Goal: Task Accomplishment & Management: Manage account settings

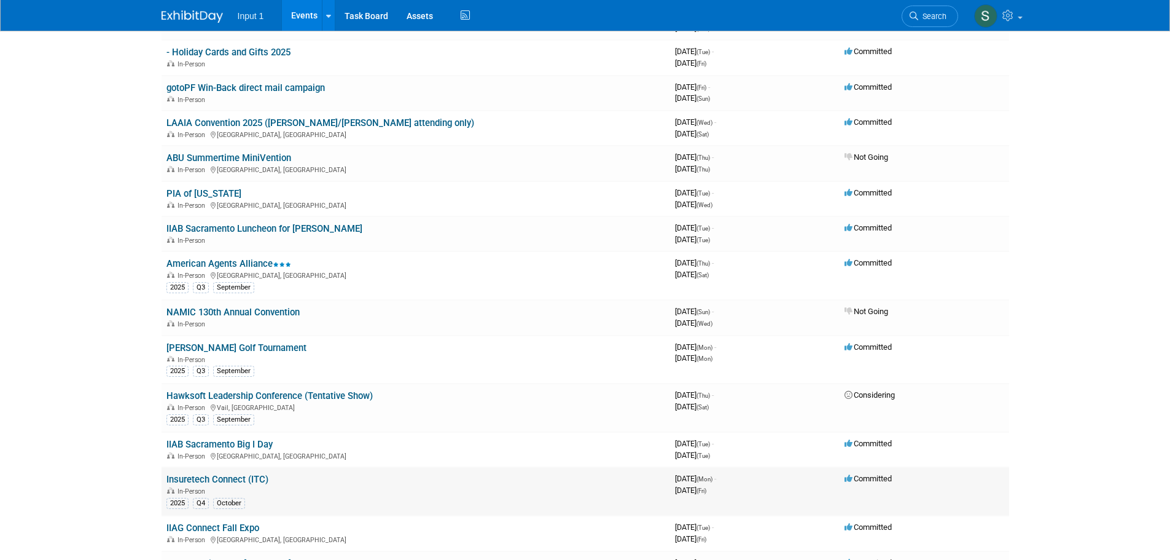
scroll to position [307, 0]
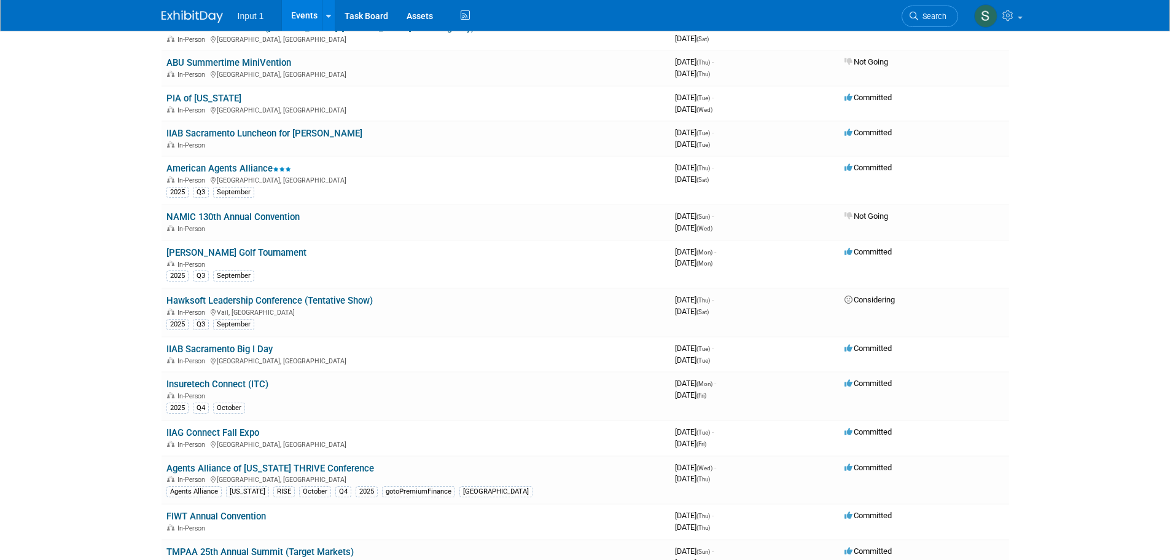
click at [216, 386] on link "Insuretech Connect (ITC)" at bounding box center [217, 383] width 102 height 11
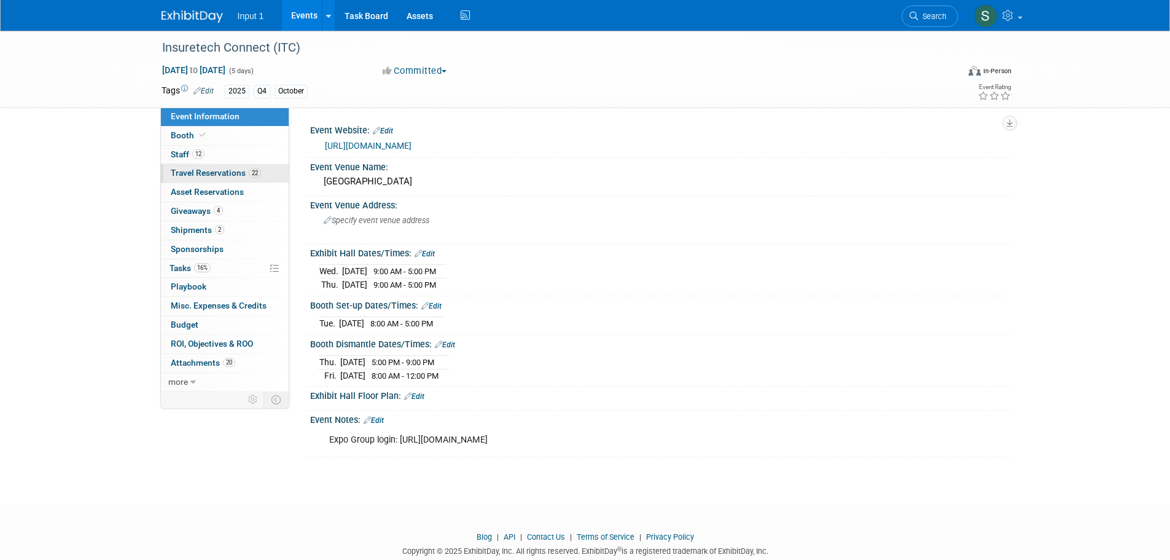
click at [191, 170] on span "Travel Reservations 22" at bounding box center [216, 173] width 90 height 10
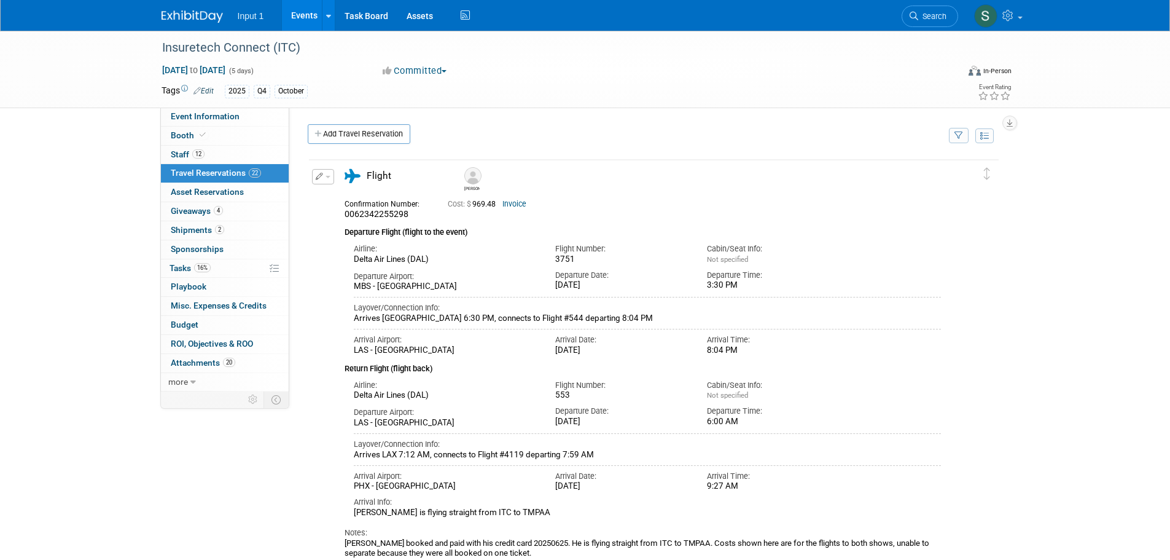
click at [956, 139] on icon "button" at bounding box center [959, 136] width 9 height 8
click at [913, 173] on select "-- Select Traveler -- All reservation with no one tagged Chris Farfaras Daniel …" at bounding box center [882, 173] width 152 height 17
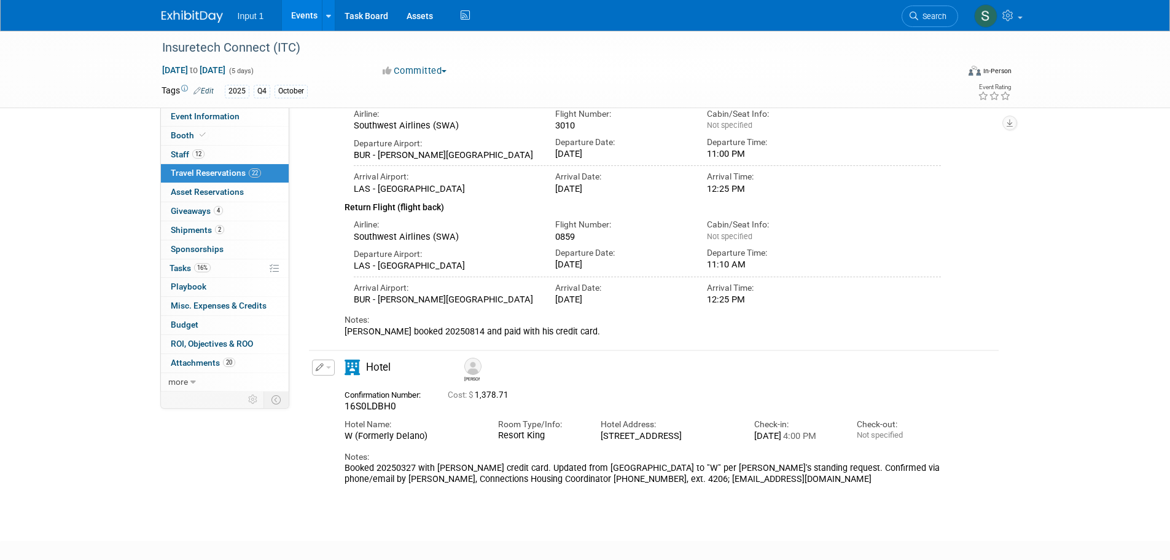
scroll to position [221, 0]
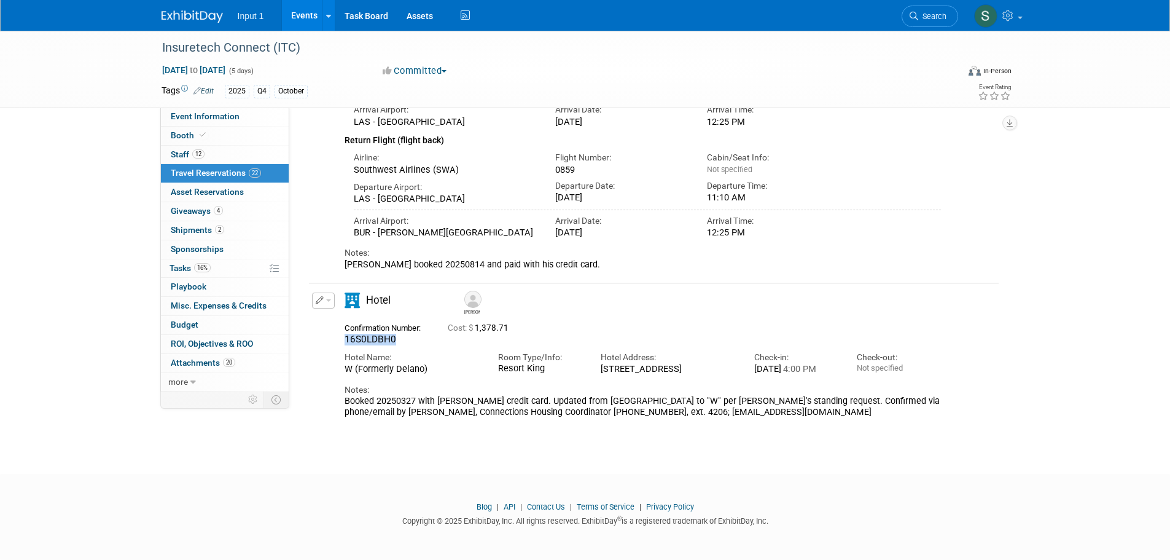
drag, startPoint x: 404, startPoint y: 324, endPoint x: 338, endPoint y: 324, distance: 66.3
click at [338, 324] on div "Confirmation Number: 16S0LDBH0" at bounding box center [386, 332] width 103 height 26
copy span "16S0LDBH0"
click at [326, 295] on button "button" at bounding box center [323, 300] width 23 height 16
click at [326, 318] on icon "button" at bounding box center [326, 322] width 10 height 9
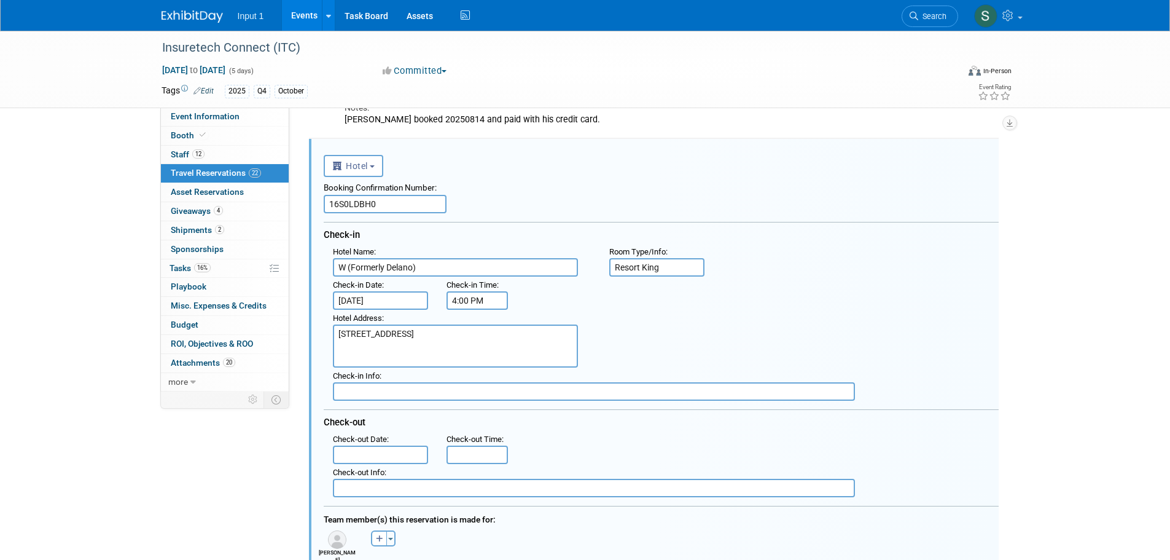
scroll to position [0, 0]
click at [381, 303] on input "Oct 13, 2025" at bounding box center [381, 300] width 96 height 18
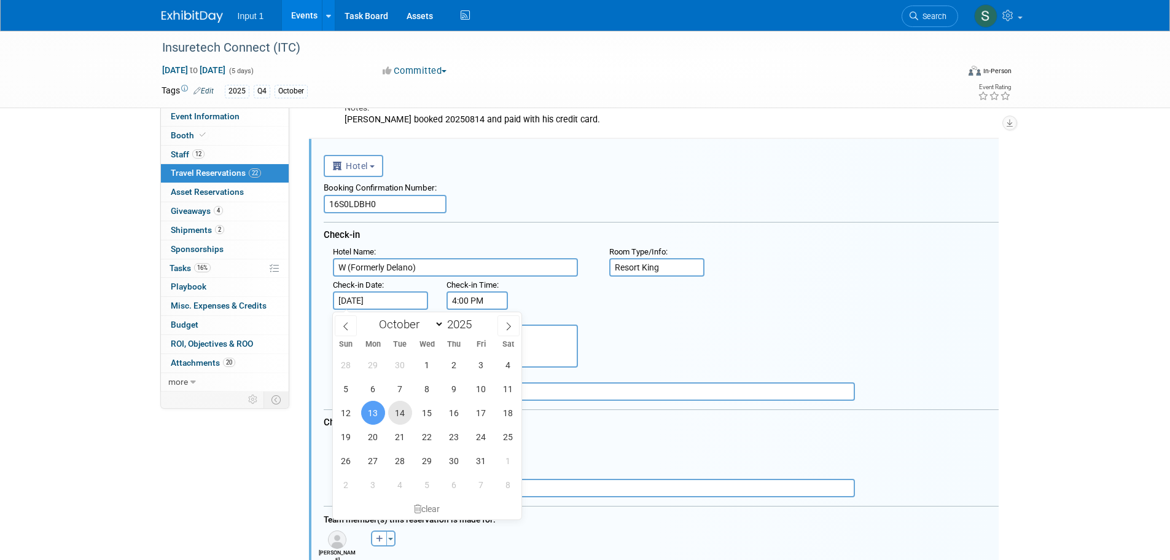
click at [400, 411] on span "14" at bounding box center [400, 412] width 24 height 24
type input "Oct 14, 2025"
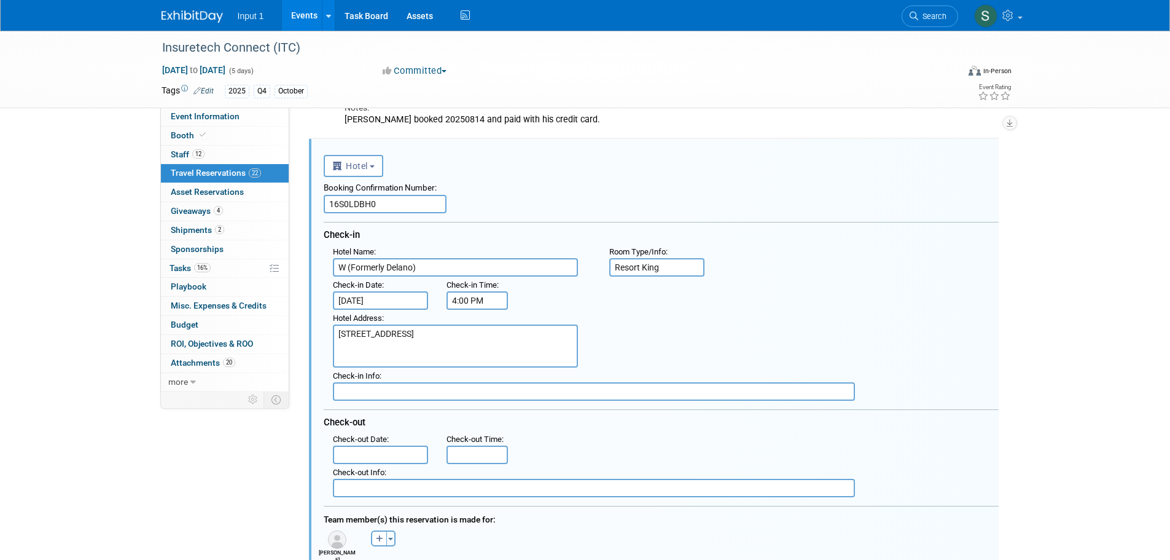
click at [689, 338] on div "Hotel Address : 3940 S Las Vegas Blvd W, Las Vegas, NV 89119" at bounding box center [666, 339] width 684 height 58
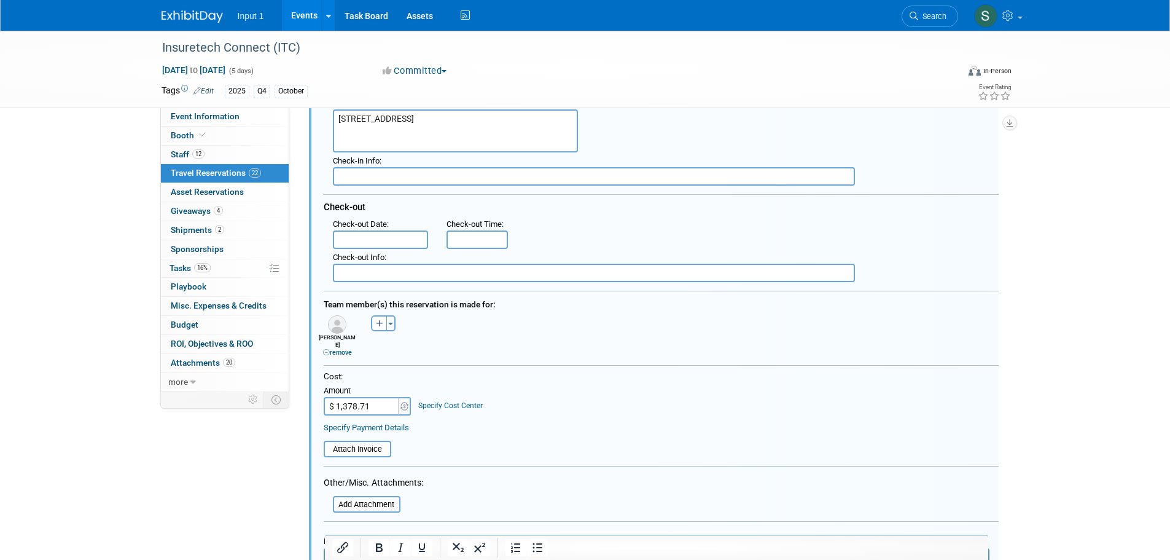
scroll to position [599, 0]
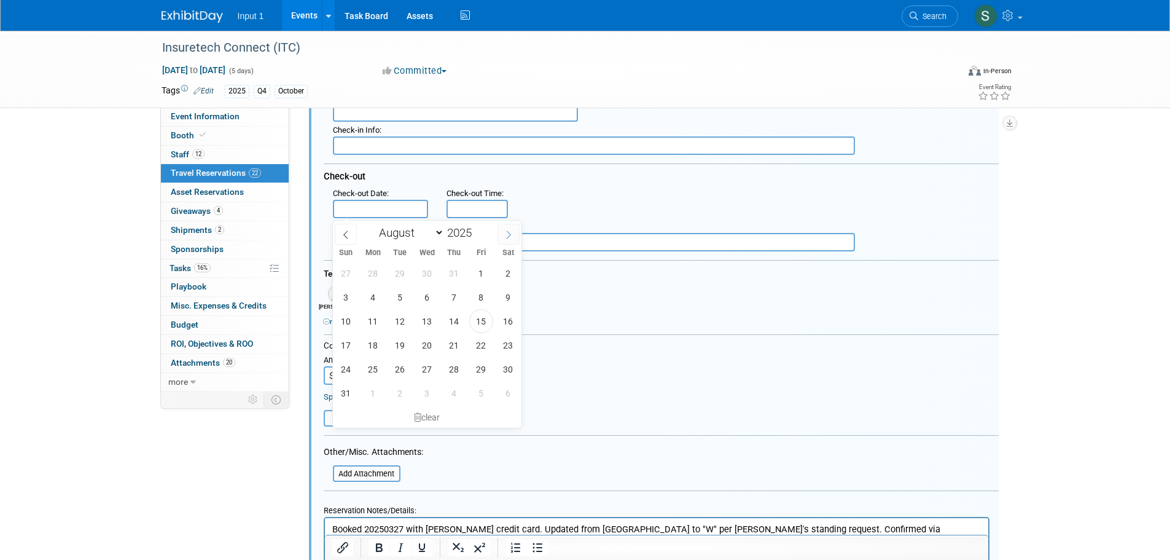
click at [509, 233] on icon at bounding box center [508, 234] width 9 height 9
select select "9"
click at [481, 323] on span "17" at bounding box center [481, 321] width 24 height 24
type input "Oct 17, 2025"
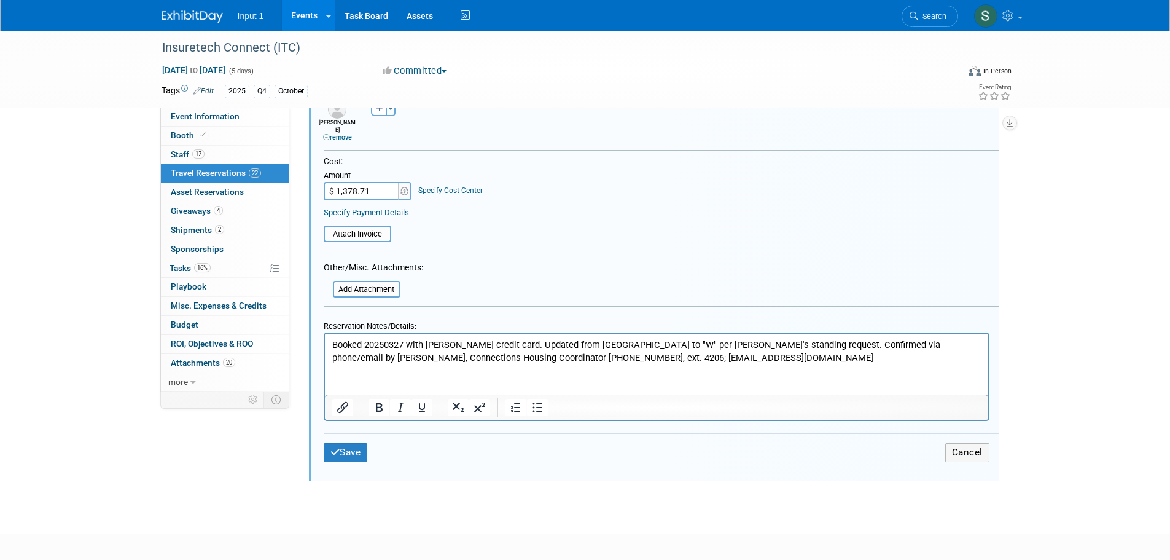
scroll to position [722, 0]
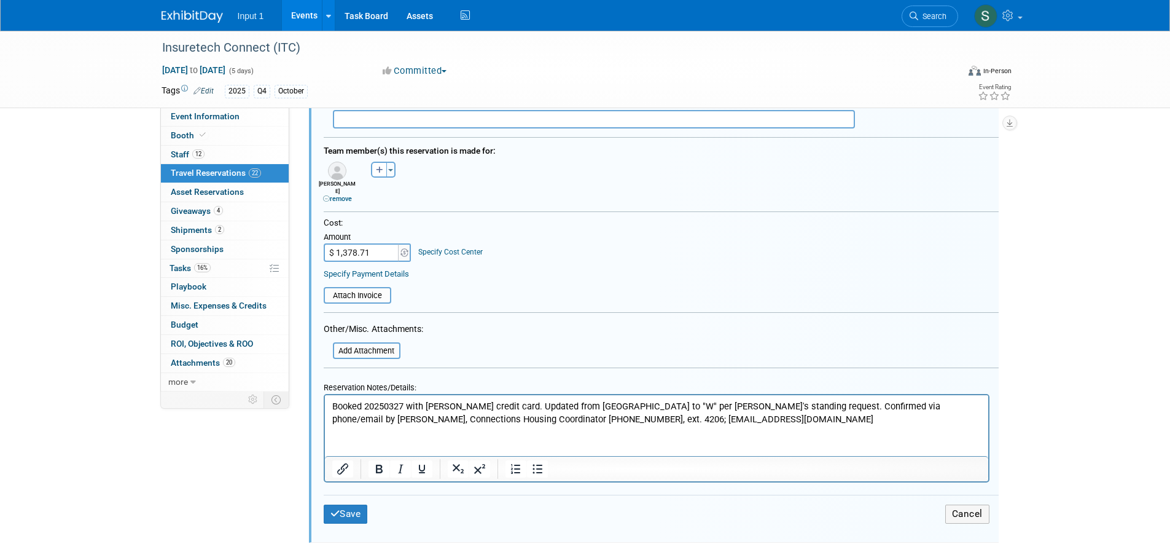
click at [722, 418] on p "Booked 20250327 with Rene credit card. Updated from Mandalay Bay to "W" per Ren…" at bounding box center [656, 412] width 649 height 25
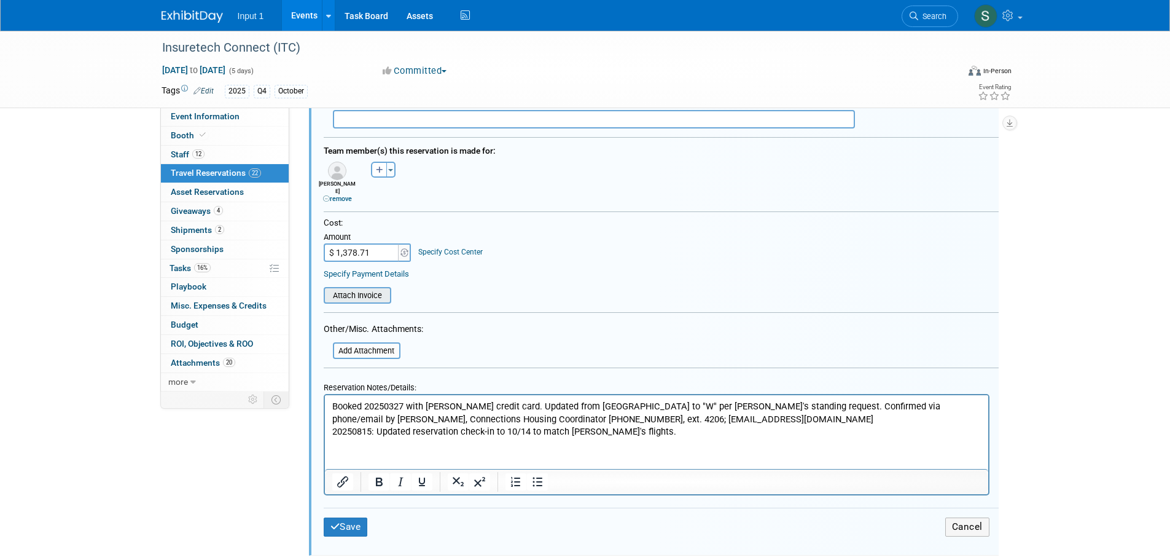
click at [362, 288] on input "file" at bounding box center [317, 295] width 146 height 14
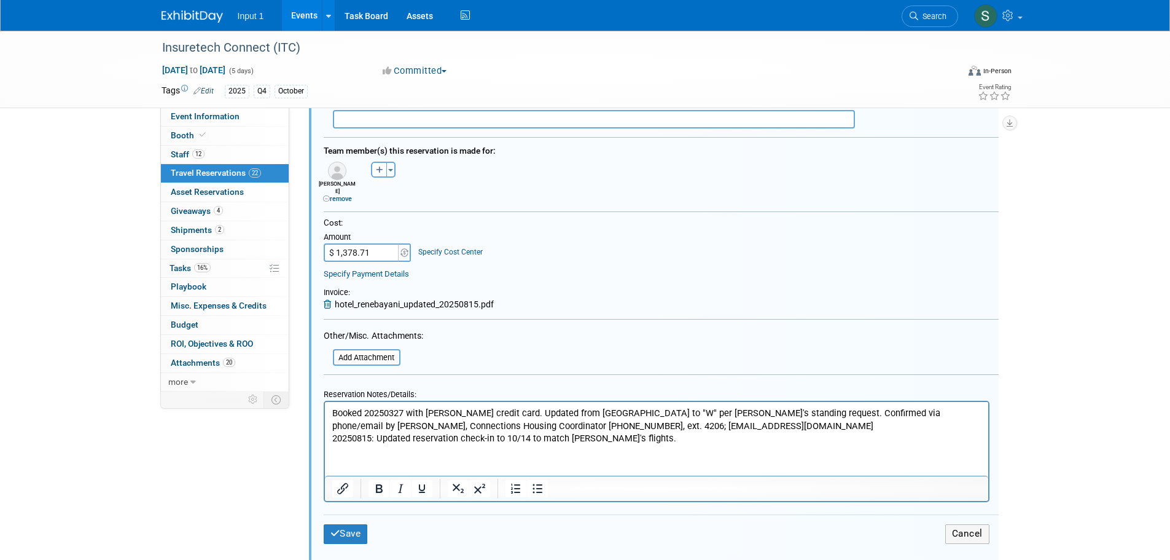
paste input "062.38"
type input "$ 1,062.38"
click at [568, 254] on div "Cost: Amount $ 1,062.38 Specify Cost Center Cost Center -- Not Specified --" at bounding box center [661, 239] width 675 height 44
click at [352, 526] on button "Save" at bounding box center [346, 533] width 44 height 19
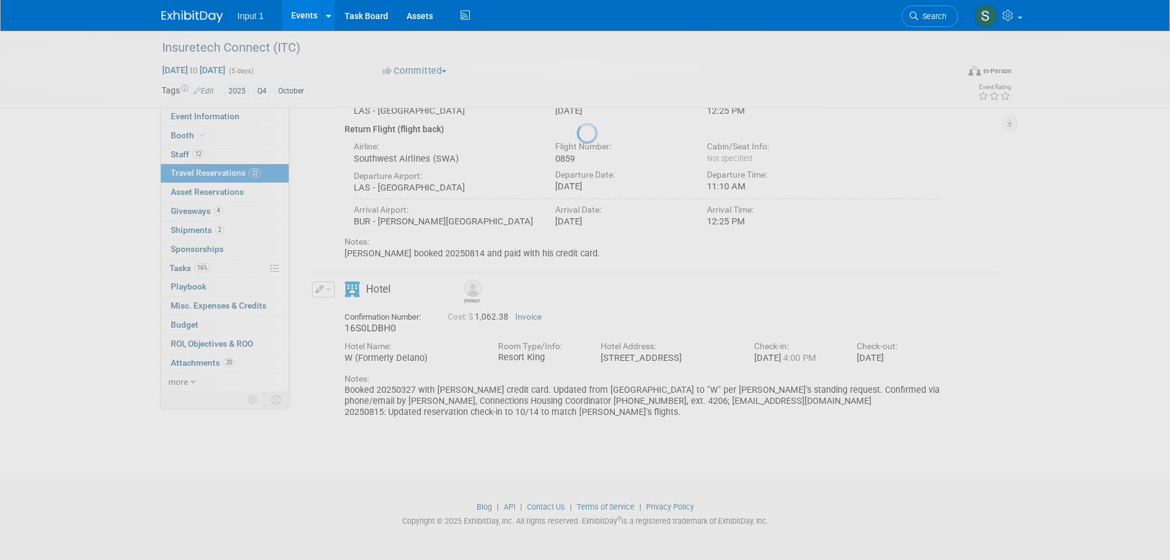
scroll to position [232, 0]
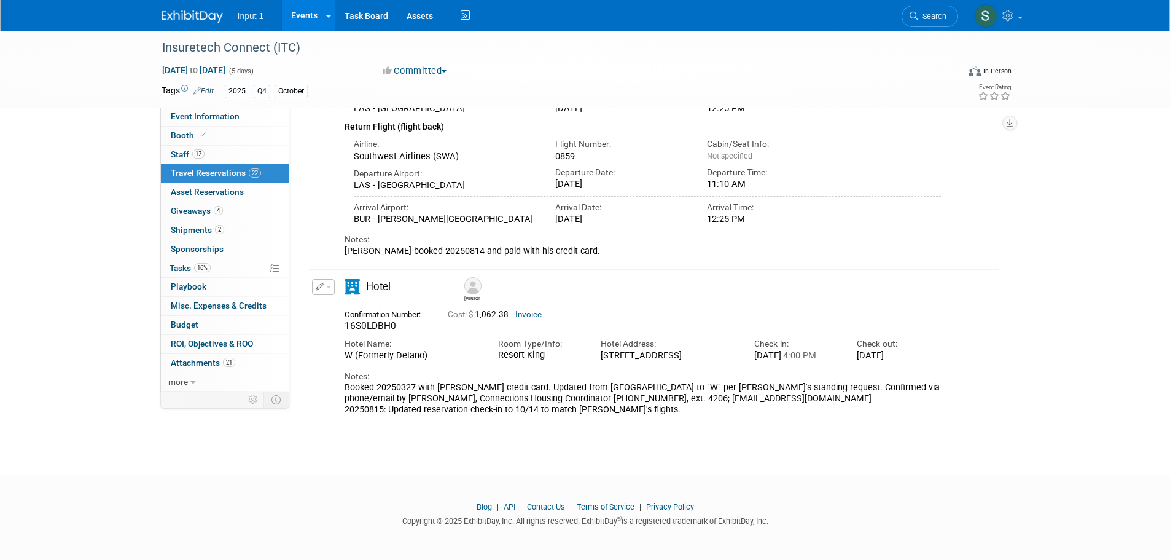
click at [102, 357] on div "Insuretech Connect (ITC) Oct 13, 2025 to Oct 17, 2025 (5 days) Oct 13, 2025 to …" at bounding box center [585, 130] width 1170 height 642
click at [330, 286] on span "button" at bounding box center [328, 287] width 5 height 2
click at [332, 301] on button "Edit Reservation" at bounding box center [365, 309] width 104 height 18
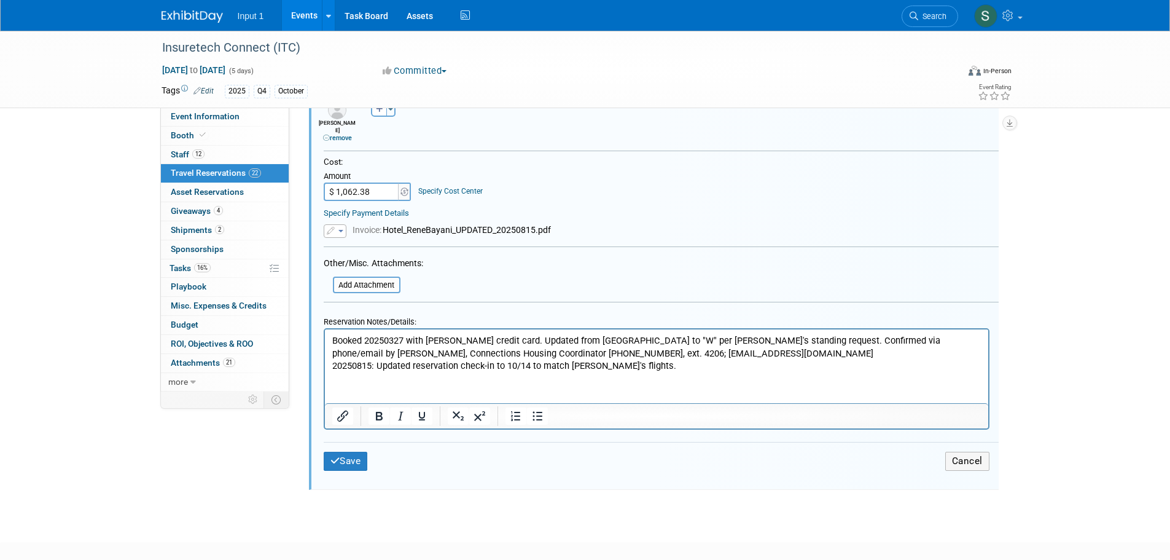
scroll to position [783, 0]
click at [630, 364] on p "Booked 20250327 with Rene credit card. Updated from Mandalay Bay to "W" per Ren…" at bounding box center [656, 353] width 649 height 38
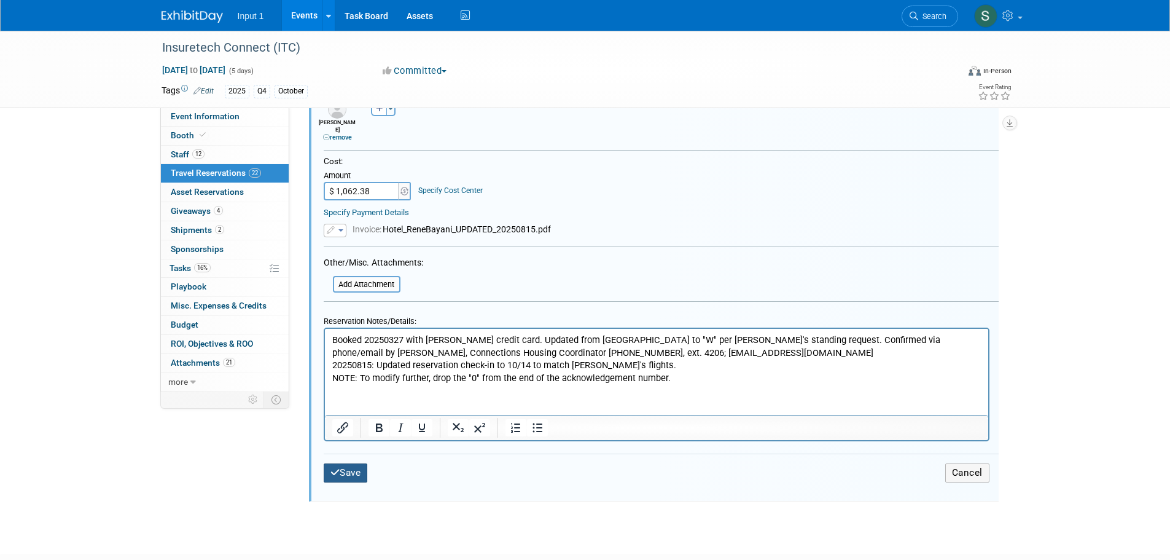
click at [349, 471] on button "Save" at bounding box center [346, 472] width 44 height 19
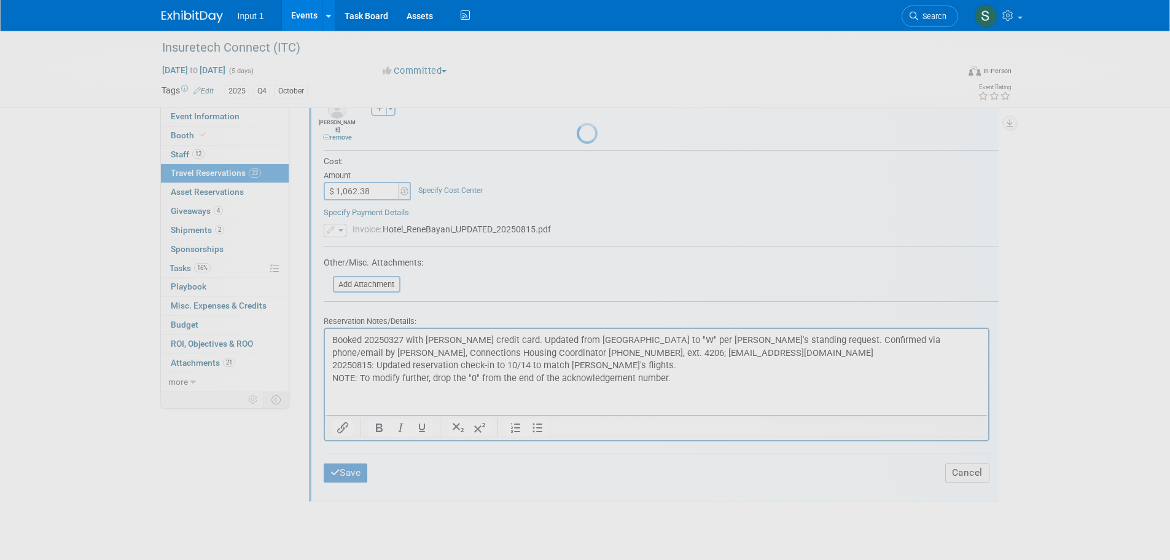
scroll to position [243, 0]
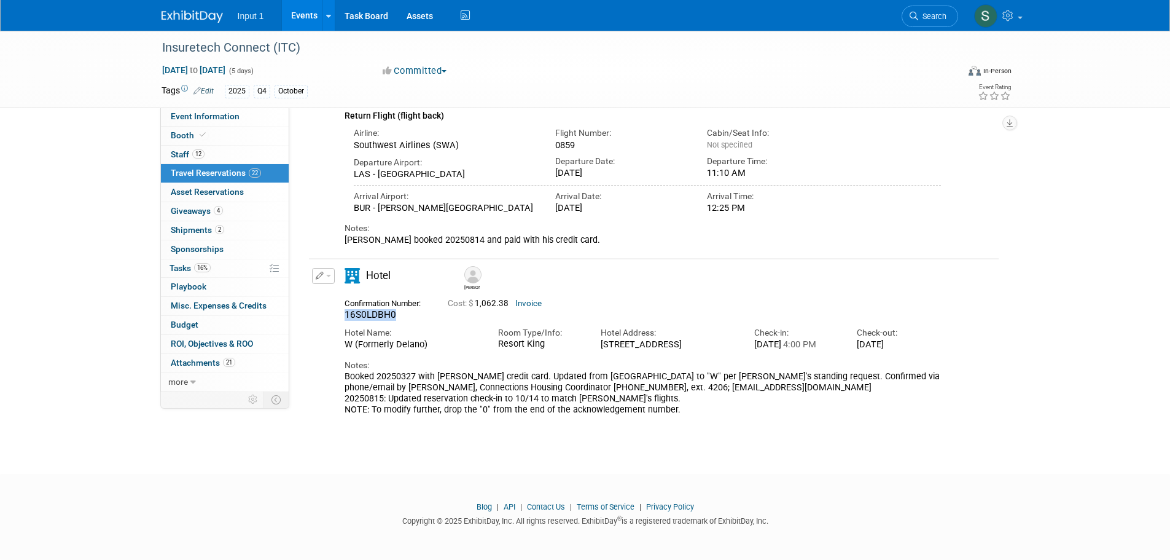
drag, startPoint x: 393, startPoint y: 307, endPoint x: 339, endPoint y: 308, distance: 54.1
click at [339, 308] on div "Confirmation Number: 16S0LDBH0" at bounding box center [386, 308] width 103 height 26
copy span "16S0LDBH0"
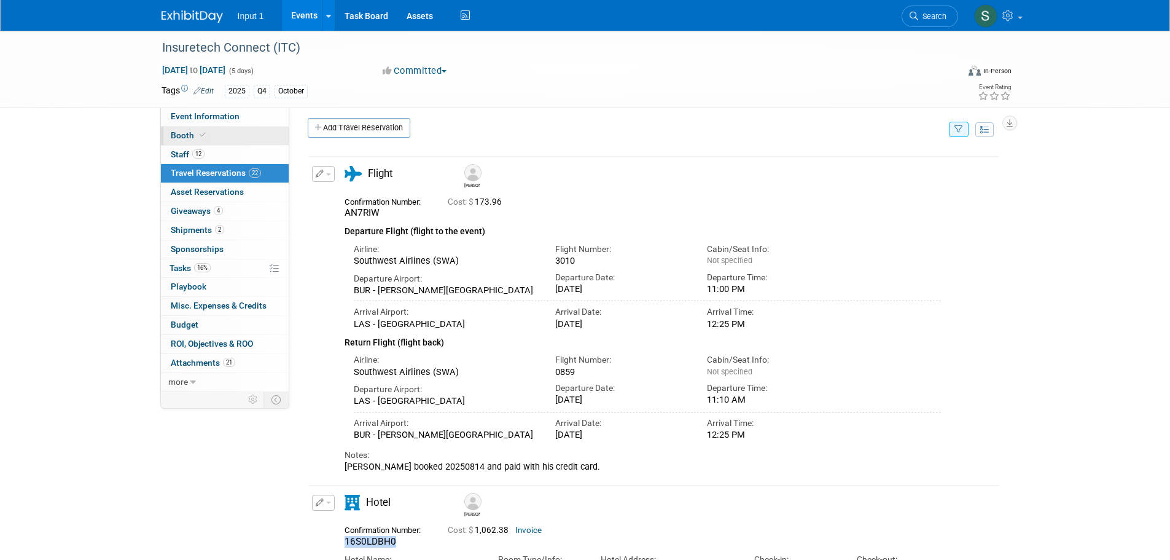
scroll to position [0, 0]
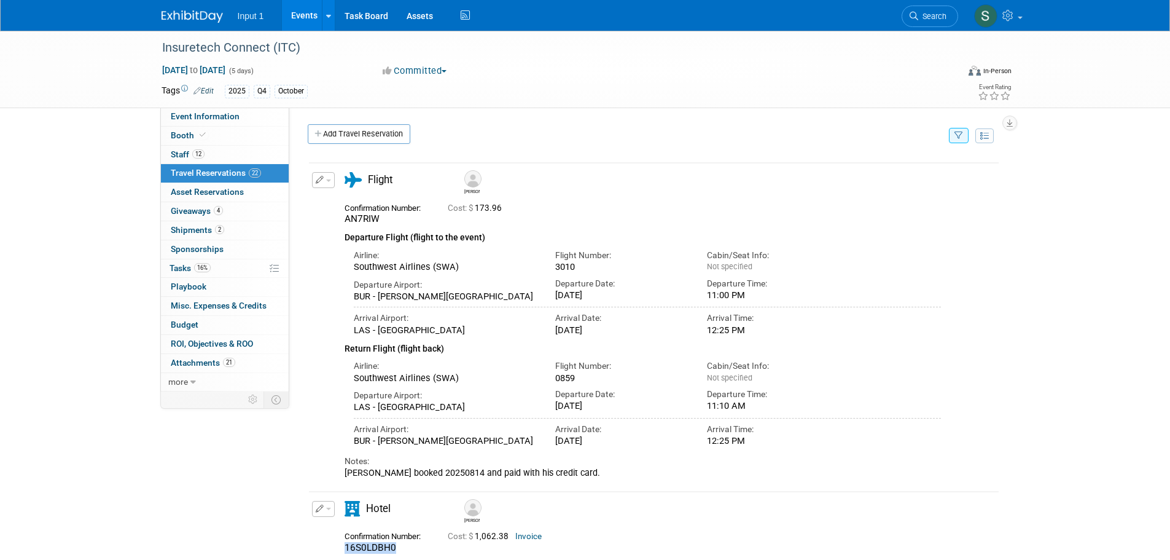
click at [957, 139] on icon "button" at bounding box center [959, 136] width 9 height 8
click at [883, 162] on div "Filter by tagged traveller" at bounding box center [882, 155] width 152 height 19
click at [882, 171] on select "-- Select Traveler -- All reservation with no one tagged [PERSON_NAME] [PERSON_…" at bounding box center [882, 173] width 152 height 17
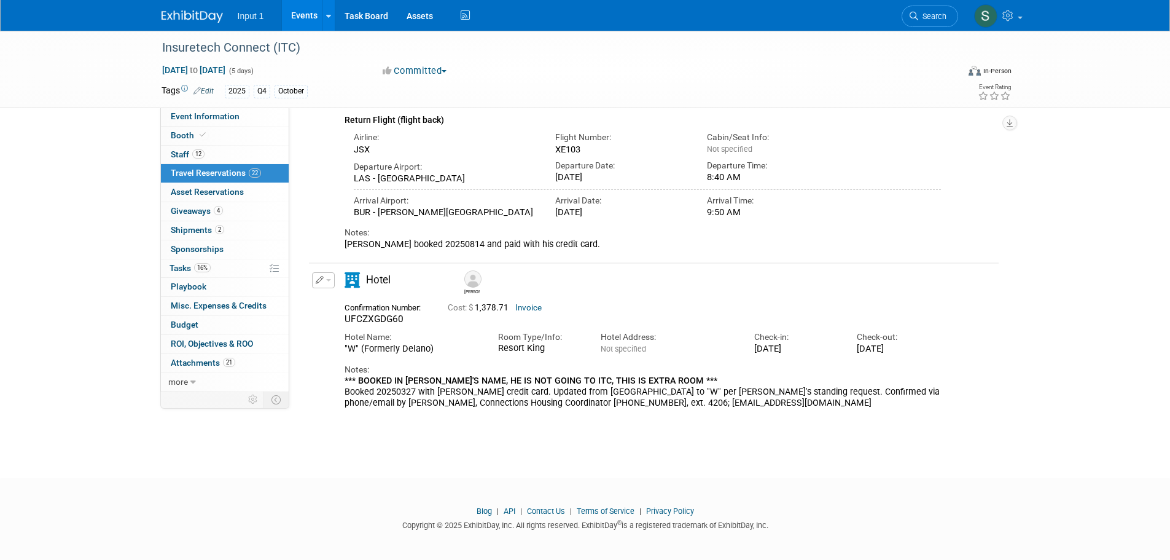
scroll to position [234, 0]
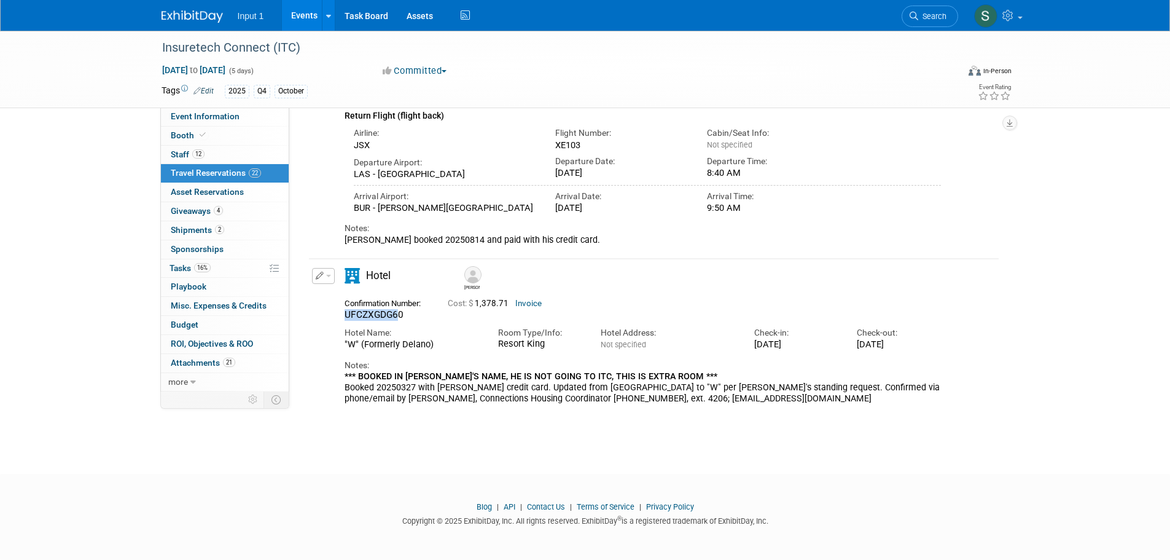
drag, startPoint x: 396, startPoint y: 314, endPoint x: 341, endPoint y: 313, distance: 54.7
click at [341, 313] on div "Confirmation Number: UFCZXGDG60" at bounding box center [386, 308] width 103 height 26
copy span "UFCZXGDG6"
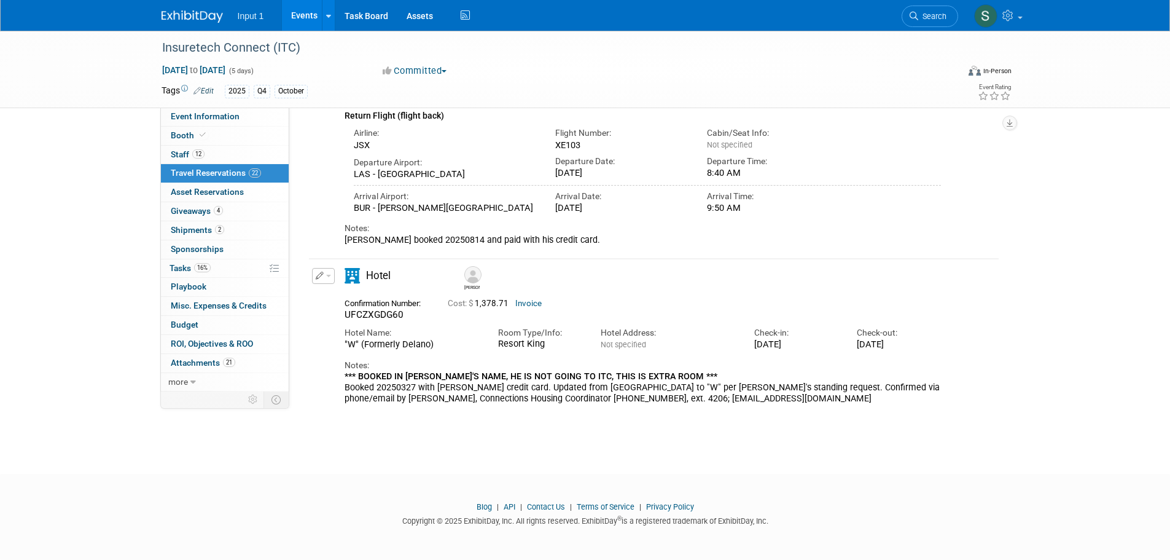
click at [335, 278] on div "Hotel" at bounding box center [396, 279] width 123 height 23
click at [333, 279] on button "button" at bounding box center [323, 276] width 23 height 16
click at [334, 299] on button "Edit Reservation" at bounding box center [365, 298] width 104 height 18
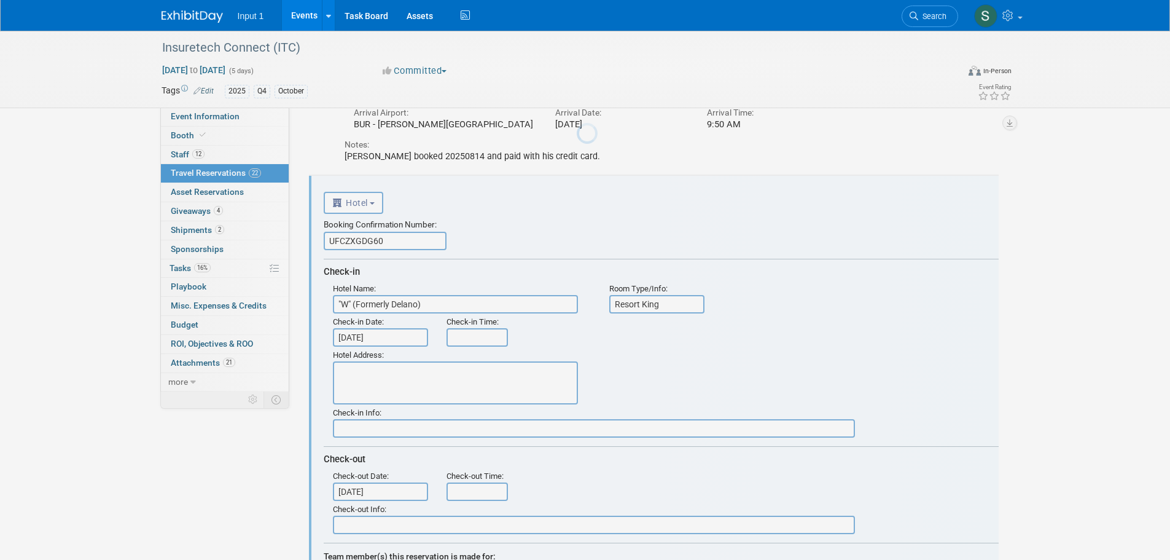
scroll to position [0, 0]
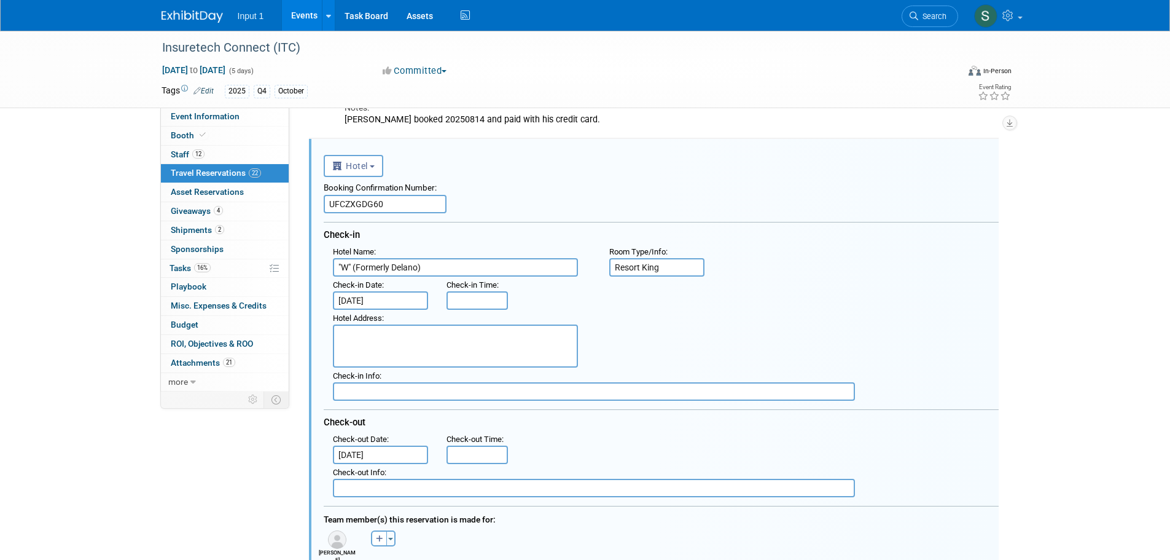
click at [372, 206] on input "UFCZXGDG60" at bounding box center [385, 204] width 123 height 18
type input "UFCZXGD60"
click at [513, 176] on div "<i class="fas fa-plane" style="padding: 6px 4px 6px 1px;"></i> Flight <i class=…" at bounding box center [661, 164] width 675 height 25
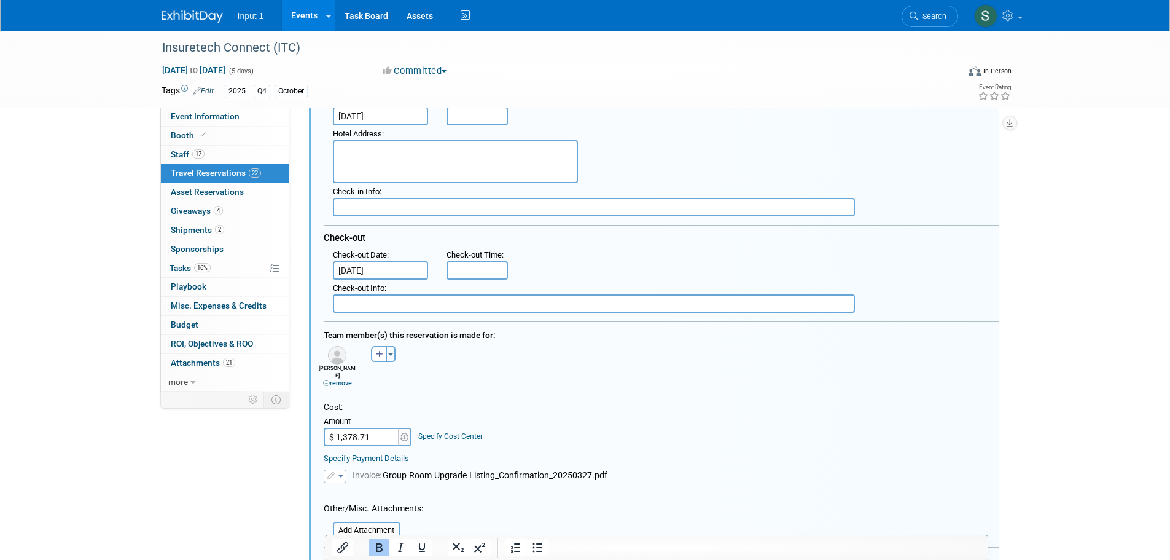
scroll to position [783, 0]
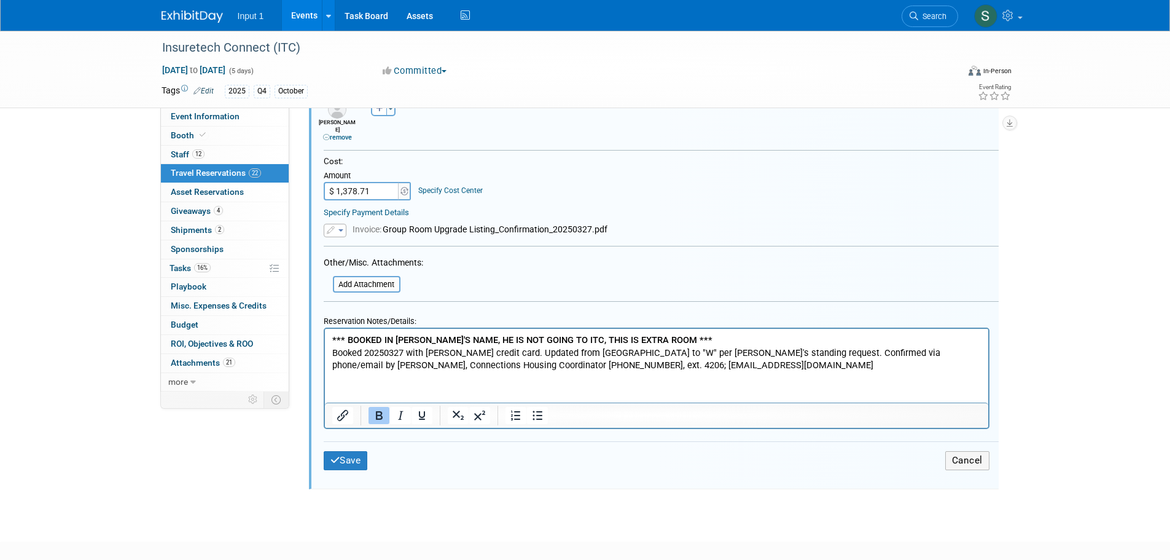
click at [734, 364] on p "*** BOOKED IN JEFF'S NAME, HE IS NOT GOING TO ITC, THIS IS EXTRA ROOM *** Booke…" at bounding box center [656, 353] width 649 height 38
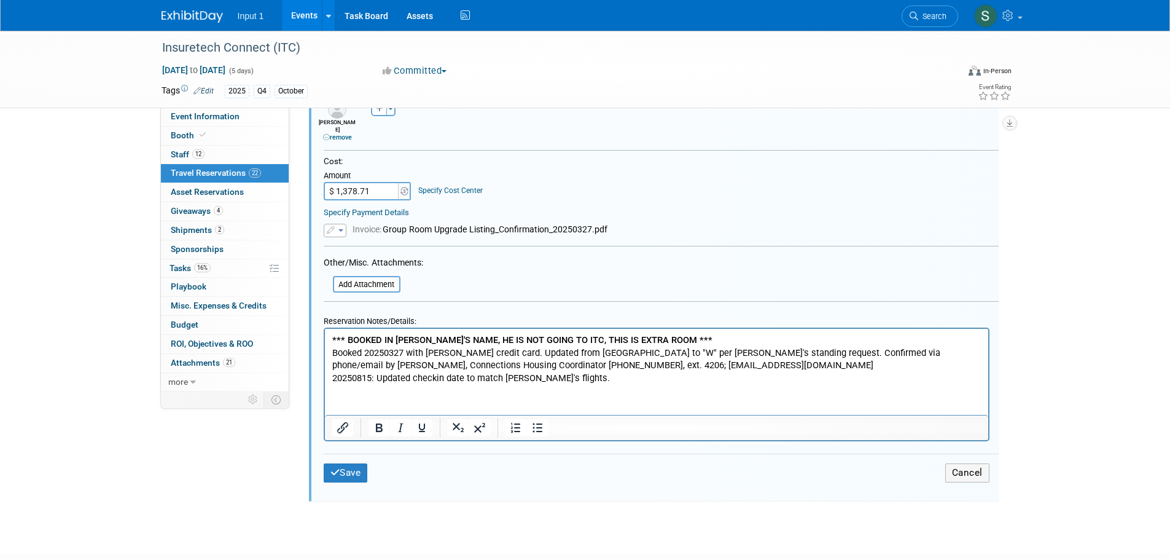
click at [466, 379] on p "20250815: Updated checkin date to match Jeff's flights." at bounding box center [656, 378] width 649 height 13
drag, startPoint x: 646, startPoint y: 340, endPoint x: 572, endPoint y: 366, distance: 78.7
click at [364, 334] on b "*** BOOKED IN [PERSON_NAME]'S NAME, HE IS NOT GOING TO ITC, THIS IS EXTRA ROOM …" at bounding box center [522, 339] width 380 height 11
click at [662, 339] on p "*** BOOKED IN JEFF'S NAME, HE IS NOT GOING TO ITC, THIS IS EXTRA ROOM *** Booke…" at bounding box center [656, 353] width 649 height 38
click at [730, 367] on p "*** BOOKED IN JEFF'S NAME, HE IS NOT GOING TO ITC, THIS IS EXTRA ROOM *** Booke…" at bounding box center [656, 353] width 649 height 38
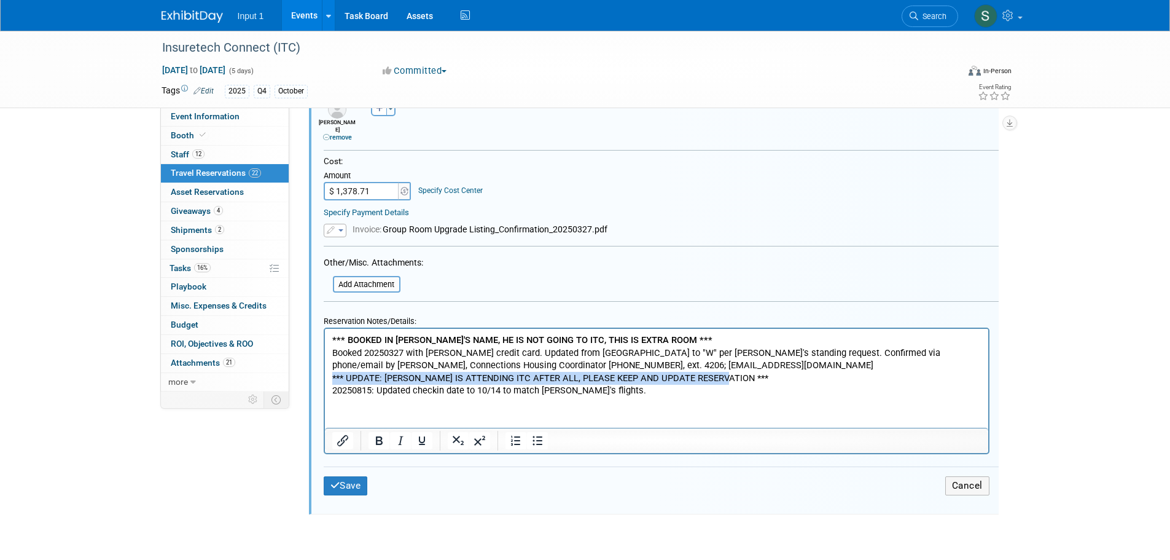
click at [331, 372] on body "*** BOOKED IN JEFF'S NAME, HE IS NOT GOING TO ITC, THIS IS EXTRA ROOM *** Booke…" at bounding box center [656, 365] width 650 height 63
click at [378, 436] on icon "Bold" at bounding box center [379, 440] width 15 height 15
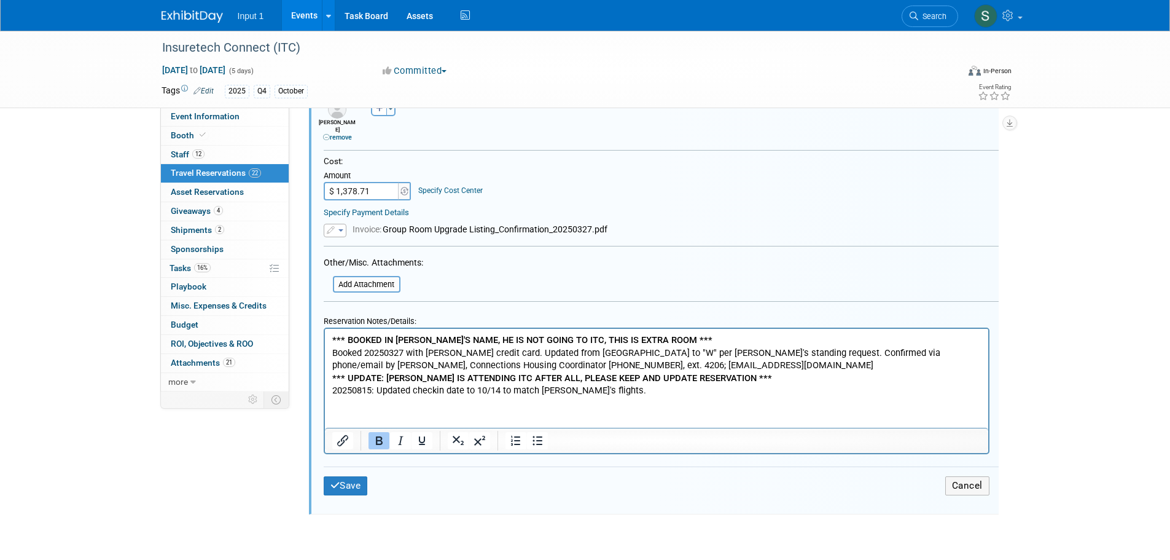
click at [342, 479] on button "Save" at bounding box center [346, 485] width 44 height 19
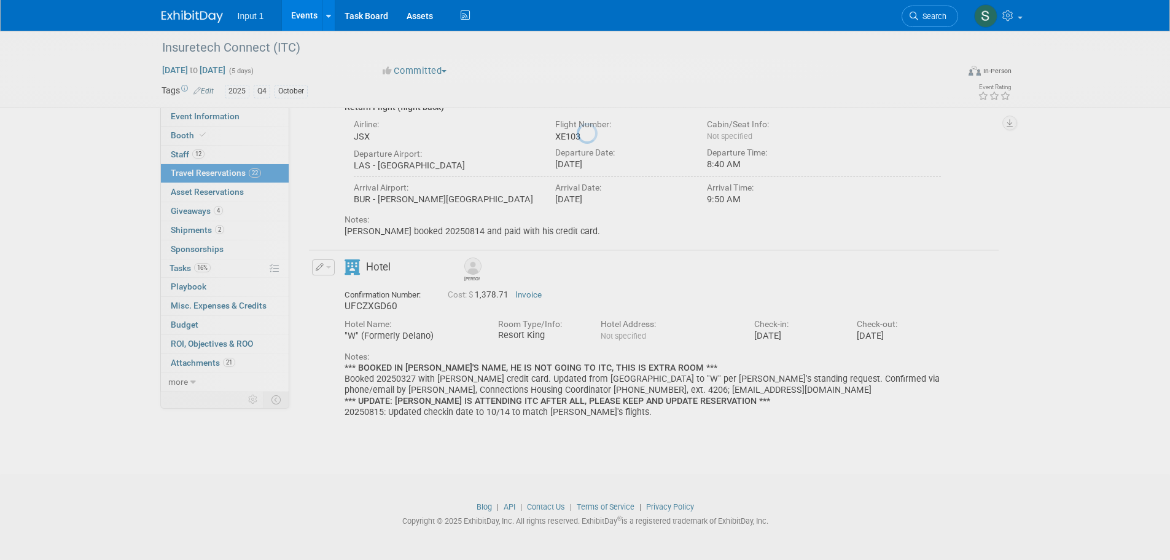
scroll to position [243, 0]
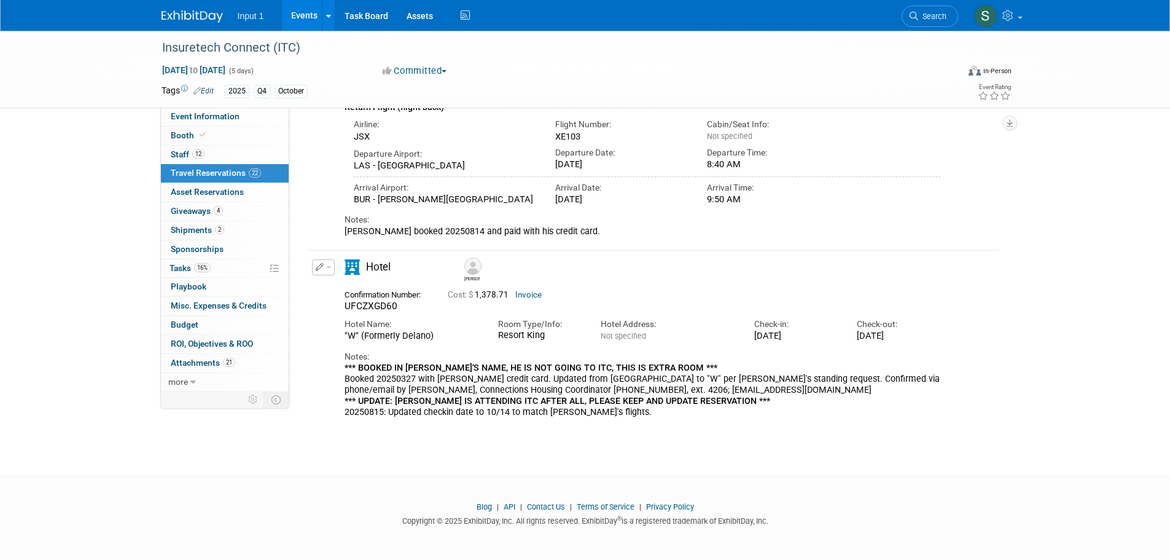
click at [330, 275] on div "Edit Reservation Delete Reservation" at bounding box center [322, 270] width 26 height 23
click at [330, 270] on button "button" at bounding box center [323, 267] width 23 height 16
click at [334, 290] on button "Edit Reservation" at bounding box center [365, 289] width 104 height 18
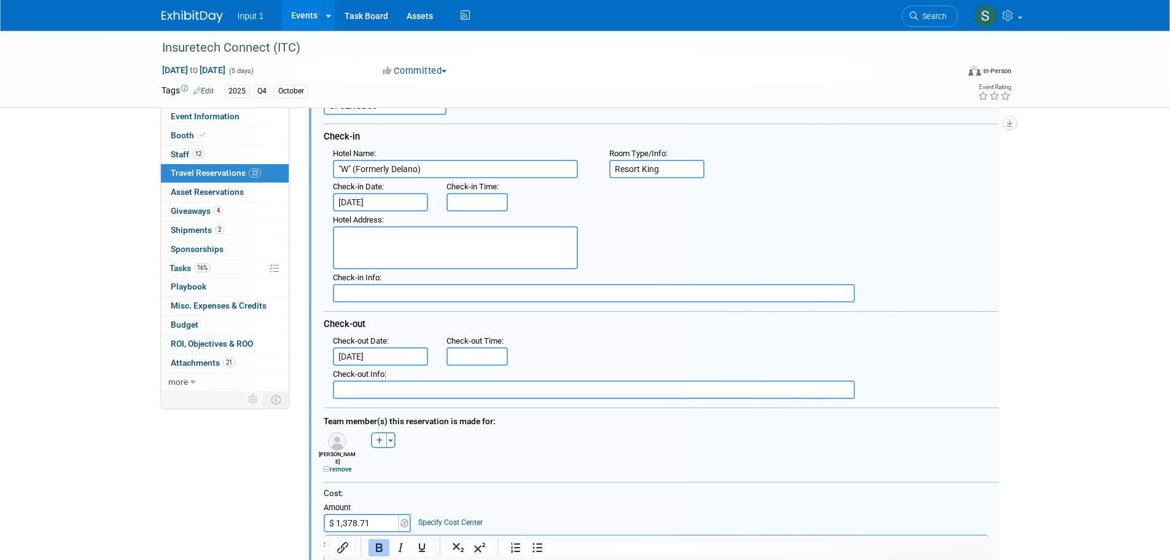
scroll to position [660, 0]
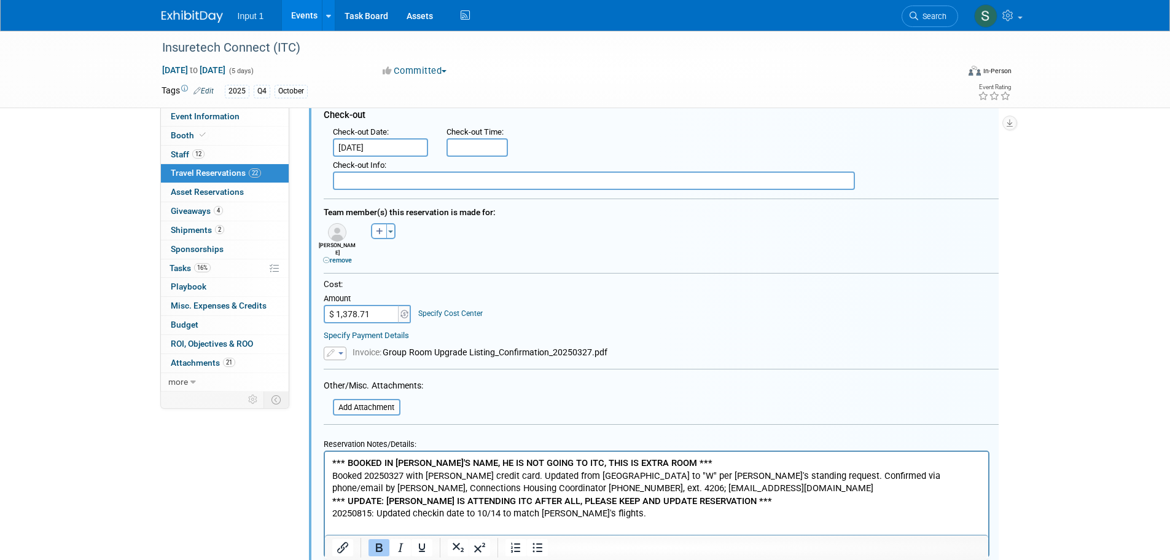
click at [378, 499] on b "*** UPDATE: JEFF IS ATTENDING ITC AFTER ALL, PLEASE KEEP AND UPDATE RESERVATION…" at bounding box center [552, 500] width 440 height 11
click at [852, 356] on form "<i class="fas fa-plane" style="padding: 6px 4px 6px 1px;"></i> Flight <i class=…" at bounding box center [661, 227] width 675 height 773
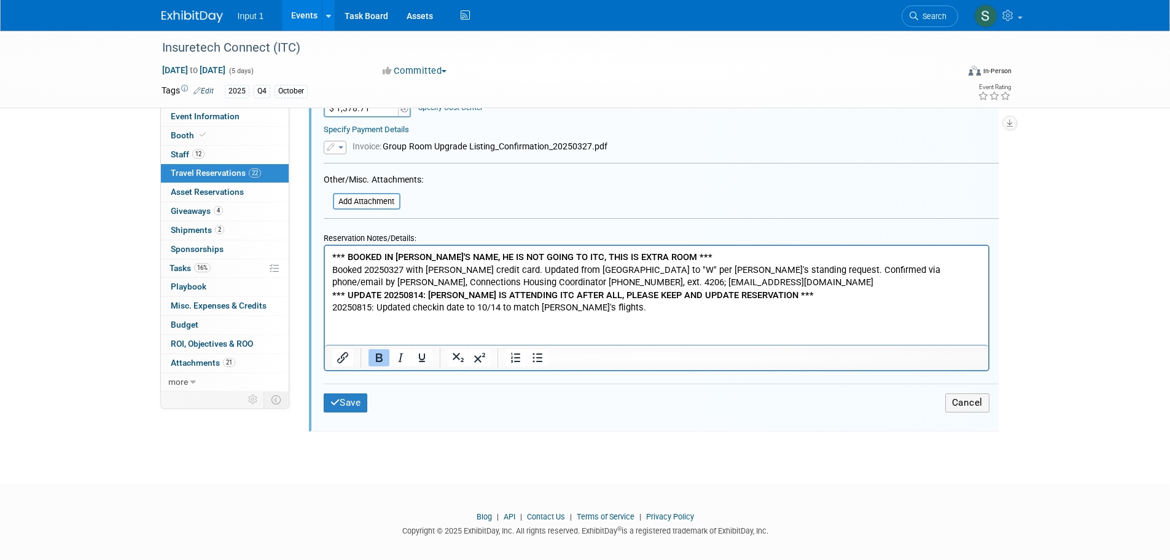
scroll to position [870, 0]
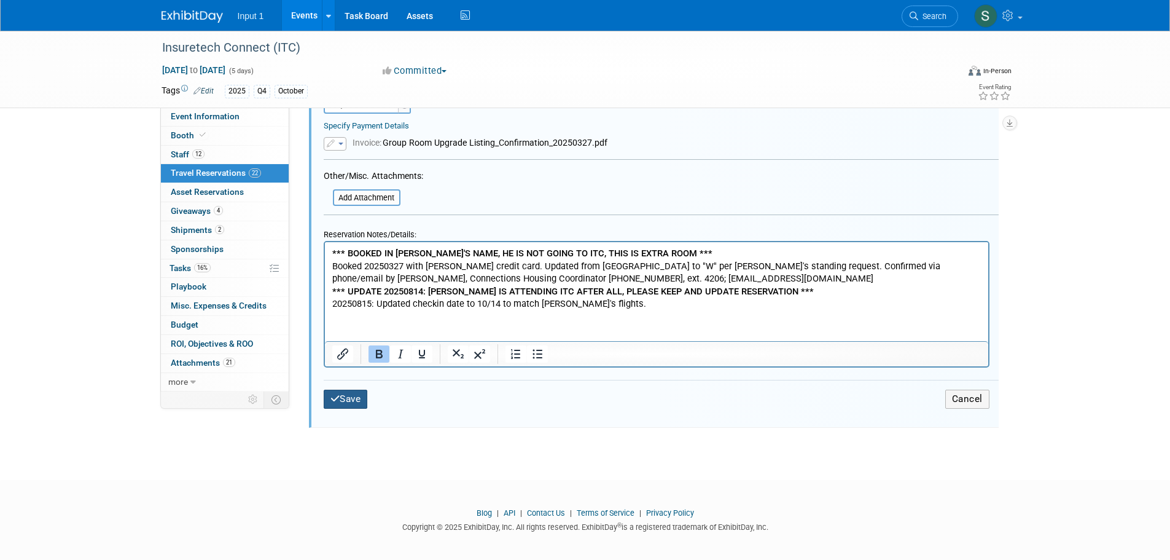
click at [355, 397] on button "Save" at bounding box center [346, 398] width 44 height 19
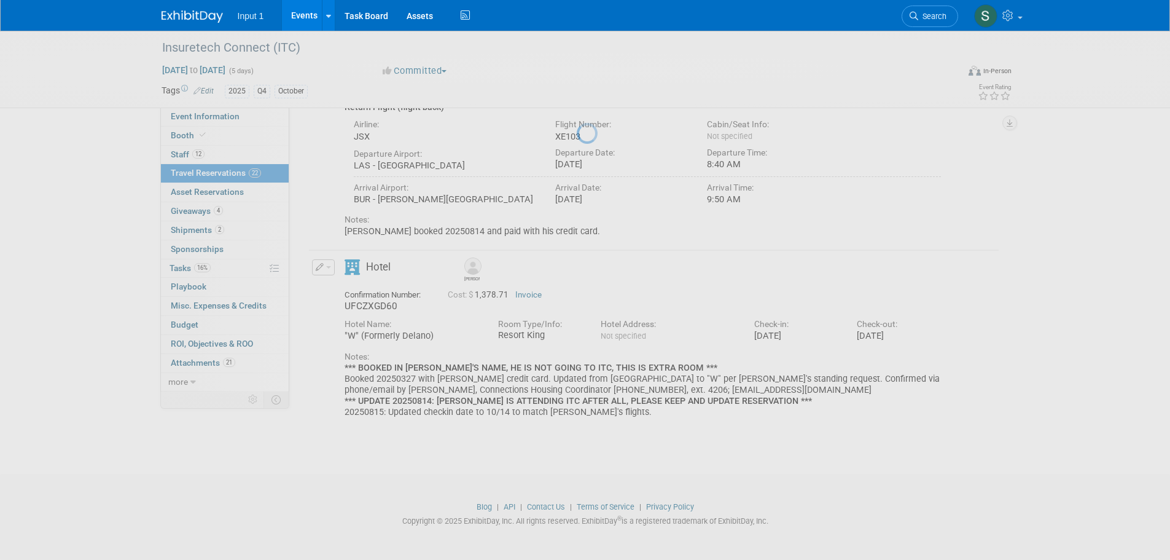
scroll to position [243, 0]
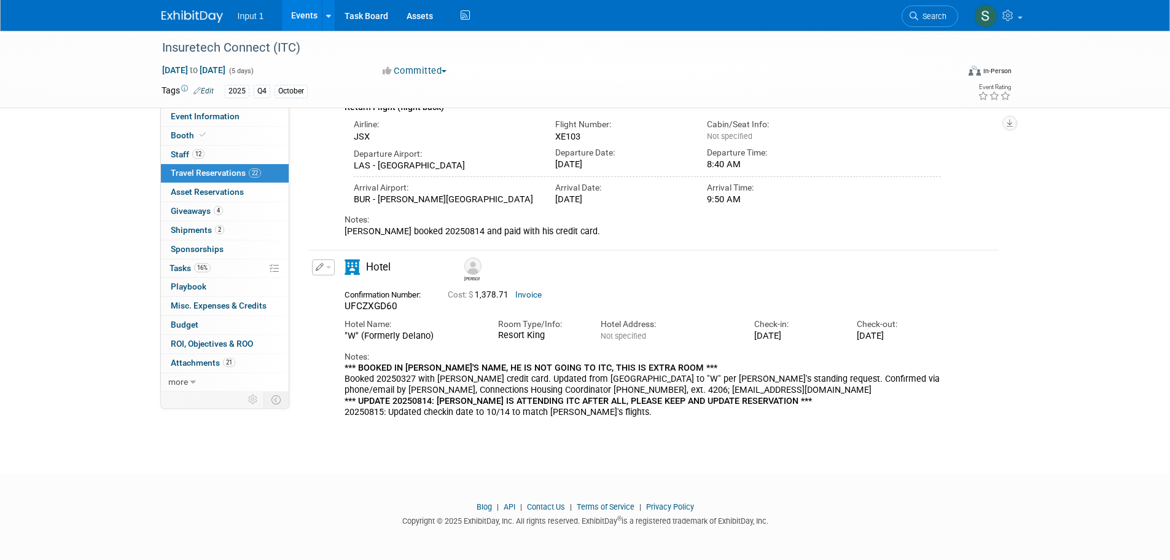
click at [218, 174] on span "Travel Reservations 22" at bounding box center [216, 173] width 90 height 10
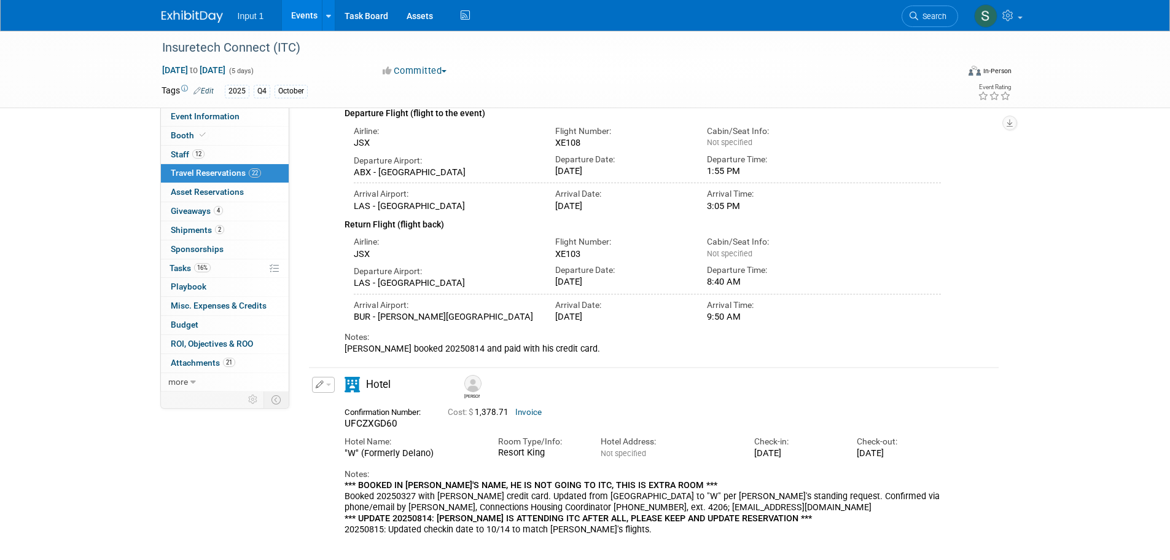
scroll to position [0, 0]
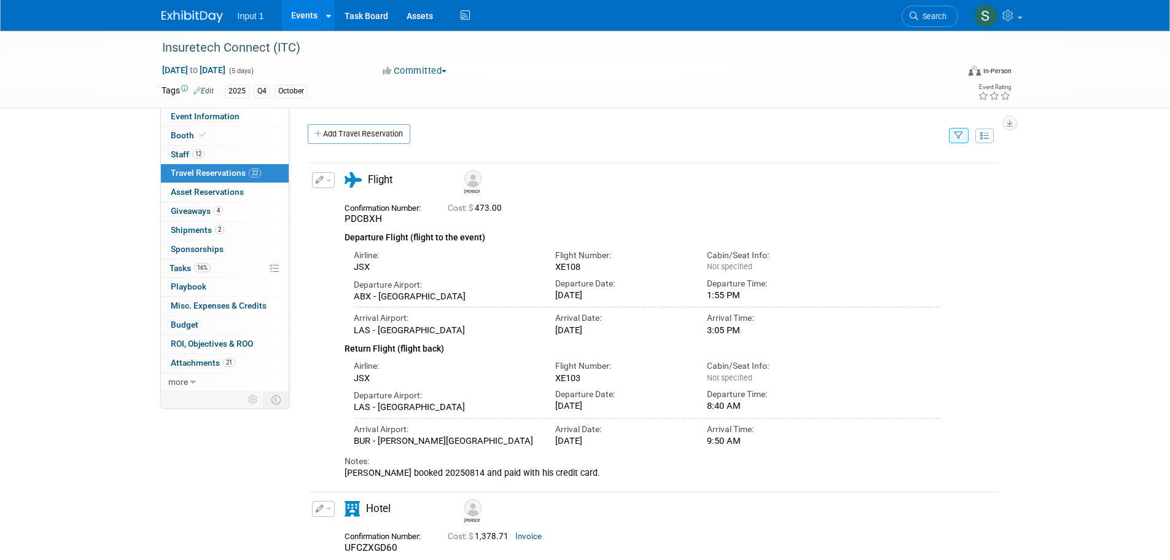
click at [730, 126] on div "Add Travel Reservation" at bounding box center [625, 135] width 641 height 23
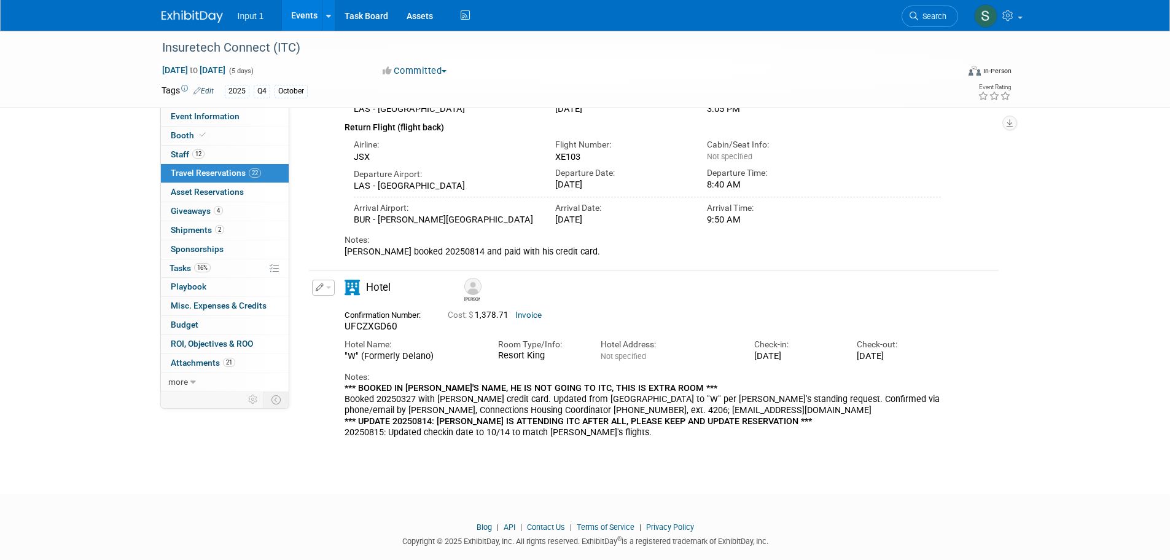
scroll to position [243, 0]
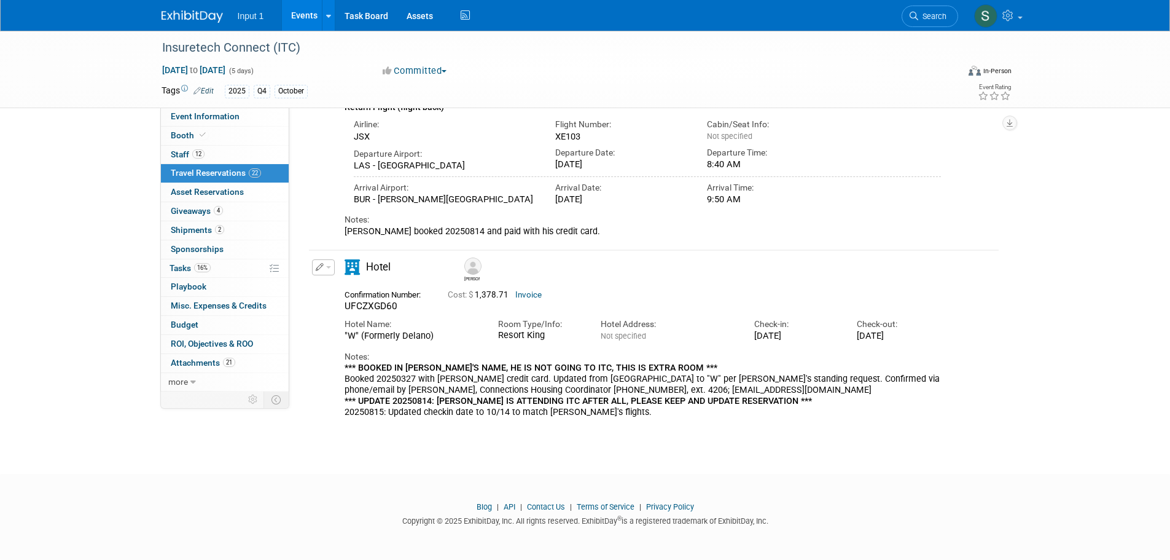
click at [306, 18] on link "Events" at bounding box center [304, 15] width 45 height 31
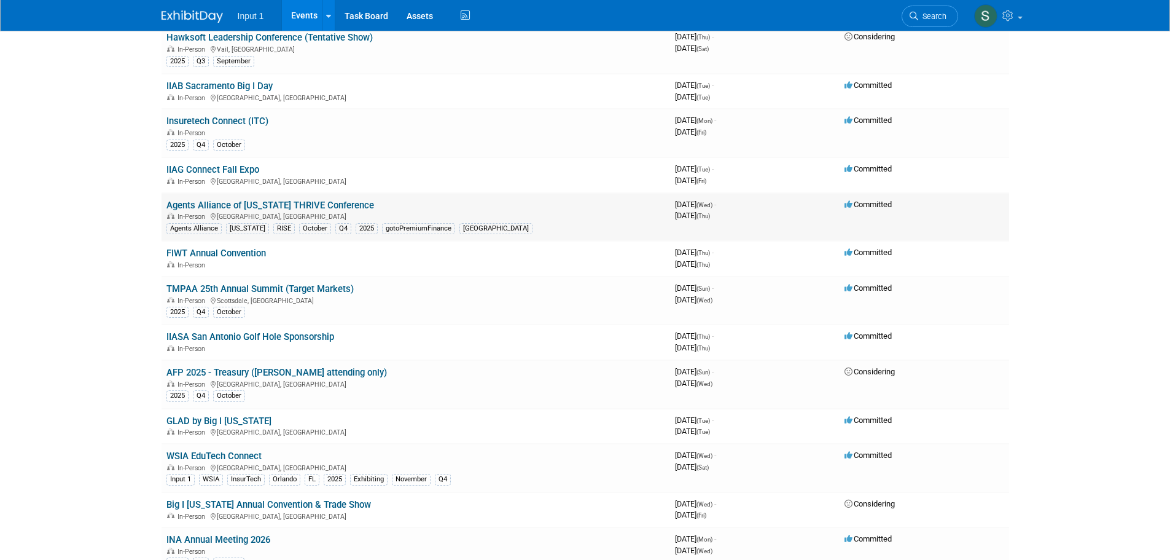
scroll to position [737, 0]
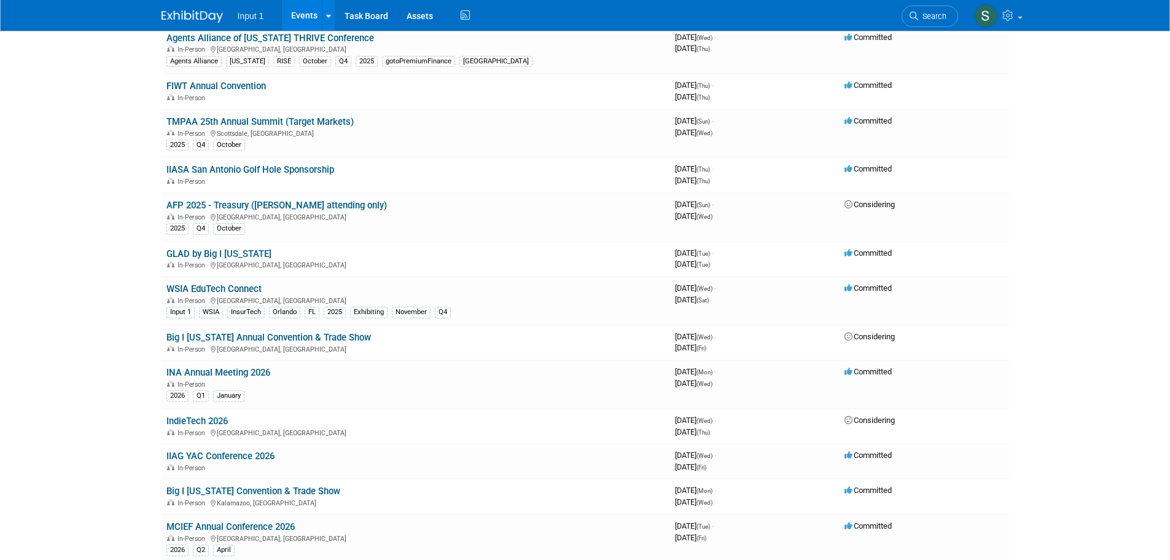
drag, startPoint x: 231, startPoint y: 122, endPoint x: 400, endPoint y: 164, distance: 174.7
click at [232, 122] on link "TMPAA 25th Annual Summit (Target Markets)" at bounding box center [259, 121] width 187 height 11
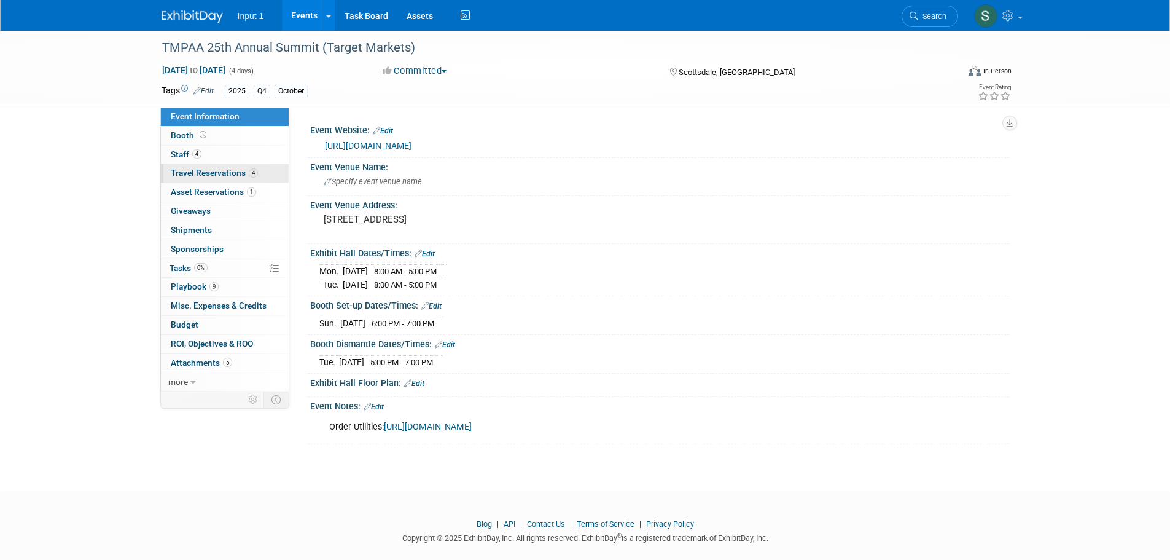
click at [190, 174] on span "Travel Reservations 4" at bounding box center [214, 173] width 87 height 10
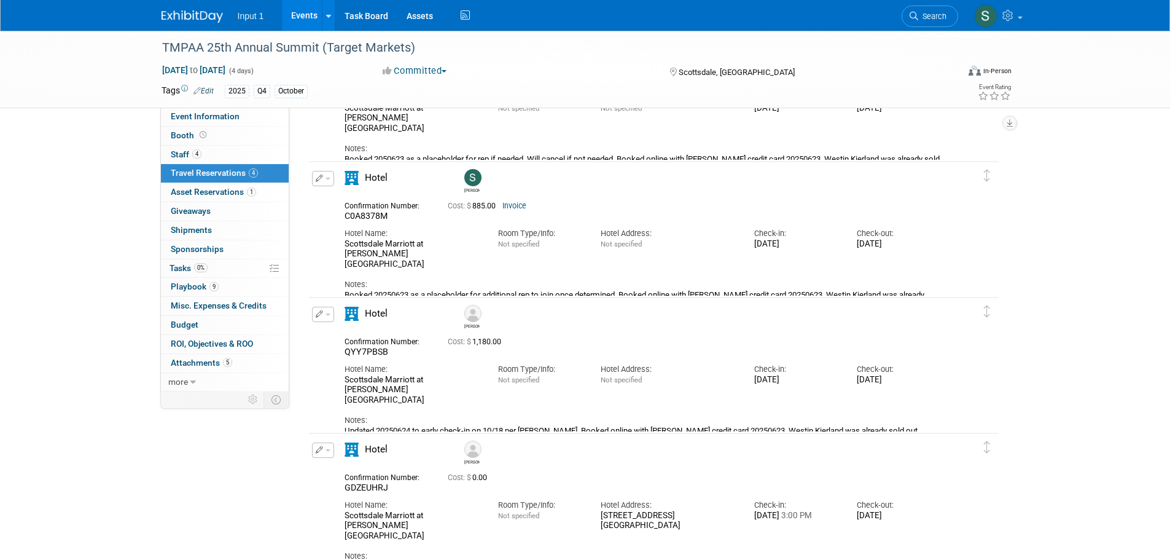
scroll to position [184, 0]
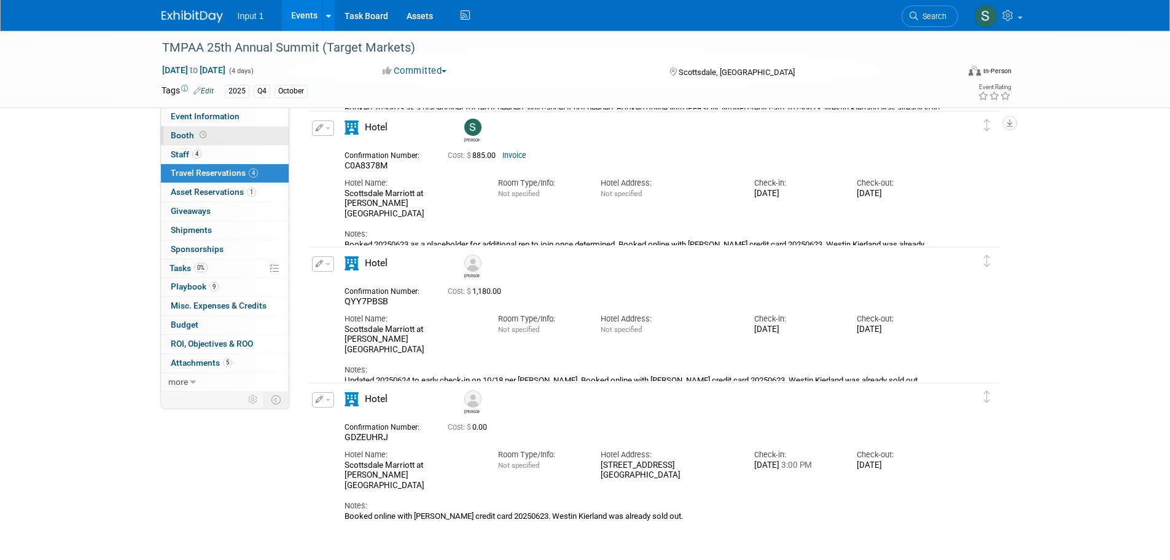
click at [185, 138] on span "Booth" at bounding box center [190, 135] width 38 height 10
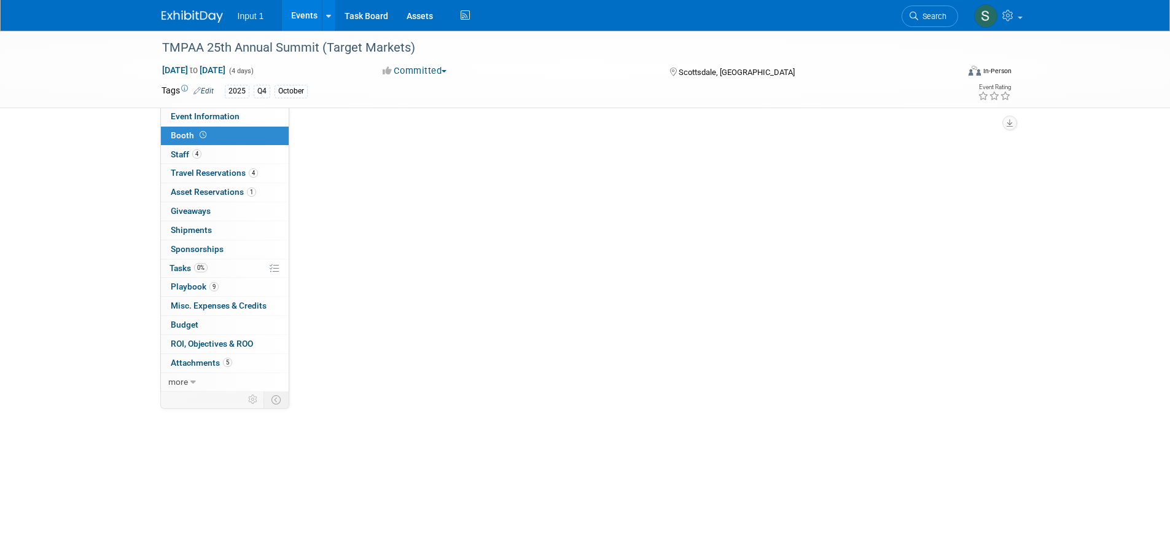
scroll to position [0, 0]
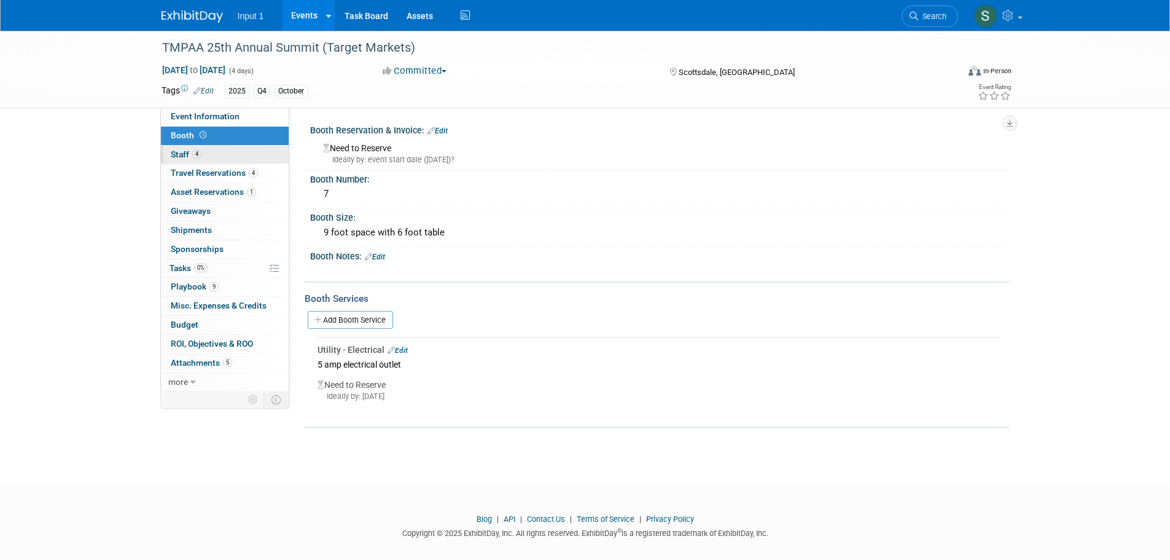
click at [187, 153] on span "Staff 4" at bounding box center [186, 154] width 31 height 10
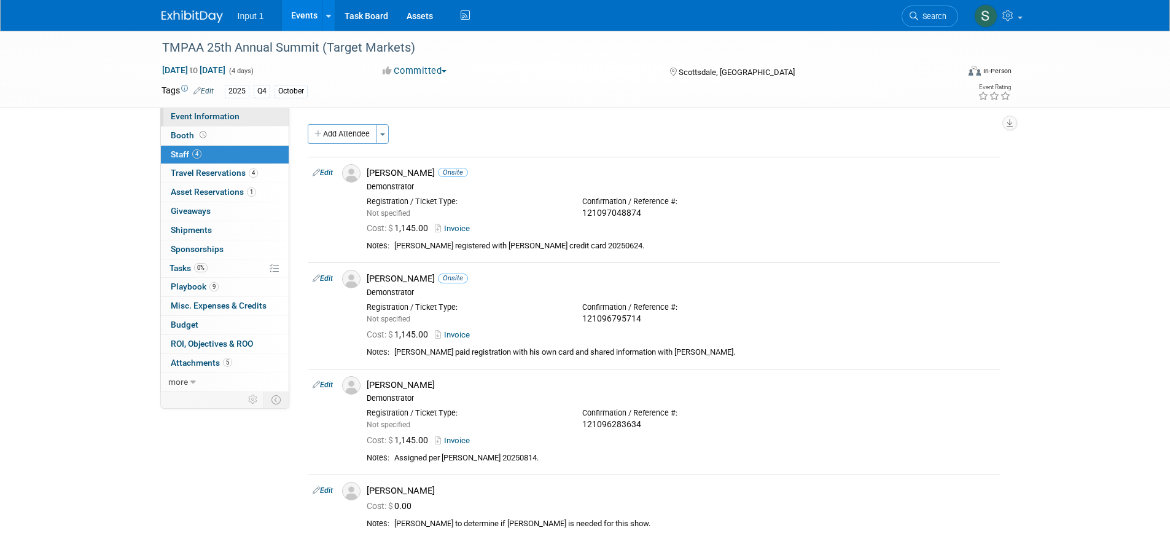
click at [189, 114] on span "Event Information" at bounding box center [205, 116] width 69 height 10
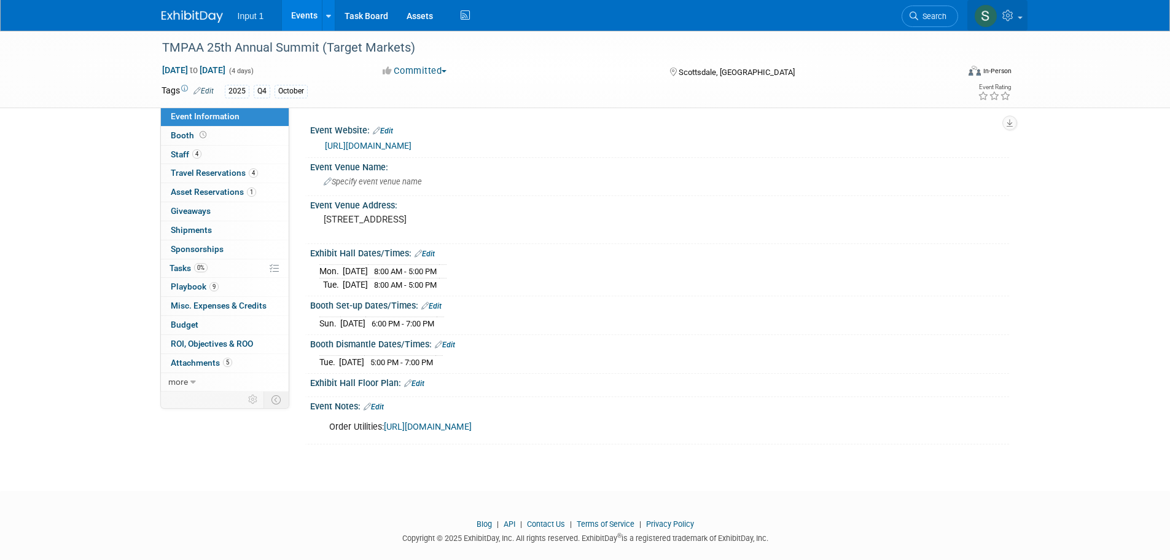
click at [982, 14] on img at bounding box center [985, 15] width 23 height 23
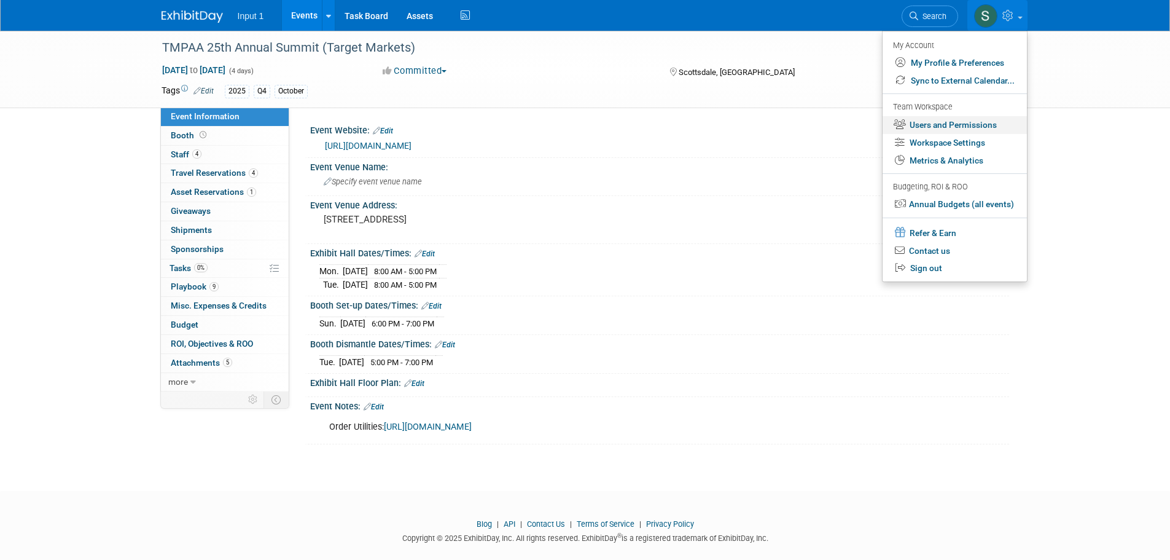
click at [950, 129] on link "Users and Permissions" at bounding box center [955, 125] width 144 height 18
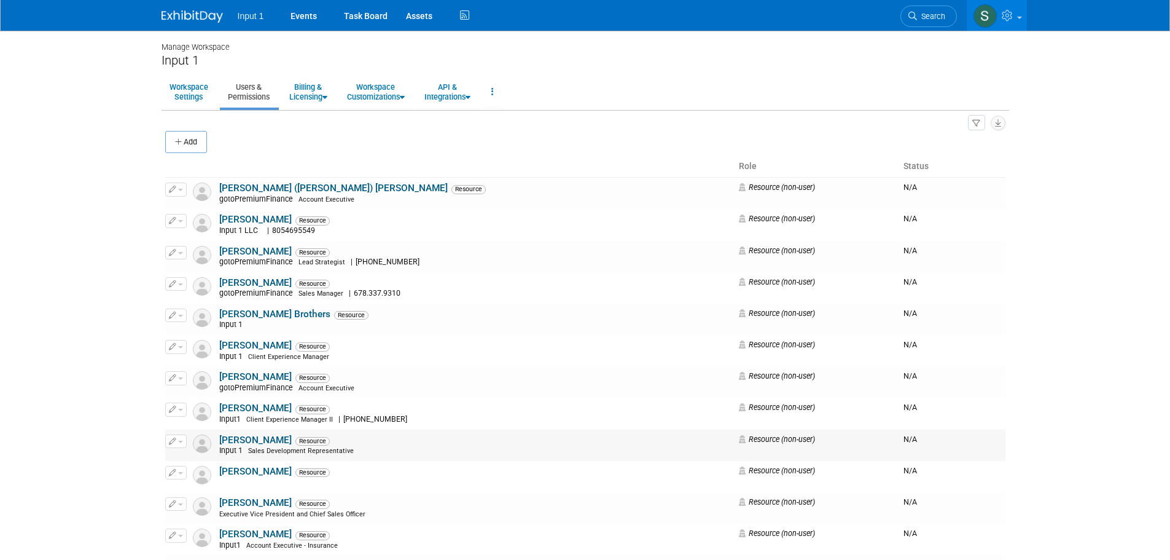
click at [249, 445] on link "[PERSON_NAME]" at bounding box center [255, 439] width 72 height 11
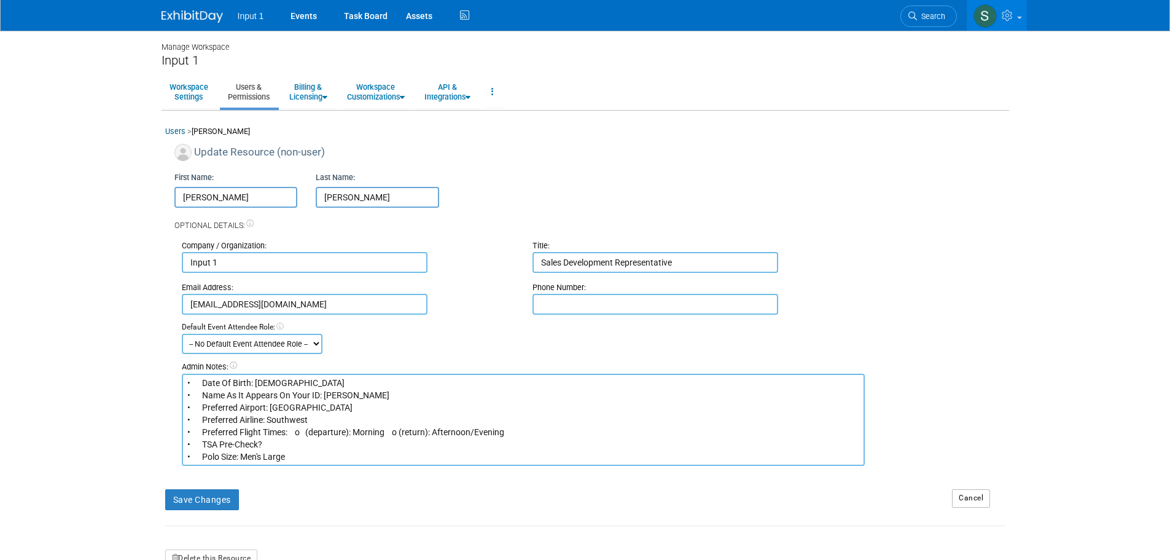
click at [555, 399] on textarea "• Date Of Birth: [DEMOGRAPHIC_DATA] • Name As It Appears On Your ID: [PERSON_NA…" at bounding box center [524, 419] width 684 height 92
click at [491, 405] on textarea "• Date Of Birth: [DEMOGRAPHIC_DATA] • Name As It Appears On Your ID: [PERSON_NA…" at bounding box center [524, 419] width 684 height 92
click at [304, 15] on link "Events" at bounding box center [303, 15] width 45 height 31
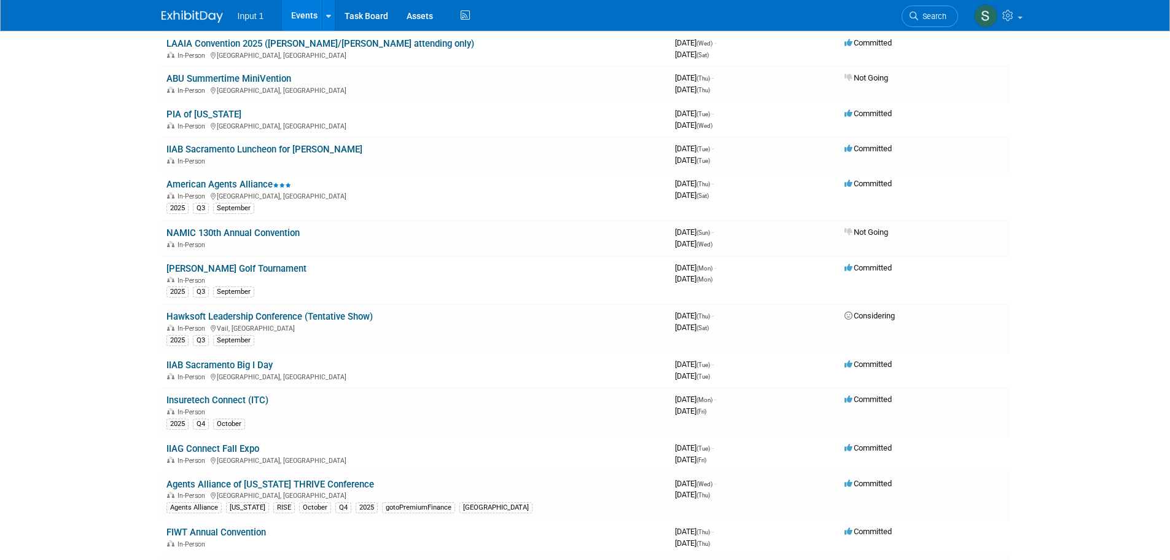
scroll to position [307, 0]
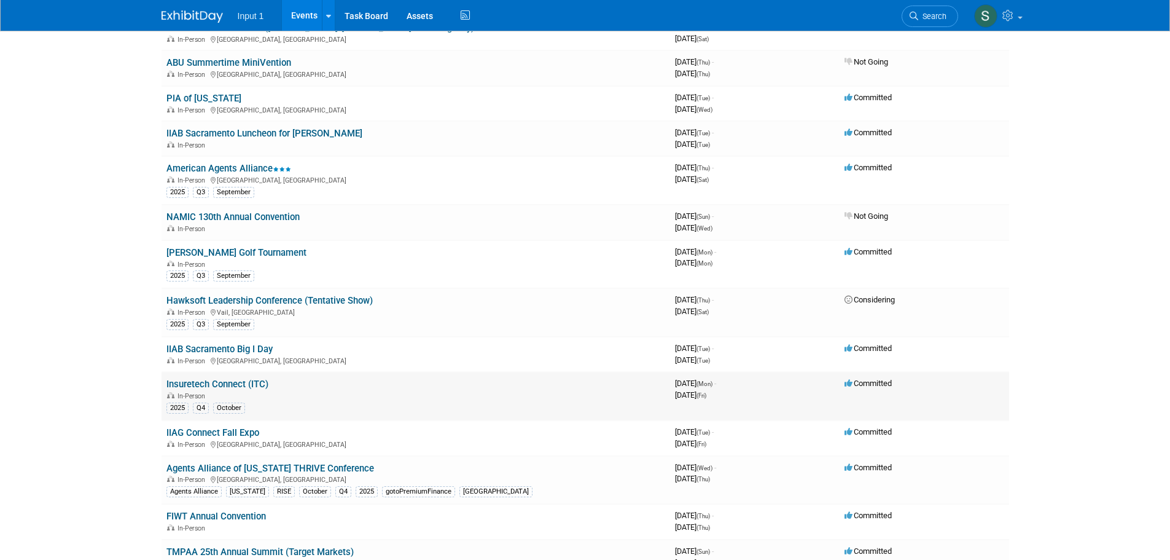
click at [230, 377] on td "Insuretech Connect (ITC) In-Person 2025 Q4 October" at bounding box center [416, 396] width 509 height 49
click at [235, 388] on link "Insuretech Connect (ITC)" at bounding box center [217, 383] width 102 height 11
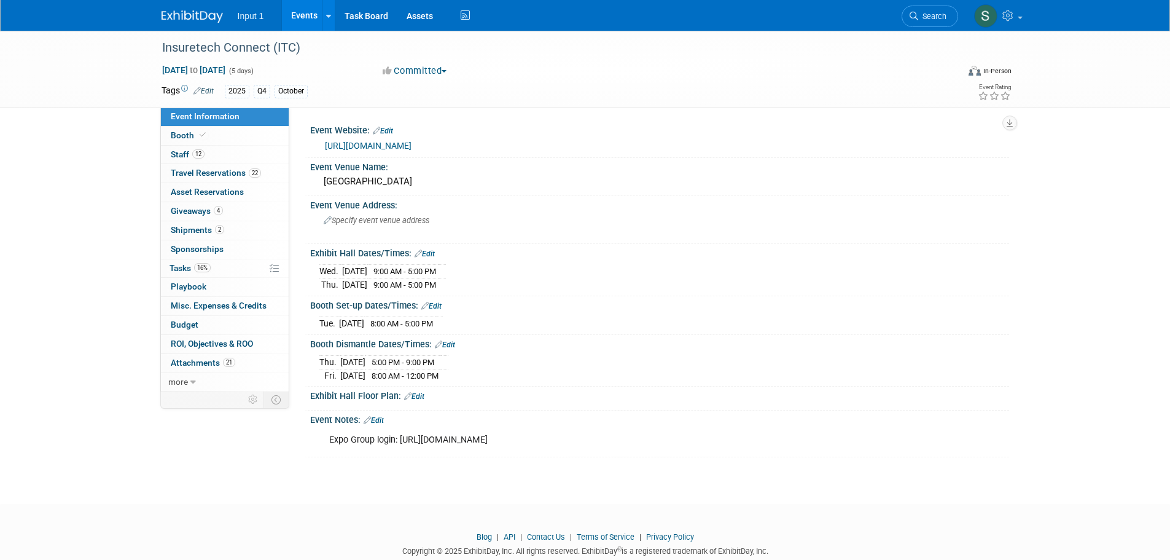
click at [235, 381] on link "more" at bounding box center [225, 382] width 128 height 18
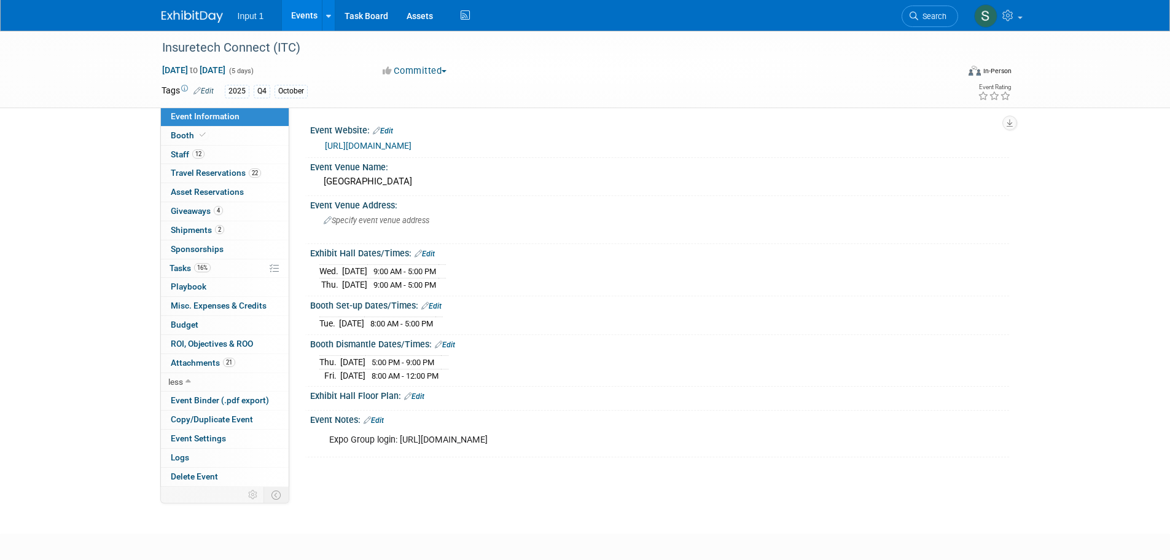
click at [577, 252] on div "Exhibit Hall Dates/Times: Edit" at bounding box center [659, 252] width 699 height 16
click at [198, 170] on span "Travel Reservations 22" at bounding box center [216, 173] width 90 height 10
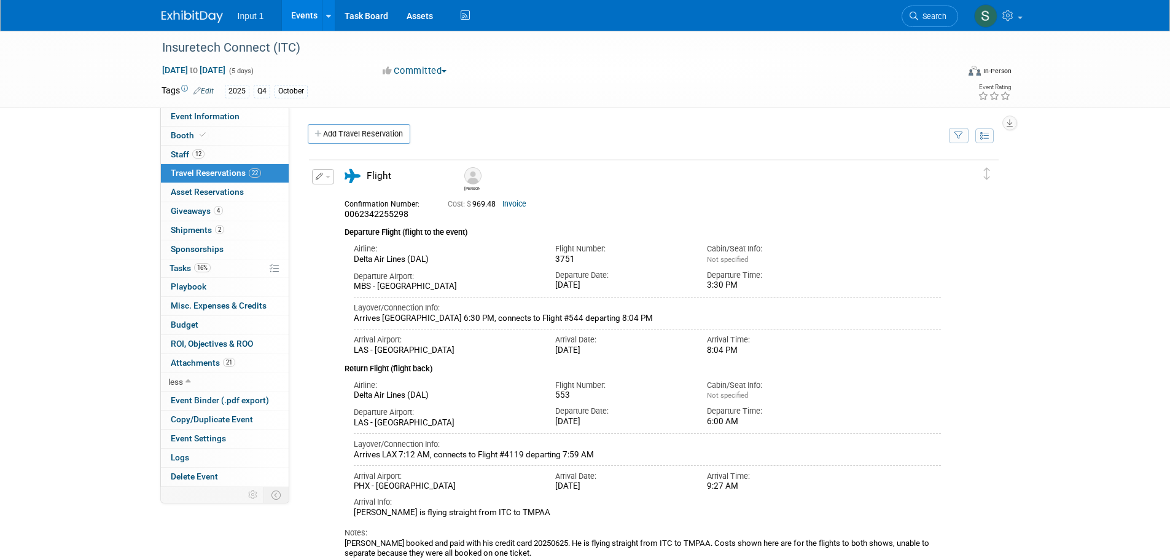
click at [962, 137] on icon "button" at bounding box center [959, 136] width 9 height 8
click at [911, 171] on select "-- Select Traveler -- All reservation with no one tagged [PERSON_NAME] [PERSON_…" at bounding box center [882, 173] width 152 height 17
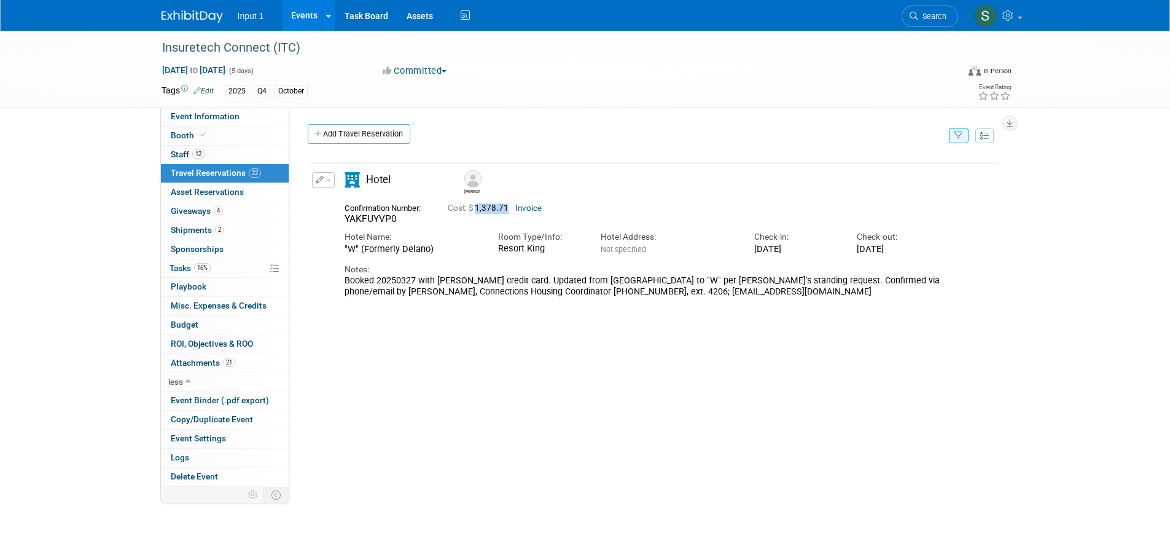
drag, startPoint x: 506, startPoint y: 207, endPoint x: 476, endPoint y: 214, distance: 31.0
click at [476, 214] on div "Cost: $ 1,378.71 Invoice" at bounding box center [669, 208] width 443 height 10
copy span "1,378.71"
drag, startPoint x: 399, startPoint y: 219, endPoint x: 337, endPoint y: 223, distance: 62.1
click at [337, 223] on div "Confirmation Number: YAKFUYVP0" at bounding box center [386, 213] width 103 height 26
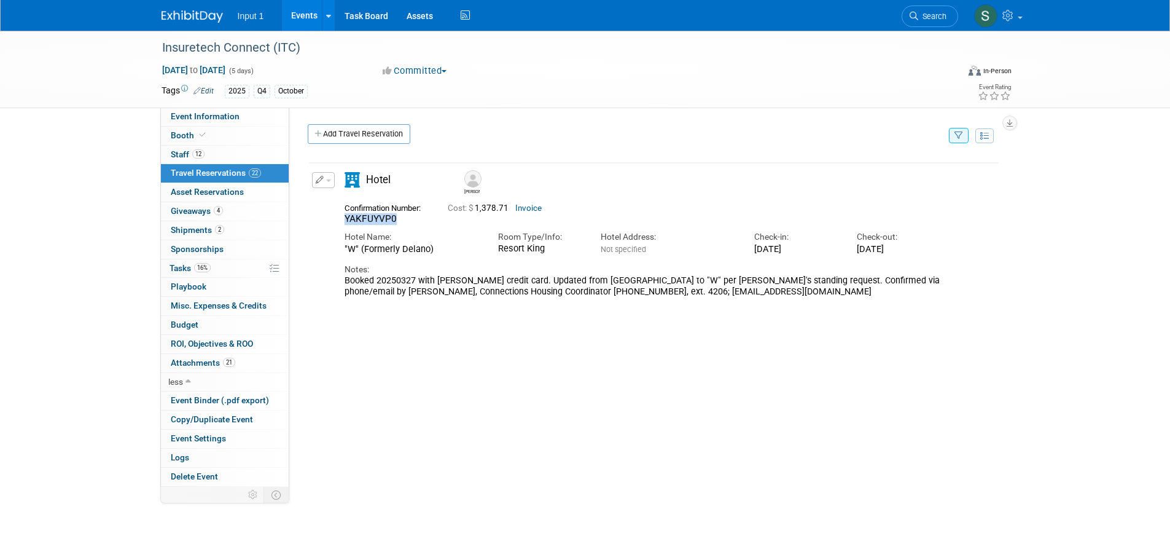
copy span "YAKFUYVP0"
click at [966, 135] on button "button" at bounding box center [959, 135] width 20 height 15
click at [857, 176] on select "-- Select Traveler -- All reservation with no one tagged [PERSON_NAME] [PERSON_…" at bounding box center [882, 173] width 152 height 17
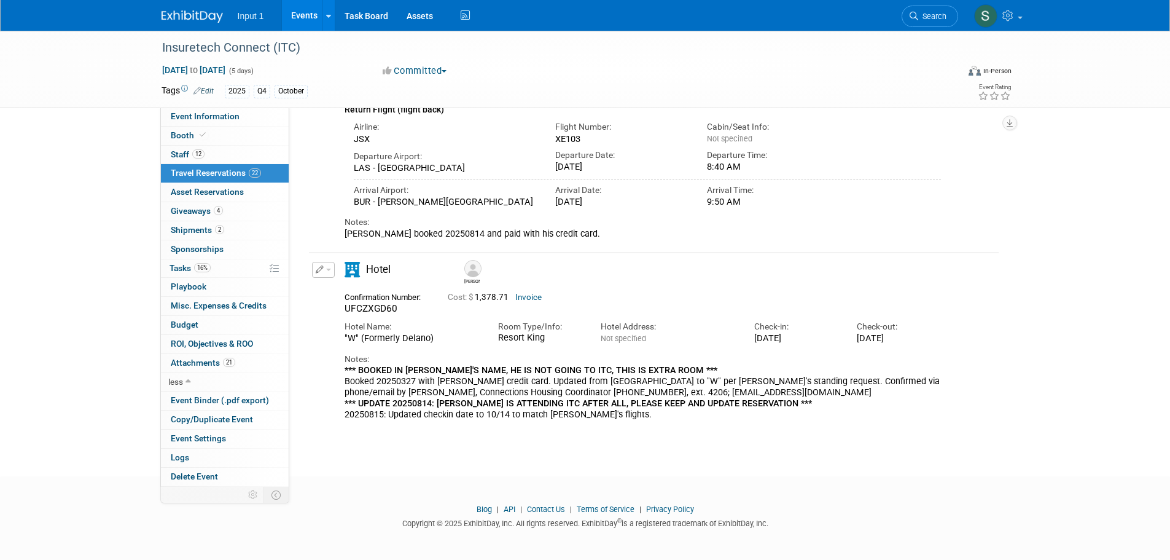
scroll to position [243, 0]
click at [329, 272] on button "button" at bounding box center [323, 267] width 23 height 16
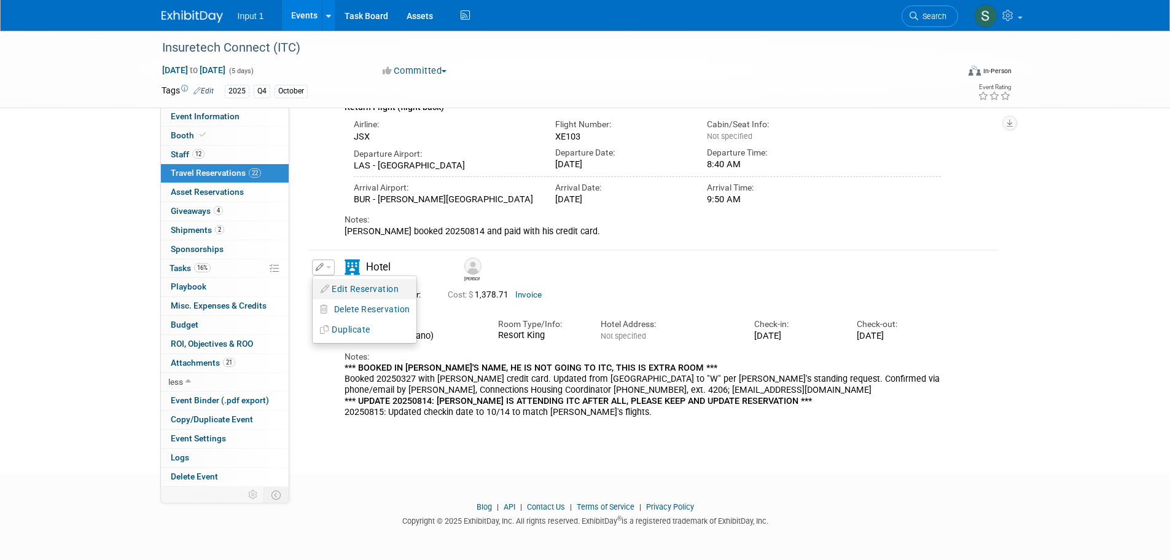
click at [328, 290] on icon "button" at bounding box center [326, 288] width 10 height 9
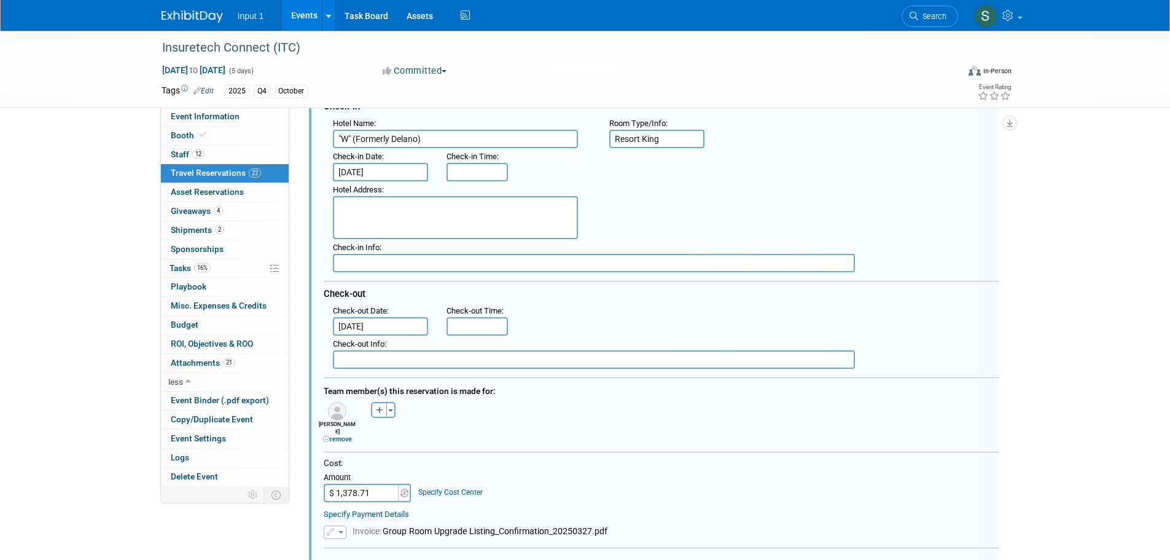
scroll to position [553, 0]
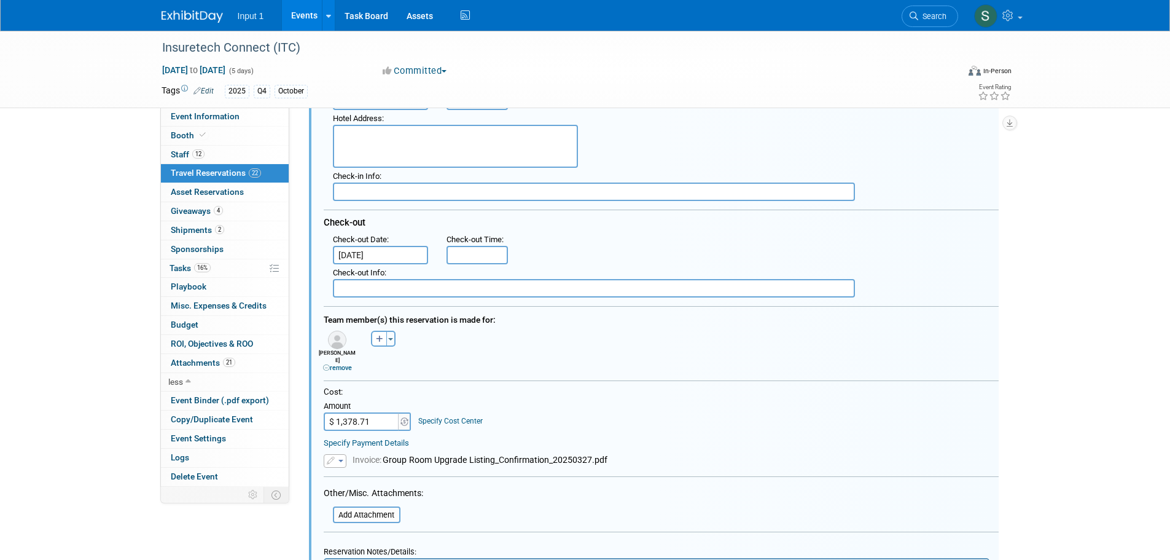
paste input "062.38"
type input "$ 1,062.38"
click at [528, 368] on div "Team member(s) this reservation is made for: Achilles (Kelly) remove AJ remove …" at bounding box center [661, 340] width 675 height 69
click at [340, 457] on button "button" at bounding box center [335, 461] width 23 height 14
click at [344, 475] on icon at bounding box center [341, 479] width 9 height 9
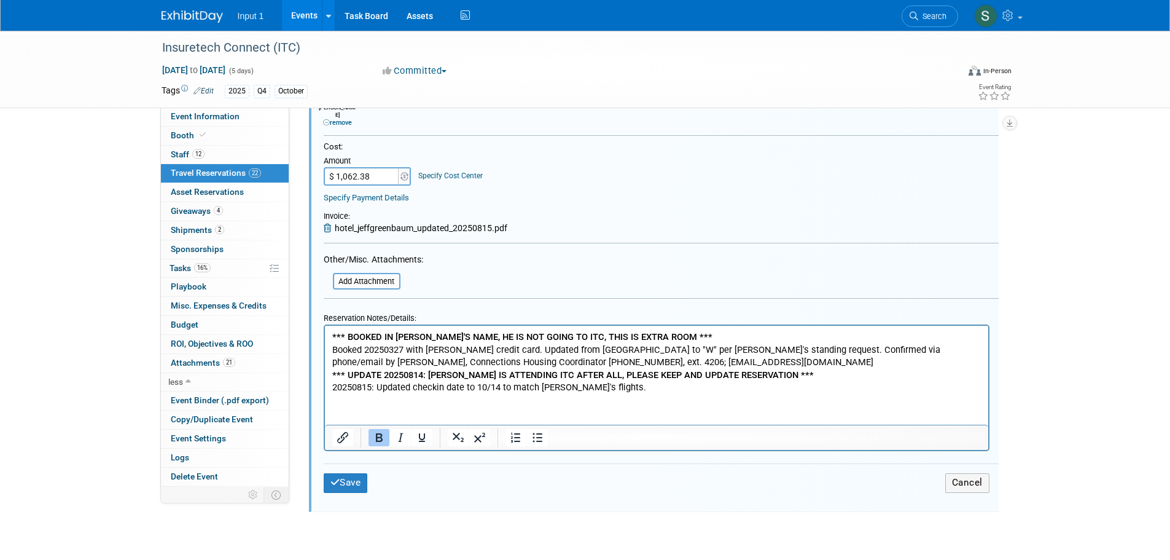
scroll to position [799, 0]
click at [351, 477] on button "Save" at bounding box center [346, 481] width 44 height 19
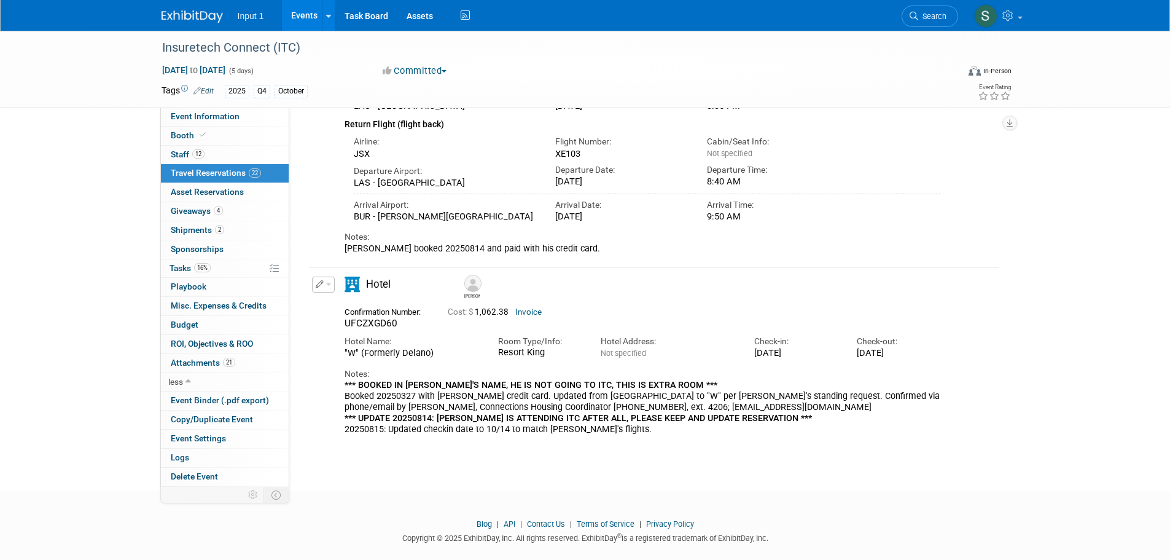
scroll to position [243, 0]
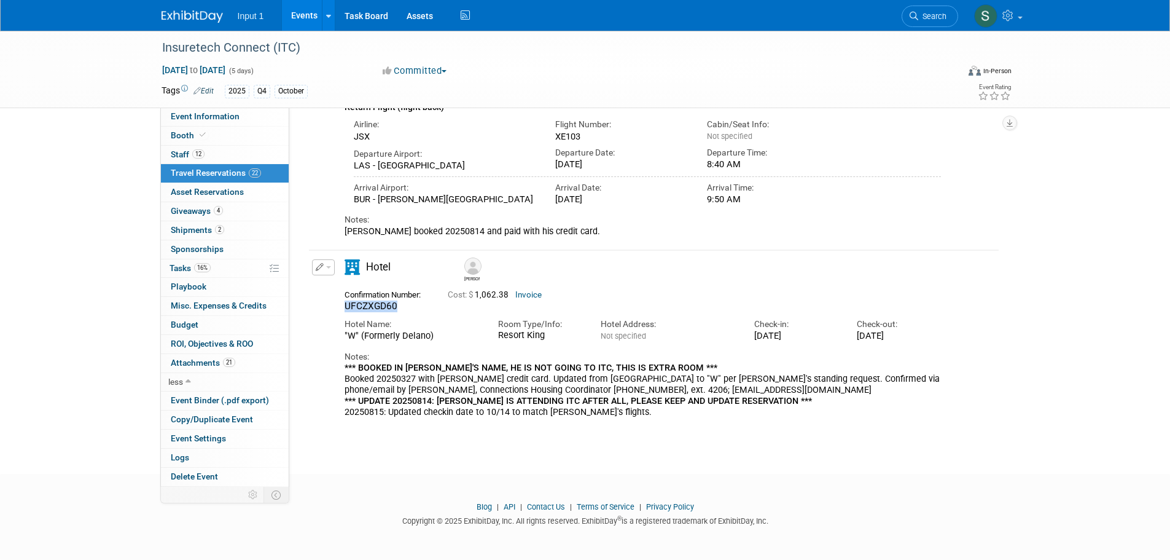
drag, startPoint x: 400, startPoint y: 306, endPoint x: 343, endPoint y: 308, distance: 57.2
click at [343, 308] on div "Confirmation Number: UFCZXGD60" at bounding box center [386, 299] width 103 height 26
copy span "UFCZXGD60"
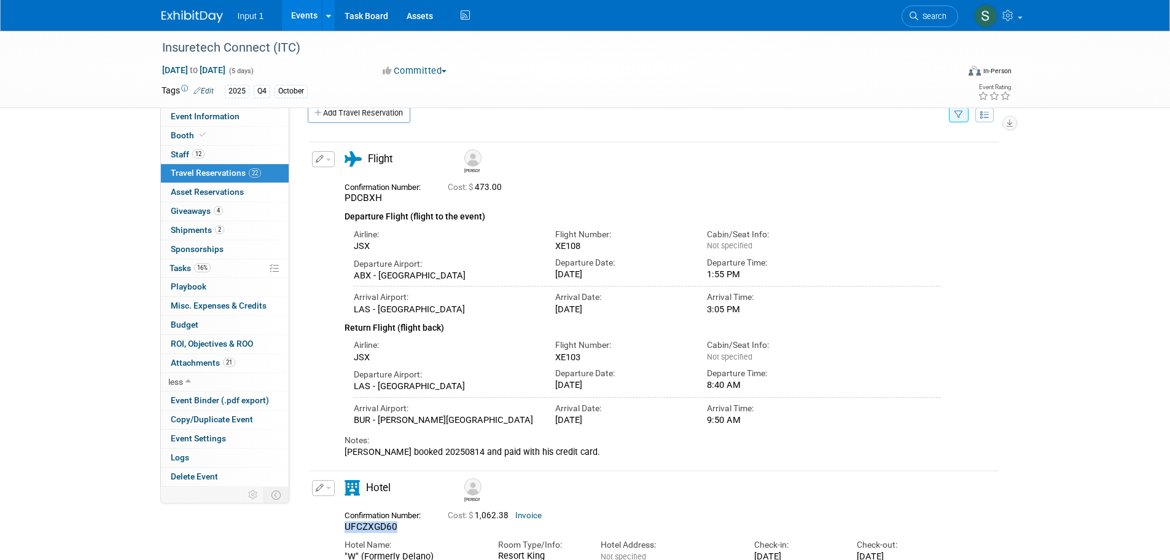
scroll to position [0, 0]
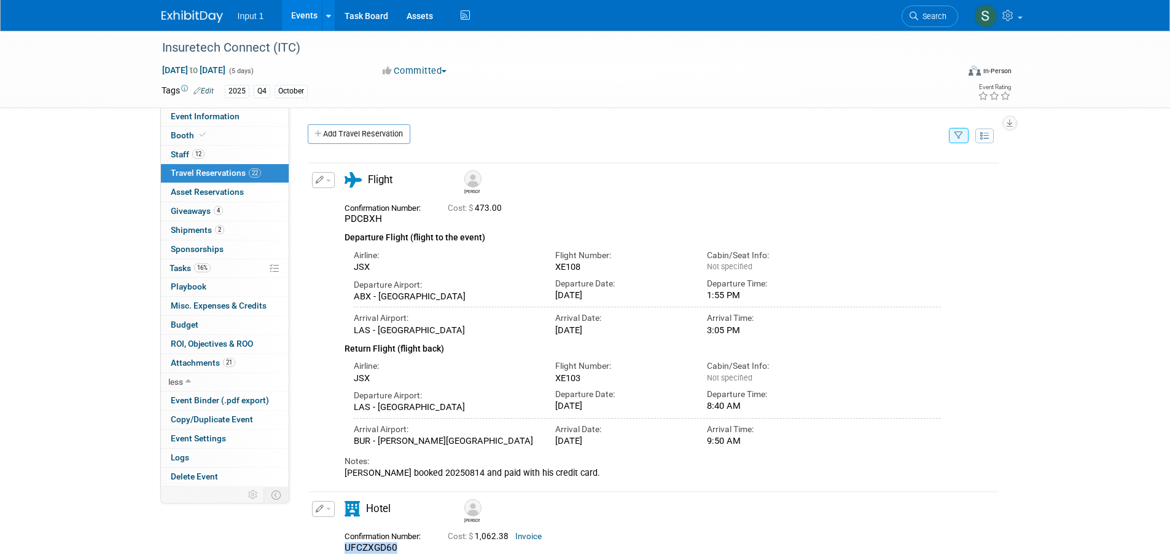
click at [958, 133] on icon "button" at bounding box center [959, 136] width 9 height 8
click at [908, 175] on select "-- Select Traveler -- All reservation with no one tagged [PERSON_NAME] [PERSON_…" at bounding box center [882, 173] width 152 height 17
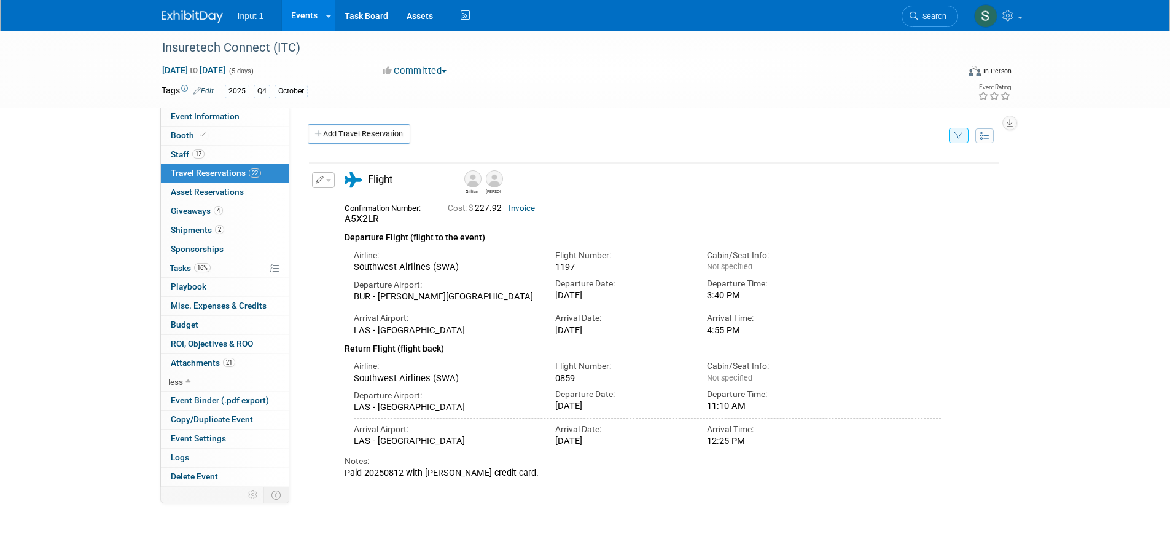
click at [800, 178] on div "Gillian Jamie" at bounding box center [688, 181] width 461 height 28
click at [363, 139] on link "Add Travel Reservation" at bounding box center [359, 134] width 103 height 20
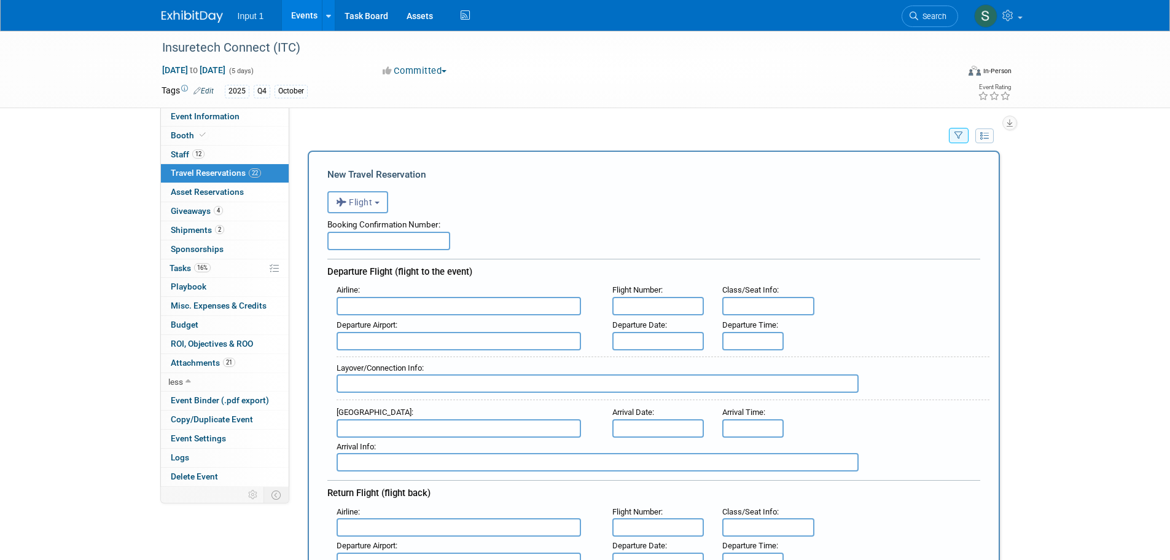
click at [373, 211] on button "Flight" at bounding box center [357, 202] width 61 height 22
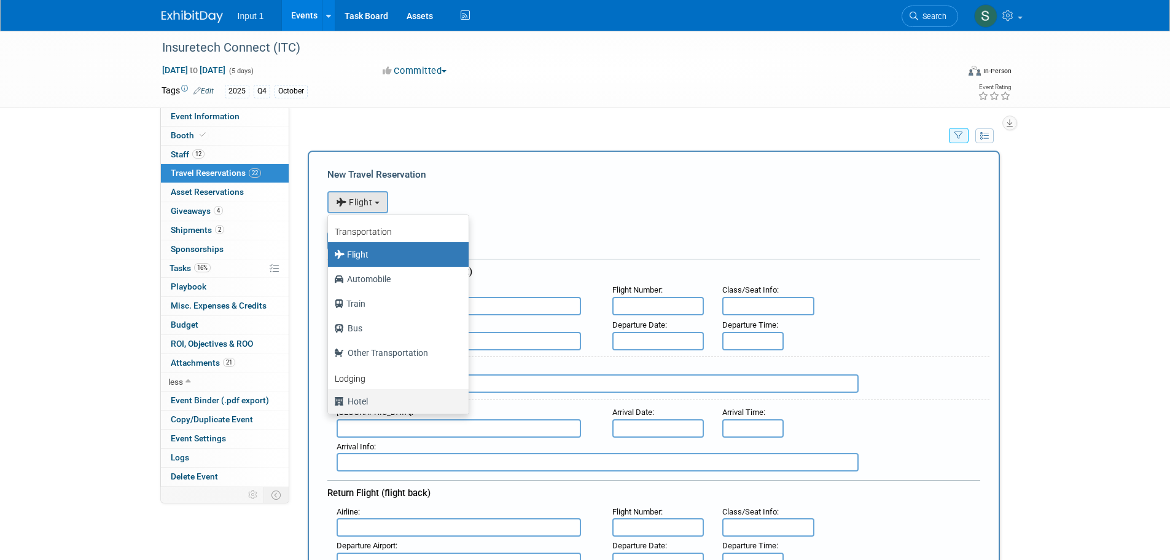
click at [365, 404] on label "Hotel" at bounding box center [395, 401] width 122 height 20
click at [330, 404] on input "Hotel" at bounding box center [326, 400] width 8 height 8
select select "6"
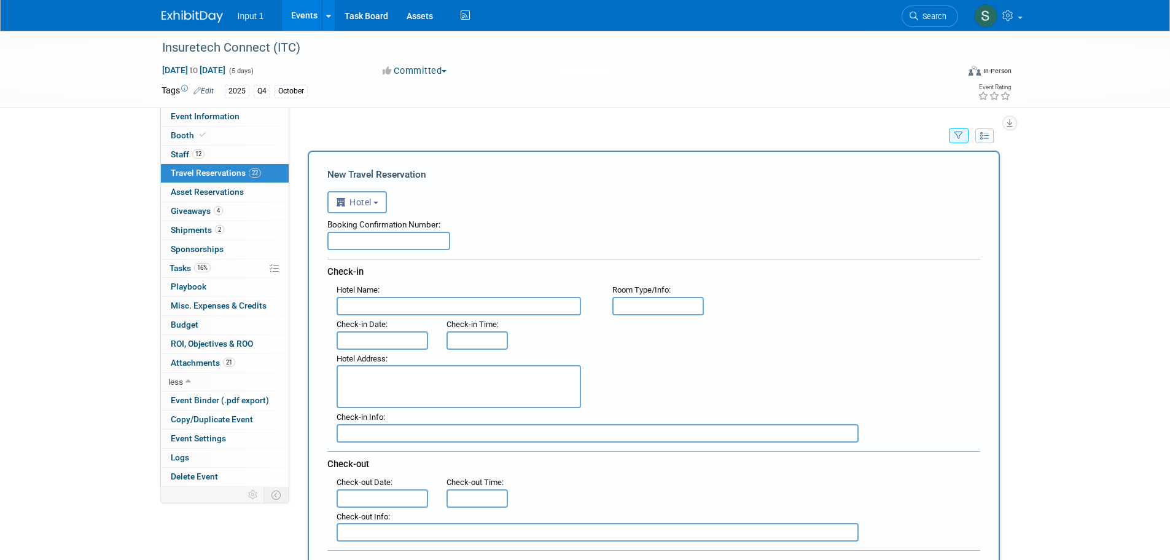
click at [372, 241] on input "text" at bounding box center [388, 241] width 123 height 18
paste input "DK7VPAXK"
type input "DK7VPAXK"
click at [383, 311] on input "text" at bounding box center [459, 306] width 244 height 18
click at [428, 314] on input "W by Mand" at bounding box center [459, 306] width 244 height 18
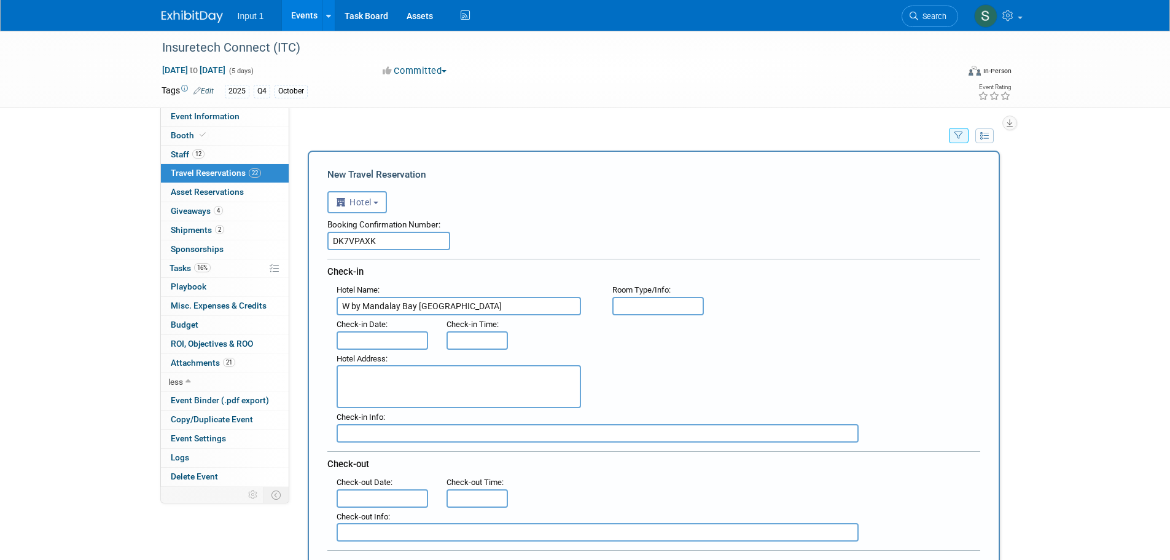
click at [416, 307] on input "W by Mandalay Bay Las Vegas" at bounding box center [459, 306] width 244 height 18
type input "W by Mandalay Bay"
click at [376, 356] on span "Hotel Address" at bounding box center [361, 358] width 49 height 9
click at [377, 342] on input "text" at bounding box center [383, 340] width 92 height 18
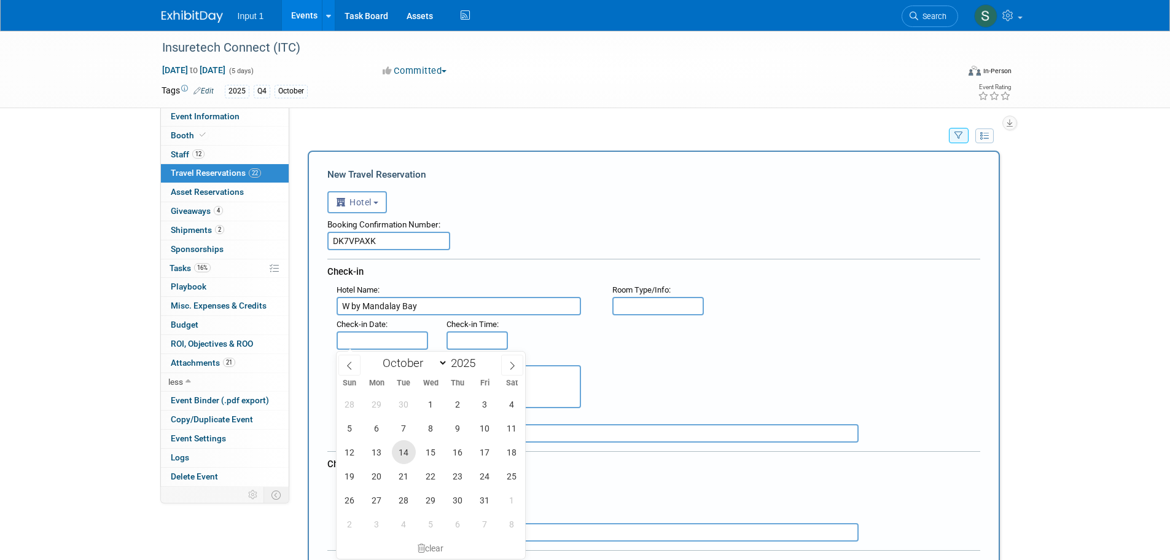
click at [400, 450] on span "14" at bounding box center [404, 452] width 24 height 24
type input "[DATE]"
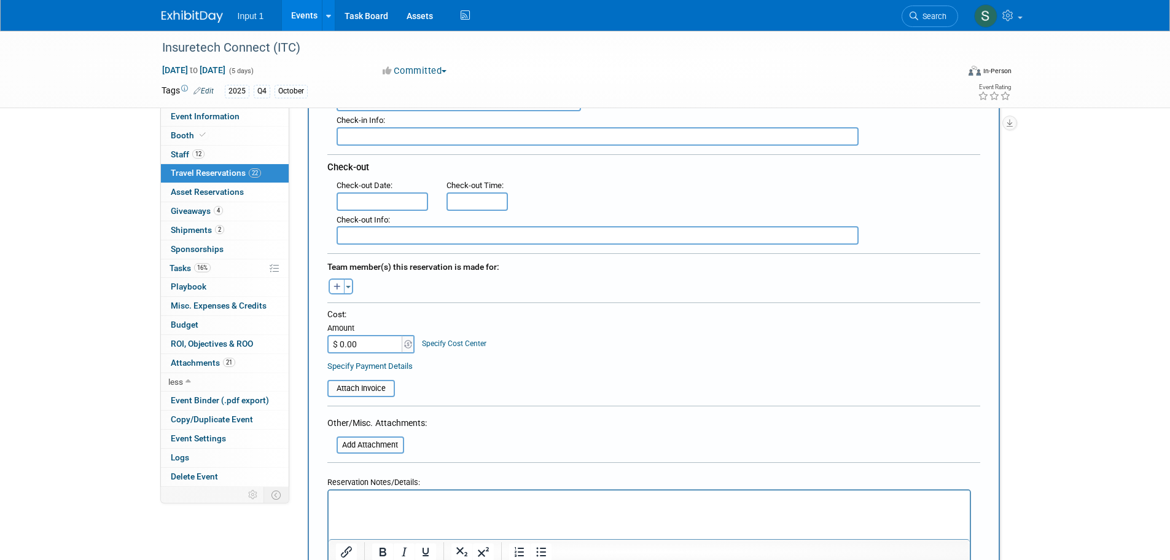
scroll to position [307, 0]
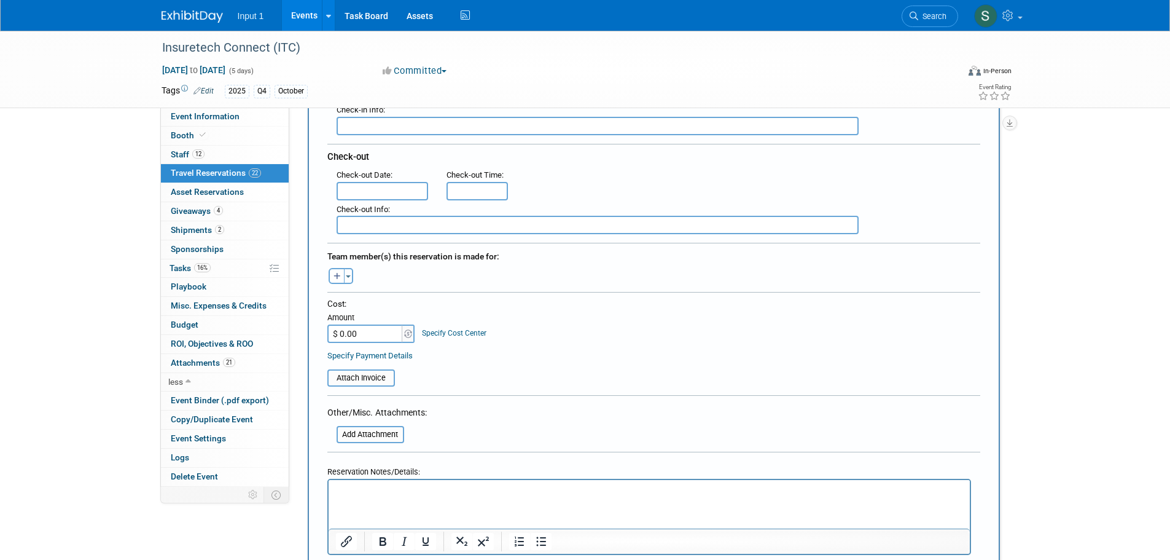
click at [372, 196] on input "text" at bounding box center [383, 191] width 92 height 18
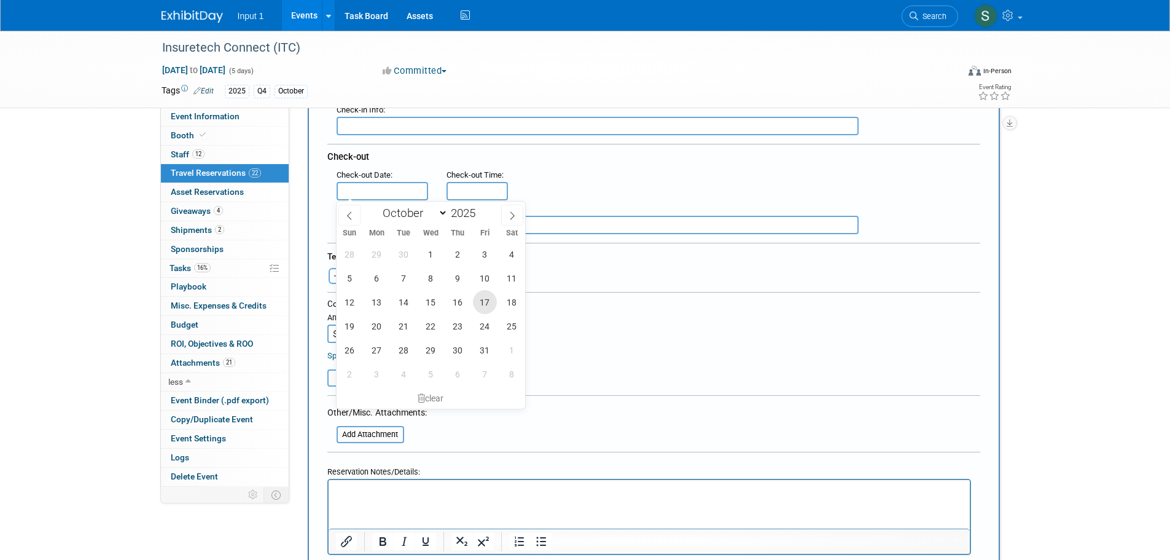
click at [487, 299] on span "17" at bounding box center [485, 302] width 24 height 24
type input "[DATE]"
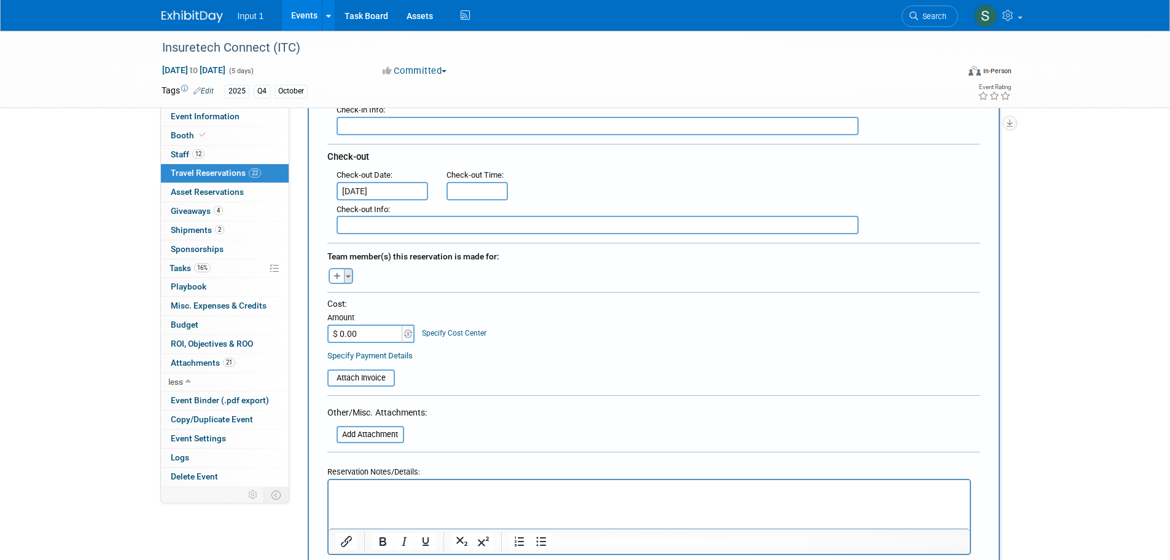
click at [351, 278] on button "Toggle Dropdown" at bounding box center [348, 276] width 9 height 16
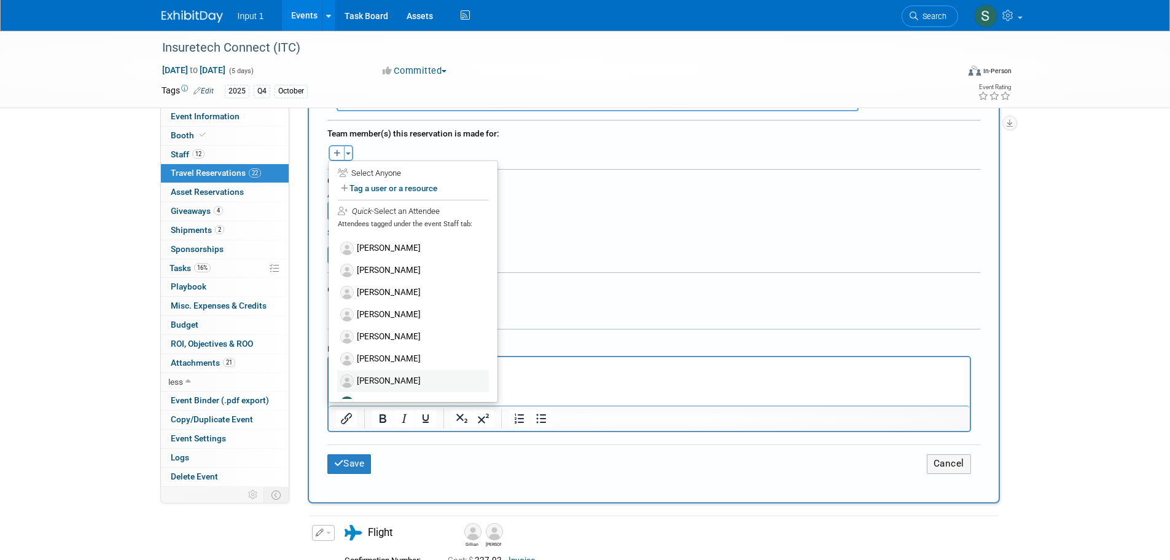
scroll to position [0, 0]
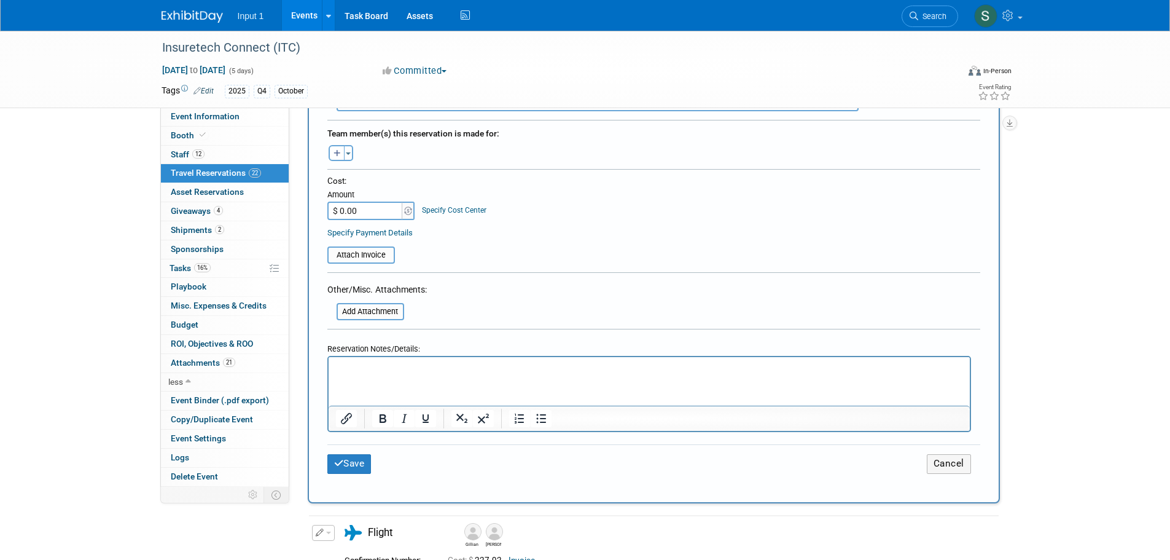
click at [577, 214] on div "Cost: Amount $ 0.00 Specify Cost Center Cost Center -- Not Specified --" at bounding box center [653, 197] width 653 height 45
click at [350, 159] on button "Toggle Dropdown" at bounding box center [348, 153] width 9 height 16
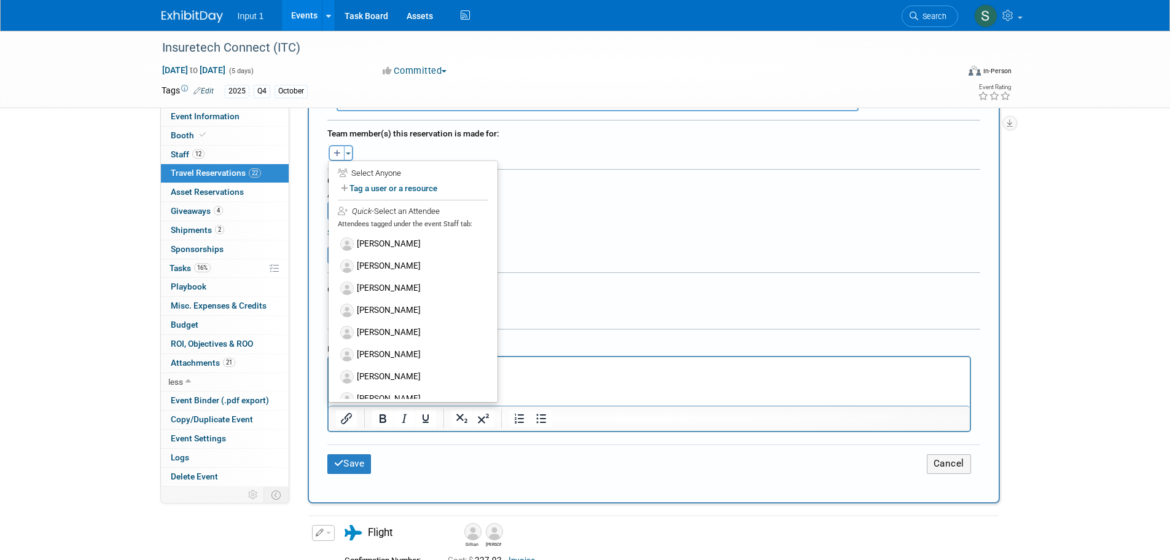
click at [373, 173] on div "Select Anyone" at bounding box center [413, 174] width 150 height 12
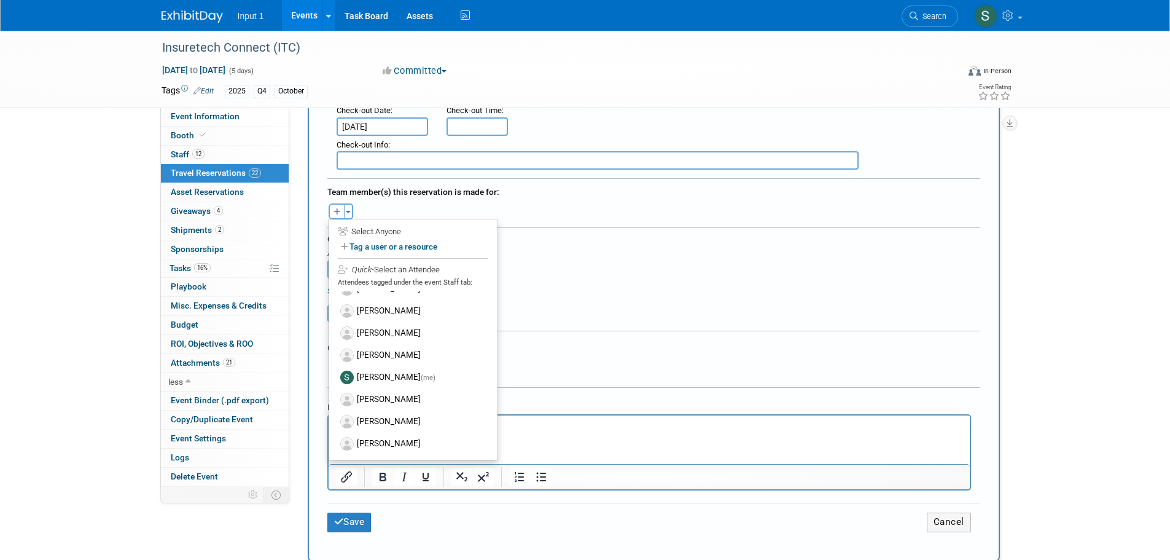
scroll to position [369, 0]
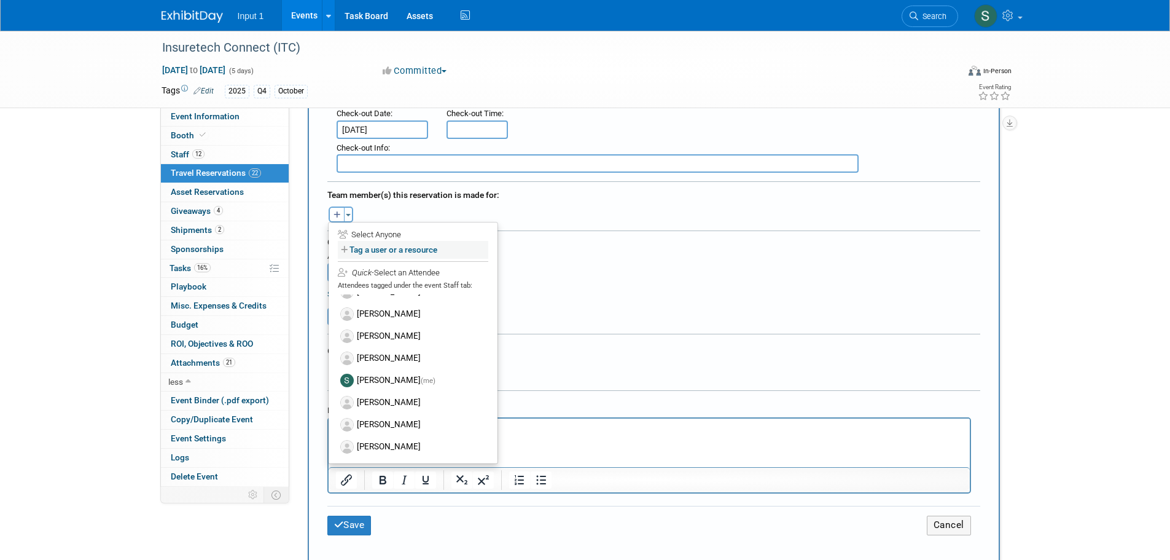
click at [407, 246] on label "Tag a user or a resource" at bounding box center [413, 250] width 150 height 18
select select
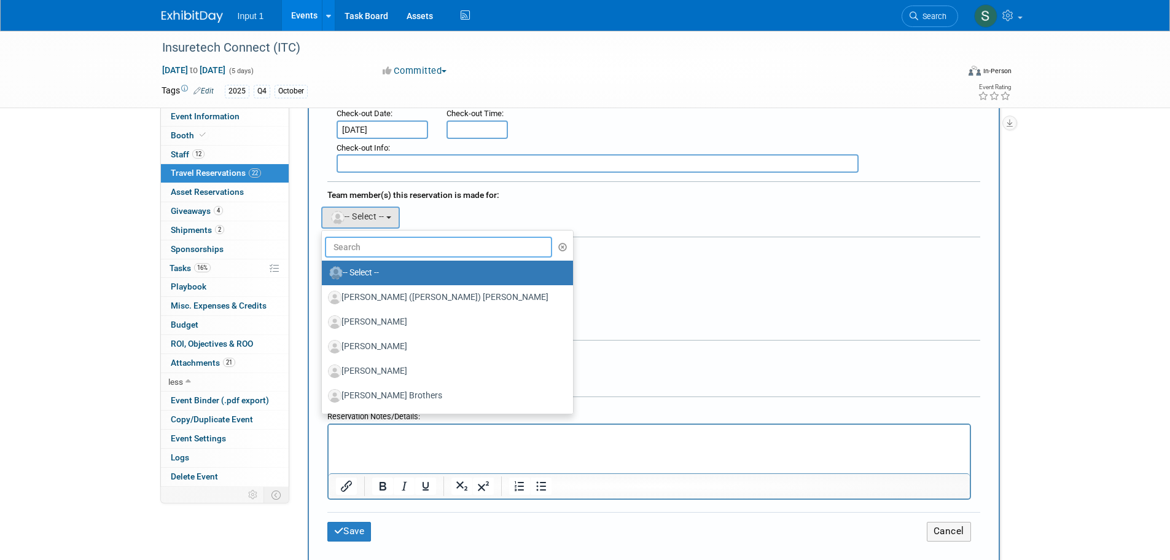
click at [363, 245] on input "text" at bounding box center [439, 246] width 228 height 21
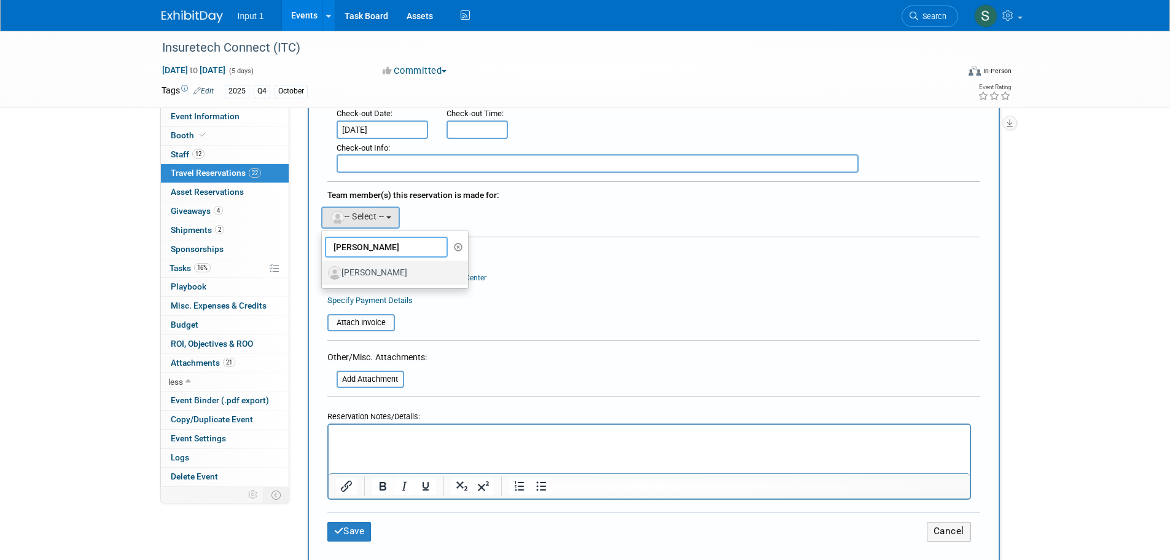
type input "jamie"
click at [397, 274] on label "[PERSON_NAME]" at bounding box center [392, 273] width 128 height 20
click at [324, 274] on input "[PERSON_NAME]" at bounding box center [320, 271] width 8 height 8
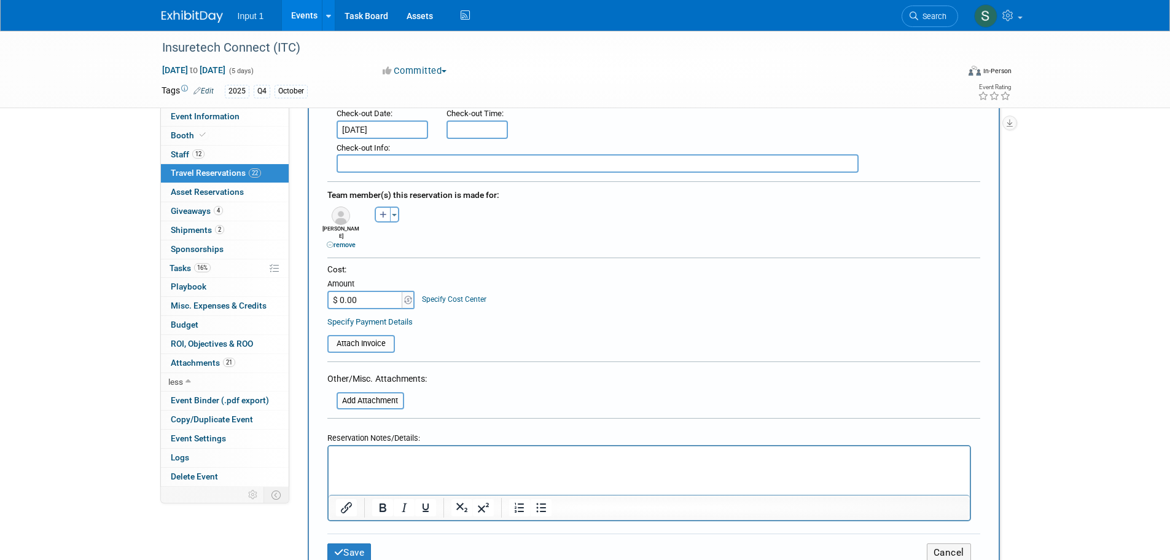
click at [375, 291] on input "$ 0.00" at bounding box center [365, 300] width 77 height 18
click at [380, 292] on input "$ 1,061.32" at bounding box center [365, 300] width 77 height 18
click at [355, 292] on input "$ 1,061.32" at bounding box center [365, 300] width 77 height 18
type input "$ 1,062.38"
click at [353, 339] on input "file" at bounding box center [321, 343] width 146 height 15
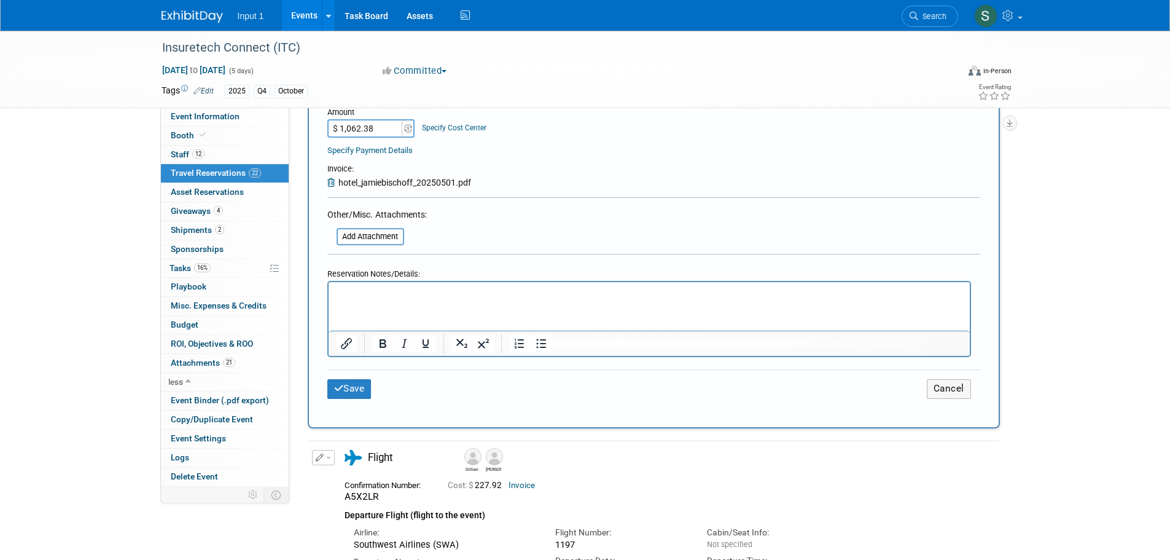
scroll to position [614, 0]
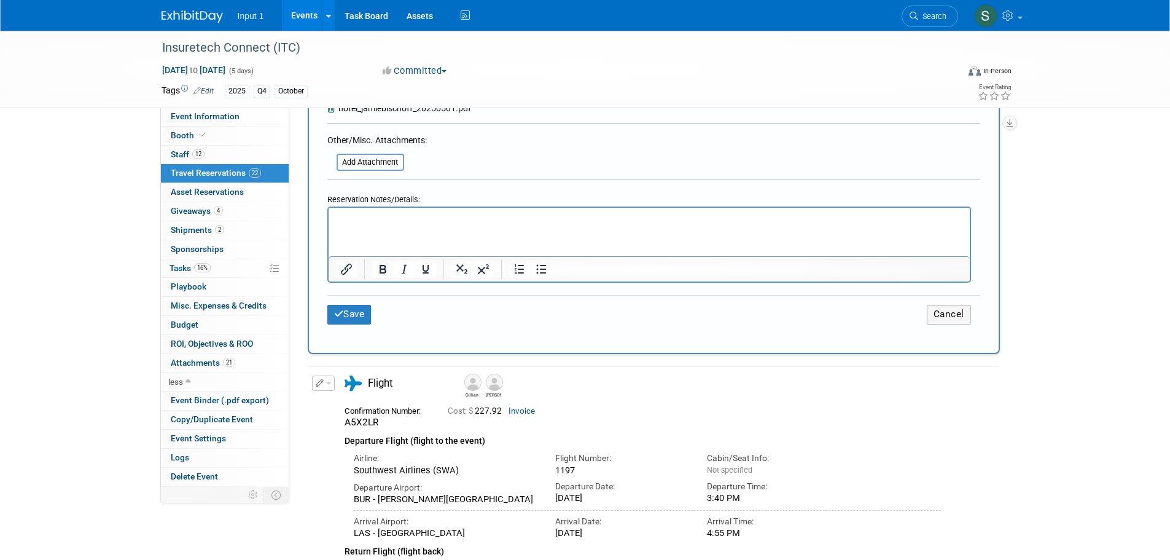
click at [367, 225] on html at bounding box center [648, 217] width 641 height 18
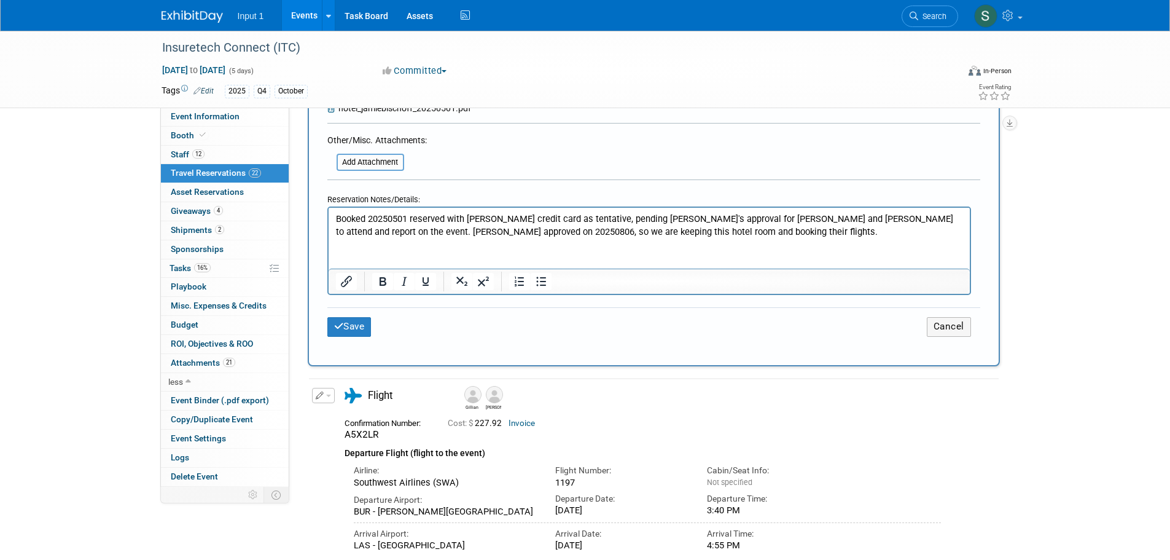
click at [648, 238] on html "Booked 20250501 reserved with Rene credit card as tentative, pending Ewa's appr…" at bounding box center [648, 223] width 641 height 30
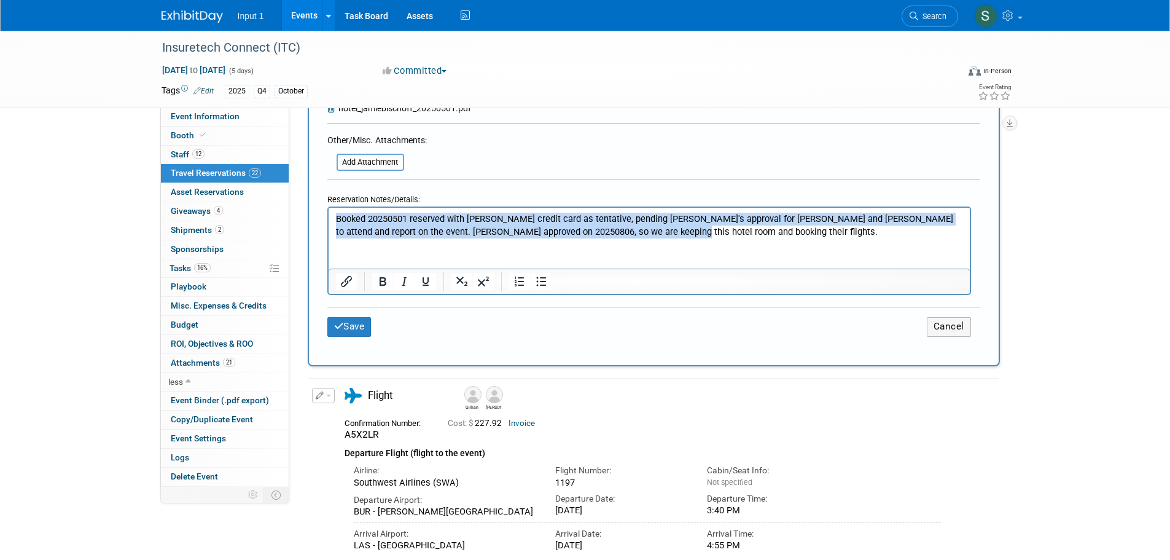
drag, startPoint x: 646, startPoint y: 228, endPoint x: 310, endPoint y: 222, distance: 336.0
click at [328, 222] on html "Booked 20250501 reserved with Rene credit card as tentative, pending Ewa's appr…" at bounding box center [648, 223] width 641 height 30
click at [658, 234] on p "Booked 20250501 reserved with Rene credit card as tentative, pending Ewa's appr…" at bounding box center [648, 225] width 627 height 25
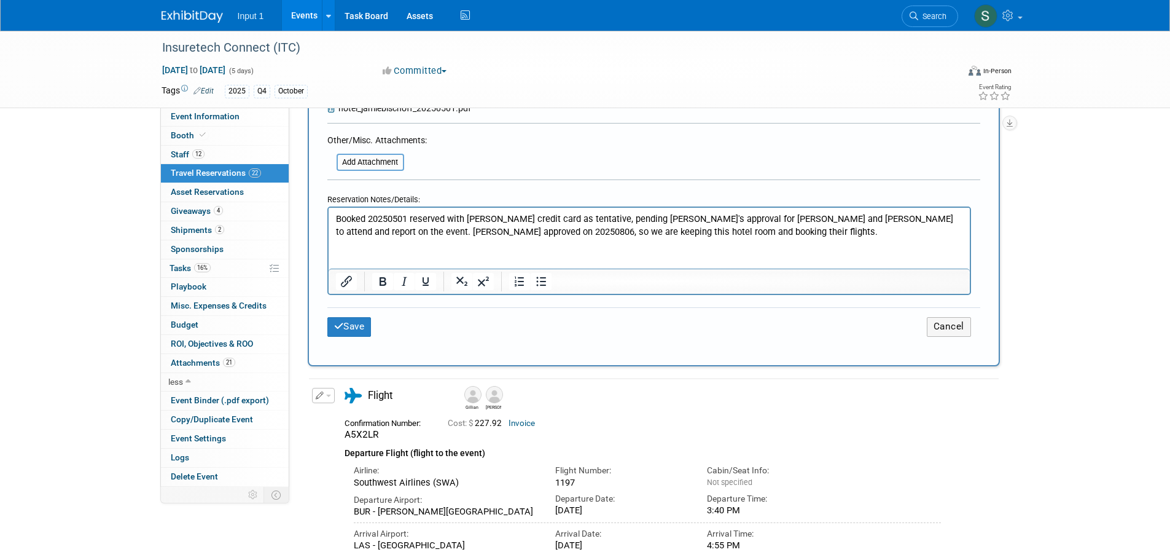
click at [532, 221] on p "Booked 20250501 reserved with Rene credit card as tentative, pending Ewa's appr…" at bounding box center [648, 225] width 627 height 25
click at [547, 221] on p "Booked 20250501 reserved with Rene credit card; as tentative, pending Ewa's app…" at bounding box center [648, 225] width 627 height 25
click at [853, 233] on p "Booked 20250501 reserved with [PERSON_NAME] credit card; tentative, pending [PE…" at bounding box center [648, 225] width 627 height 25
click at [639, 229] on p "Booked 20250501 reserved with [PERSON_NAME] credit card; tentative, pending [PE…" at bounding box center [648, 225] width 627 height 25
click at [345, 321] on button "Save" at bounding box center [349, 326] width 44 height 19
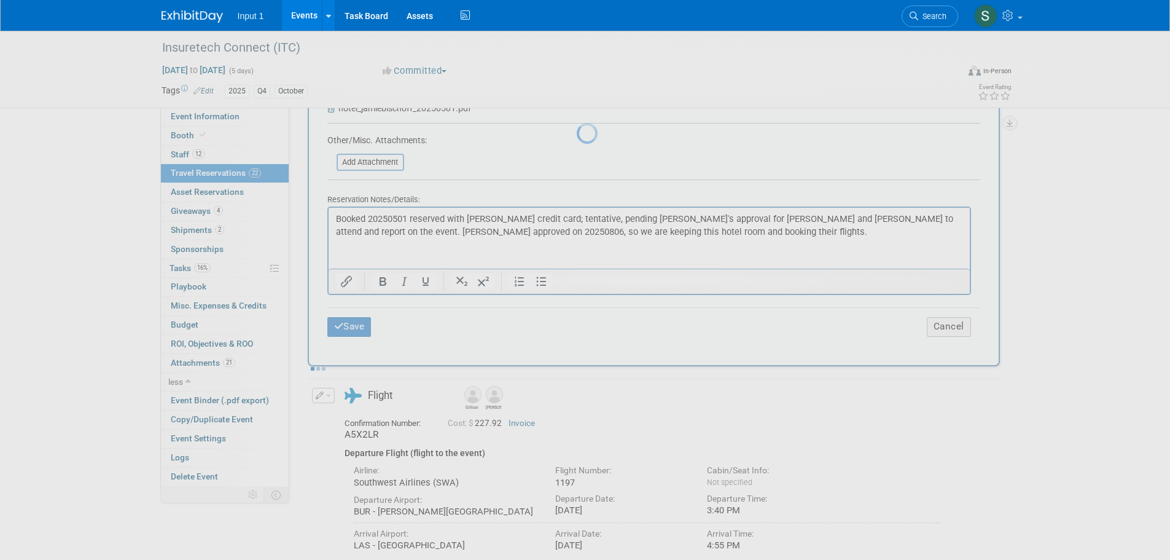
scroll to position [0, 0]
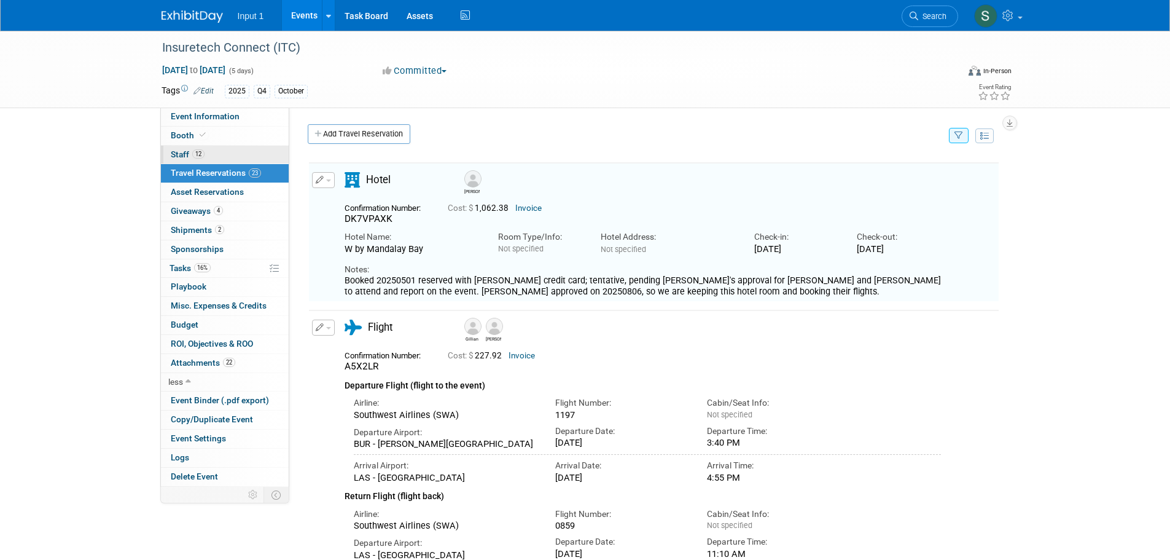
click at [181, 154] on span "Staff 12" at bounding box center [188, 154] width 34 height 10
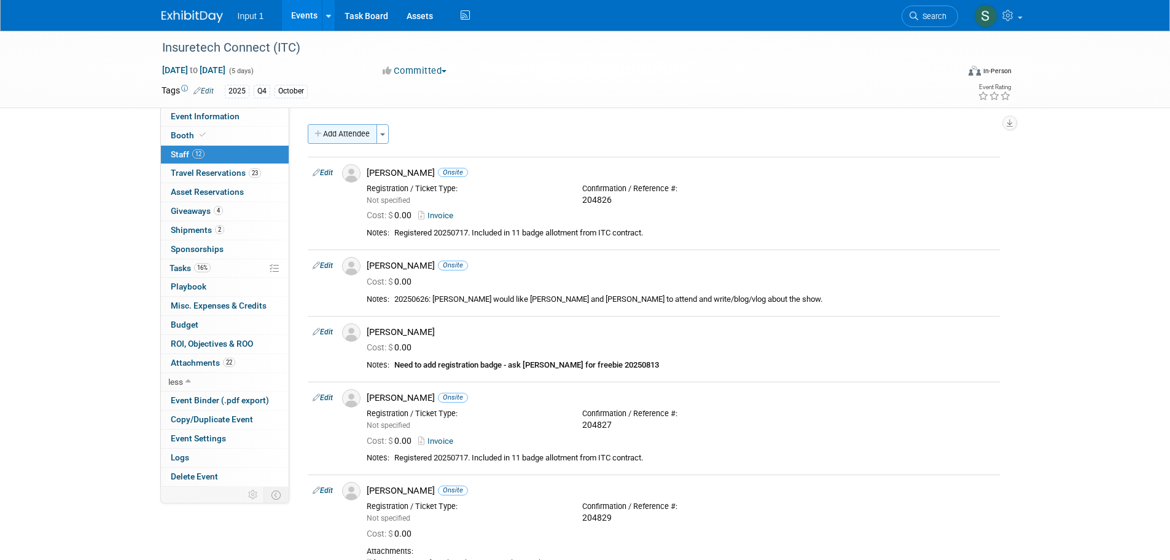
click at [341, 129] on button "Add Attendee" at bounding box center [342, 134] width 69 height 20
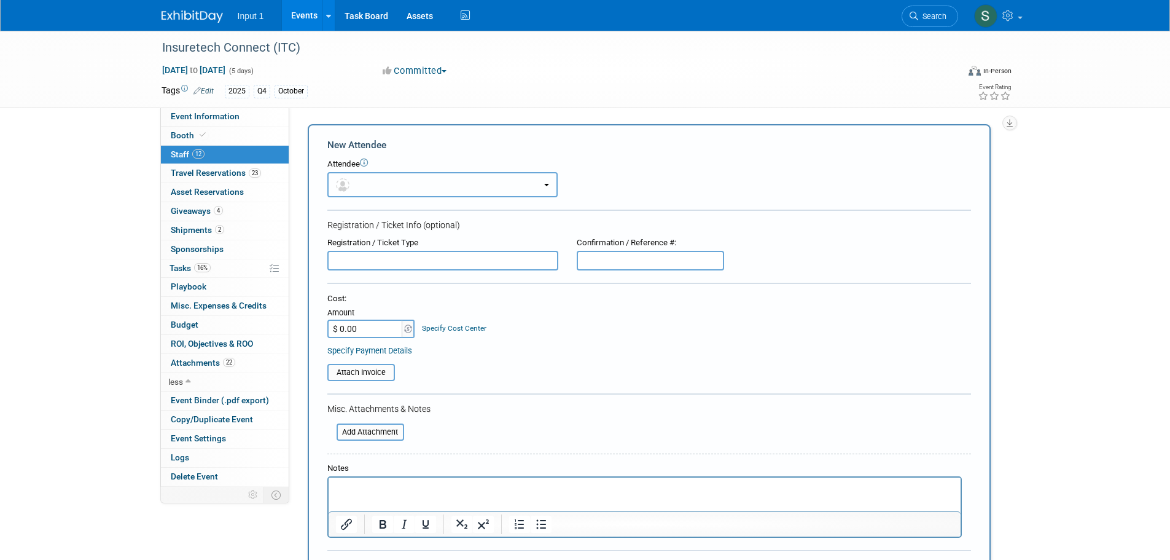
click at [386, 189] on button "button" at bounding box center [442, 184] width 230 height 25
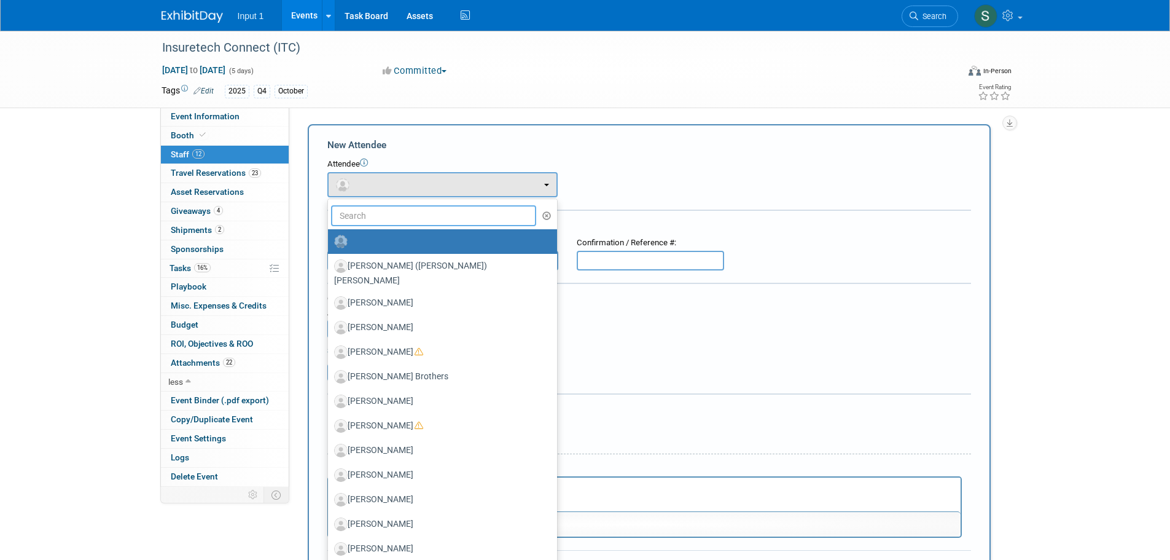
click at [375, 215] on input "text" at bounding box center [434, 215] width 206 height 21
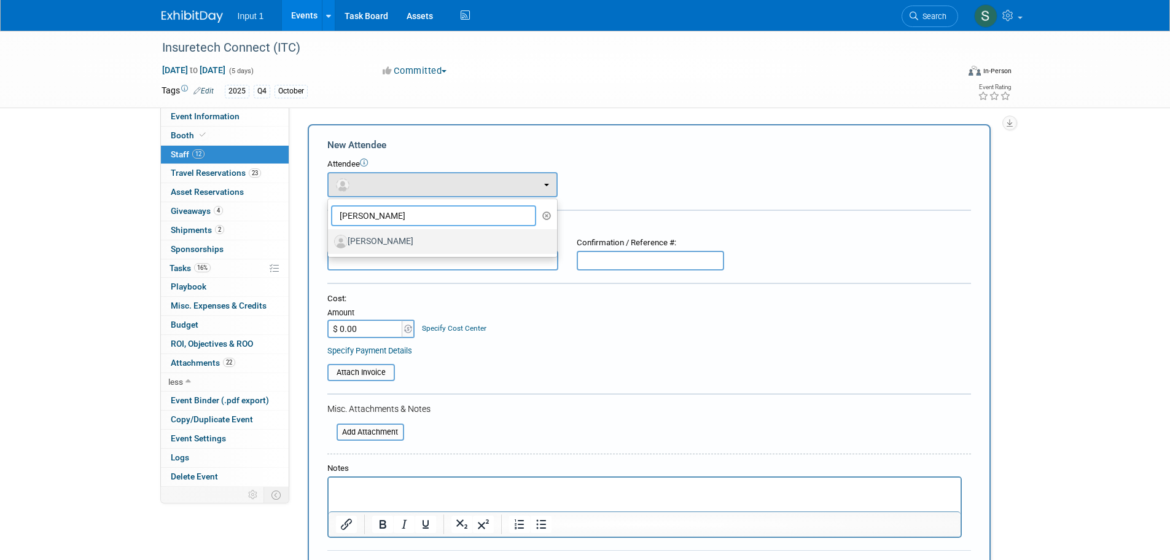
type input "jamie"
click at [455, 246] on label "[PERSON_NAME]" at bounding box center [439, 242] width 211 height 20
click at [330, 244] on input "[PERSON_NAME]" at bounding box center [326, 240] width 8 height 8
select select "57254a73-cf63-45c9-b923-5d3305e129fa"
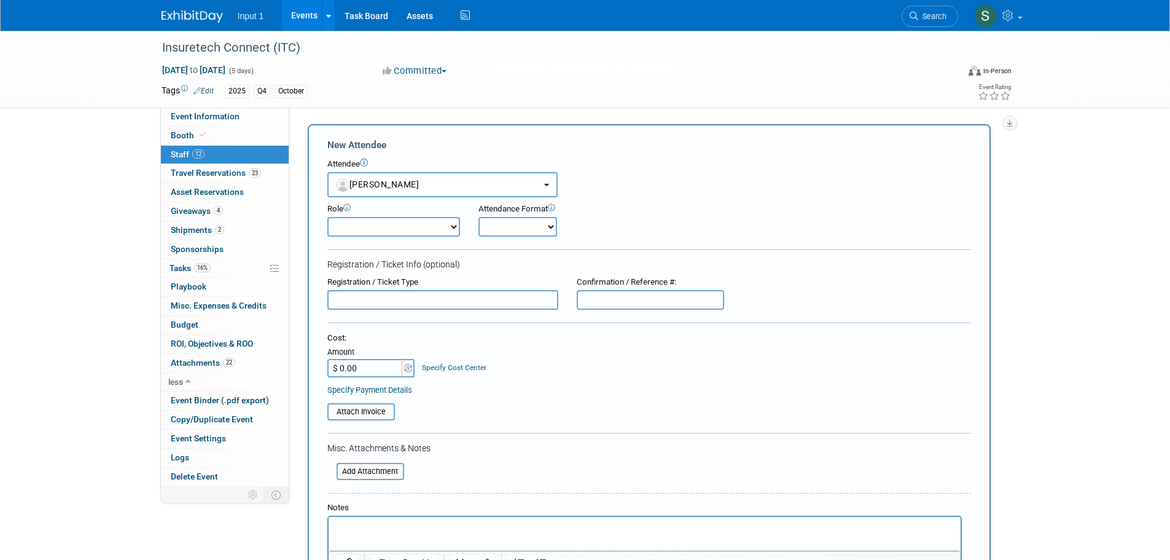
click at [451, 225] on select "Demonstrator Host Planner Presenter Sales Representative Set-up/Dismantle Crew …" at bounding box center [393, 227] width 133 height 20
drag, startPoint x: 770, startPoint y: 195, endPoint x: 763, endPoint y: 195, distance: 6.8
click at [770, 195] on div "Attendee <img src="https://www.exhibitday.com/Images/Unassigned-User-Icon.png" …" at bounding box center [649, 177] width 644 height 39
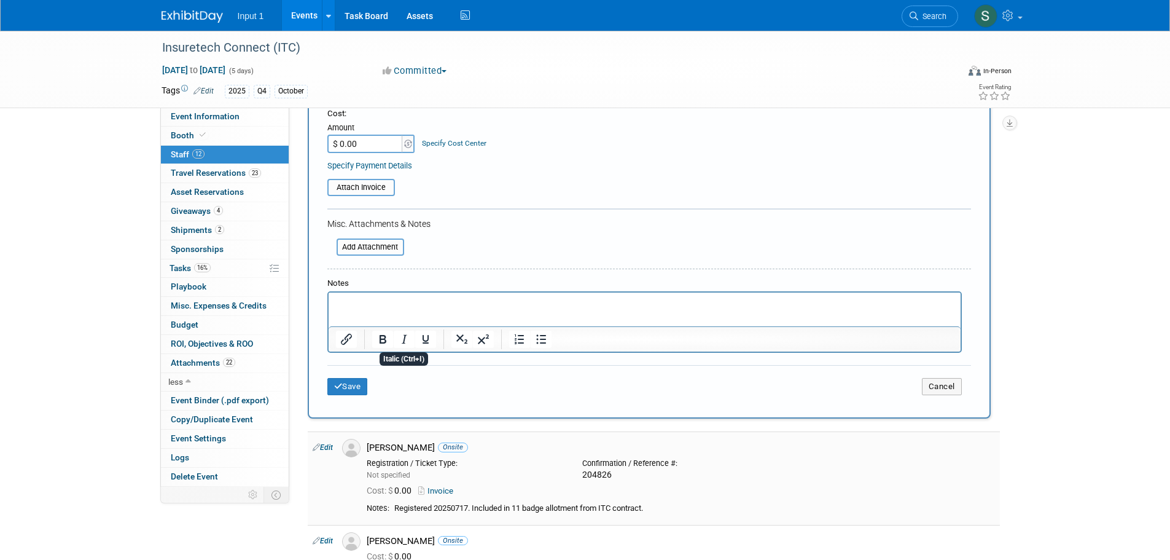
scroll to position [246, 0]
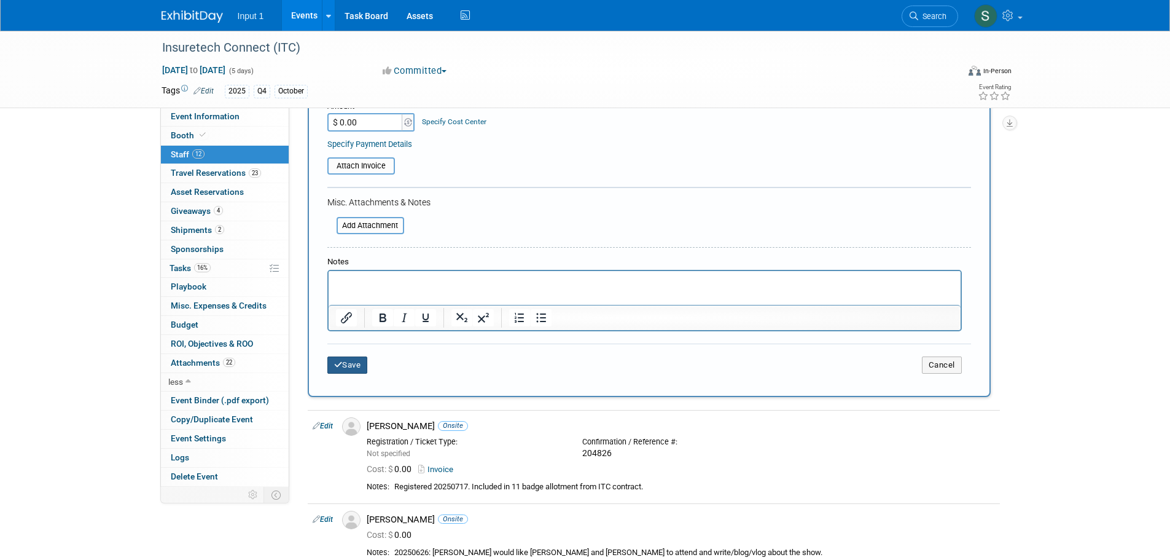
click at [346, 366] on button "Save" at bounding box center [347, 364] width 41 height 17
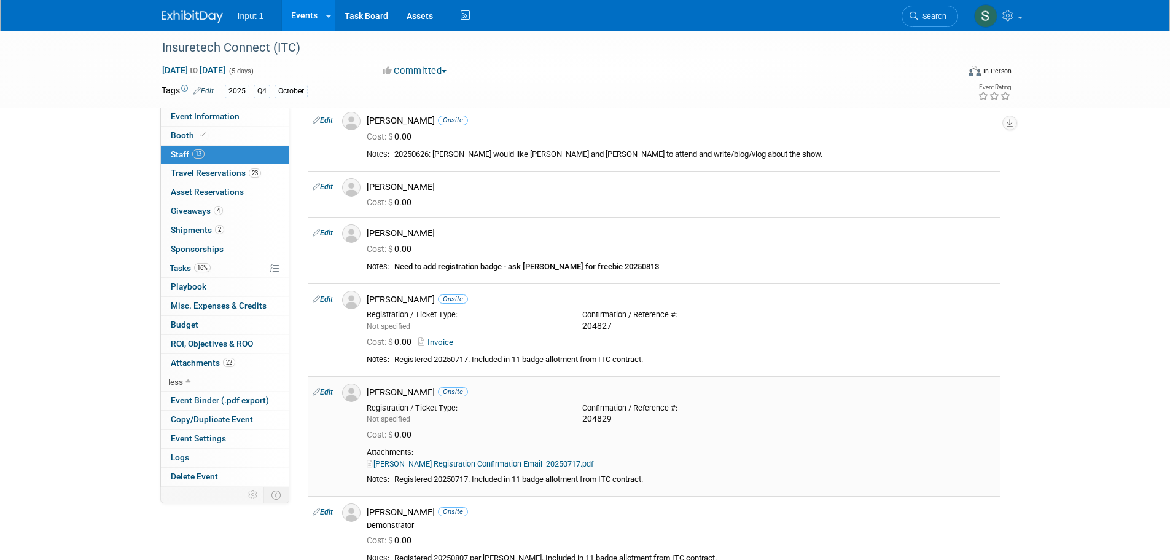
scroll to position [61, 0]
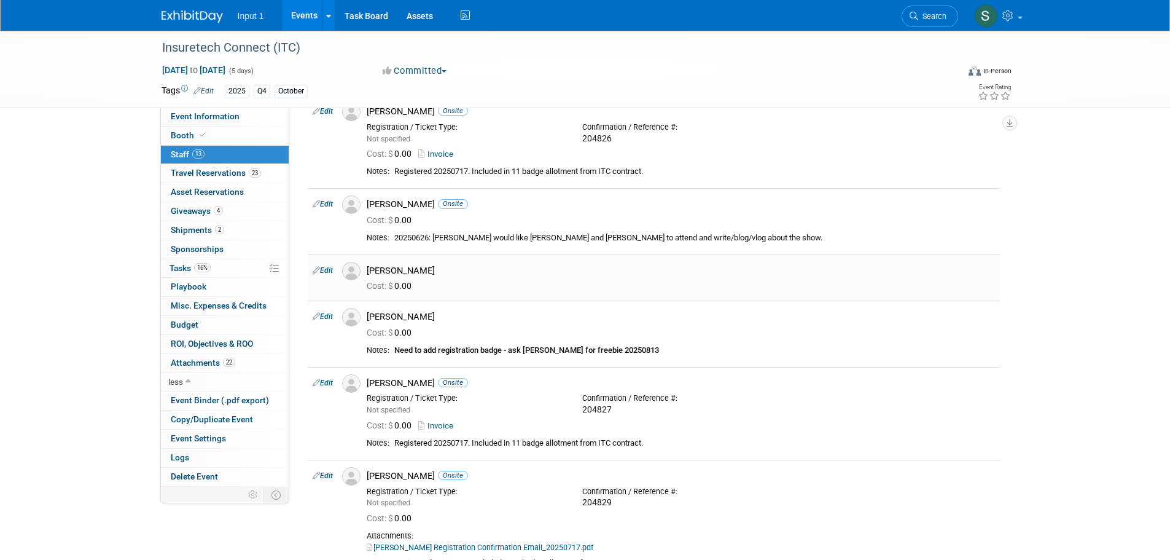
click at [323, 271] on link "Edit" at bounding box center [323, 270] width 20 height 9
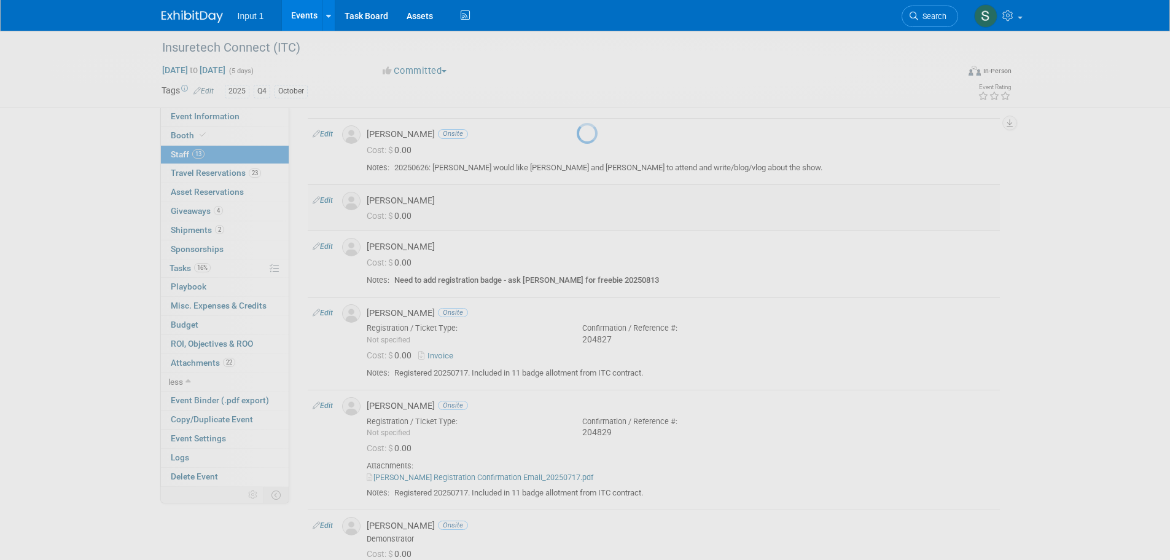
select select "57254a73-cf63-45c9-b923-5d3305e129fa"
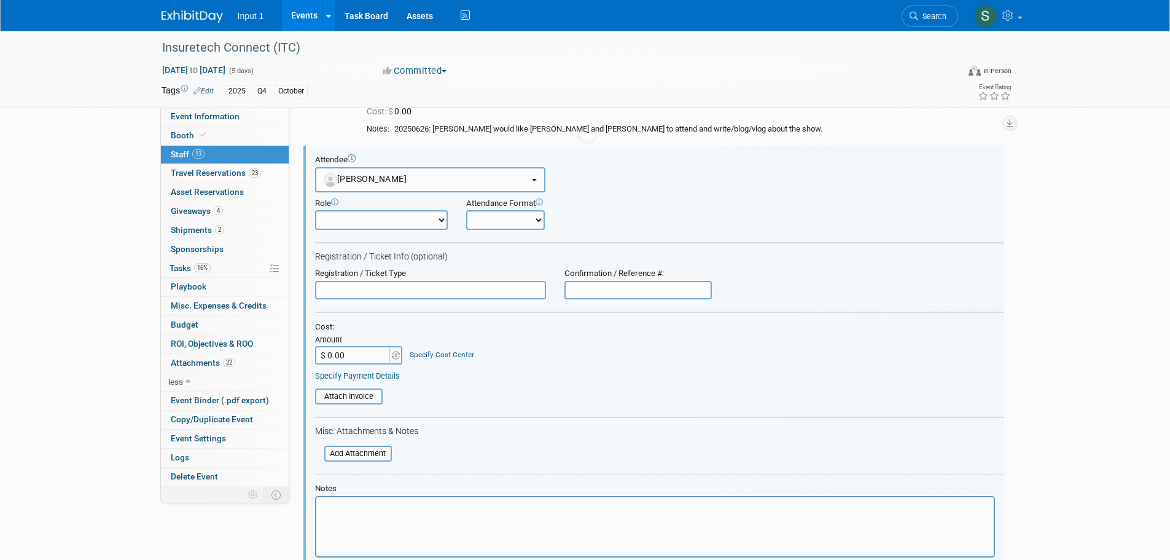
scroll to position [0, 0]
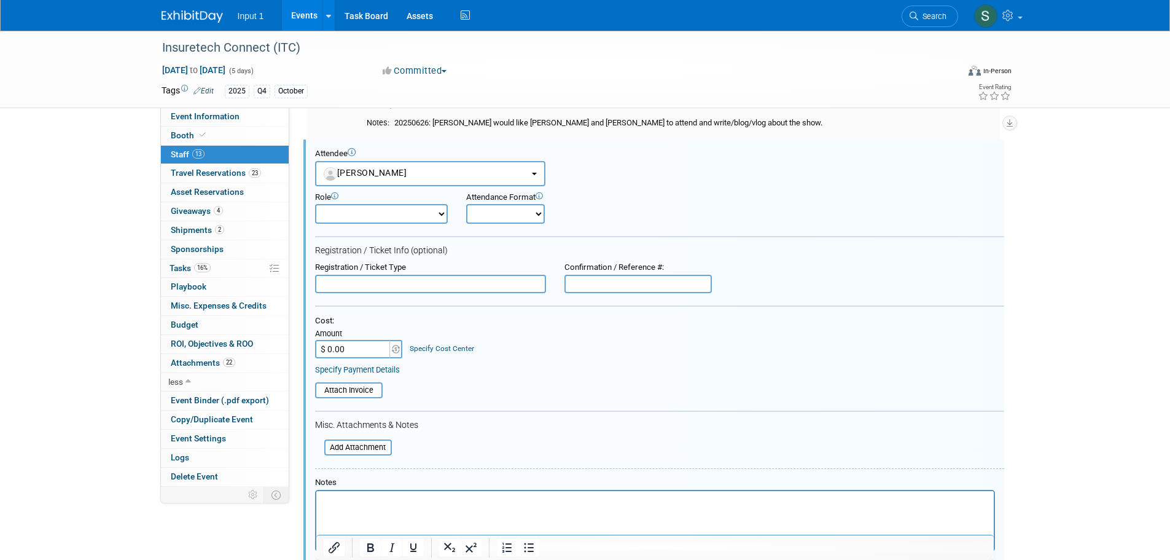
drag, startPoint x: 731, startPoint y: 122, endPoint x: 395, endPoint y: 123, distance: 336.0
click at [395, 123] on div "20250626: [PERSON_NAME] would like [PERSON_NAME] and [PERSON_NAME] to attend an…" at bounding box center [694, 123] width 601 height 10
copy div "20250626: [PERSON_NAME] would like [PERSON_NAME] and [PERSON_NAME] to attend an…"
click at [353, 496] on p "Rich Text Area. Press ALT-0 for help." at bounding box center [654, 501] width 663 height 12
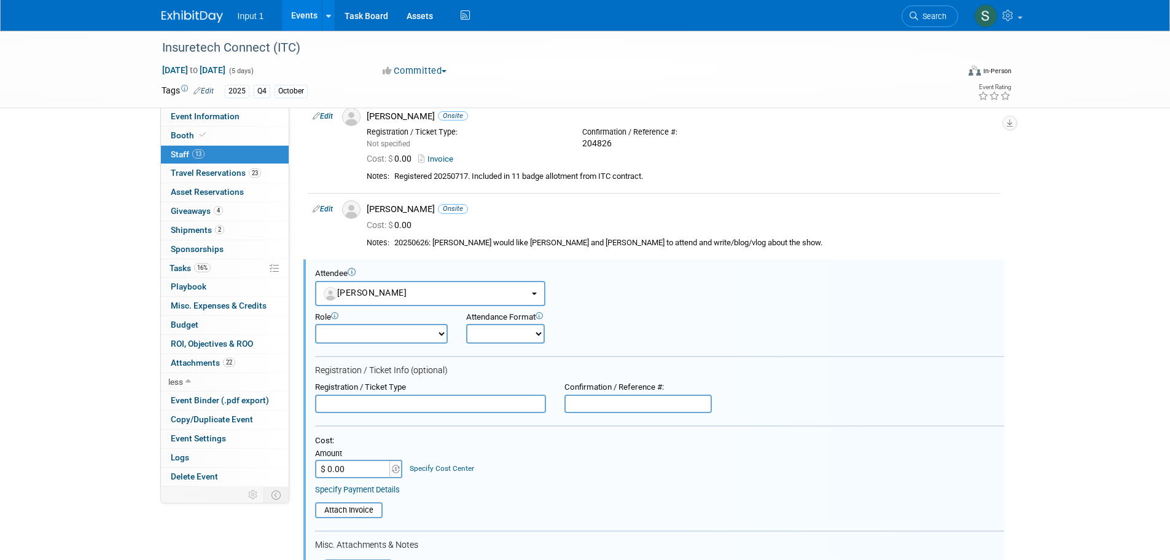
scroll to position [53, 0]
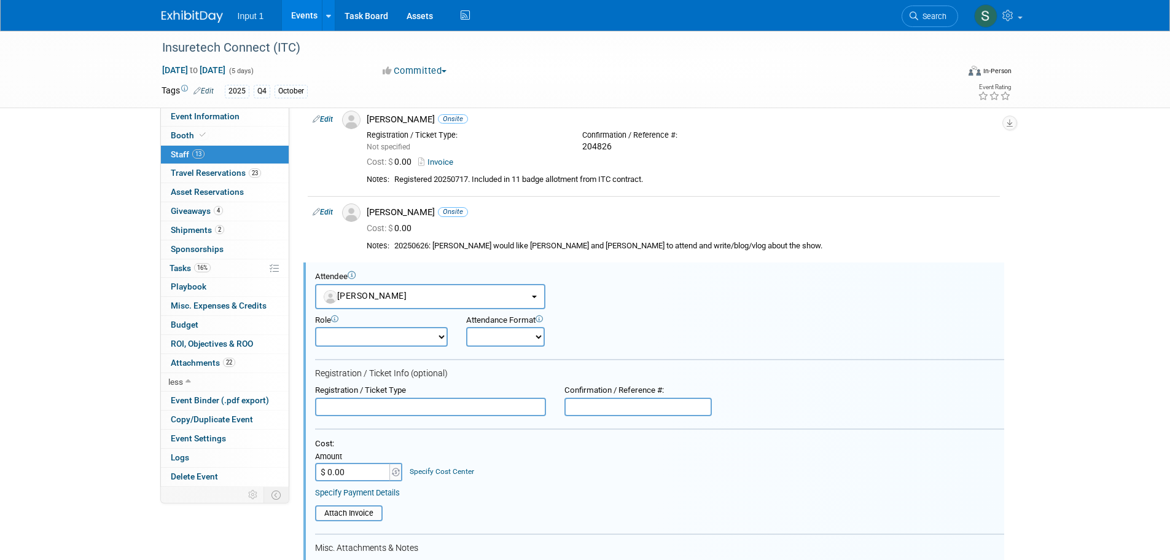
click at [512, 343] on select "Onsite Remote" at bounding box center [505, 337] width 79 height 20
select select "1"
click at [466, 327] on select "Onsite Remote" at bounding box center [505, 337] width 79 height 20
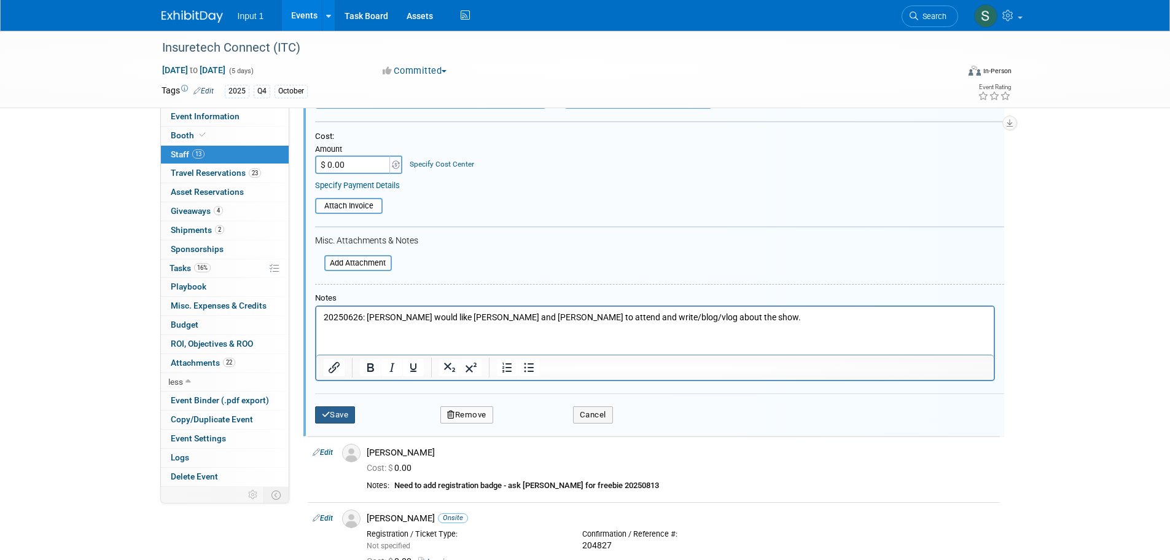
drag, startPoint x: 350, startPoint y: 418, endPoint x: 365, endPoint y: 419, distance: 14.8
click at [349, 418] on button "Save" at bounding box center [335, 414] width 41 height 17
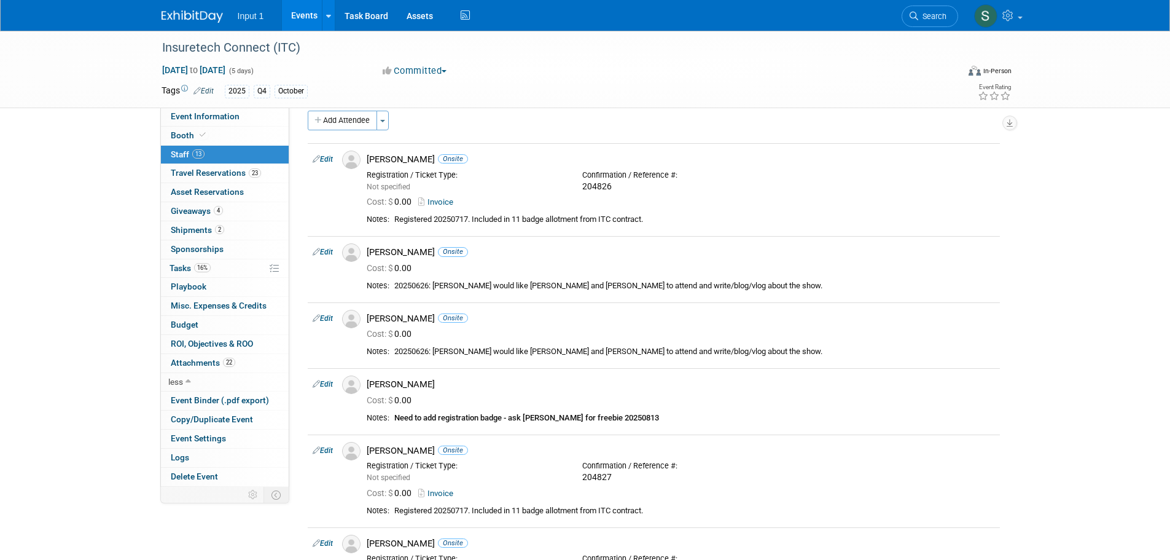
scroll to position [0, 0]
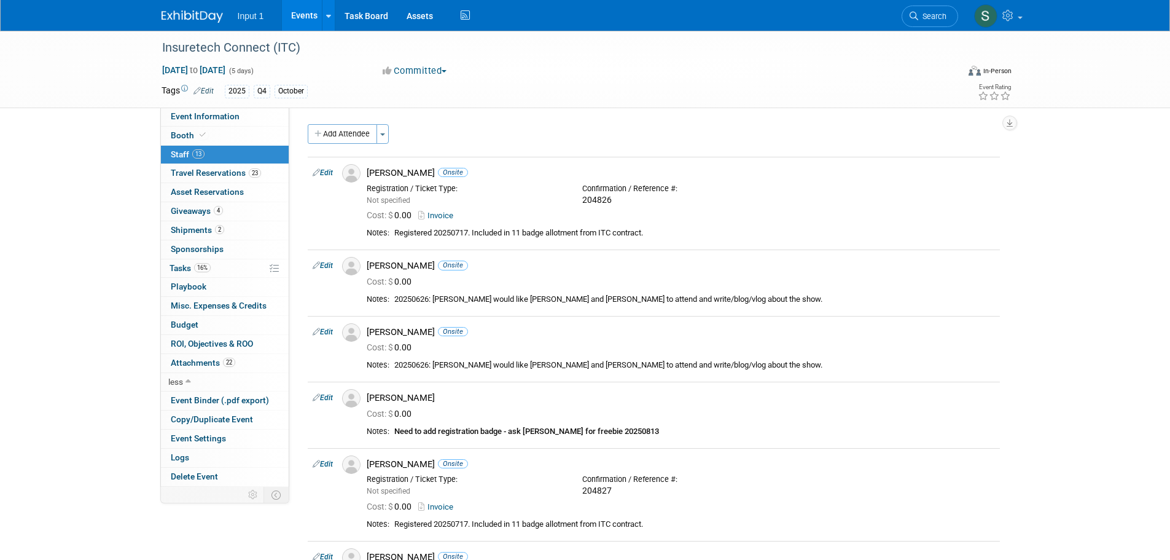
click at [308, 17] on link "Events" at bounding box center [304, 15] width 45 height 31
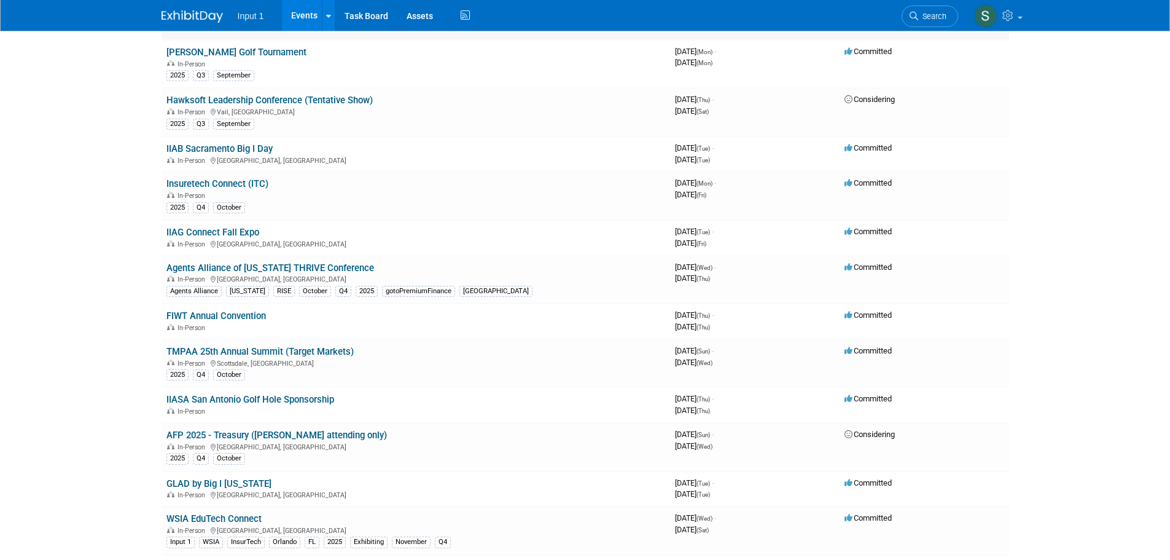
scroll to position [614, 0]
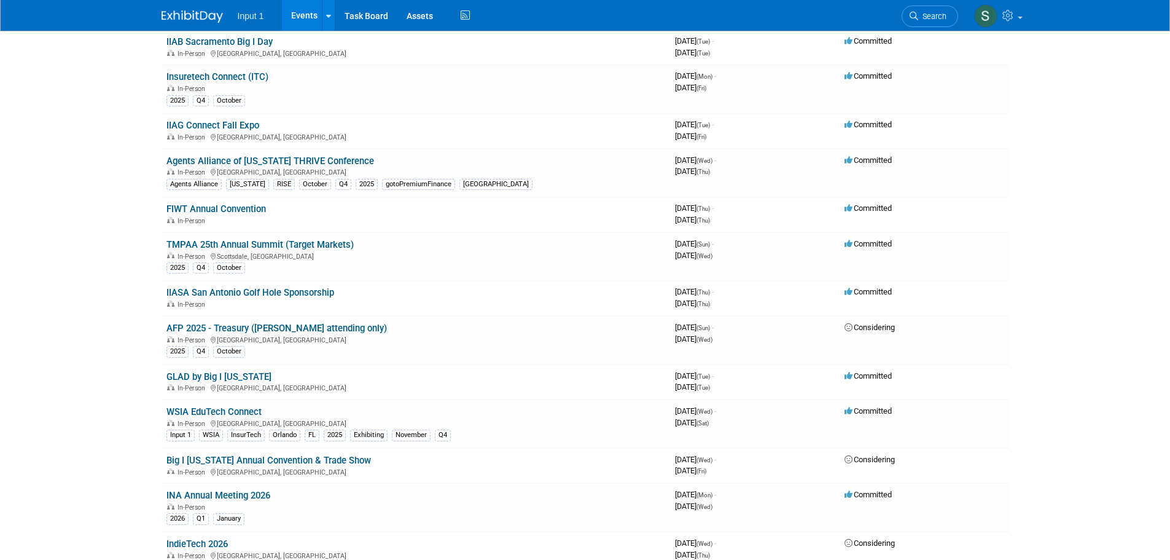
click at [253, 246] on link "TMPAA 25th Annual Summit (Target Markets)" at bounding box center [259, 244] width 187 height 11
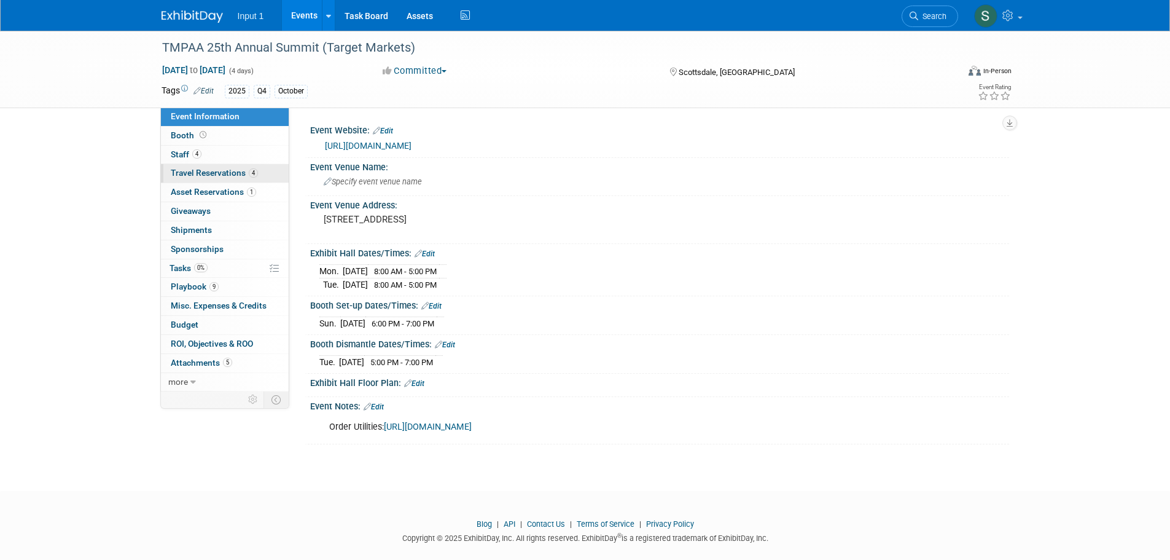
click at [189, 176] on span "Travel Reservations 4" at bounding box center [214, 173] width 87 height 10
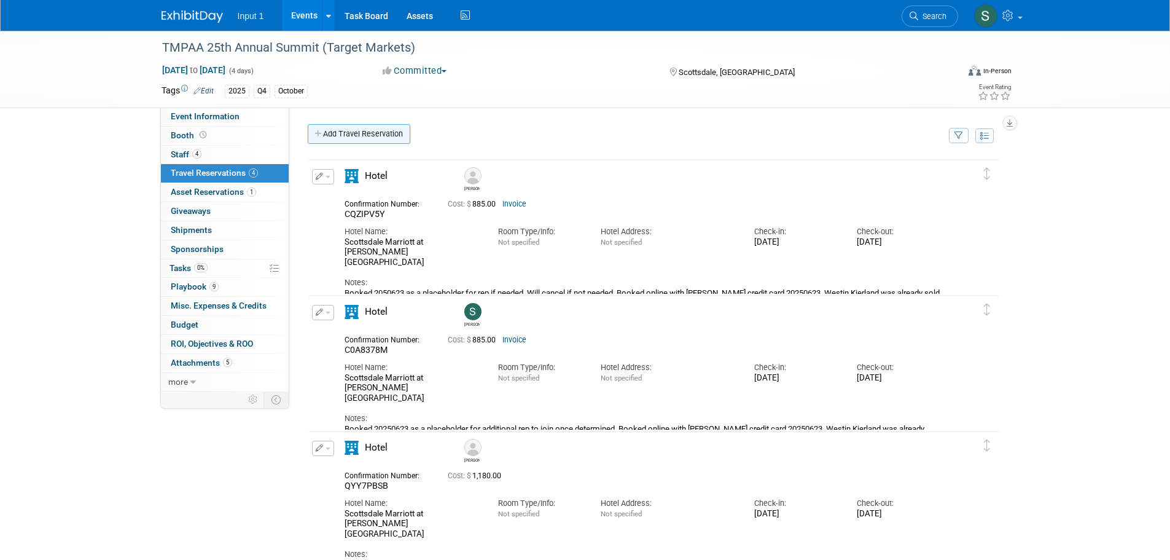
click at [376, 139] on link "Add Travel Reservation" at bounding box center [359, 134] width 103 height 20
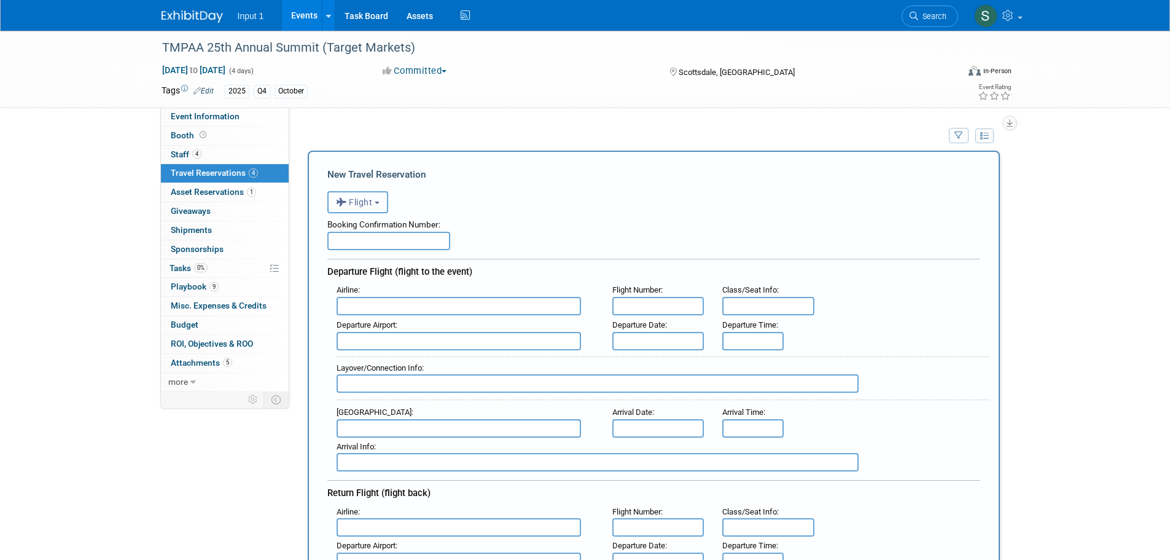
click at [377, 203] on b "button" at bounding box center [377, 202] width 5 height 2
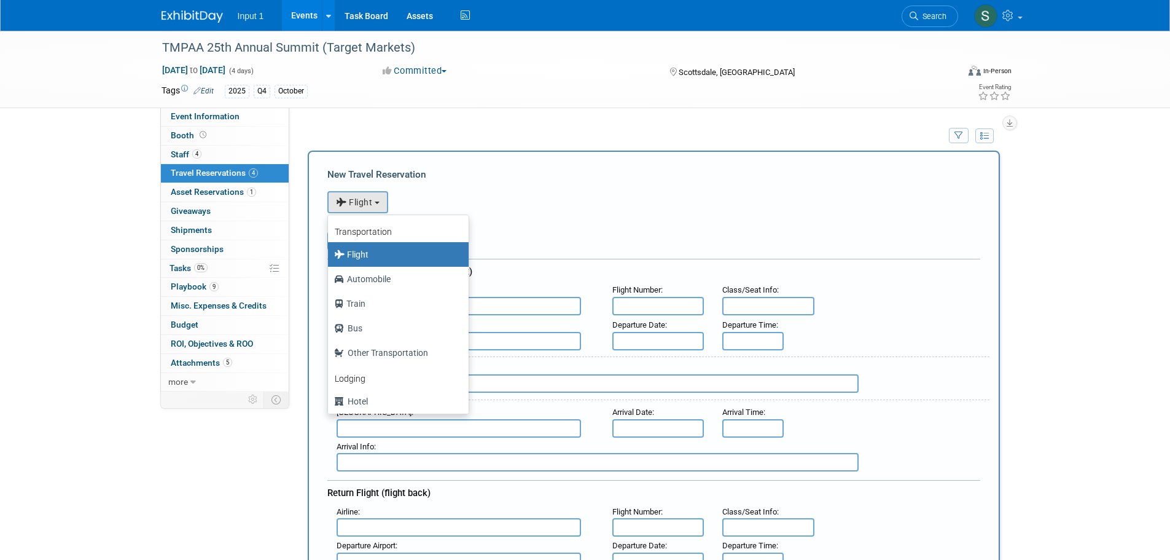
click at [373, 251] on label "Flight" at bounding box center [395, 254] width 122 height 20
click at [330, 251] on input "Flight" at bounding box center [326, 253] width 8 height 8
click at [372, 256] on label "Flight" at bounding box center [395, 254] width 122 height 20
click at [330, 256] on input "Flight" at bounding box center [326, 253] width 8 height 8
click at [541, 221] on div "Booking Confirmation Number:" at bounding box center [653, 222] width 653 height 18
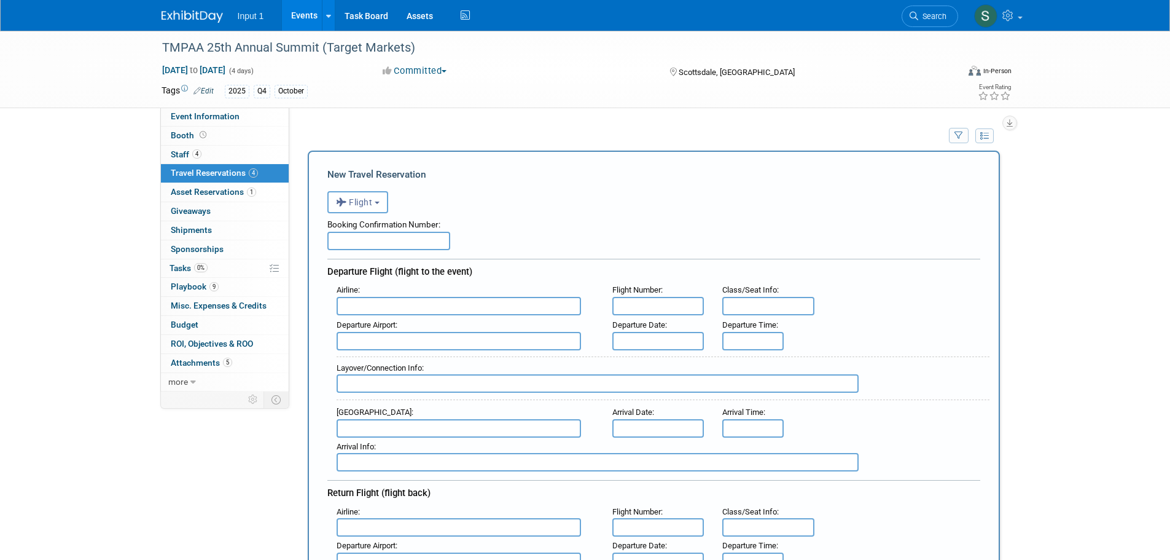
click at [357, 242] on input "text" at bounding box center [388, 241] width 123 height 18
type input "0062342255296"
click at [383, 303] on input "text" at bounding box center [459, 306] width 244 height 18
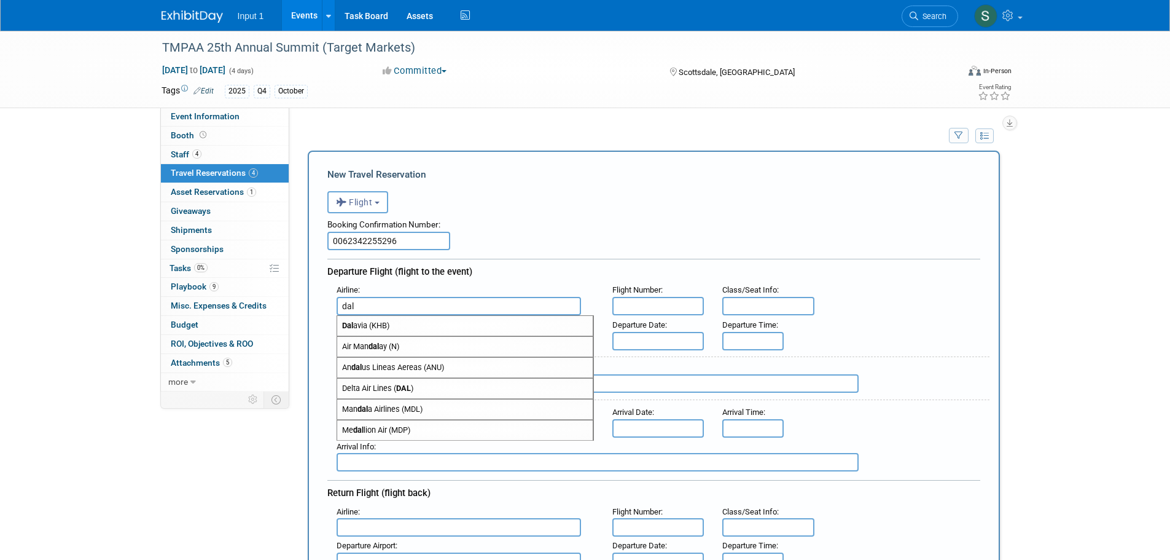
click at [389, 394] on span "Delta Air Lines ( DAL )" at bounding box center [465, 388] width 256 height 20
type input "Delta Air Lines (DAL)"
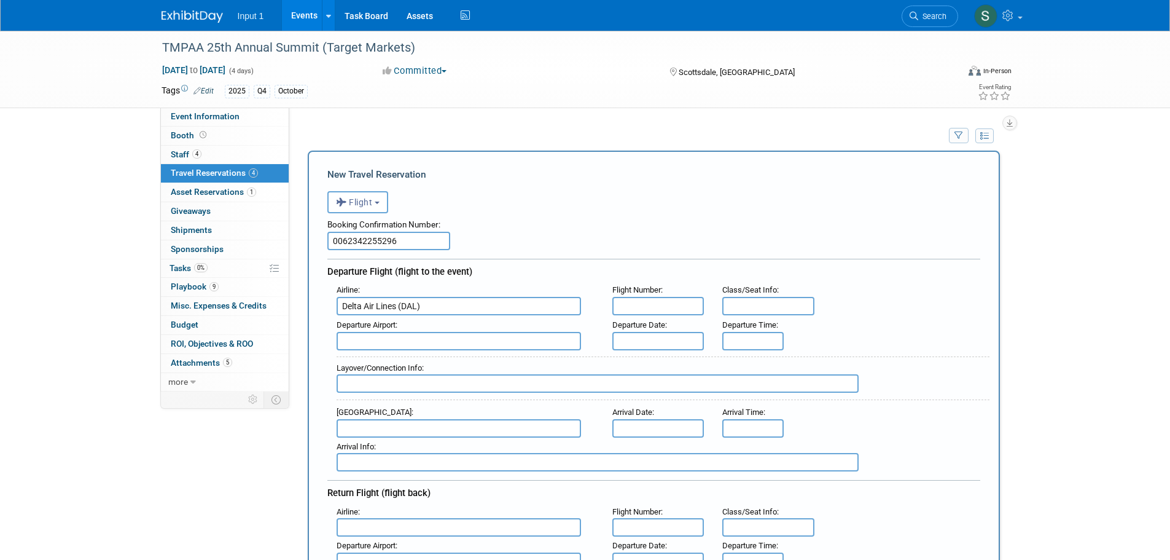
click at [638, 305] on input "text" at bounding box center [658, 306] width 92 height 18
type input "553"
click at [471, 341] on input "text" at bounding box center [459, 341] width 244 height 18
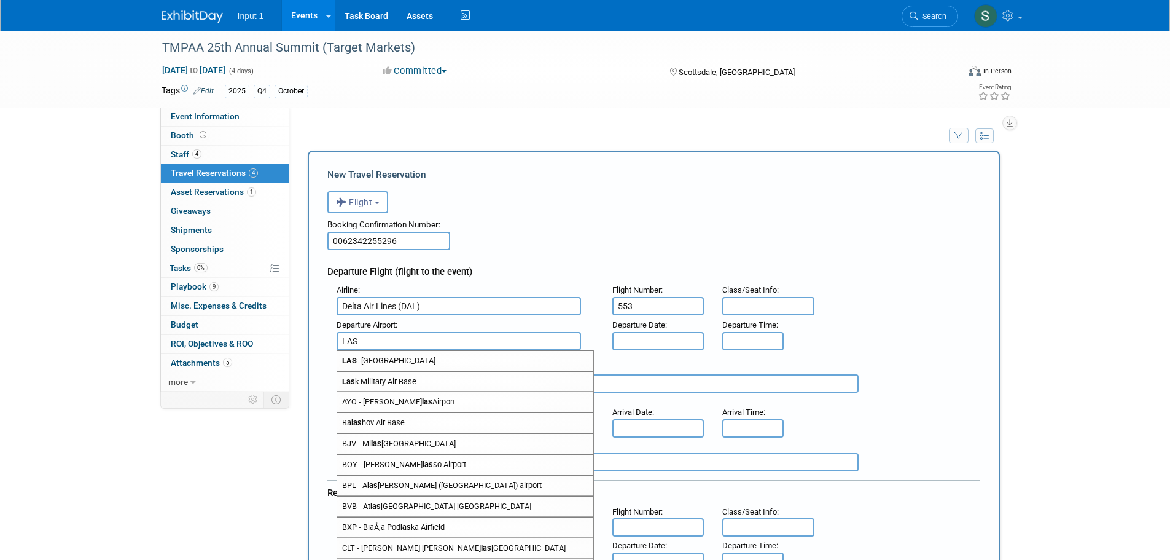
click at [409, 369] on span "LAS - McCarran International Airport" at bounding box center [465, 361] width 256 height 20
type input "LAS - [GEOGRAPHIC_DATA]"
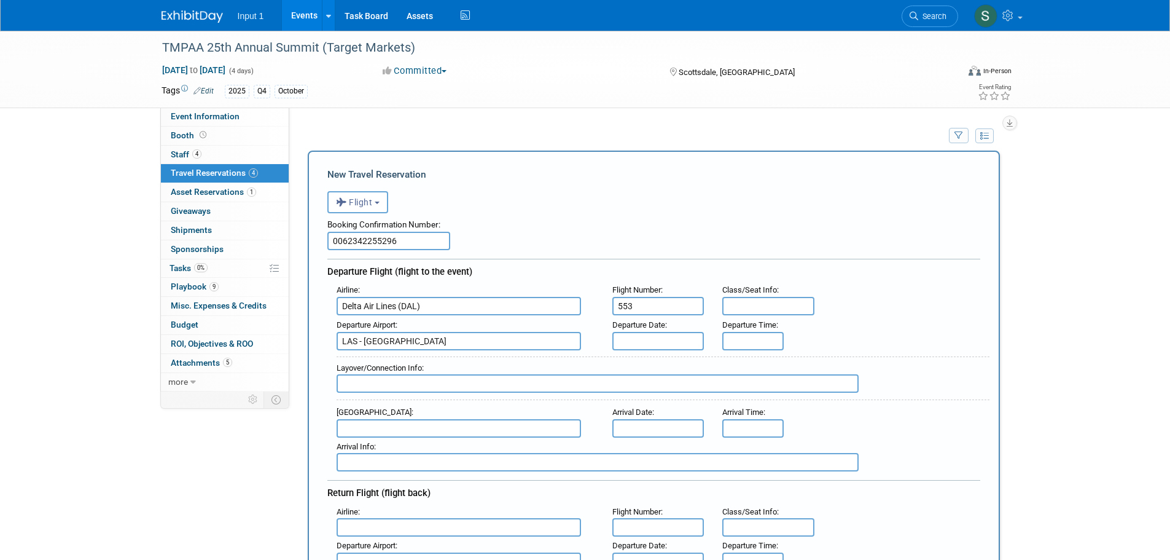
click at [625, 341] on input "text" at bounding box center [658, 341] width 92 height 18
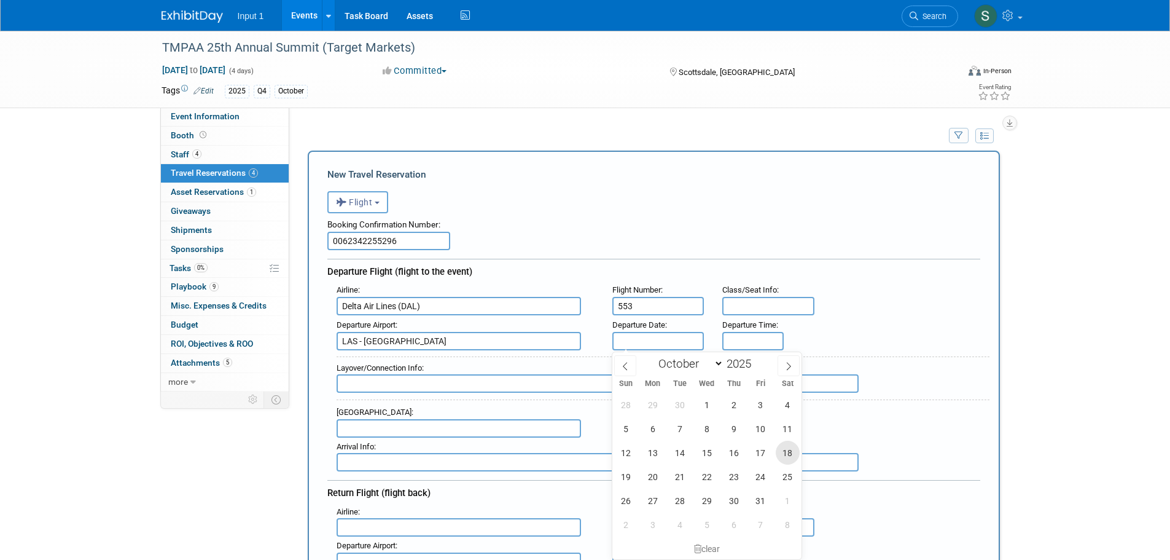
click at [784, 454] on span "18" at bounding box center [788, 452] width 24 height 24
type input "Oct 18, 2025"
click at [787, 449] on span "18" at bounding box center [788, 452] width 24 height 24
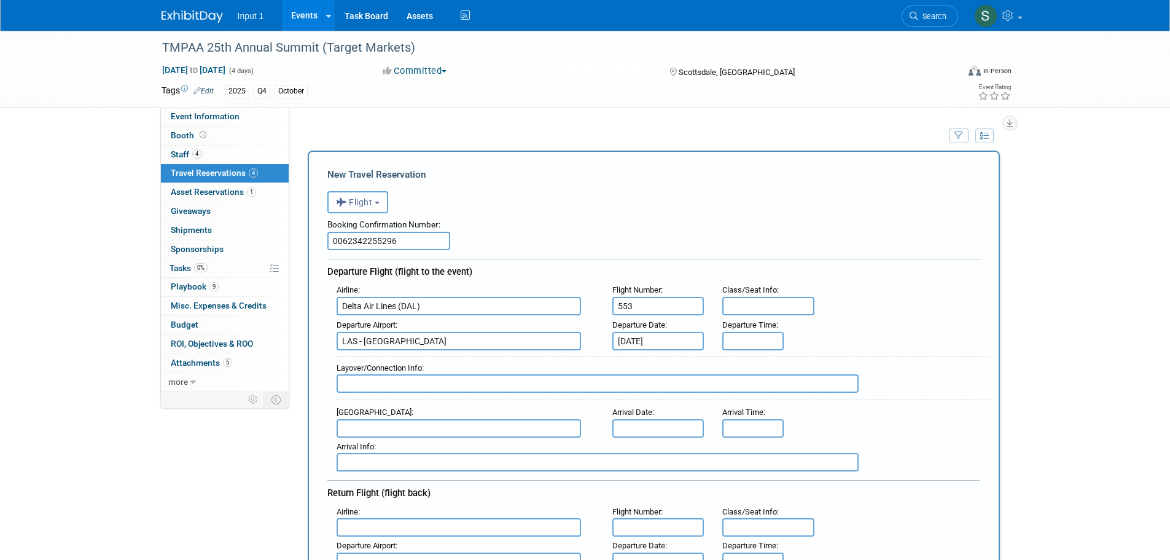
click at [364, 427] on input "text" at bounding box center [459, 428] width 244 height 18
click at [386, 450] on span "PHX - Phoenix Sky Harbor International Airport" at bounding box center [465, 448] width 256 height 20
type input "PHX - [GEOGRAPHIC_DATA]"
click at [638, 435] on input "text" at bounding box center [658, 428] width 92 height 18
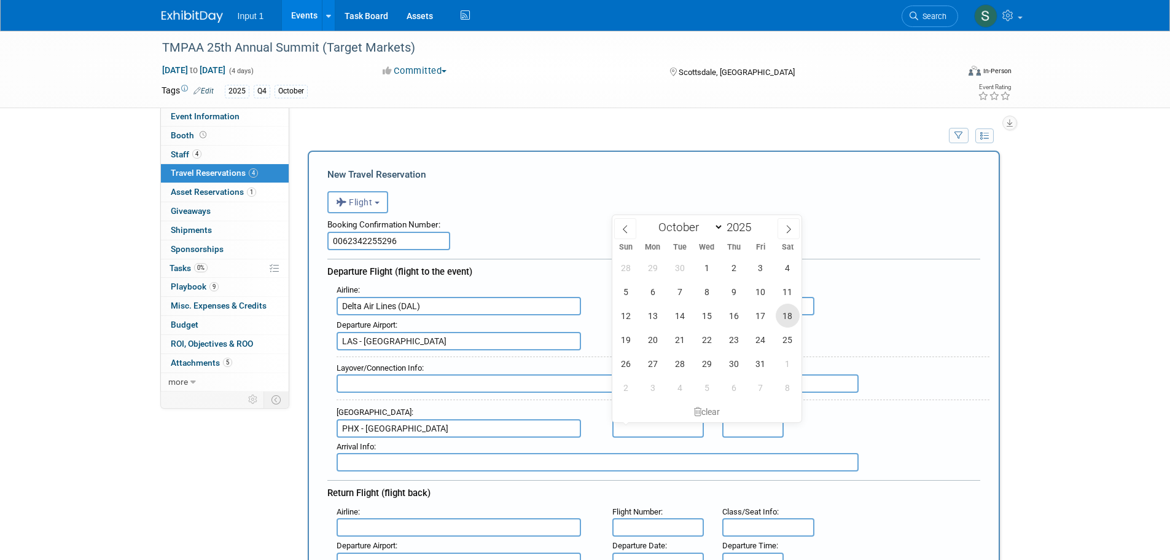
click at [787, 314] on span "18" at bounding box center [788, 315] width 24 height 24
type input "Oct 18, 2025"
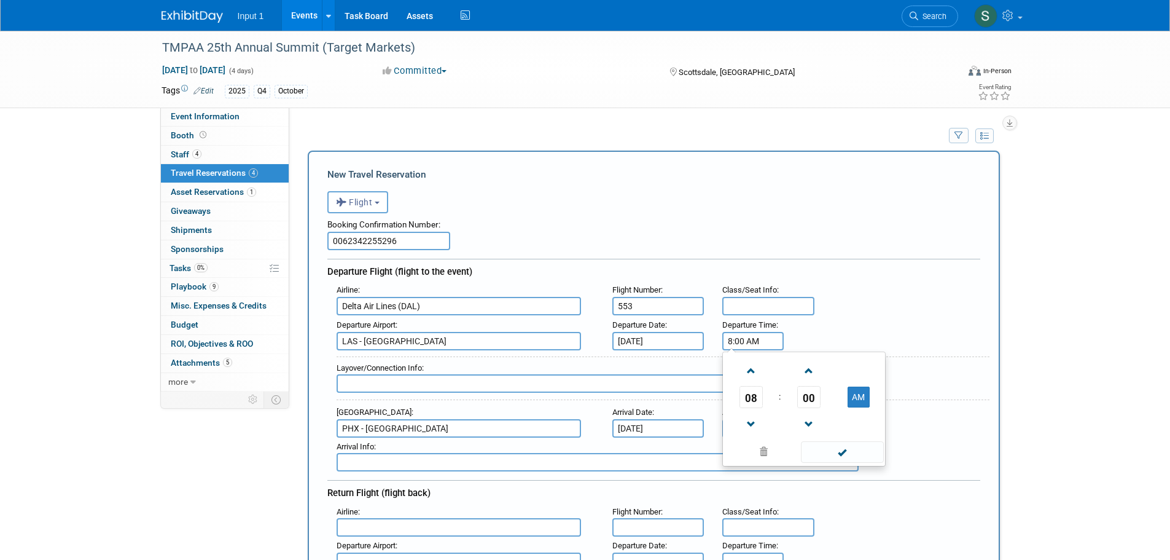
click at [770, 346] on input "8:00 AM" at bounding box center [752, 341] width 61 height 18
click at [754, 400] on span "08" at bounding box center [751, 397] width 23 height 22
click at [822, 406] on td "06" at bounding box center [823, 404] width 39 height 33
type input "6:00 AM"
click at [842, 450] on span at bounding box center [842, 451] width 83 height 21
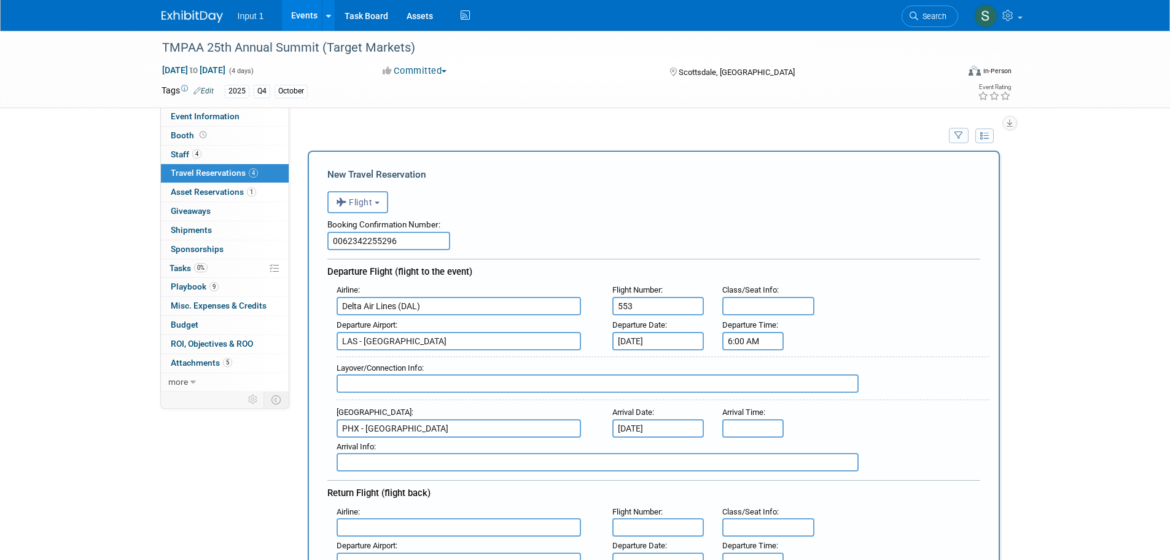
type input "8:00 AM"
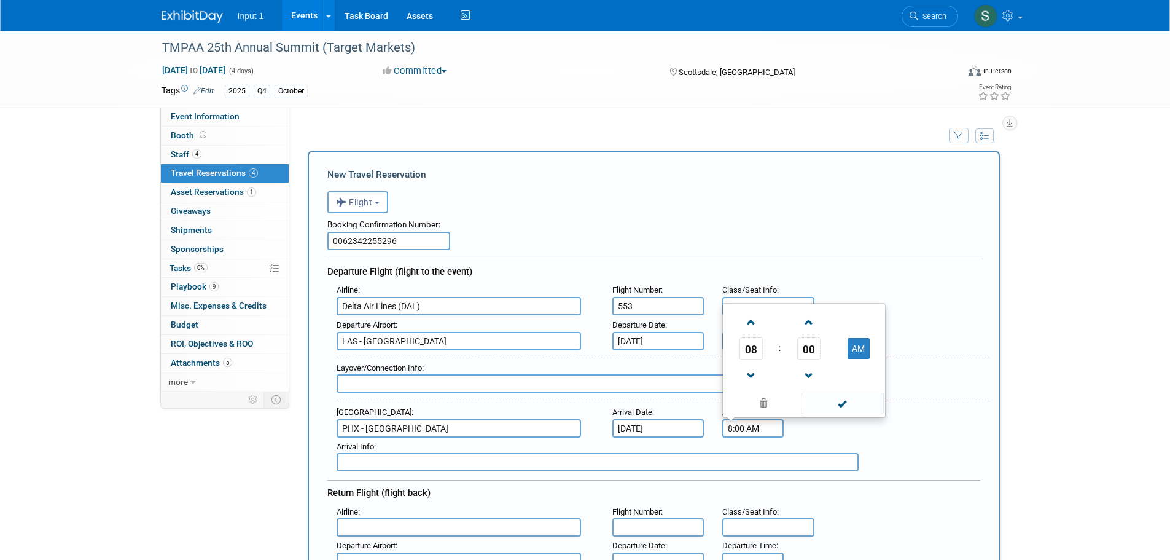
click at [746, 429] on input "8:00 AM" at bounding box center [752, 428] width 61 height 18
click at [361, 387] on input "text" at bounding box center [598, 383] width 522 height 18
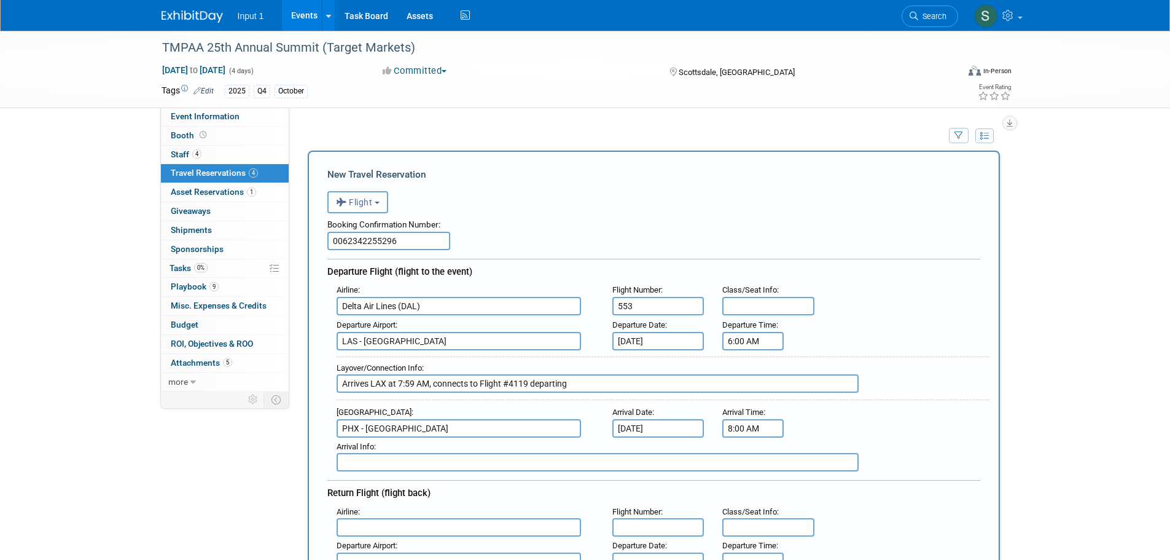
drag, startPoint x: 416, startPoint y: 385, endPoint x: 403, endPoint y: 383, distance: 13.6
click at [403, 383] on input "Arrives LAX at 7:59 AM, connects to Flight #4119 departing" at bounding box center [598, 383] width 522 height 18
click at [592, 386] on input "Arrives LAX at 7:12 AM, connects to Flight #4119 departing" at bounding box center [598, 383] width 522 height 18
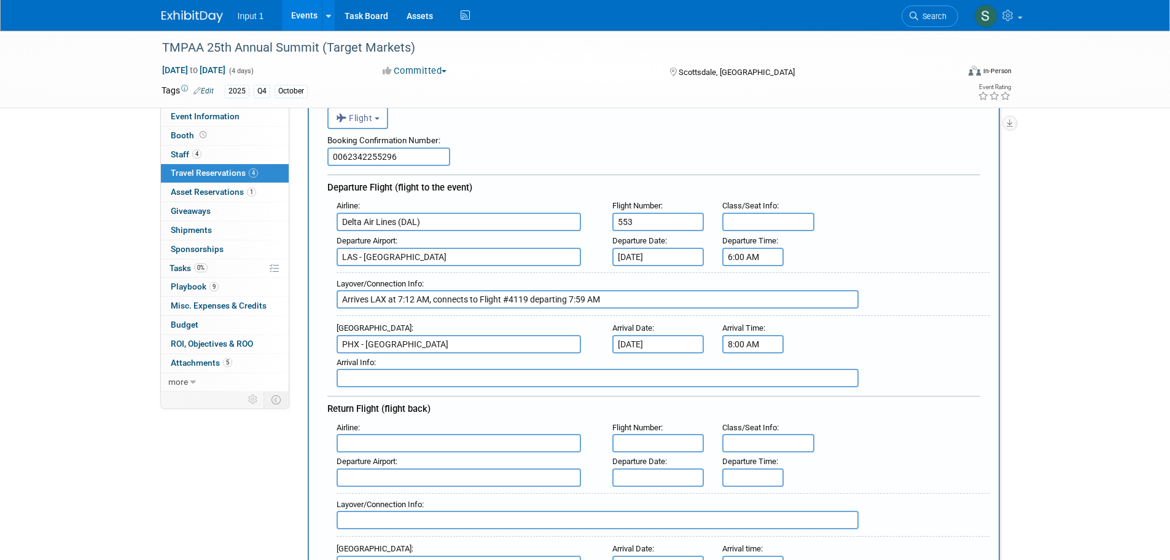
scroll to position [184, 0]
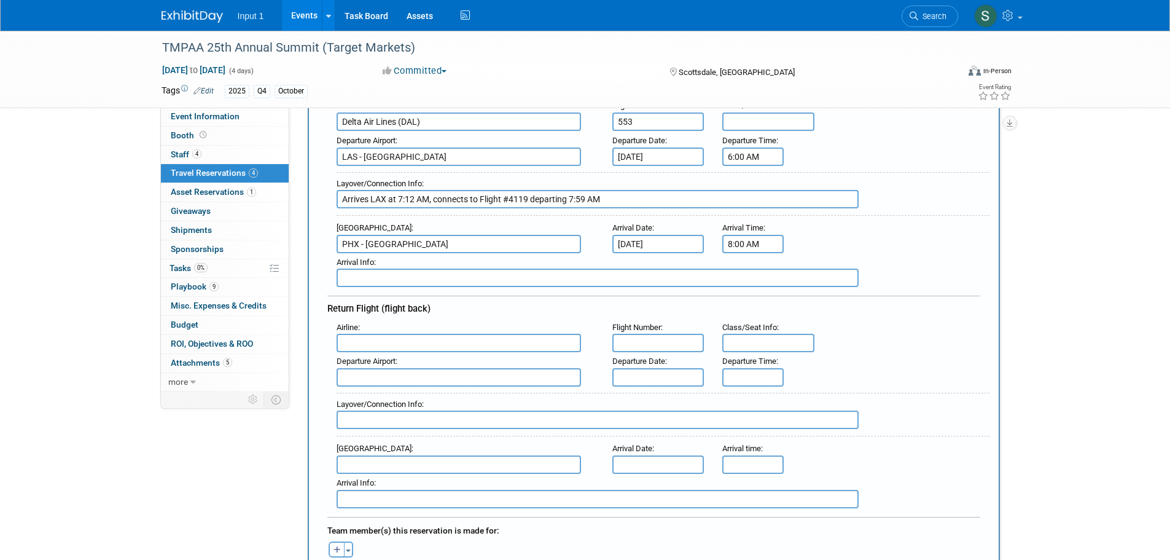
type input "Arrives LAX at 7:12 AM, connects to Flight #4119 departing 7:59 AM"
click at [448, 276] on input "text" at bounding box center [598, 277] width 522 height 18
type input "Flying straight from ITC"
click at [354, 340] on input "text" at bounding box center [459, 343] width 244 height 18
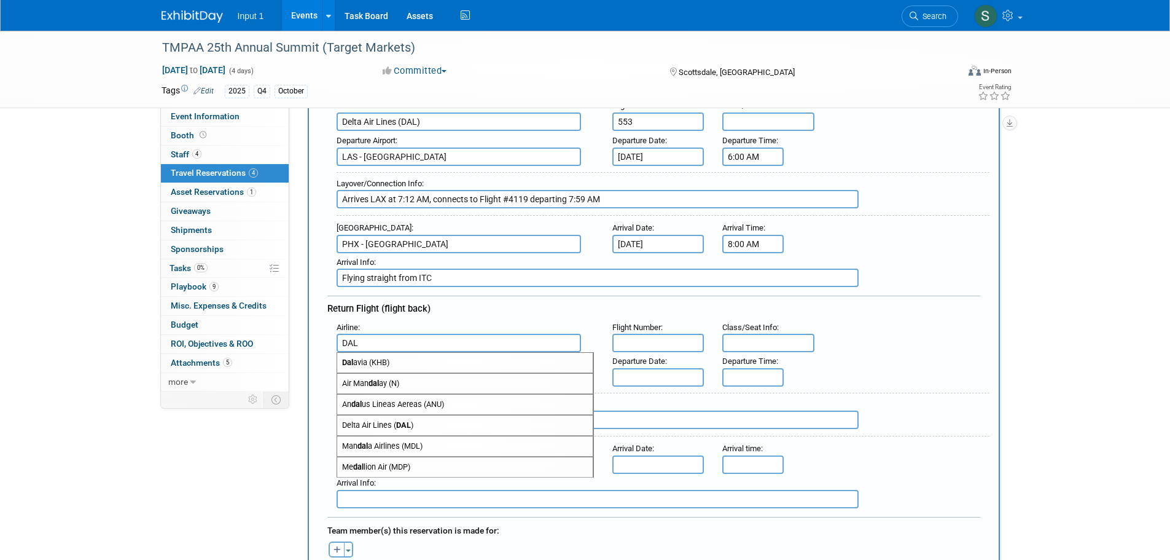
drag, startPoint x: 402, startPoint y: 426, endPoint x: 547, endPoint y: 389, distance: 149.4
click at [404, 424] on strong "DAL" at bounding box center [403, 424] width 15 height 9
type input "Delta Air Lines (DAL)"
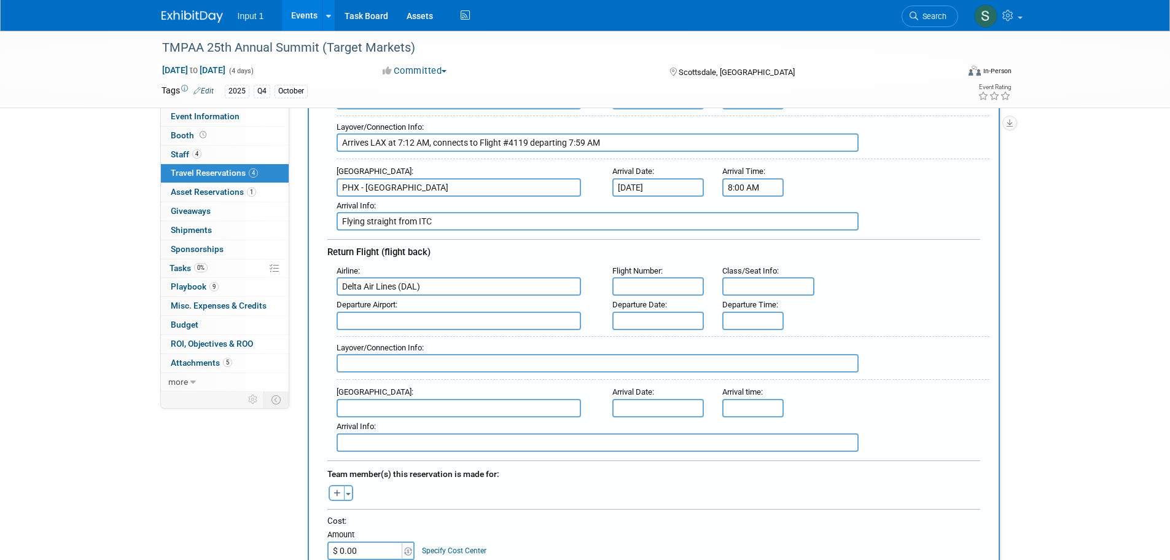
scroll to position [246, 0]
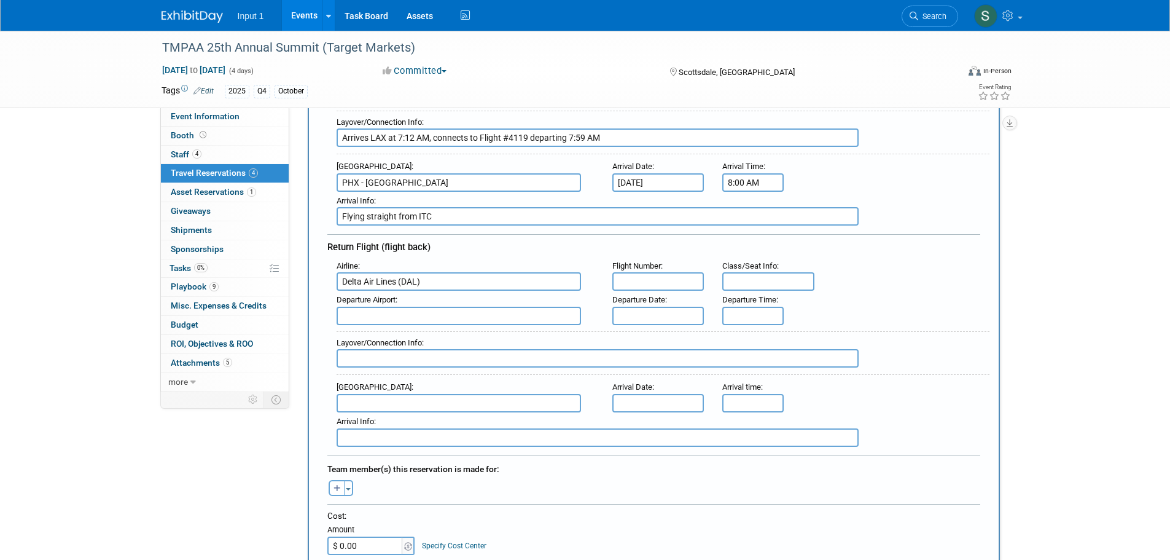
click at [655, 283] on input "text" at bounding box center [658, 281] width 92 height 18
type input "947"
type input "PHX"
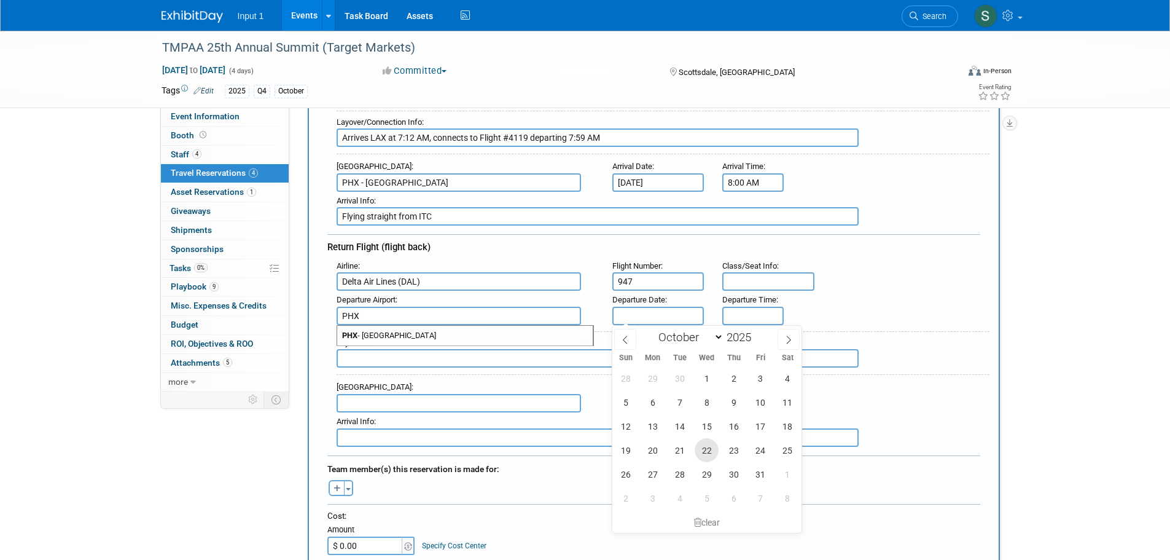
click at [707, 451] on span "22" at bounding box center [707, 450] width 24 height 24
type input "Oct 22, 2025"
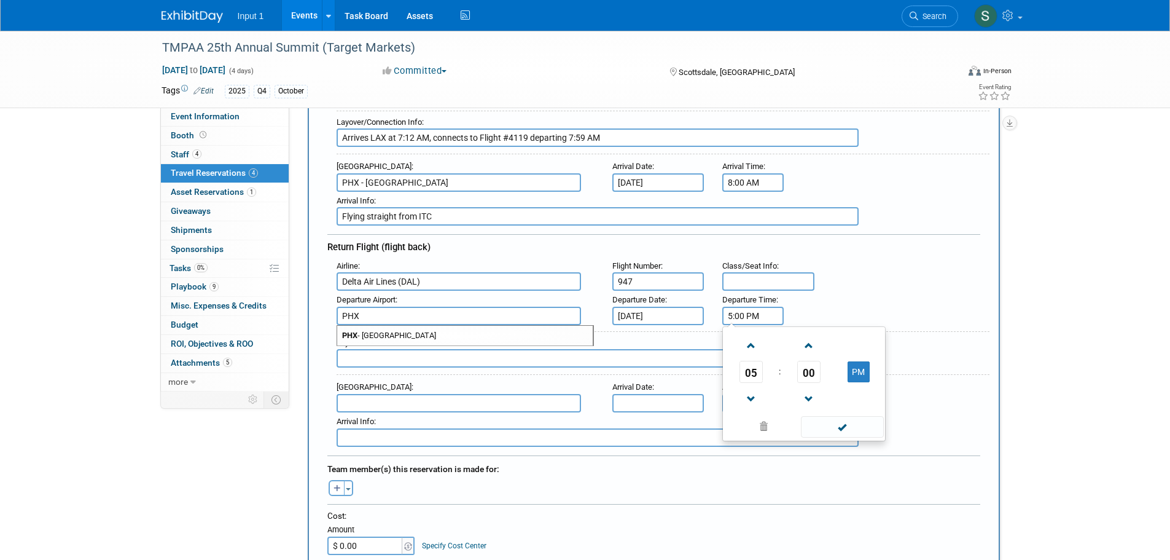
click at [742, 321] on input "5:00 PM" at bounding box center [752, 316] width 61 height 18
click at [749, 371] on span "05" at bounding box center [751, 372] width 23 height 22
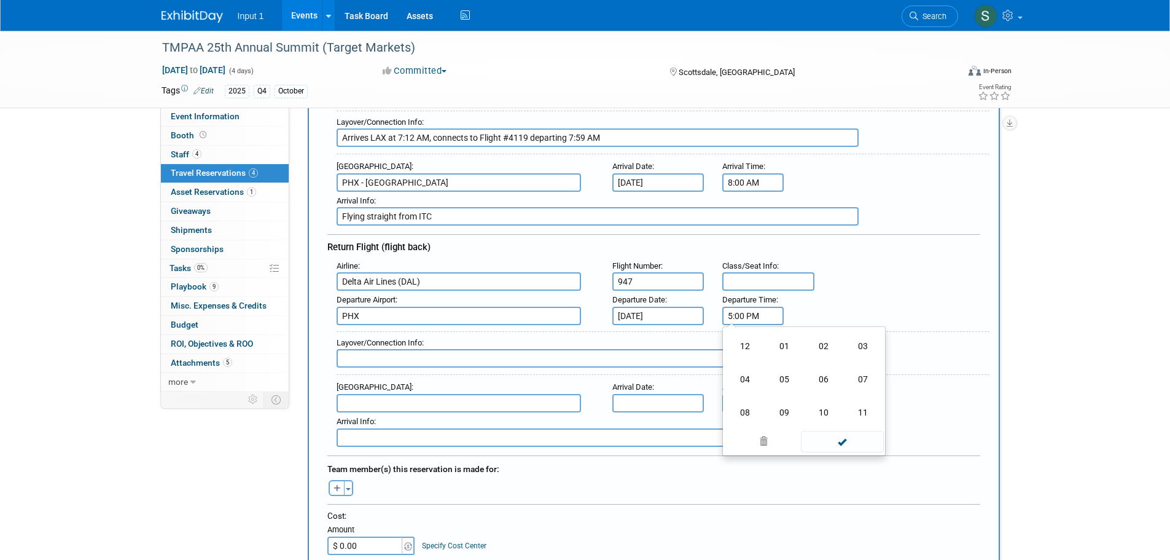
click at [827, 374] on td "06" at bounding box center [823, 378] width 39 height 33
click at [865, 373] on button "PM" at bounding box center [859, 371] width 22 height 21
click at [809, 374] on span "00" at bounding box center [808, 372] width 23 height 22
click at [782, 377] on td "25" at bounding box center [784, 378] width 39 height 33
type input "6:25 AM"
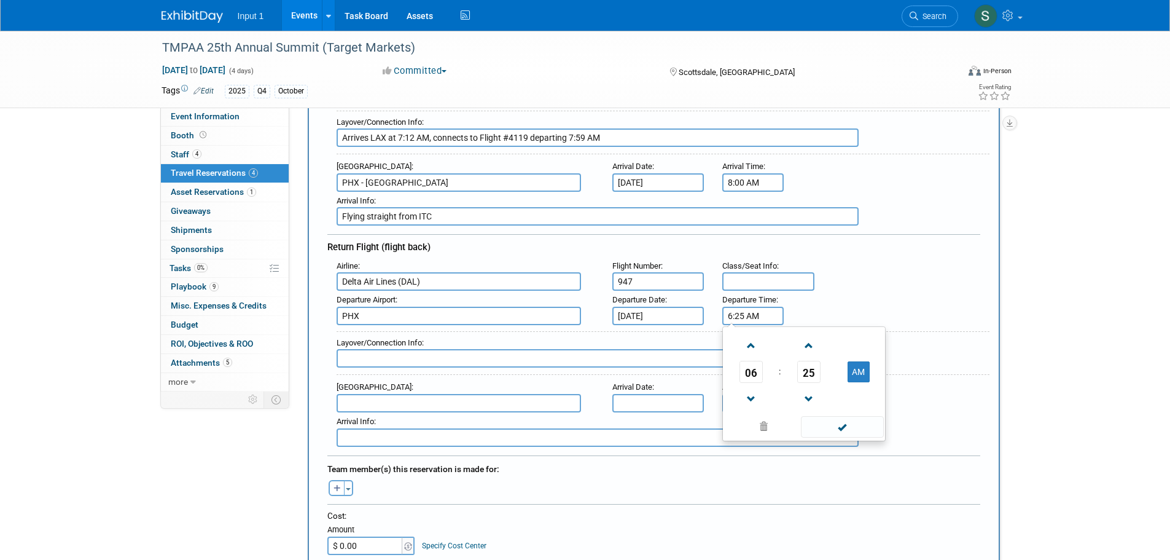
click at [840, 428] on span at bounding box center [842, 426] width 83 height 21
click at [410, 365] on input "text" at bounding box center [598, 358] width 522 height 18
type input "c"
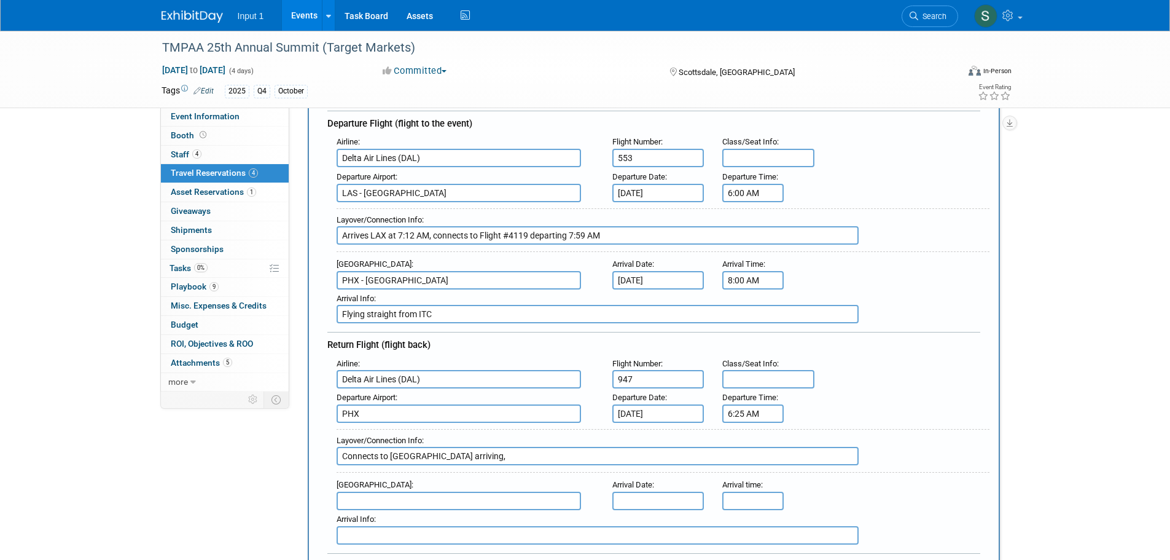
scroll to position [123, 0]
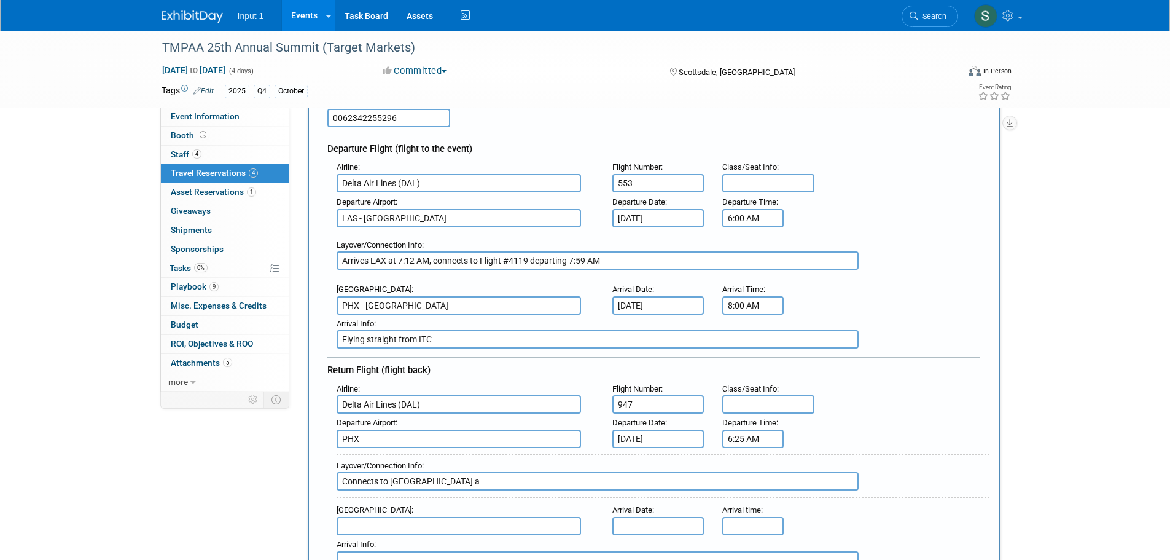
drag, startPoint x: 377, startPoint y: 480, endPoint x: 267, endPoint y: 477, distance: 110.0
drag, startPoint x: 500, startPoint y: 480, endPoint x: 478, endPoint y: 482, distance: 21.6
click at [478, 482] on input "Arrives at 1:12 PM at Detroit Airport a" at bounding box center [598, 481] width 522 height 18
type input "Arrives at 1:12 PM at Detroit Airport, connects to Flight #3751"
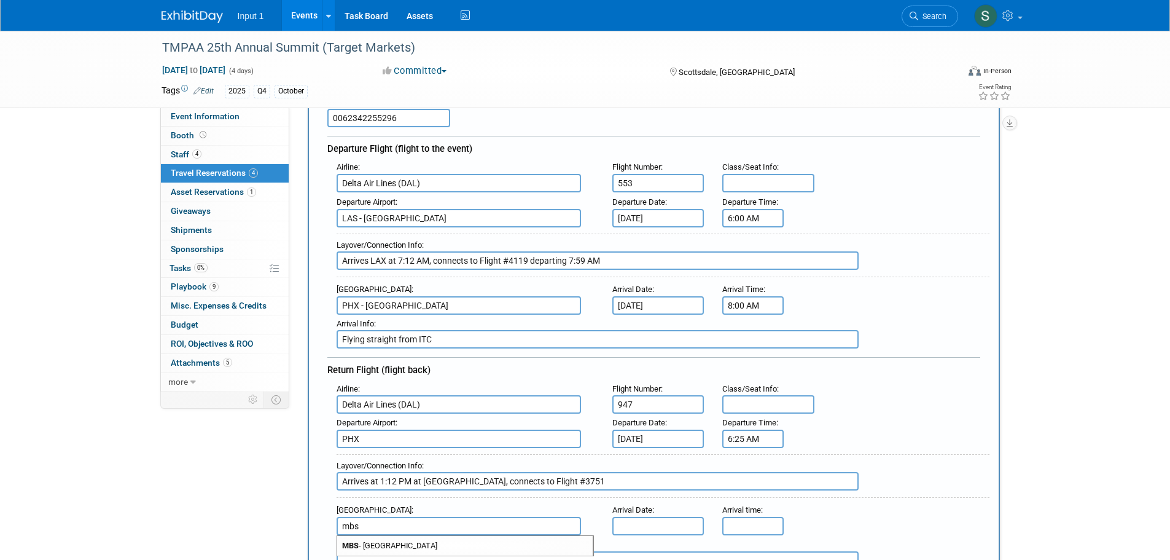
click at [455, 543] on span "MBS - MBS International Airport" at bounding box center [465, 546] width 256 height 20
type input "MBS - [GEOGRAPHIC_DATA]"
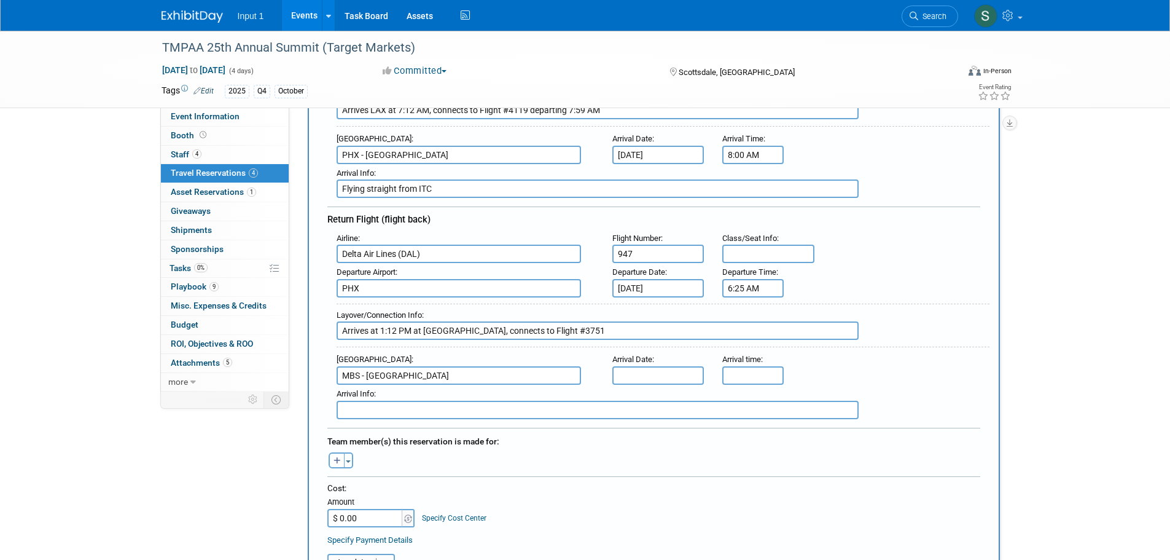
scroll to position [307, 0]
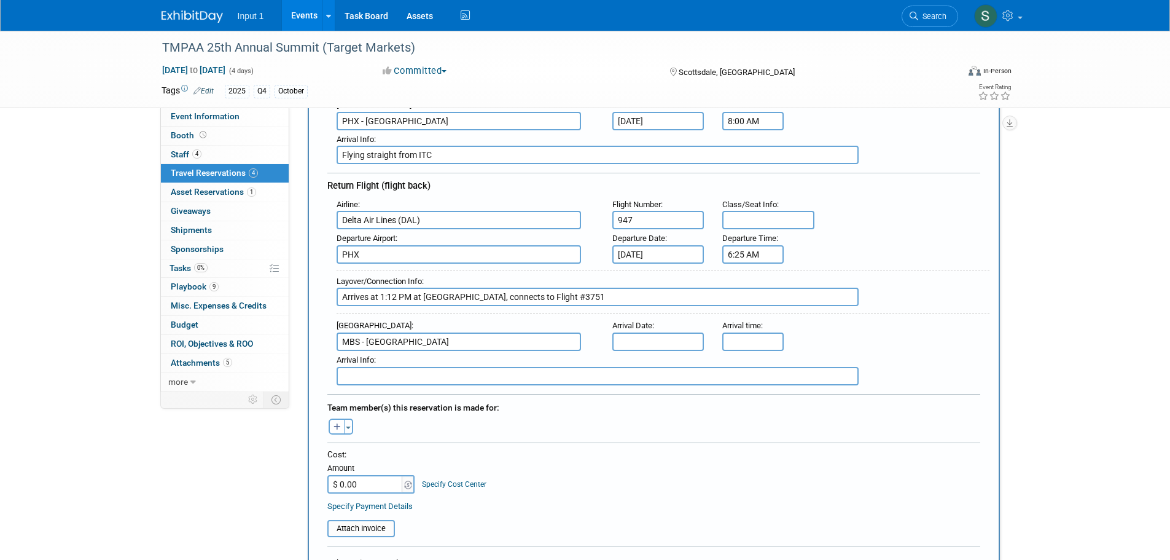
click at [440, 154] on input "Flying straight from ITC" at bounding box center [598, 155] width 522 height 18
type input "Flying straight from ITC to TMPAA"
click at [635, 343] on input "text" at bounding box center [658, 341] width 92 height 18
click at [706, 475] on span "22" at bounding box center [707, 475] width 24 height 24
type input "Oct 22, 2025"
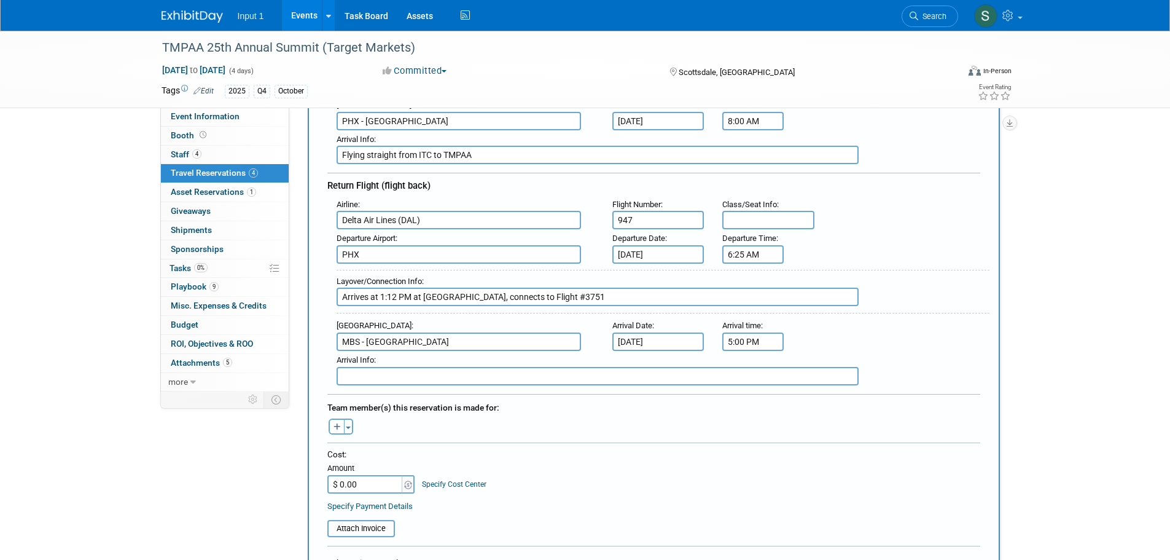
click at [748, 341] on input "5:00 PM" at bounding box center [752, 341] width 61 height 18
click at [757, 394] on span "05" at bounding box center [751, 397] width 23 height 22
click at [826, 369] on td "02" at bounding box center [823, 371] width 39 height 33
click at [805, 395] on span "00" at bounding box center [808, 397] width 23 height 22
click at [854, 435] on td "55" at bounding box center [862, 437] width 39 height 33
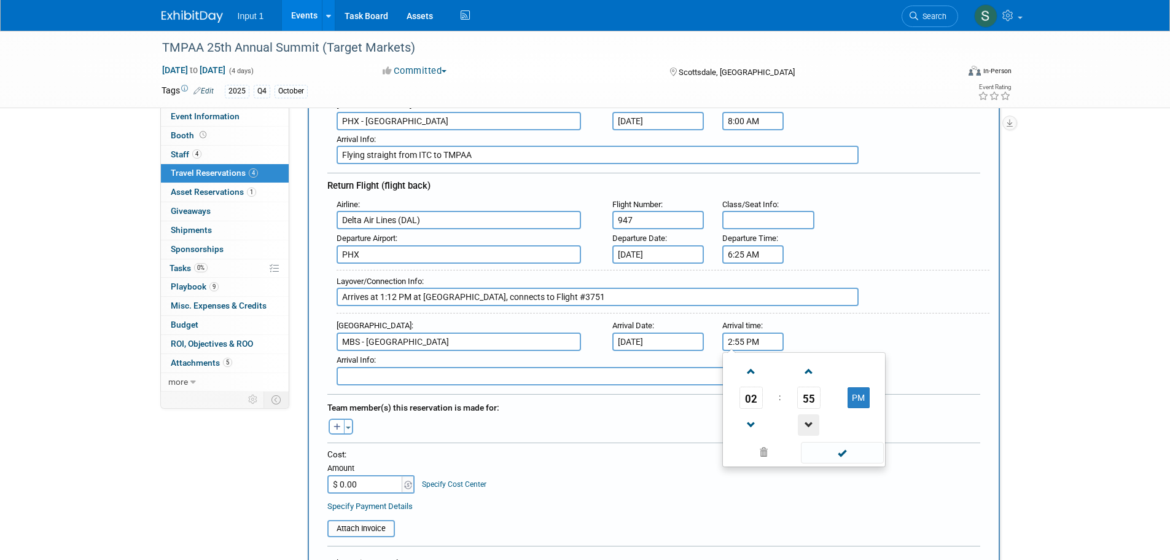
click at [809, 421] on span at bounding box center [808, 424] width 21 height 21
type input "2:53 PM"
click at [840, 454] on span at bounding box center [842, 452] width 83 height 21
click at [353, 429] on button "Toggle Dropdown" at bounding box center [348, 426] width 9 height 16
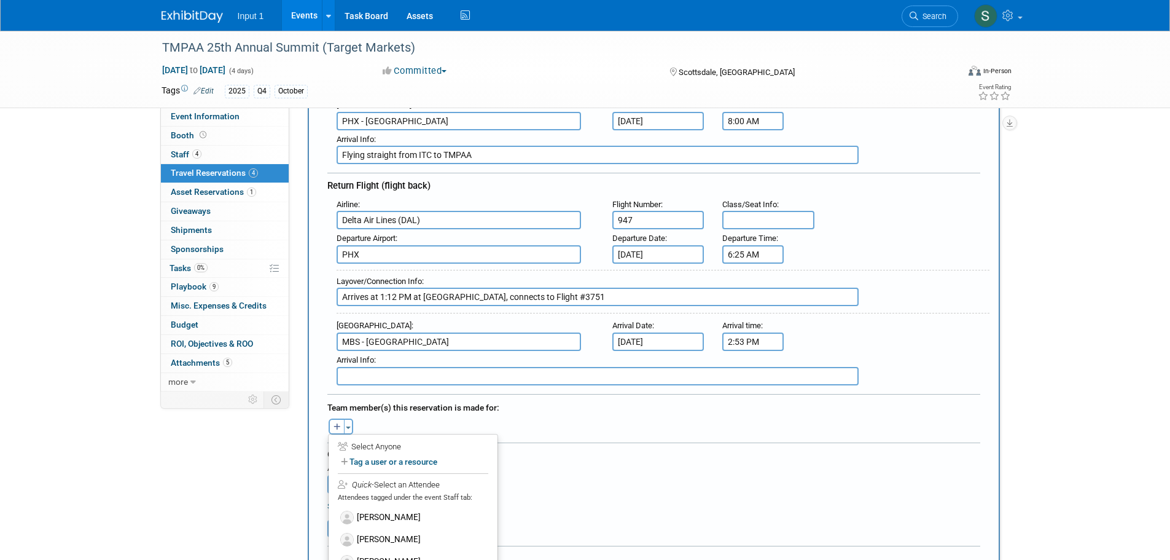
click at [368, 533] on label "[PERSON_NAME]" at bounding box center [413, 539] width 152 height 22
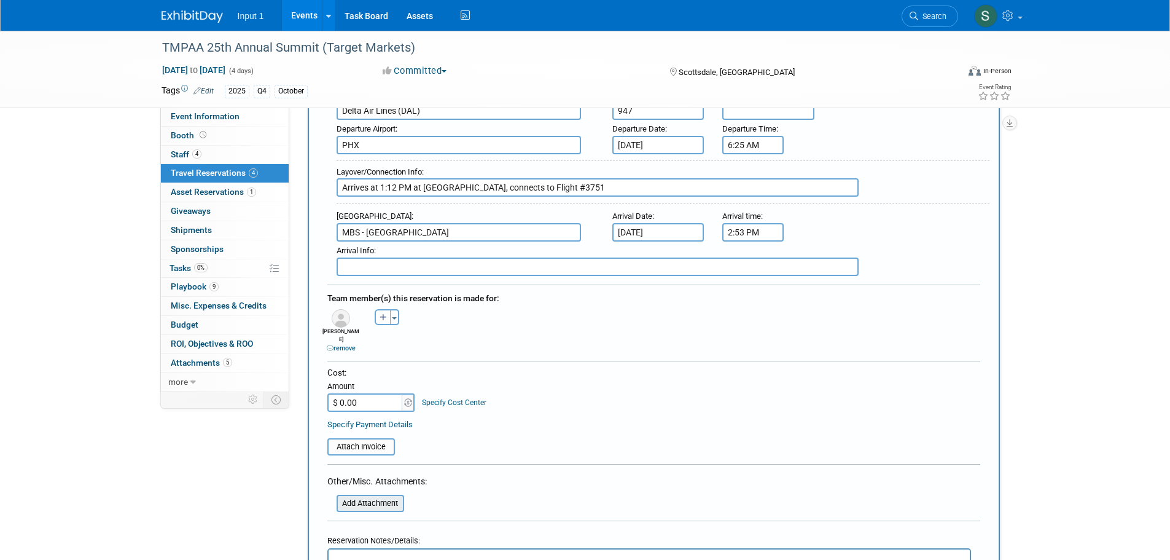
scroll to position [491, 0]
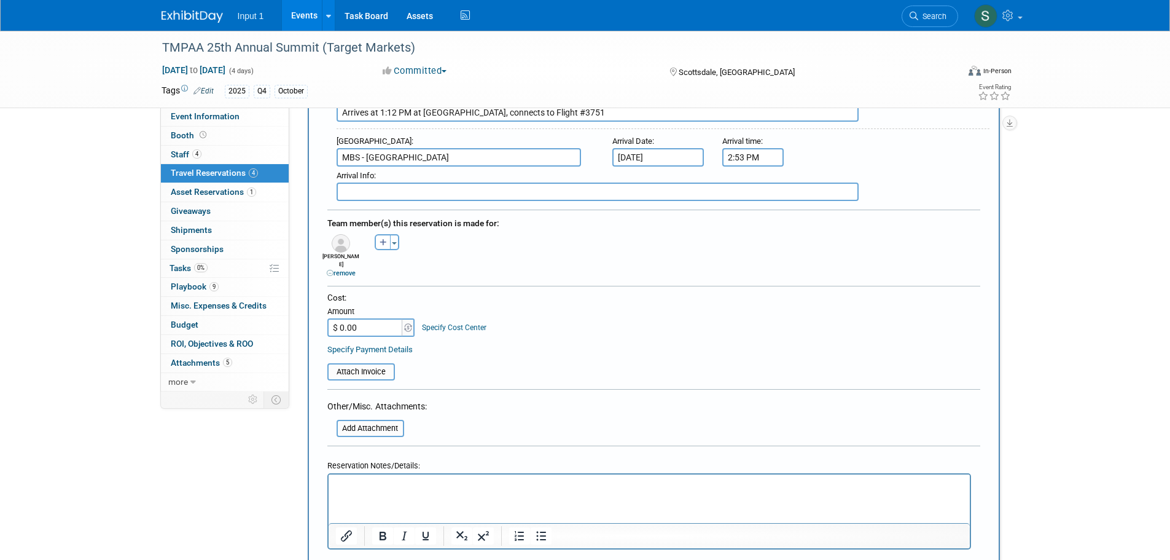
click at [383, 318] on input "$ 0.00" at bounding box center [365, 327] width 77 height 18
click at [365, 364] on input "file" at bounding box center [321, 371] width 146 height 15
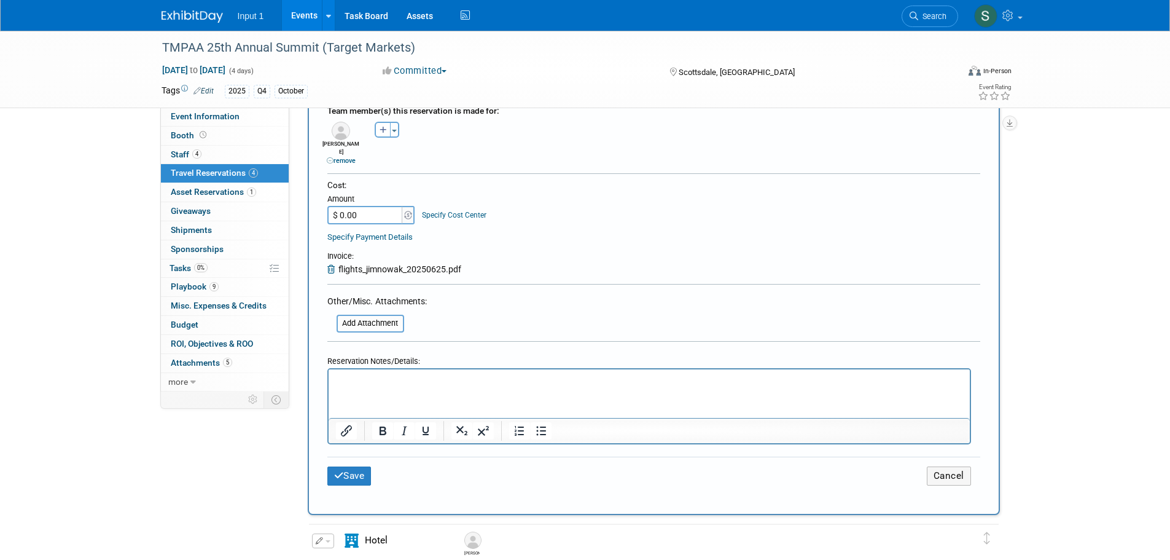
scroll to position [614, 0]
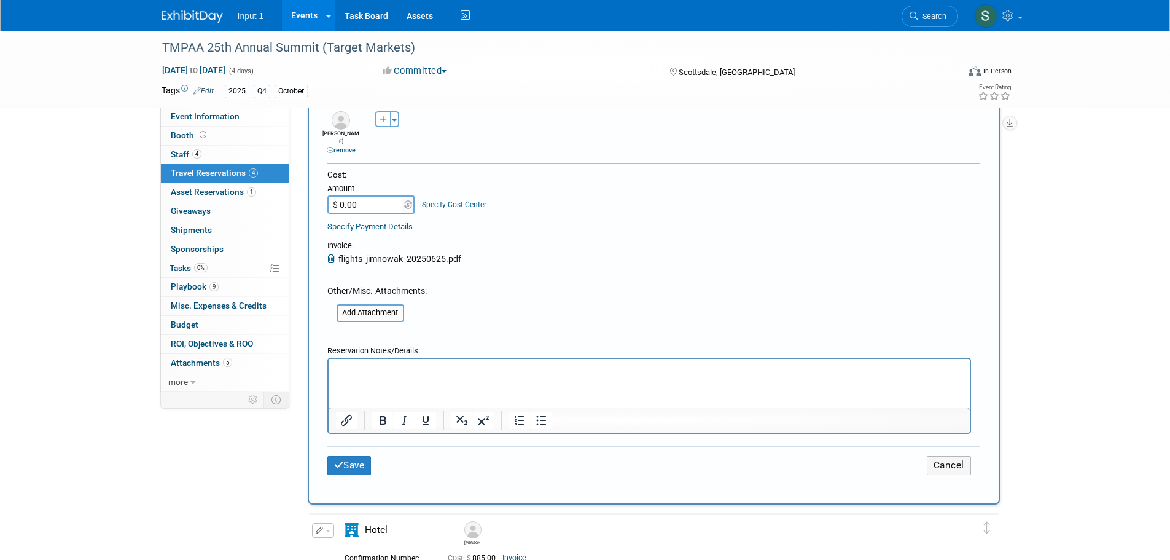
click at [376, 373] on p "Rich Text Area. Press ALT-0 for help." at bounding box center [648, 369] width 627 height 13
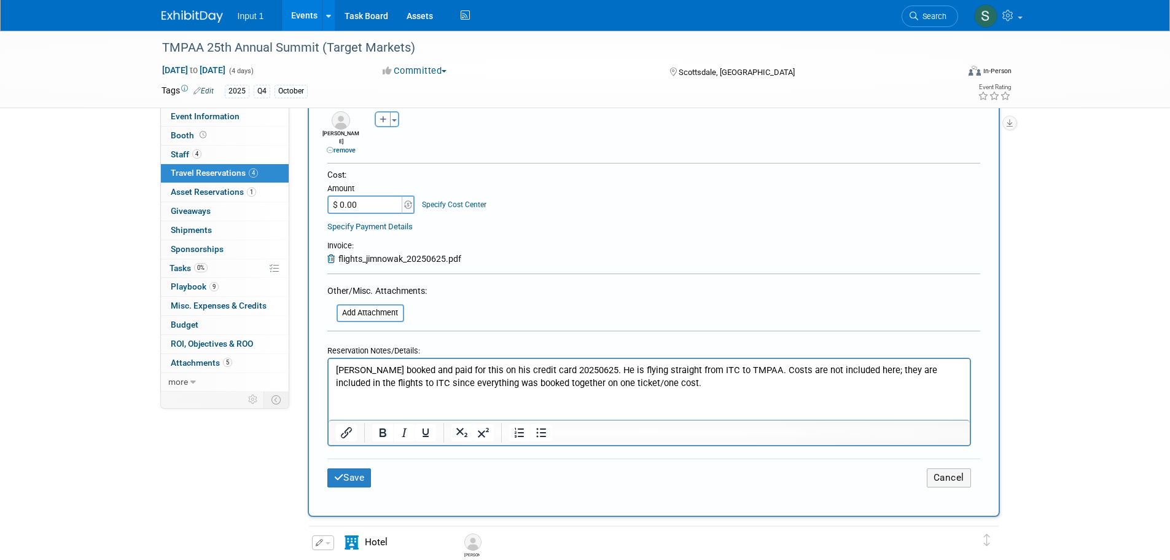
click at [353, 469] on button "Save" at bounding box center [349, 477] width 44 height 19
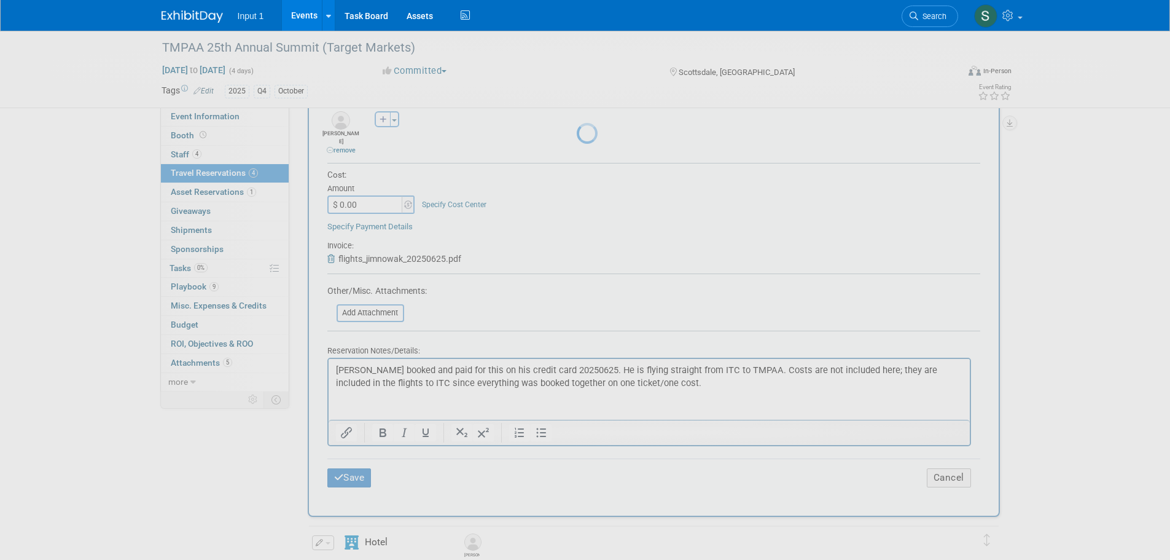
click at [594, 316] on div at bounding box center [585, 280] width 17 height 560
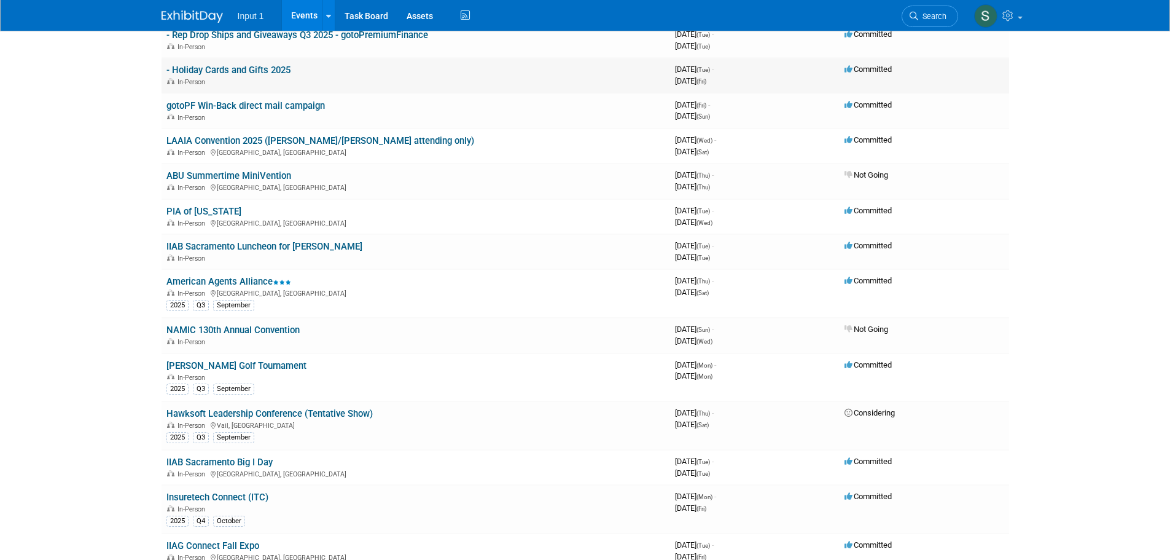
scroll to position [246, 0]
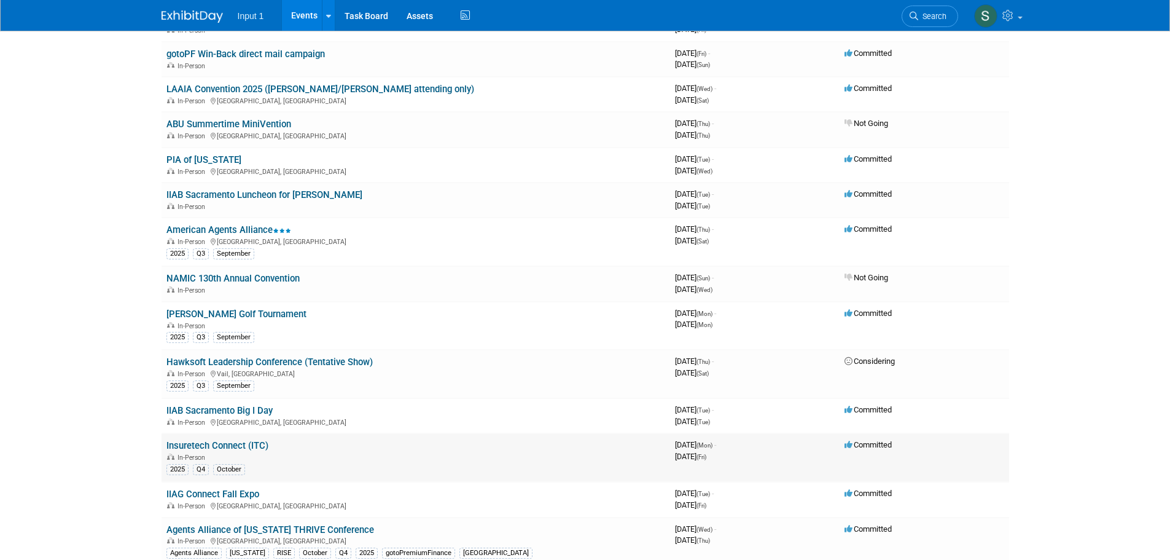
click at [230, 441] on link "Insuretech Connect (ITC)" at bounding box center [217, 445] width 102 height 11
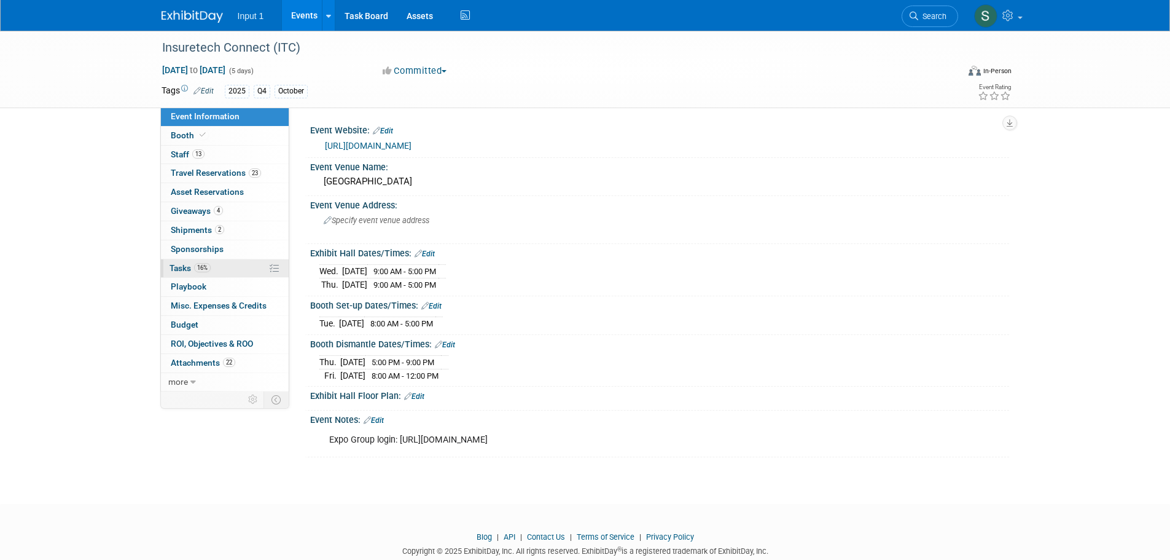
click at [175, 266] on span "Tasks 16%" at bounding box center [190, 268] width 41 height 10
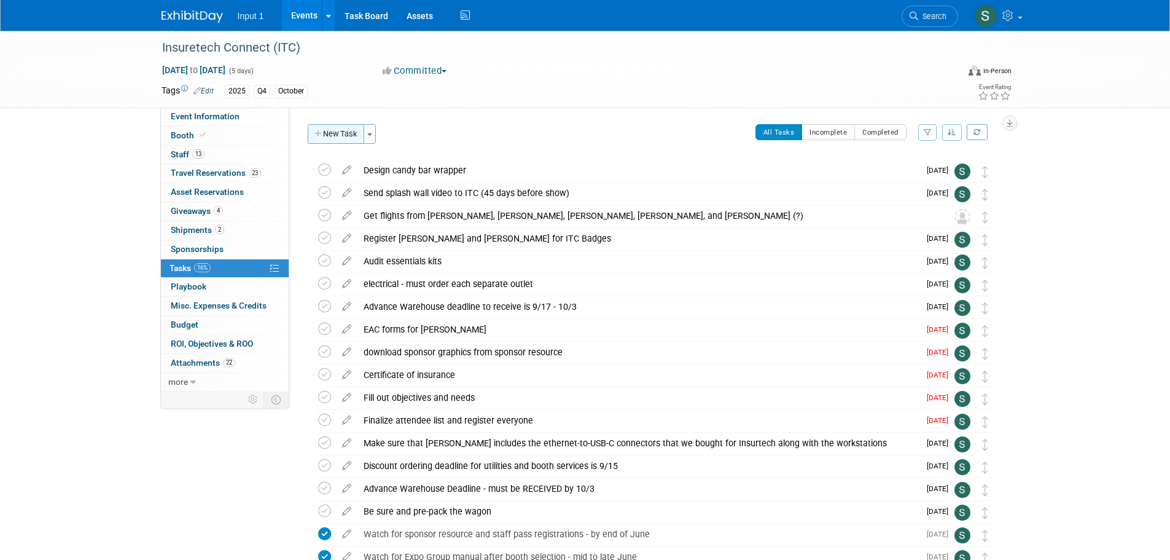
click at [357, 140] on button "New Task" at bounding box center [336, 134] width 57 height 20
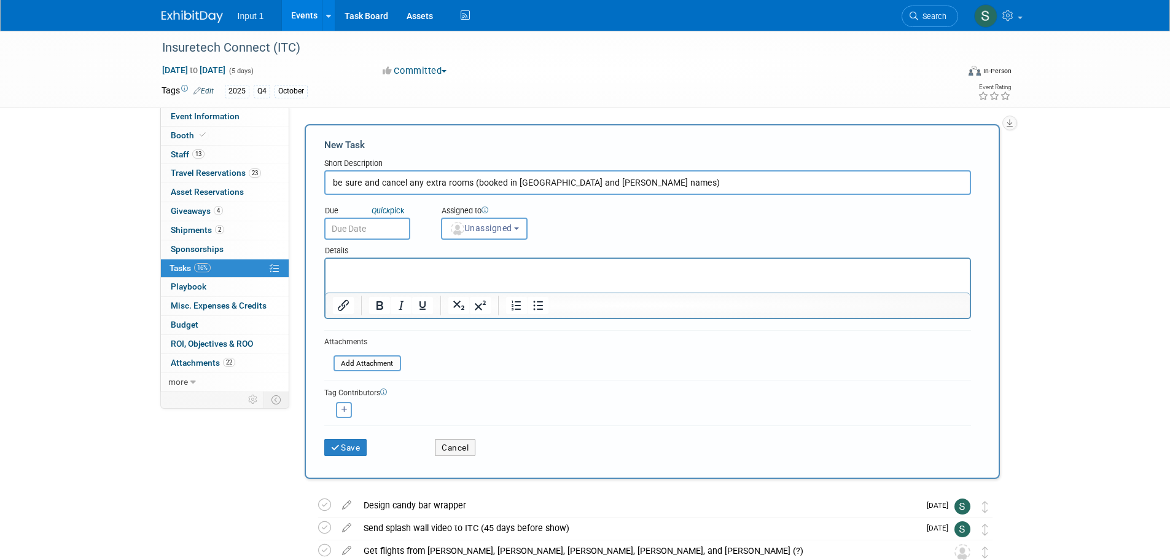
type input "be sure and cancel any extra rooms (booked in [GEOGRAPHIC_DATA] and [PERSON_NAM…"
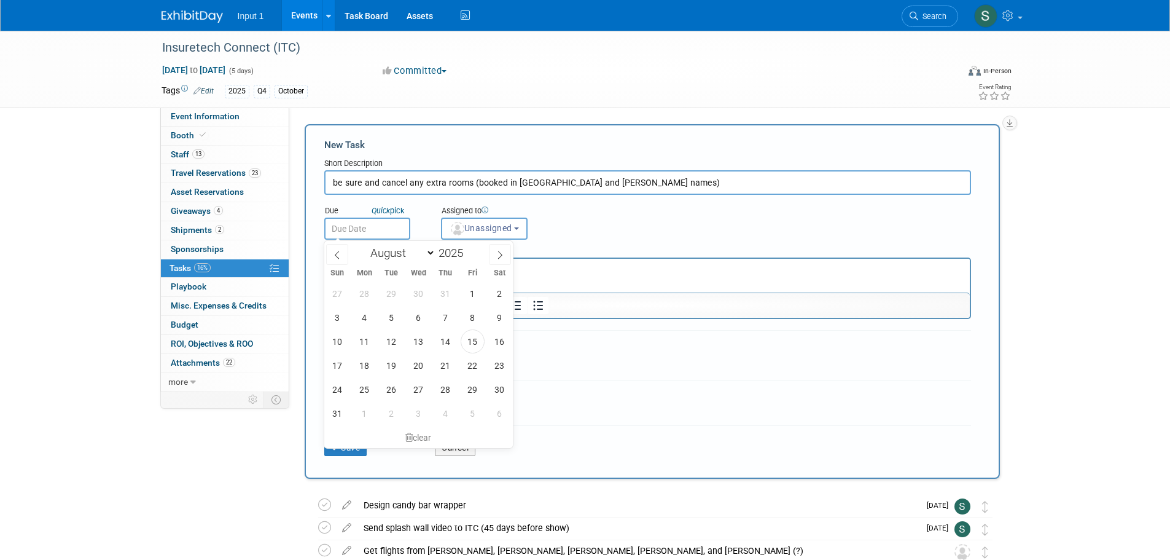
click at [369, 230] on input "text" at bounding box center [367, 228] width 86 height 22
click at [496, 254] on span at bounding box center [500, 254] width 22 height 21
click at [497, 254] on icon at bounding box center [500, 255] width 9 height 9
select select "9"
click at [474, 289] on span "3" at bounding box center [473, 293] width 24 height 24
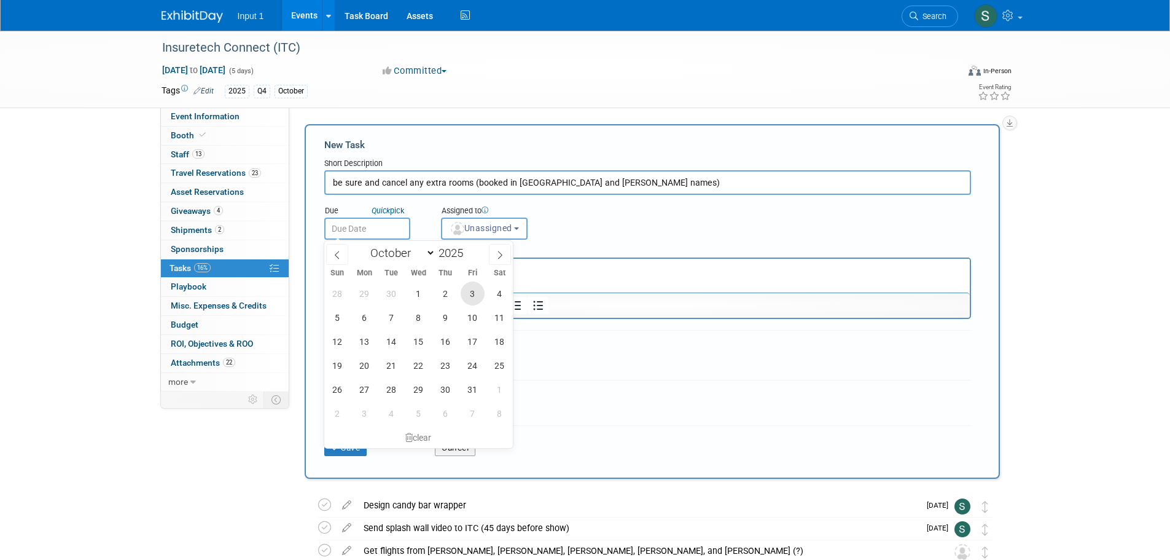
type input "[DATE]"
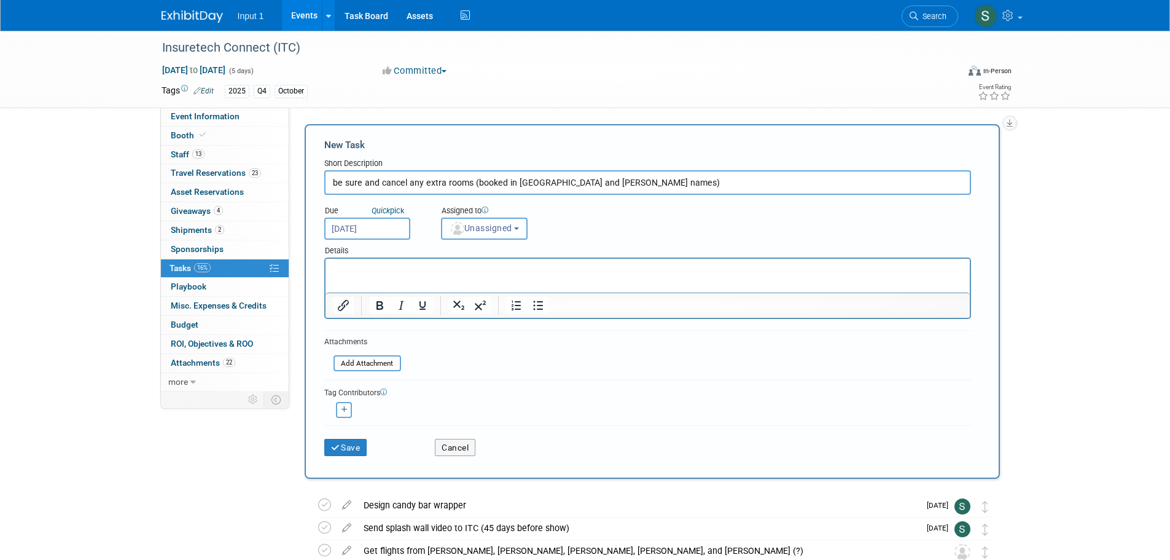
click at [479, 229] on span "Unassigned" at bounding box center [481, 228] width 63 height 10
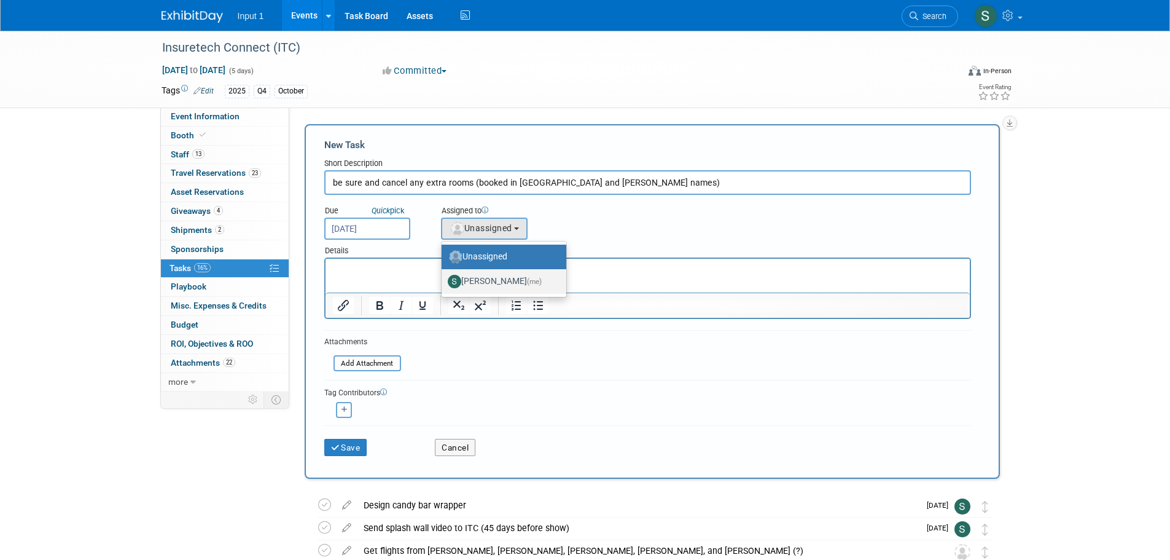
click at [475, 281] on label "[PERSON_NAME] (me)" at bounding box center [501, 281] width 106 height 20
click at [443, 281] on input "[PERSON_NAME] (me)" at bounding box center [439, 280] width 8 height 8
select select "7b485153-a8c5-4bc0-a404-8d0521ee698e"
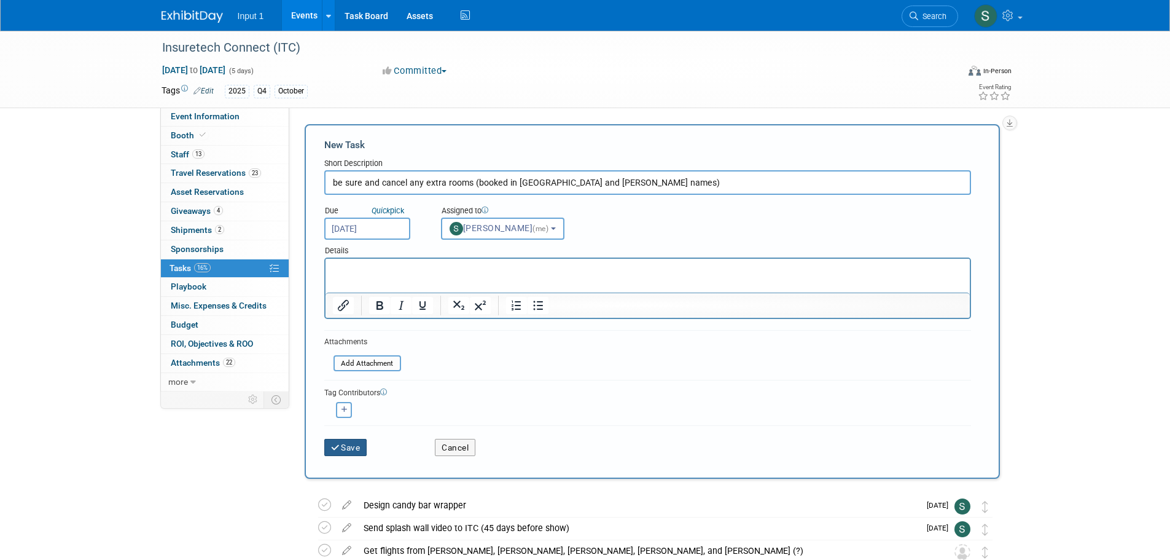
click at [348, 445] on button "Save" at bounding box center [345, 447] width 43 height 17
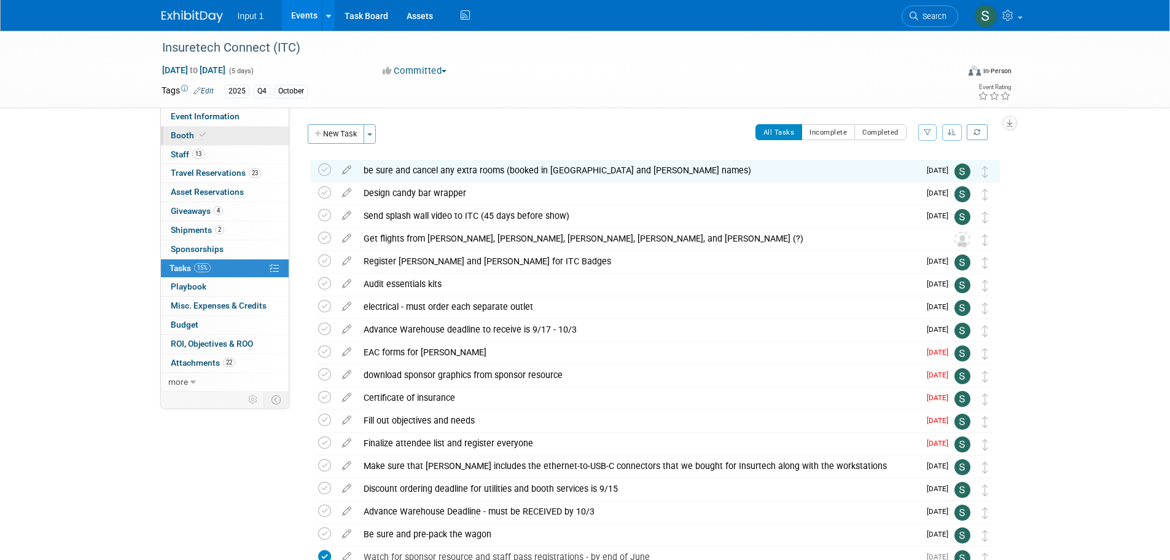
click at [179, 132] on span "Booth" at bounding box center [189, 135] width 37 height 10
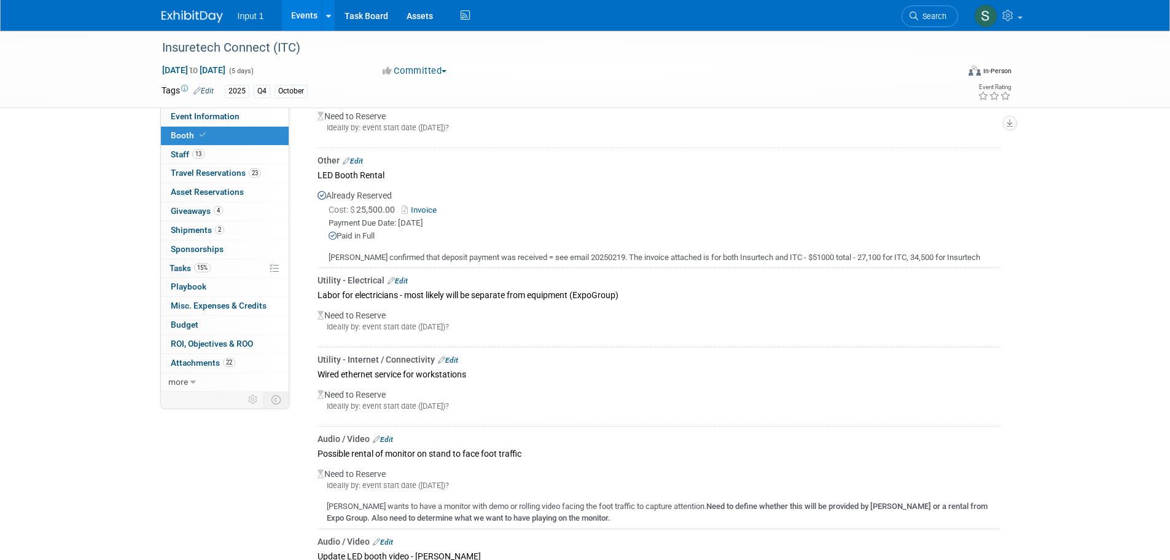
scroll to position [307, 0]
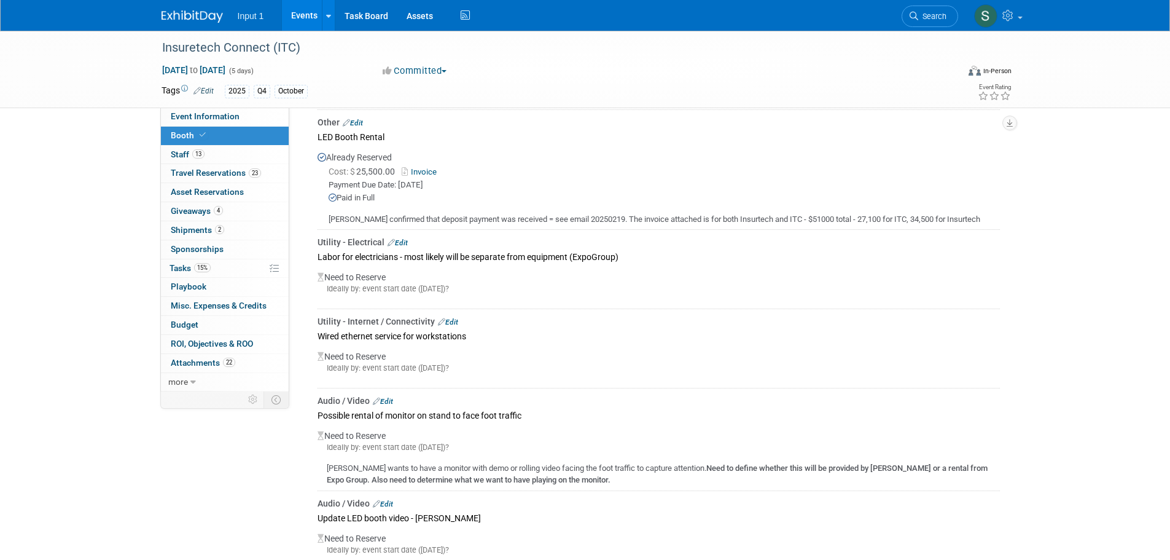
click at [452, 319] on link "Edit" at bounding box center [448, 322] width 20 height 9
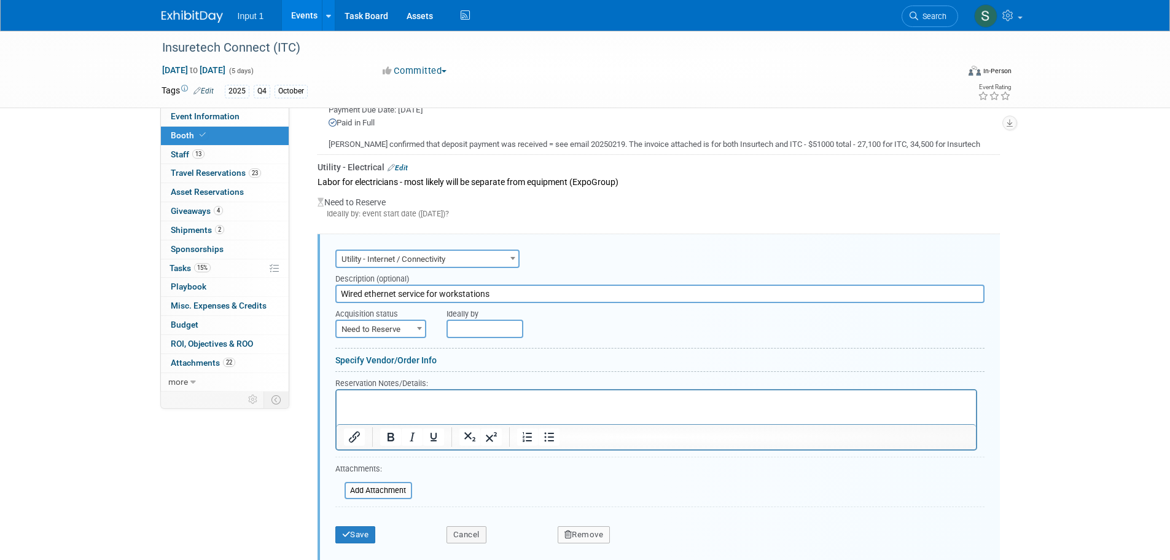
scroll to position [353, 0]
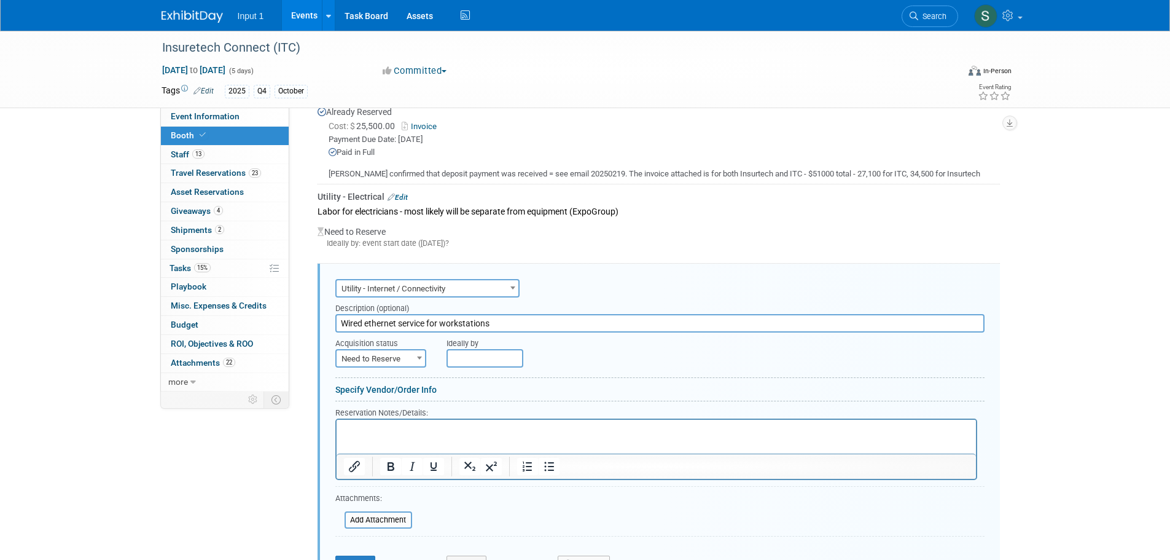
click at [480, 361] on input "text" at bounding box center [485, 358] width 77 height 18
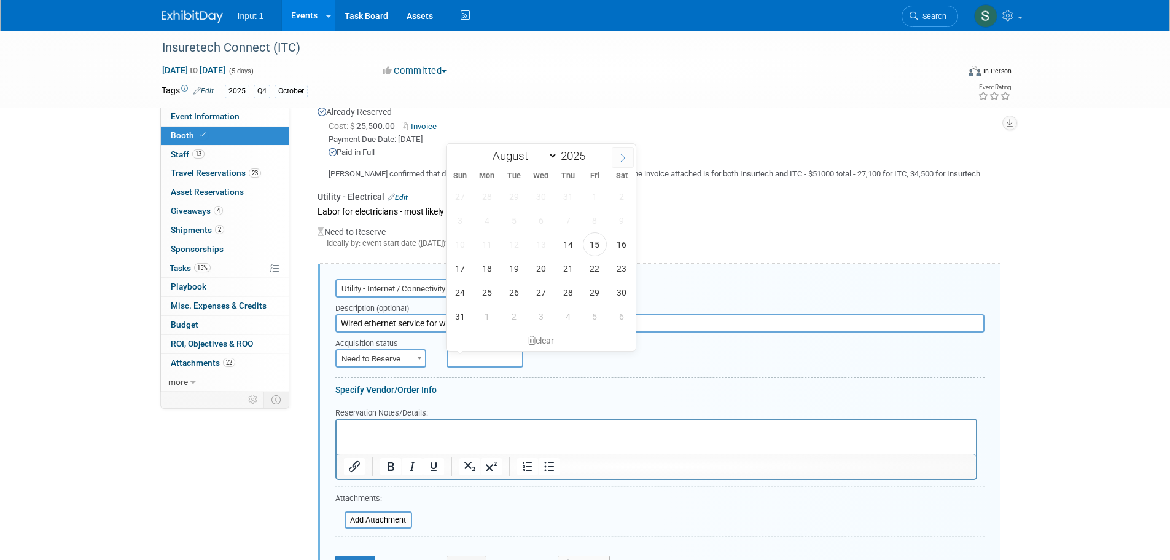
click at [629, 158] on span at bounding box center [623, 157] width 22 height 21
select select "8"
click at [600, 217] on span "12" at bounding box center [595, 220] width 24 height 24
type input "[DATE]"
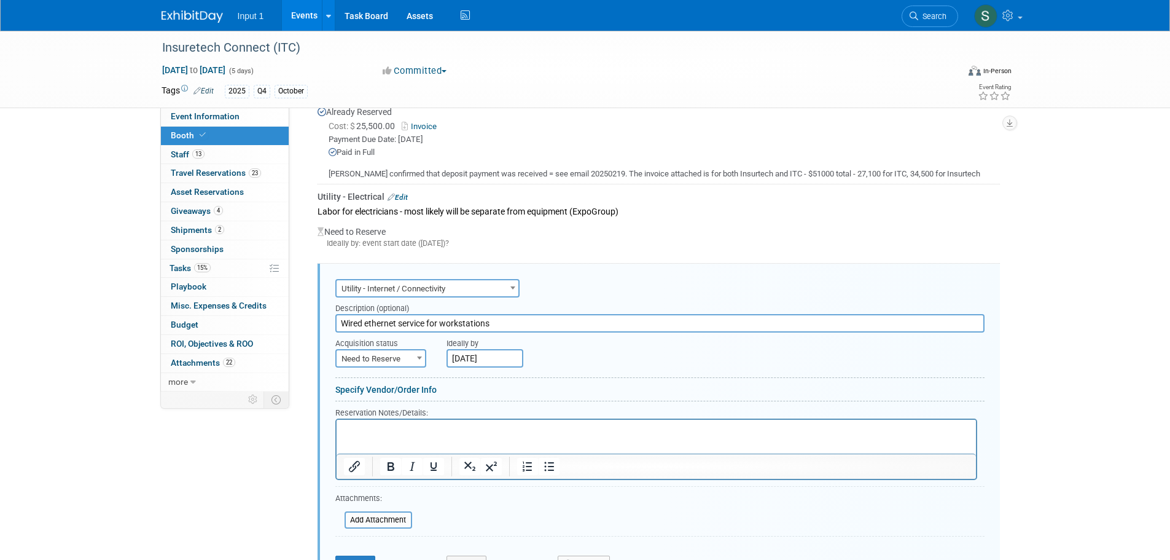
click at [670, 216] on div "Labor for electricians - most likely will be separate from equipment (ExpoGroup)" at bounding box center [659, 211] width 682 height 17
click at [372, 517] on input "file" at bounding box center [338, 519] width 146 height 15
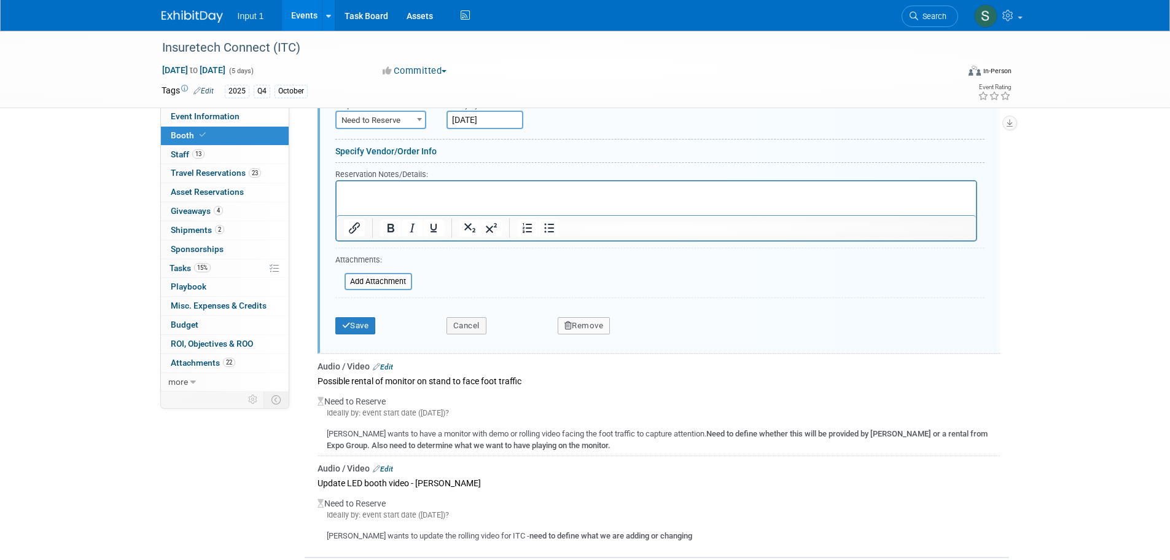
scroll to position [598, 0]
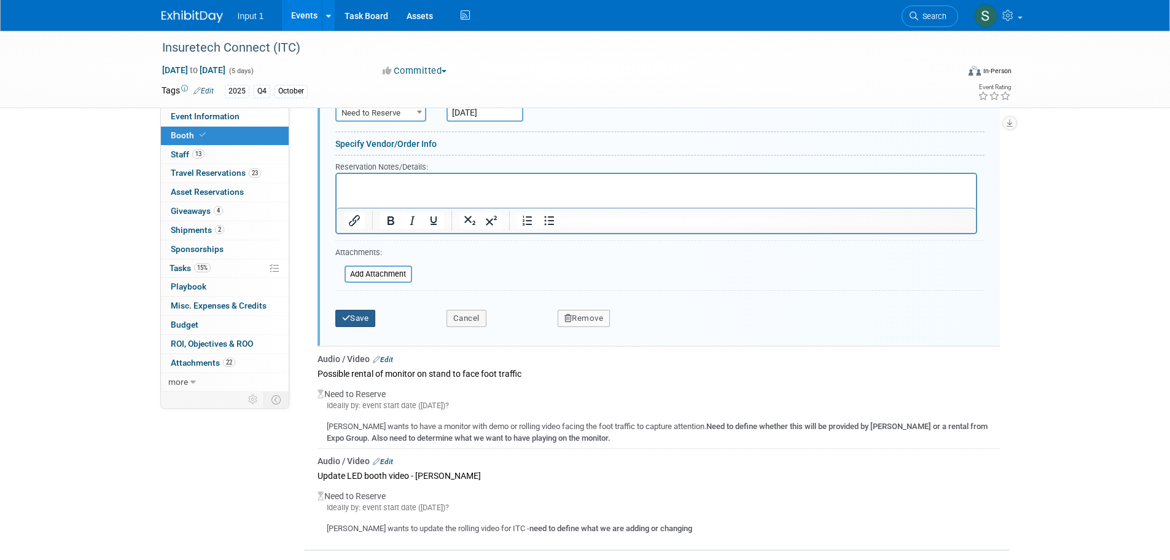
click at [354, 322] on button "Save" at bounding box center [355, 318] width 41 height 17
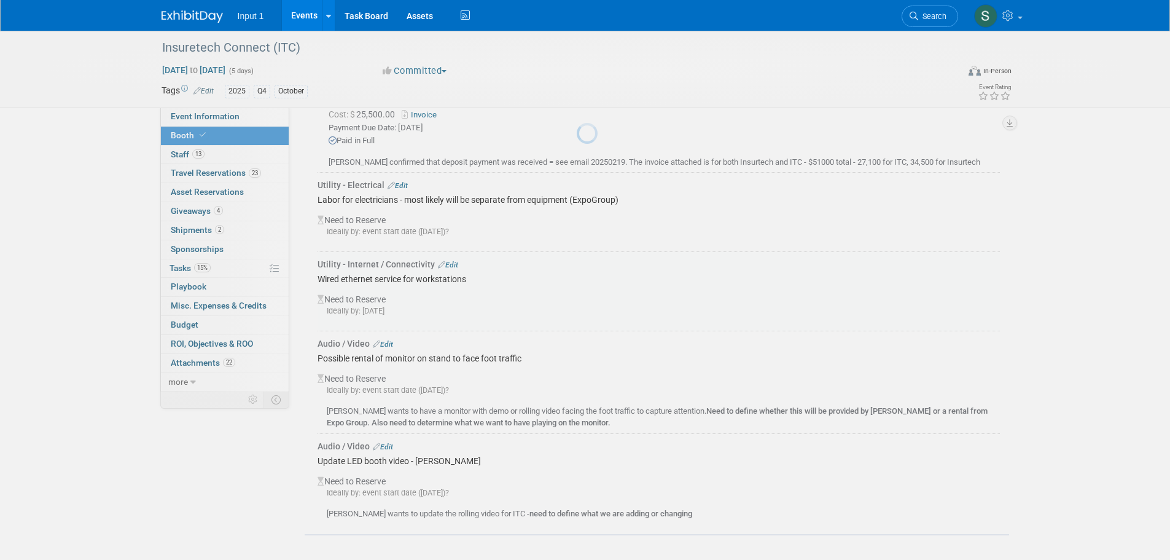
scroll to position [363, 0]
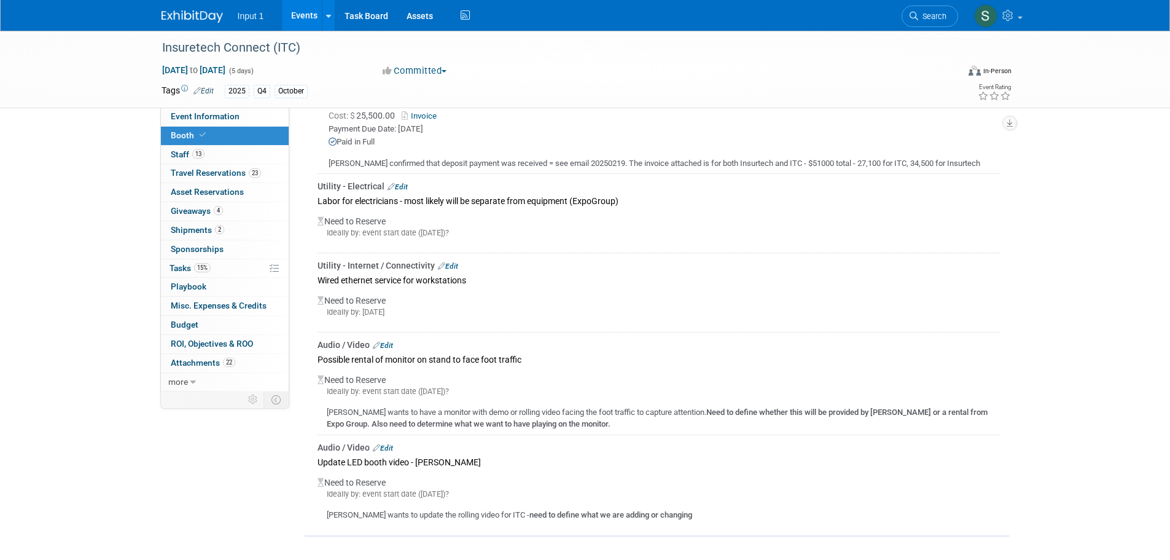
click at [392, 342] on link "Edit" at bounding box center [383, 345] width 20 height 9
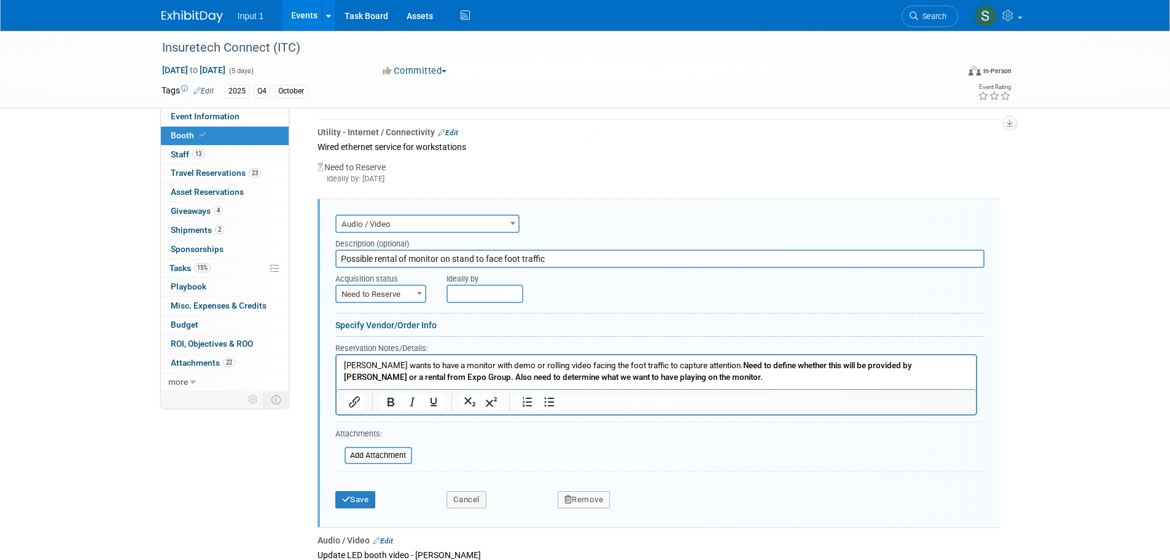
scroll to position [555, 0]
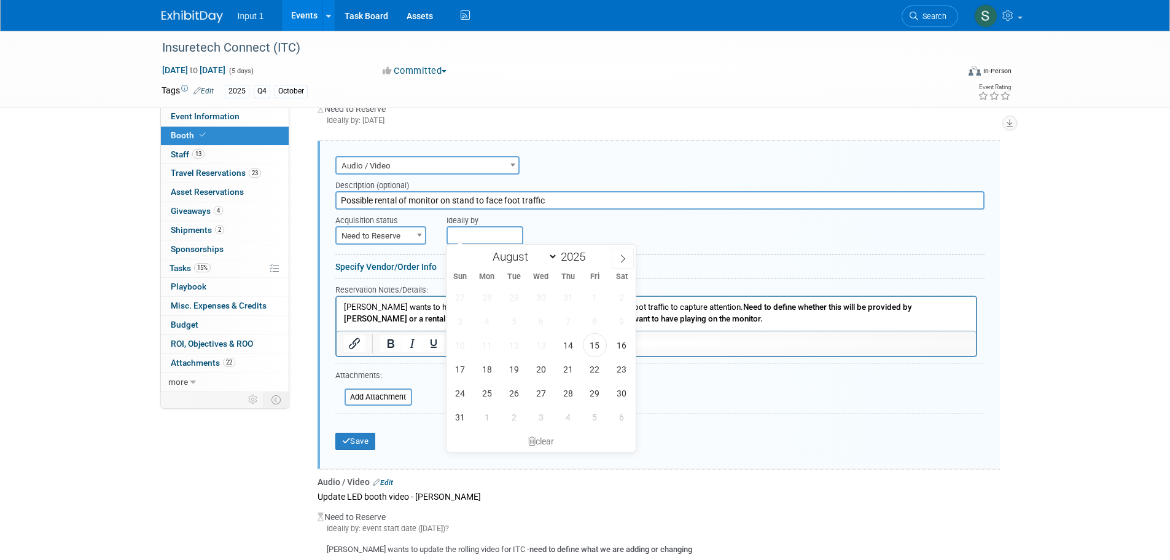
click at [486, 236] on input "text" at bounding box center [485, 235] width 77 height 18
click at [626, 257] on icon at bounding box center [623, 258] width 9 height 9
select select "8"
drag, startPoint x: 596, startPoint y: 323, endPoint x: 262, endPoint y: 12, distance: 456.3
click at [596, 323] on span "12" at bounding box center [595, 321] width 24 height 24
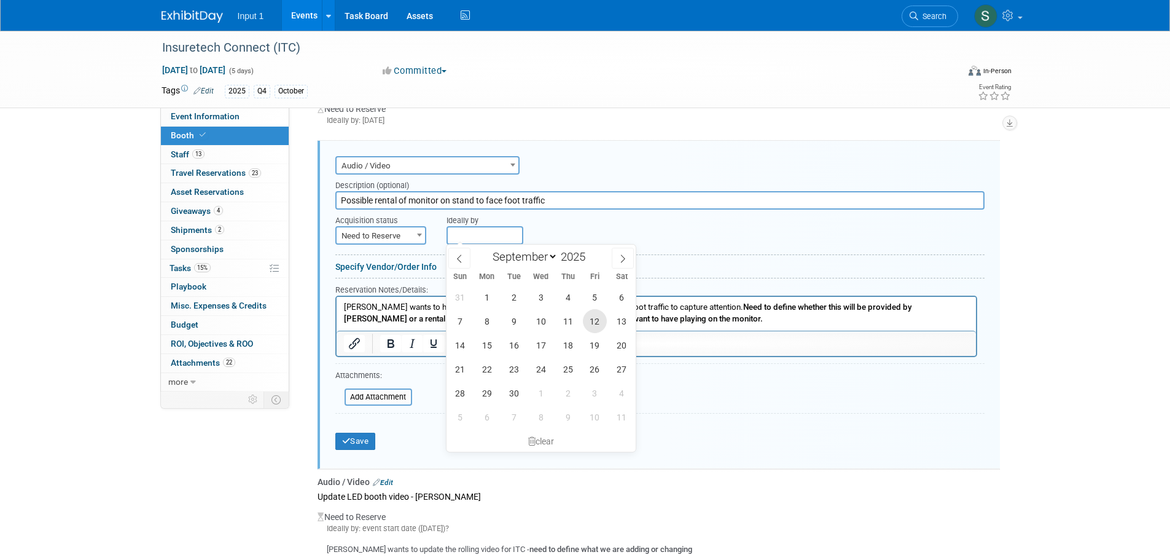
type input "[DATE]"
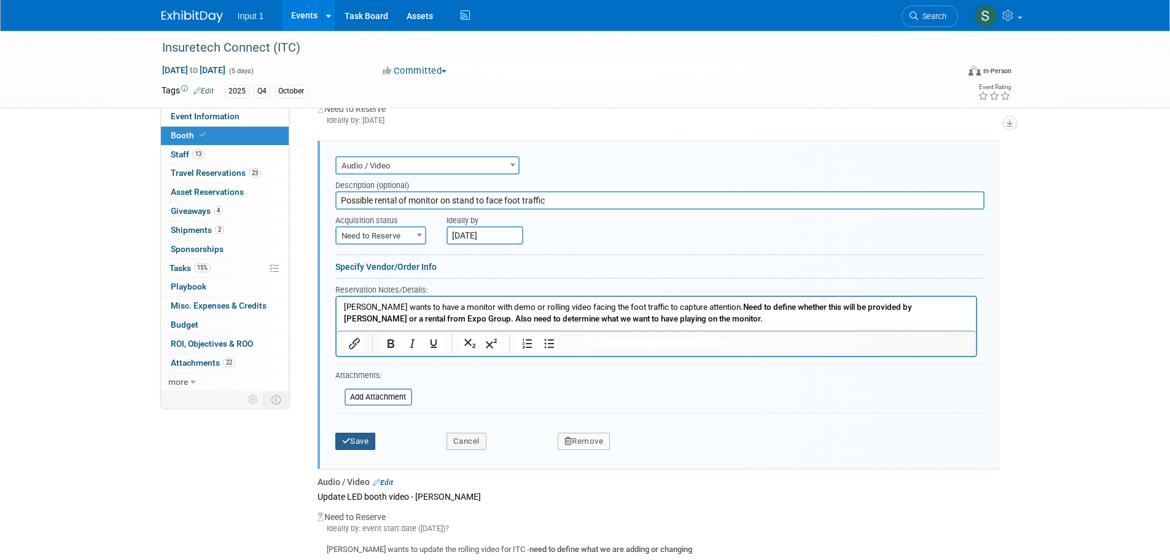
click at [357, 439] on button "Save" at bounding box center [355, 440] width 41 height 17
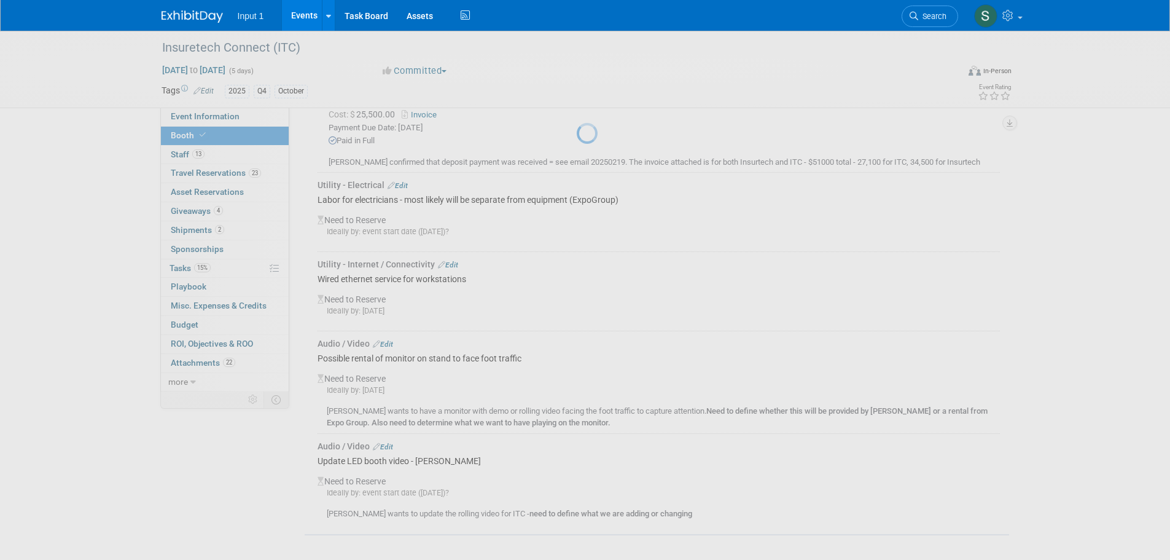
scroll to position [363, 0]
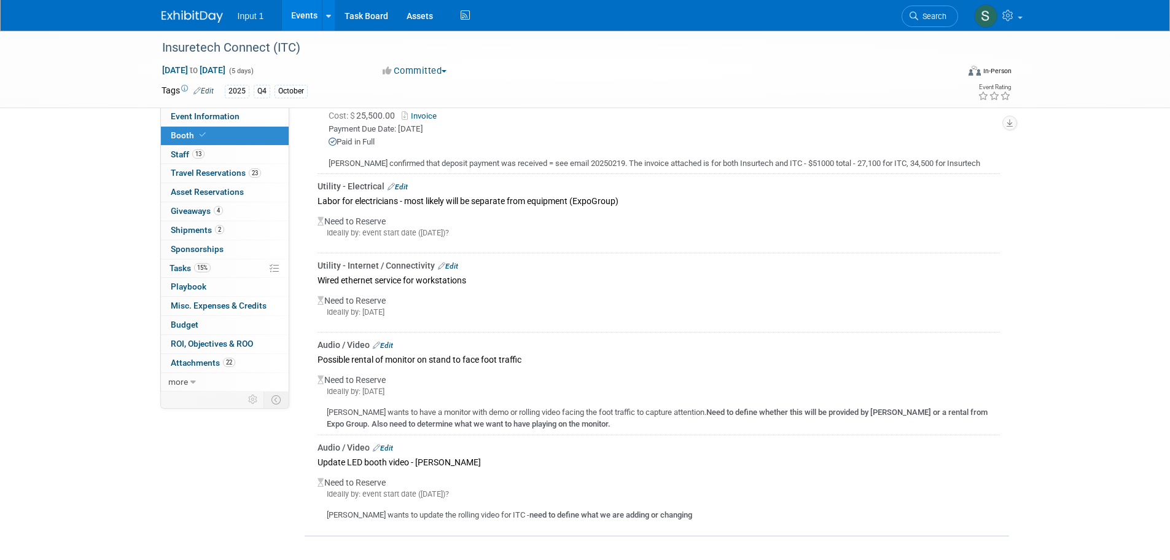
click at [452, 259] on div "Utility - Internet / Connectivity Edit" at bounding box center [659, 265] width 682 height 12
click at [450, 265] on link "Edit" at bounding box center [448, 266] width 20 height 9
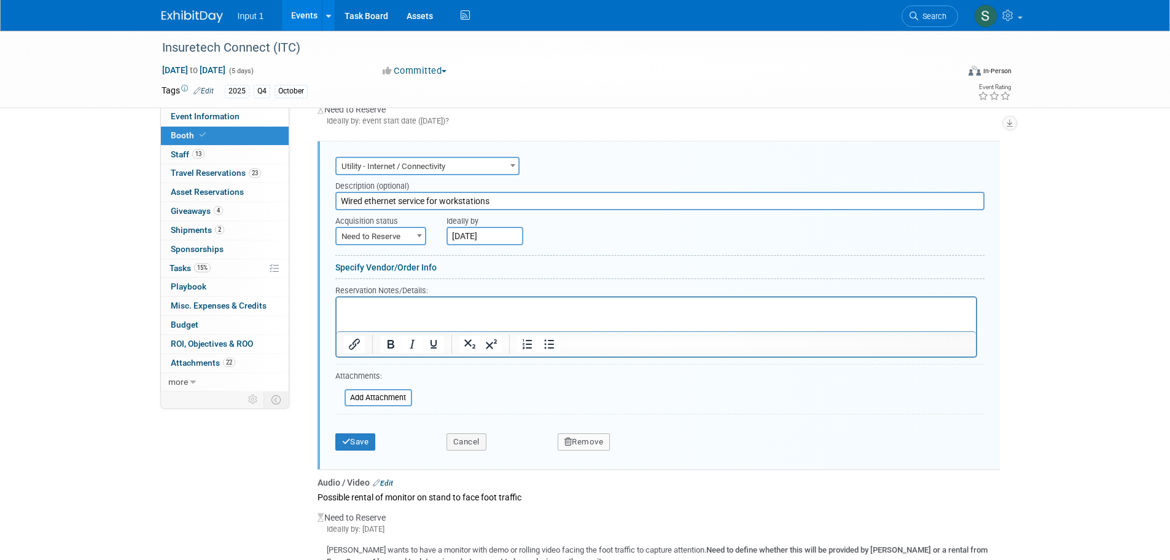
scroll to position [475, 0]
click at [357, 445] on button "Save" at bounding box center [355, 440] width 41 height 17
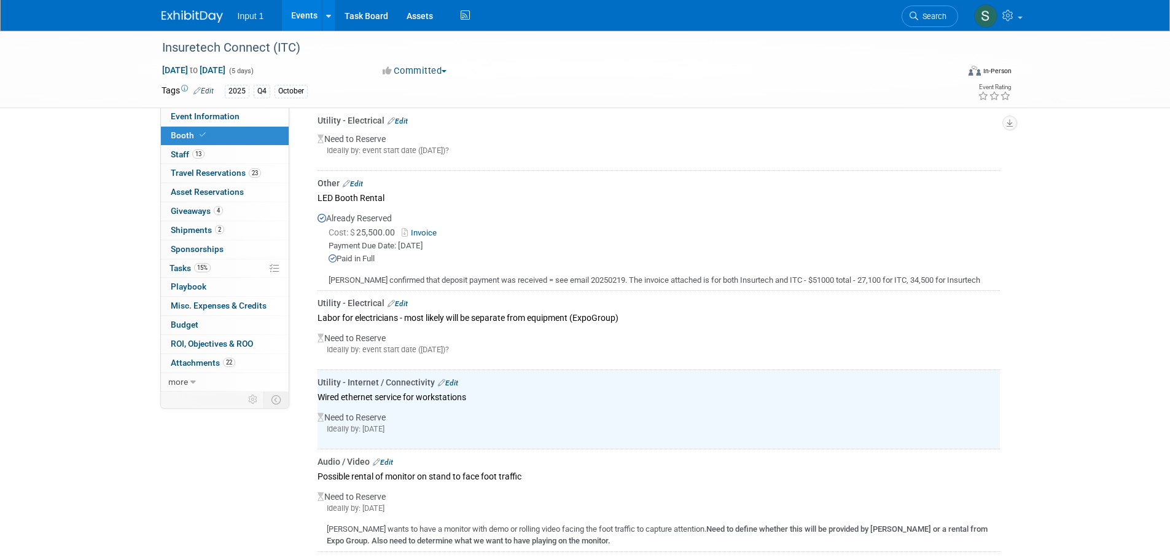
scroll to position [117, 0]
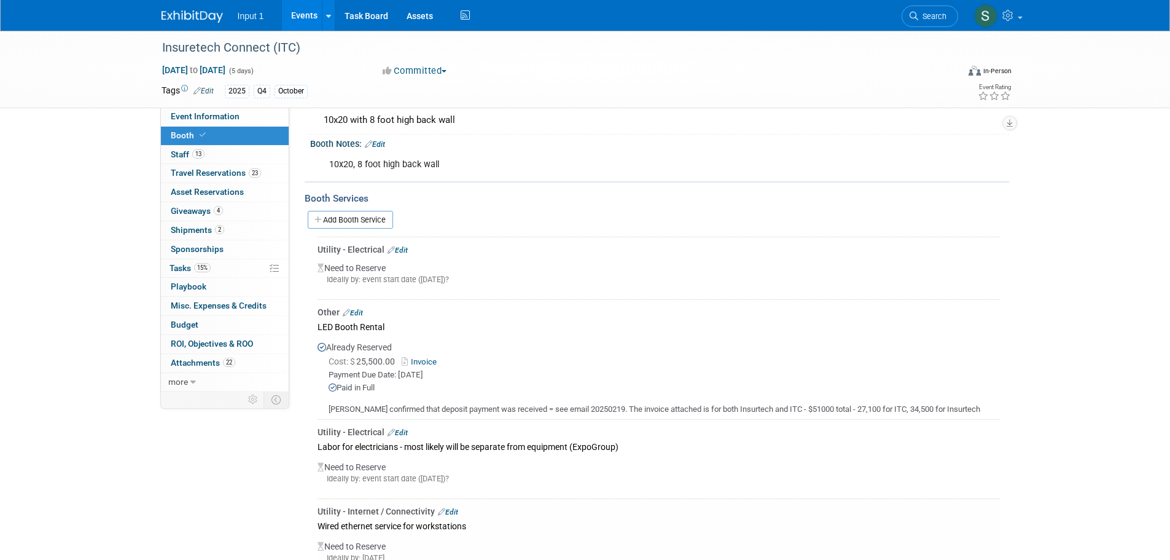
click at [407, 248] on link "Edit" at bounding box center [398, 250] width 20 height 9
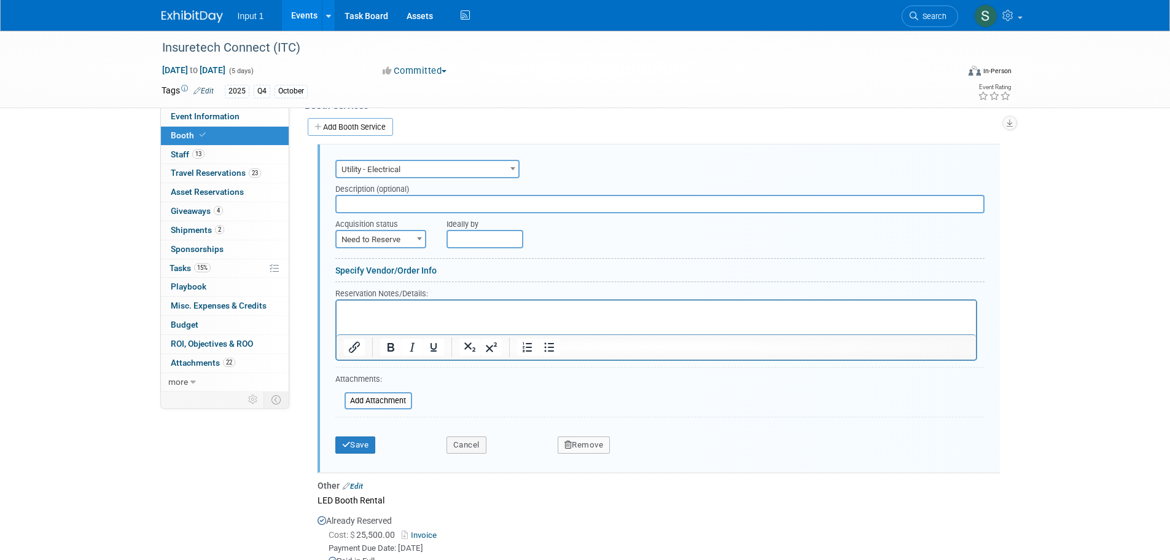
scroll to position [214, 0]
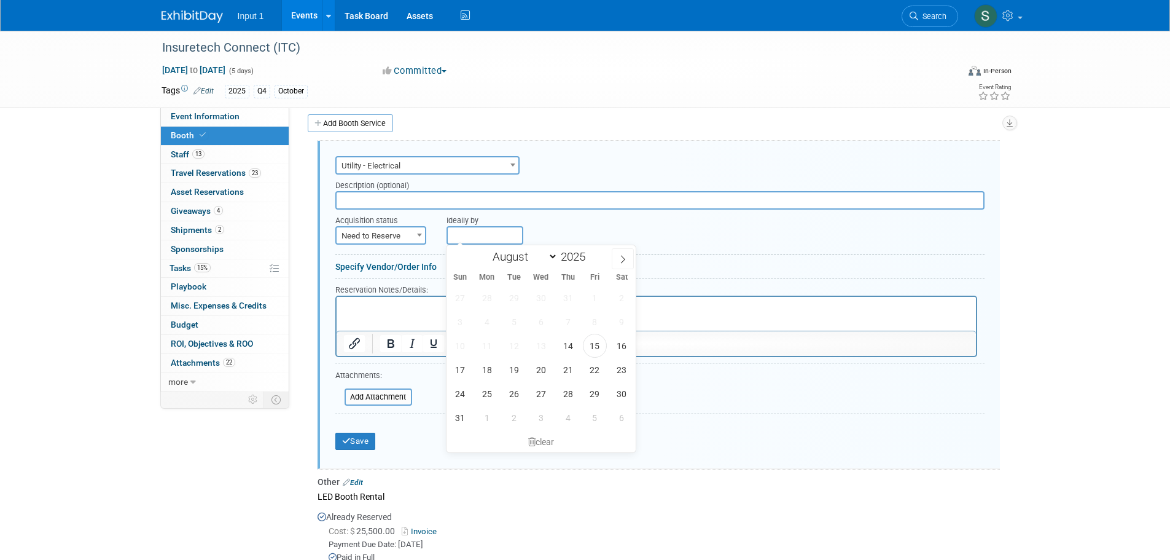
click at [487, 238] on input "text" at bounding box center [485, 235] width 77 height 18
click at [625, 260] on icon at bounding box center [623, 259] width 9 height 9
select select "8"
click at [595, 323] on span "12" at bounding box center [595, 322] width 24 height 24
type input "[DATE]"
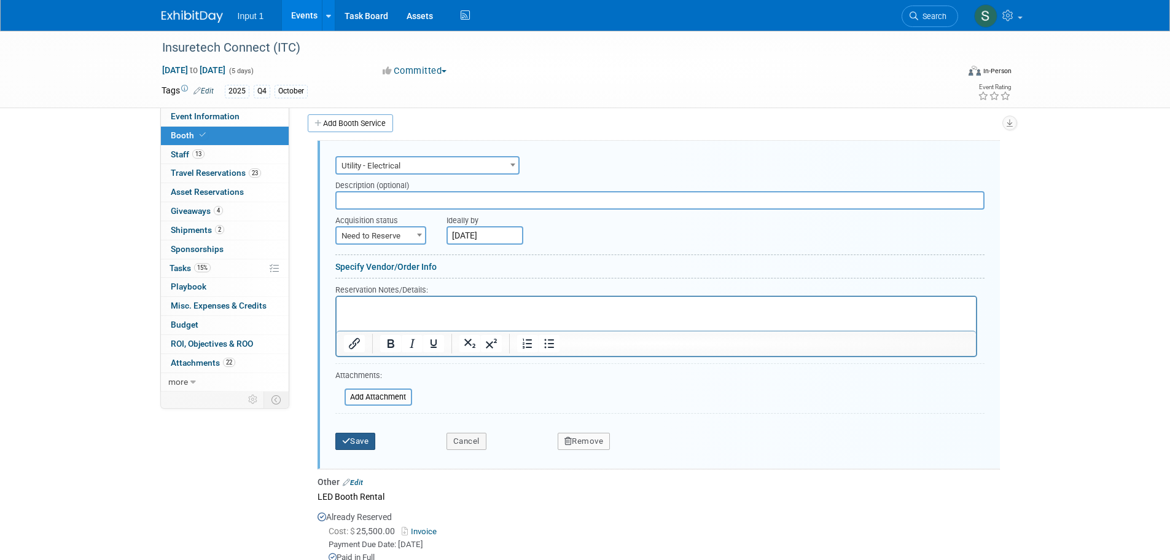
click at [361, 435] on button "Save" at bounding box center [355, 440] width 41 height 17
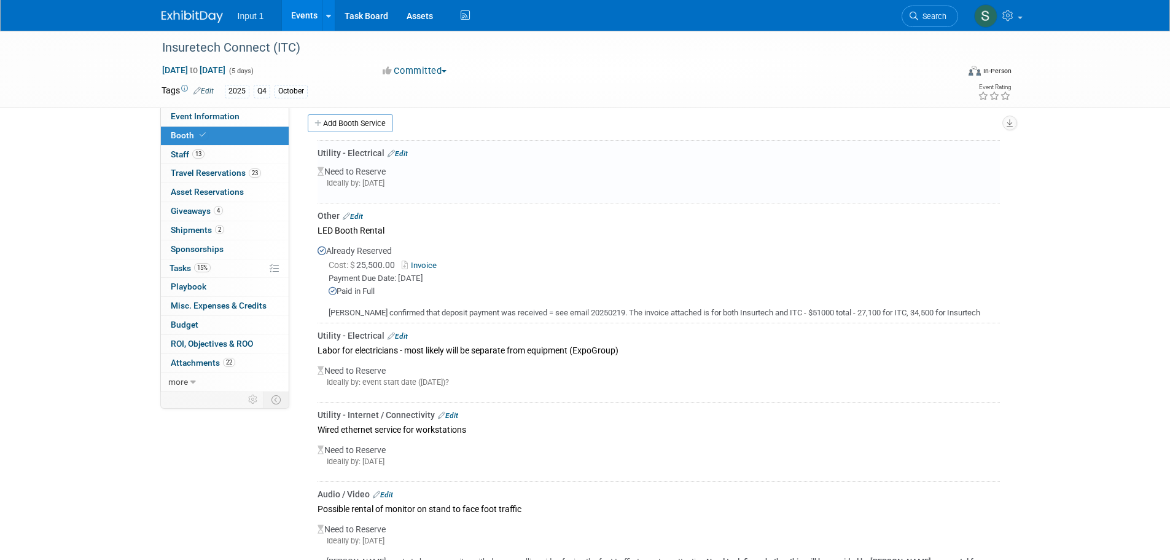
click at [712, 263] on div "Cost: $ 25,500.00 Invoice" at bounding box center [664, 265] width 671 height 13
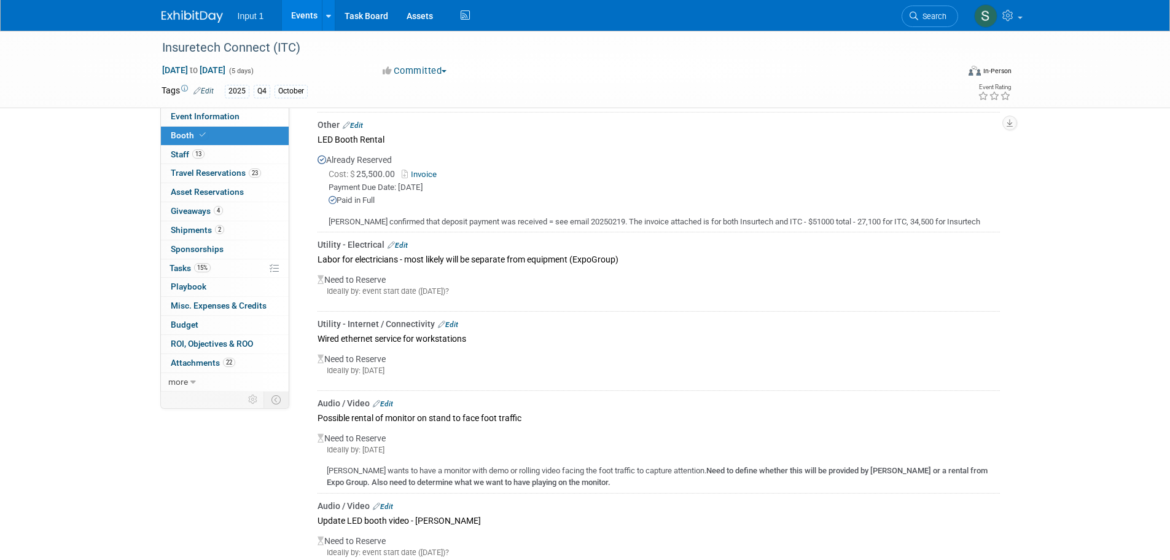
scroll to position [363, 0]
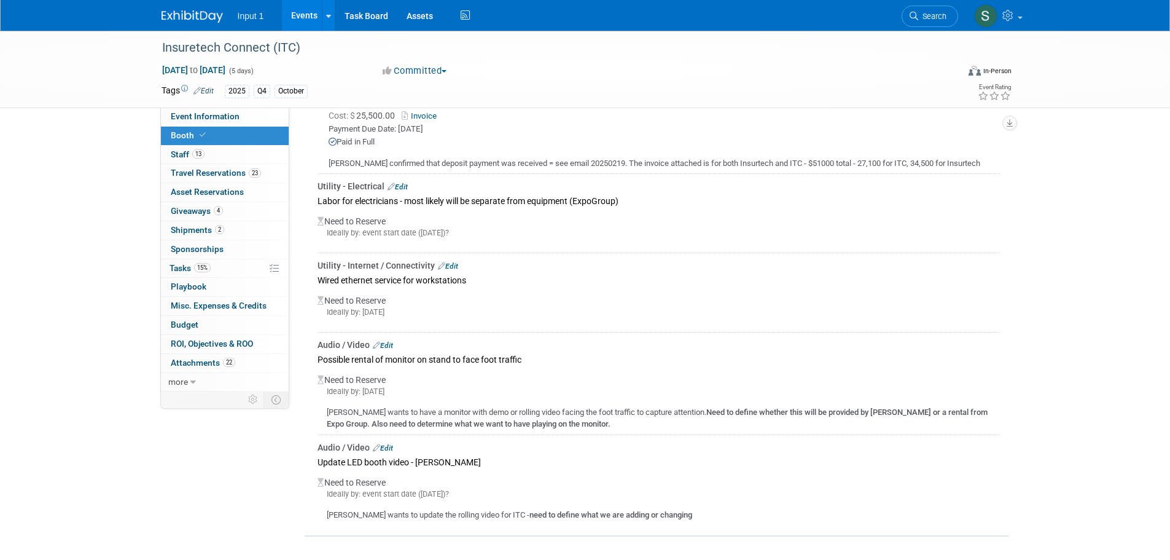
click at [396, 443] on div "Audio / Video Edit" at bounding box center [659, 447] width 682 height 12
click at [392, 445] on link "Edit" at bounding box center [383, 447] width 20 height 9
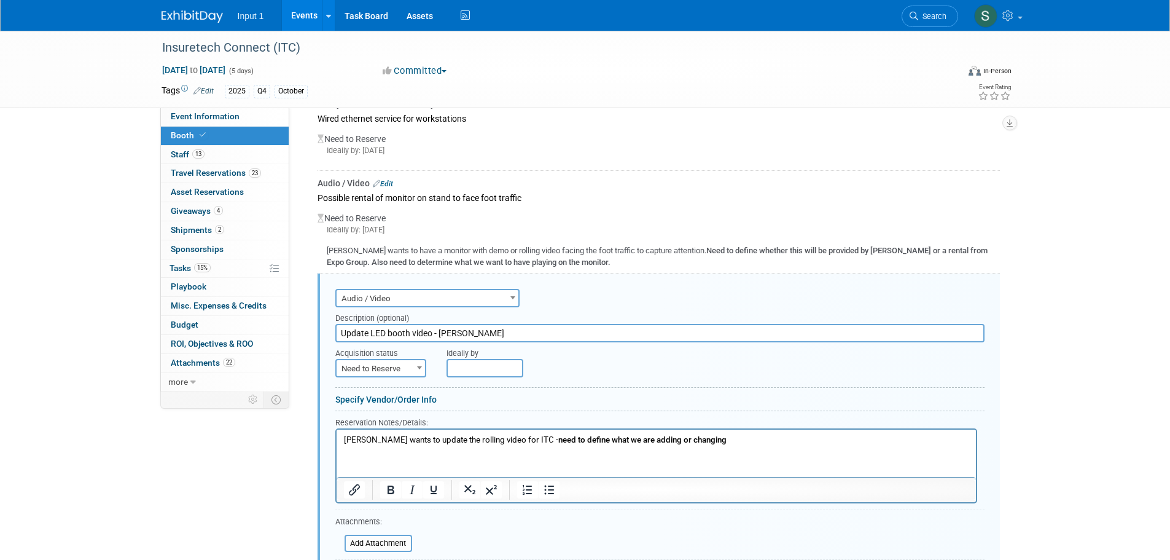
scroll to position [614, 0]
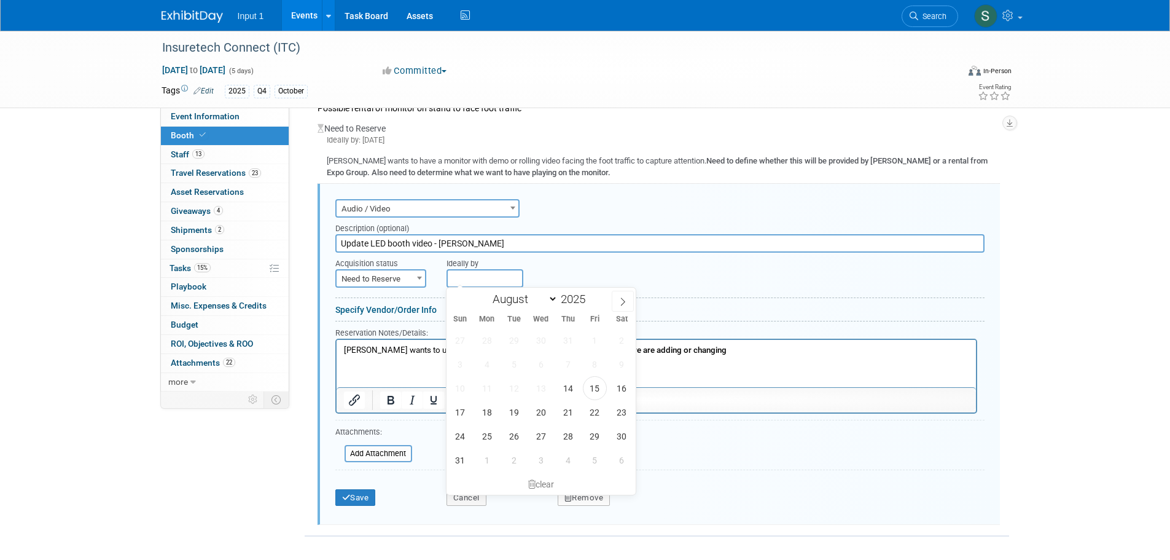
click at [469, 278] on input "text" at bounding box center [485, 278] width 77 height 18
click at [622, 299] on icon at bounding box center [623, 301] width 9 height 9
select select "8"
click at [596, 434] on span "3" at bounding box center [595, 436] width 24 height 24
type input "[DATE]"
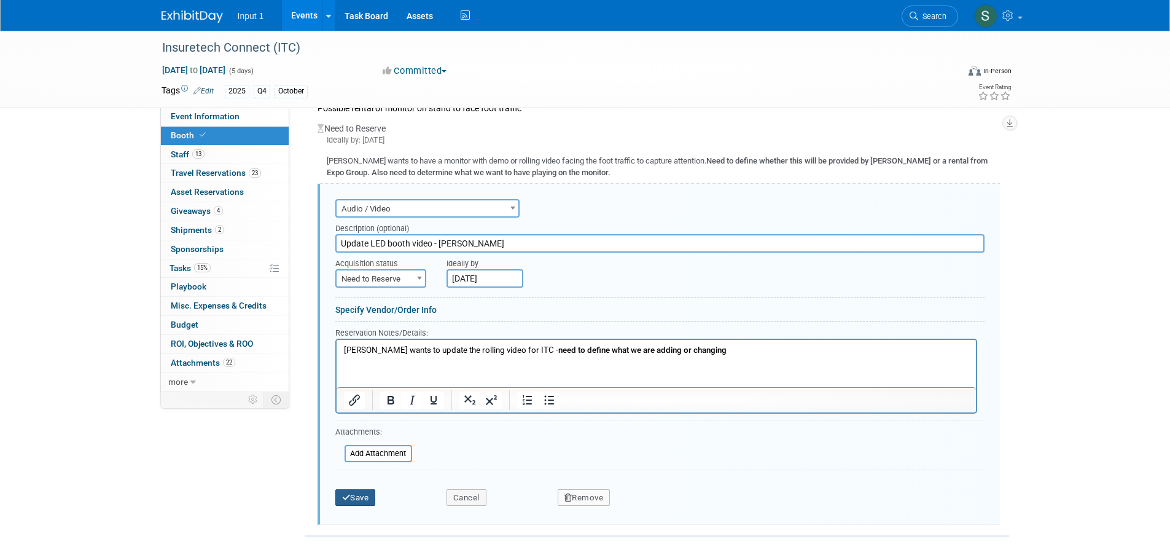
click at [371, 491] on button "Save" at bounding box center [355, 497] width 41 height 17
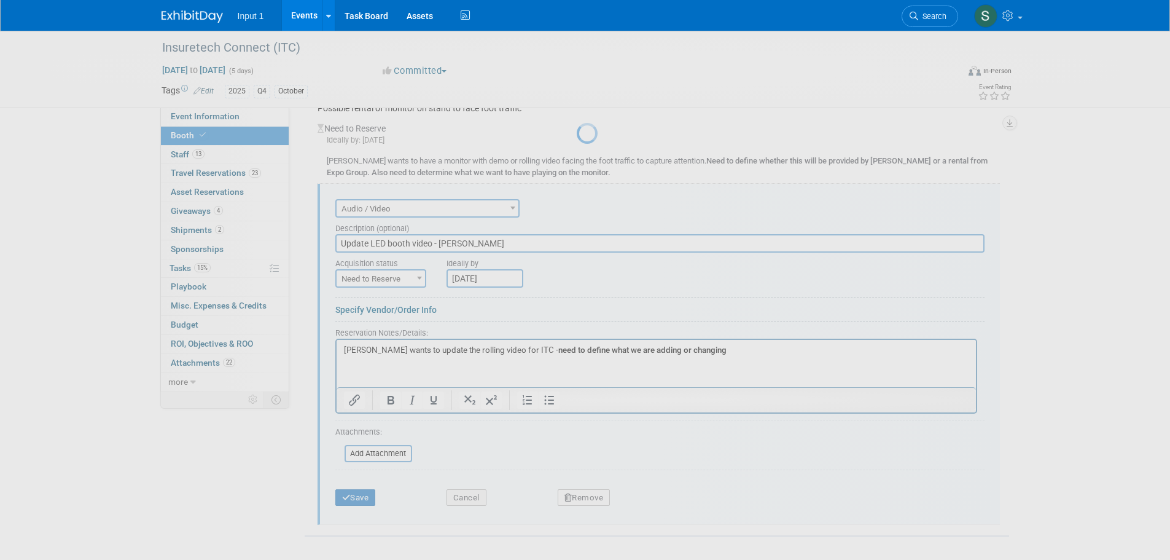
scroll to position [363, 0]
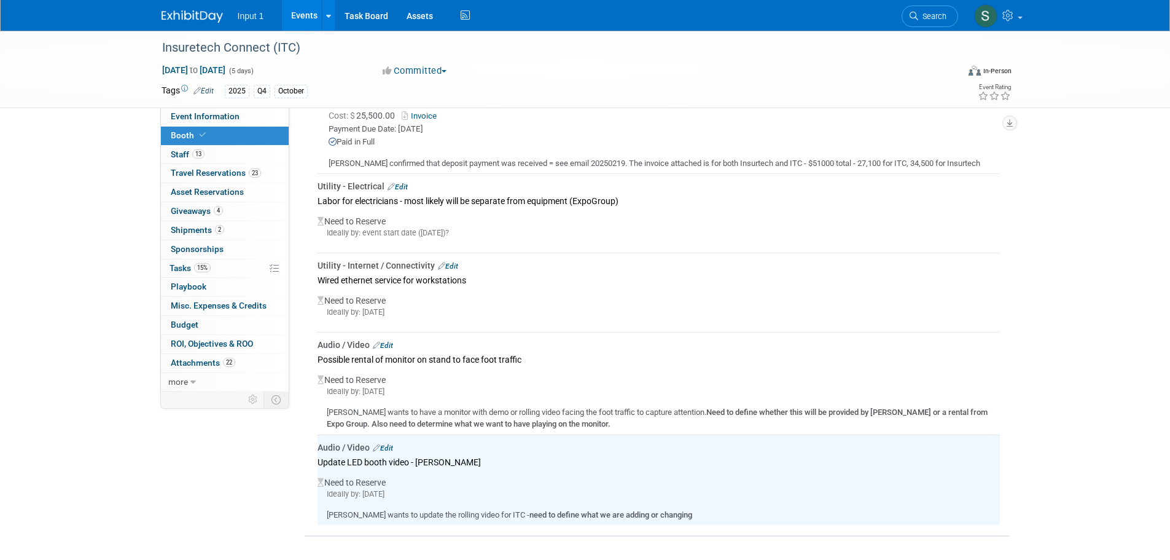
click at [131, 241] on div "Insuretech Connect (ITC) [DATE] to [DATE] (5 days) [DATE] to [DATE] Committed C…" at bounding box center [585, 114] width 1170 height 893
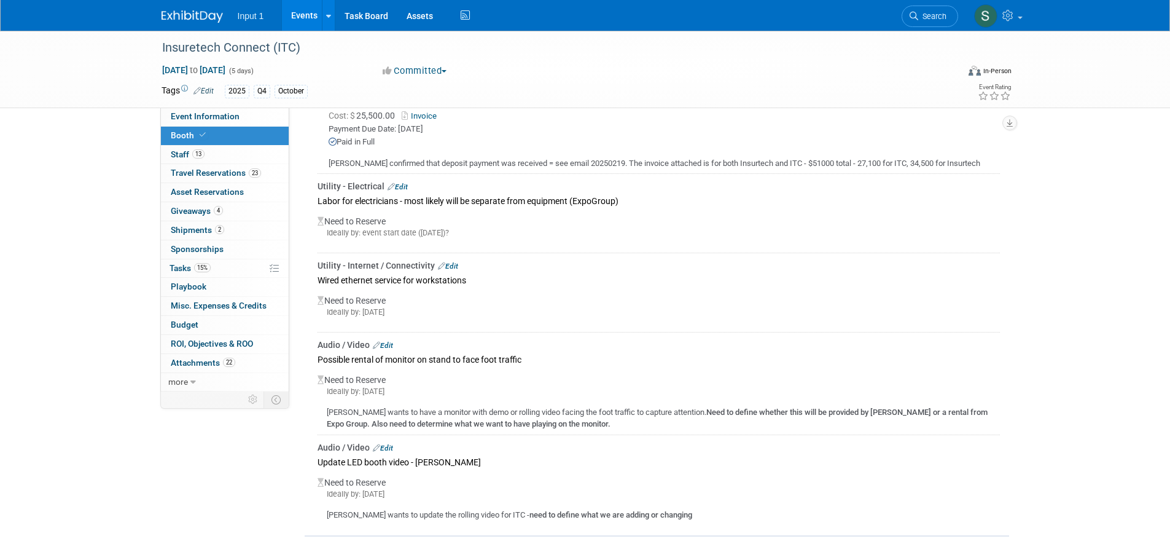
click at [1001, 170] on div "Utility - Electrical Edit Need to Reserve Ideally by: [DATE] Edit" at bounding box center [657, 257] width 705 height 538
click at [793, 482] on div "Need to Reserve Ideally by: [DATE] [PERSON_NAME] wants to update the rolling vi…" at bounding box center [659, 495] width 682 height 51
click at [728, 292] on div "Need to Reserve Ideally by: [DATE]" at bounding box center [659, 307] width 682 height 39
click at [199, 115] on span "Event Information" at bounding box center [205, 116] width 69 height 10
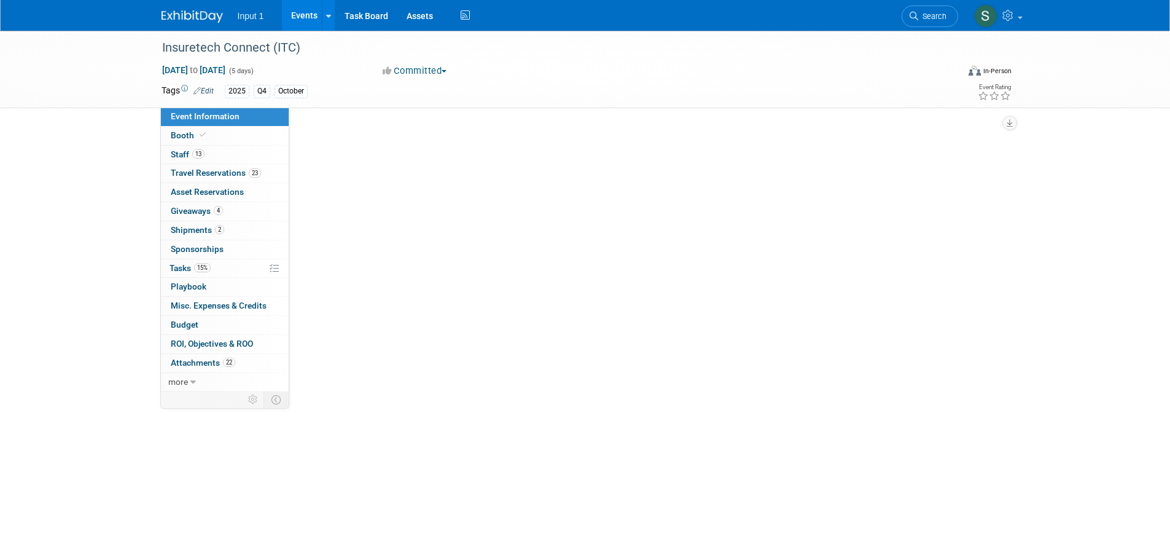
scroll to position [0, 0]
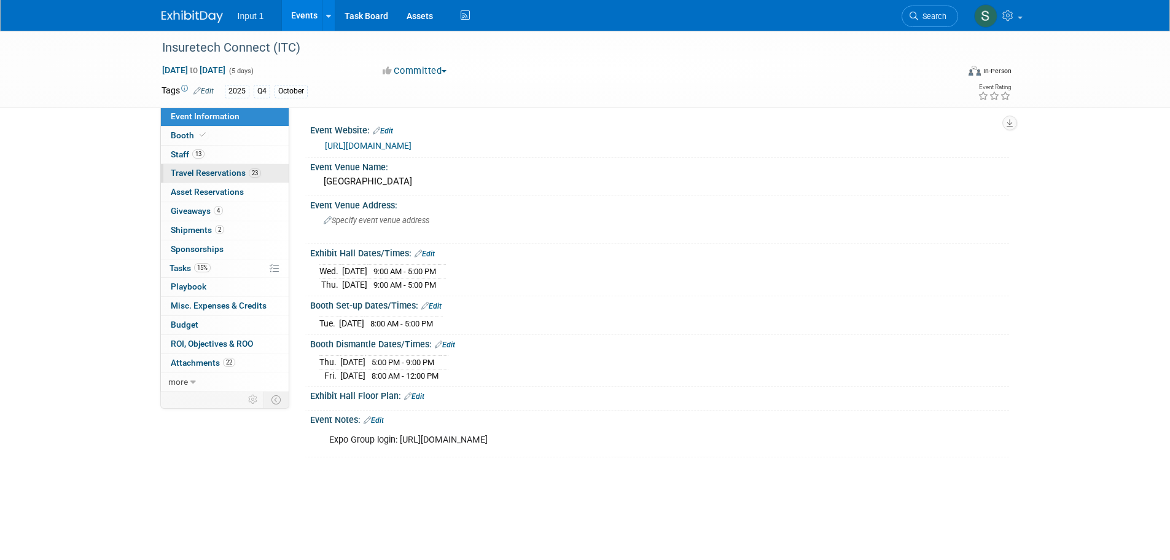
click at [200, 171] on span "Travel Reservations 23" at bounding box center [216, 173] width 90 height 10
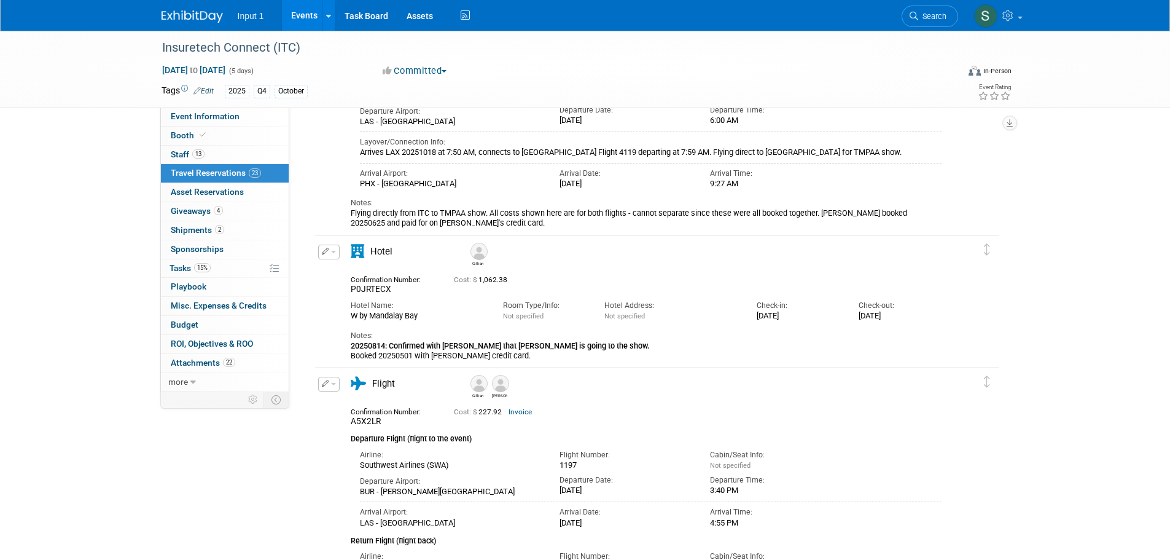
scroll to position [1843, 0]
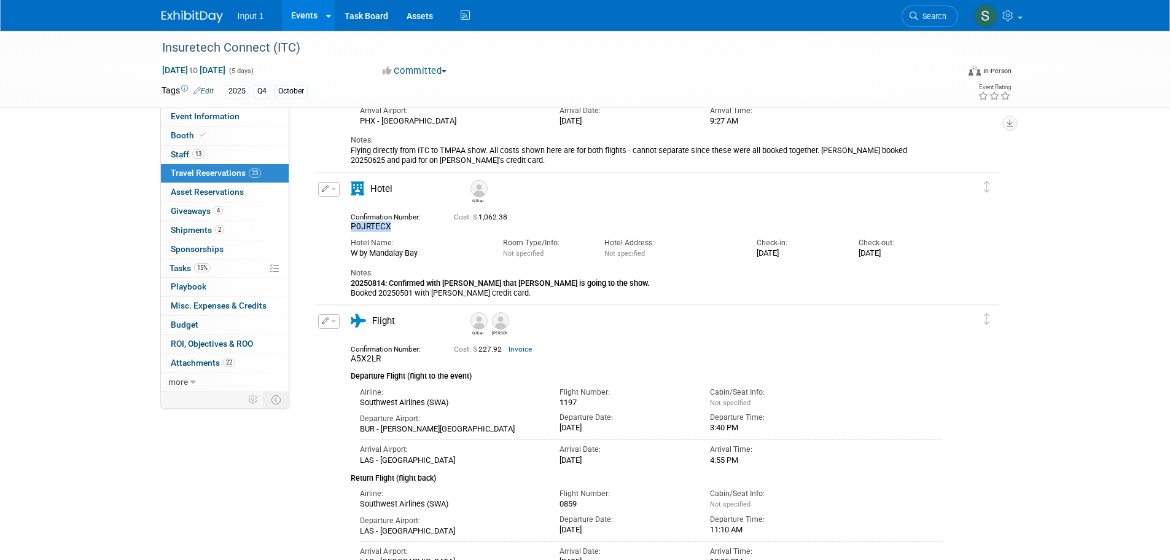
drag, startPoint x: 398, startPoint y: 229, endPoint x: 342, endPoint y: 230, distance: 55.9
click at [342, 230] on div "Confirmation Number: P0JRTECX" at bounding box center [393, 220] width 103 height 23
copy span "P0JRTECX"
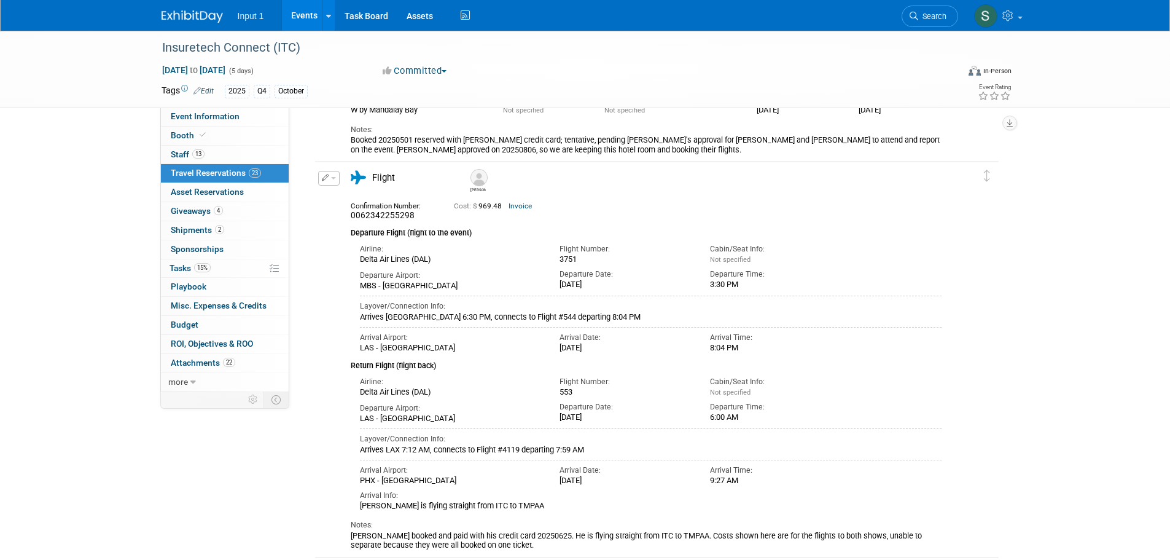
scroll to position [0, 0]
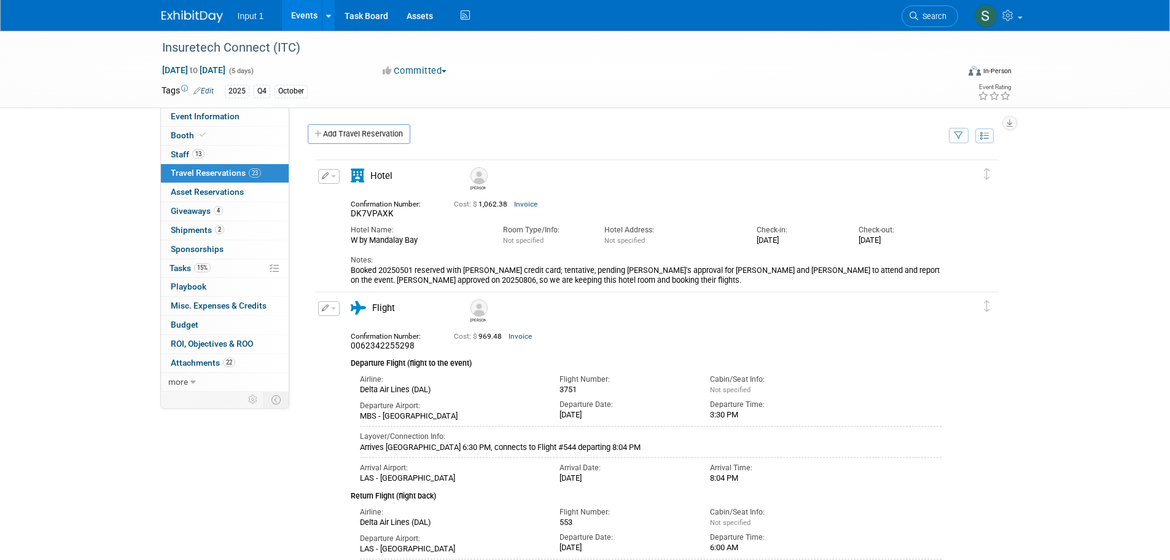
click at [958, 141] on button "button" at bounding box center [959, 135] width 20 height 15
click at [944, 173] on select "-- Select Traveler -- All reservation with no one tagged [PERSON_NAME] [PERSON_…" at bounding box center [882, 173] width 152 height 17
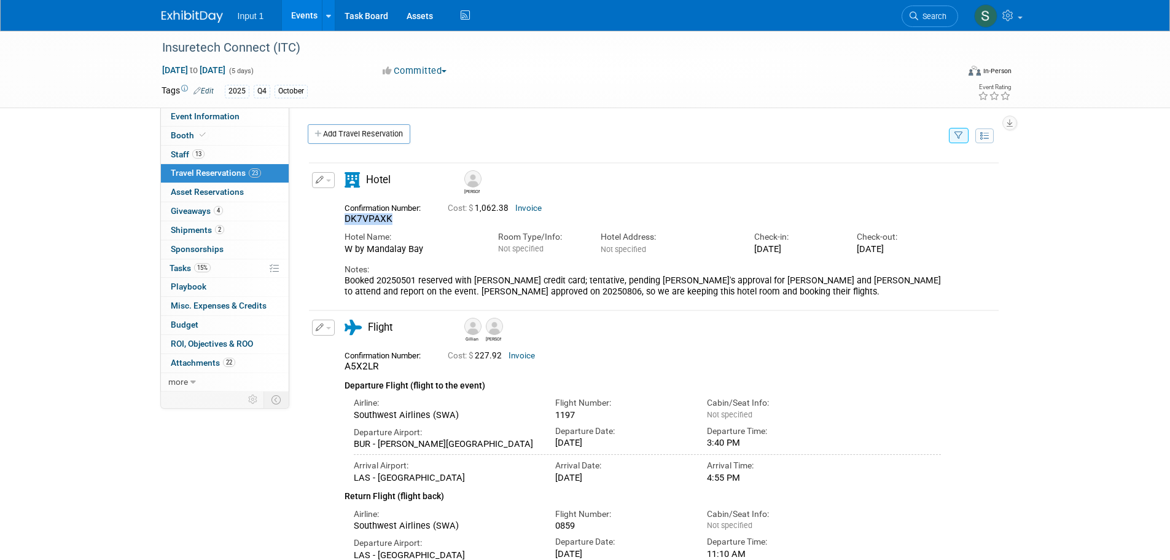
drag, startPoint x: 394, startPoint y: 219, endPoint x: 345, endPoint y: 221, distance: 49.2
click at [345, 221] on div "DK7VPAXK" at bounding box center [387, 219] width 85 height 12
copy span "DK7VPAXK"
click at [964, 130] on button "button" at bounding box center [959, 135] width 20 height 15
click at [926, 176] on select "-- Select Traveler -- All reservation with no one tagged [PERSON_NAME] [PERSON_…" at bounding box center [882, 173] width 152 height 17
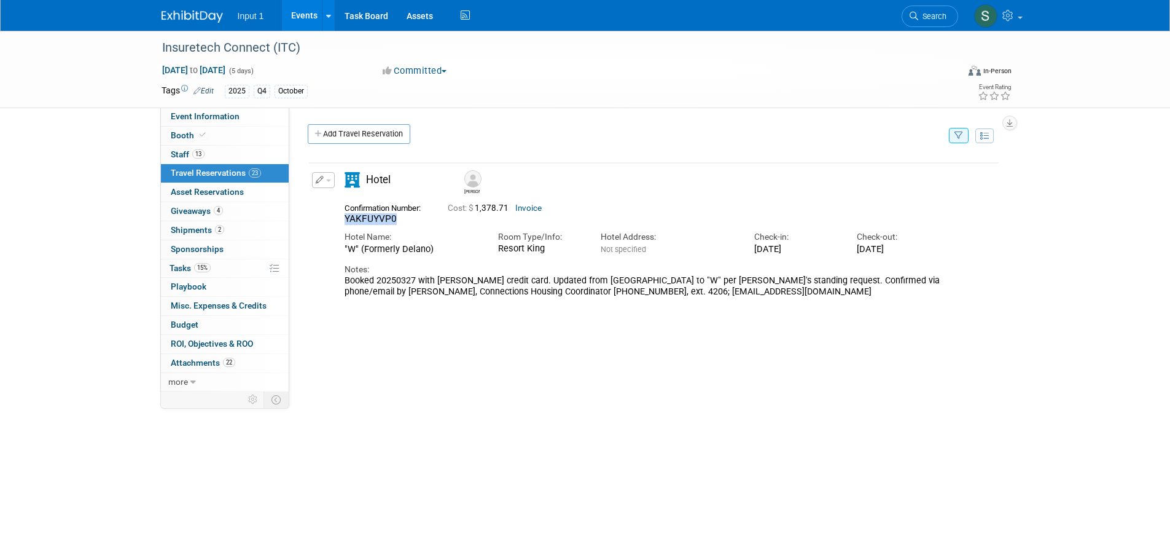
drag, startPoint x: 397, startPoint y: 219, endPoint x: 338, endPoint y: 222, distance: 58.4
click at [338, 222] on div "Confirmation Number: YAKFUYVP0" at bounding box center [386, 213] width 103 height 26
copy span "YAKFUYVP0"
click at [960, 136] on icon "button" at bounding box center [959, 136] width 9 height 8
click at [916, 175] on select "-- Select Traveler -- All reservation with no one tagged [PERSON_NAME] [PERSON_…" at bounding box center [882, 173] width 152 height 17
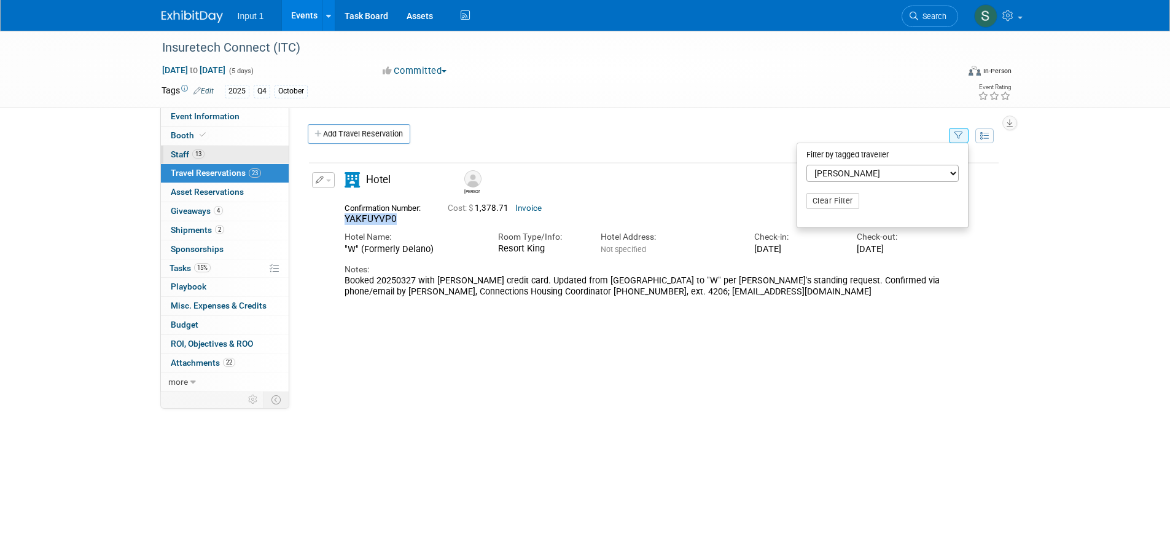
click at [182, 159] on link "13 Staff 13" at bounding box center [225, 155] width 128 height 18
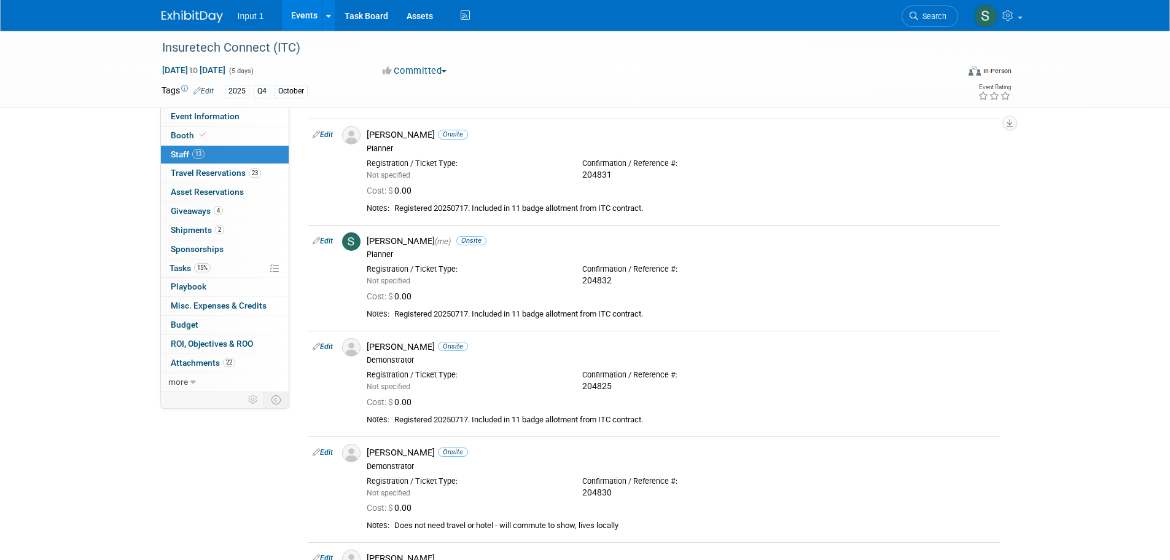
scroll to position [961, 0]
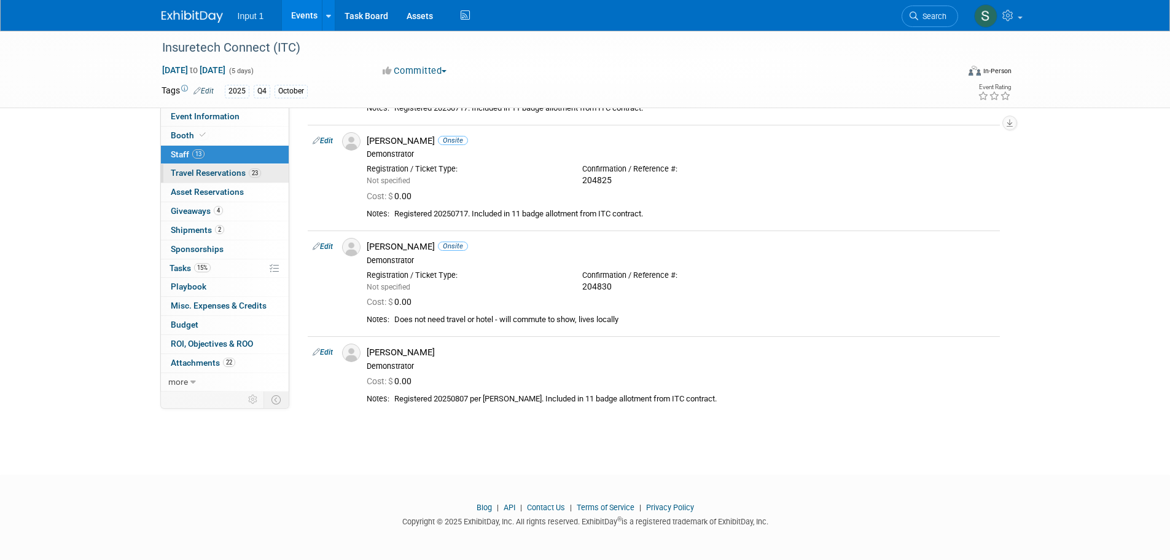
drag, startPoint x: 204, startPoint y: 180, endPoint x: 212, endPoint y: 177, distance: 8.6
click at [205, 180] on link "23 Travel Reservations 23" at bounding box center [225, 173] width 128 height 18
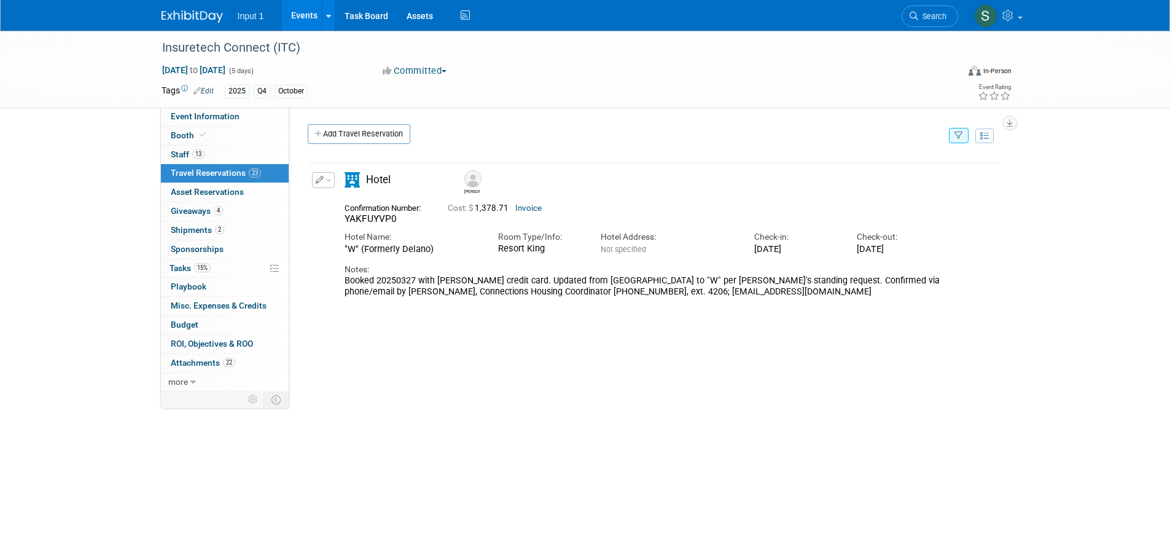
click at [966, 139] on button "button" at bounding box center [959, 135] width 20 height 15
click at [857, 176] on select "-- Select Traveler -- All reservation with no one tagged [PERSON_NAME] [PERSON_…" at bounding box center [882, 173] width 152 height 17
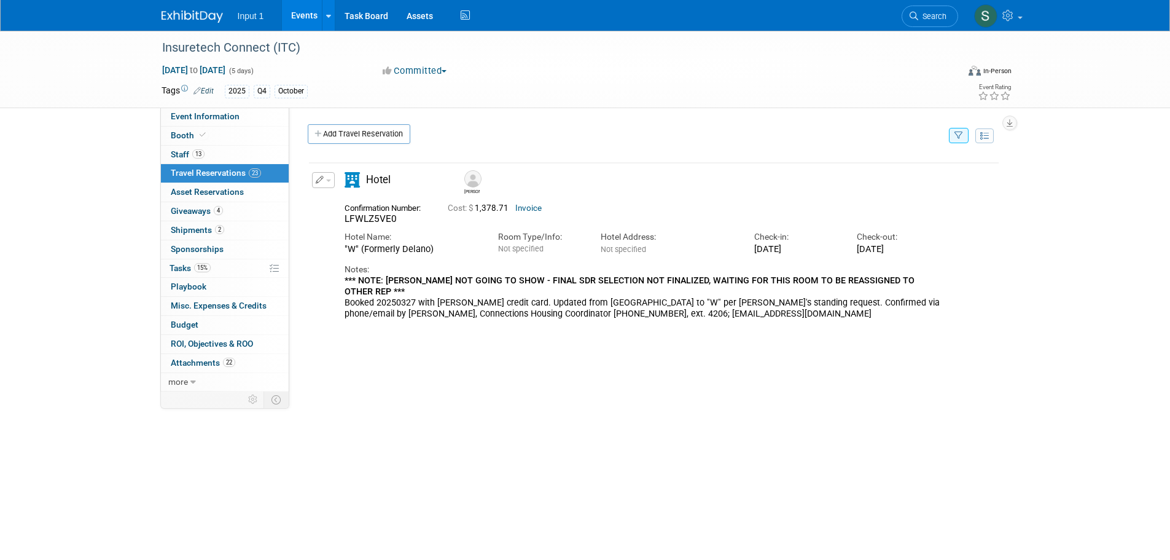
click at [957, 136] on icon "button" at bounding box center [959, 136] width 9 height 8
click at [884, 176] on select "-- Select Traveler -- All reservation with no one tagged [PERSON_NAME] [PERSON_…" at bounding box center [882, 173] width 152 height 17
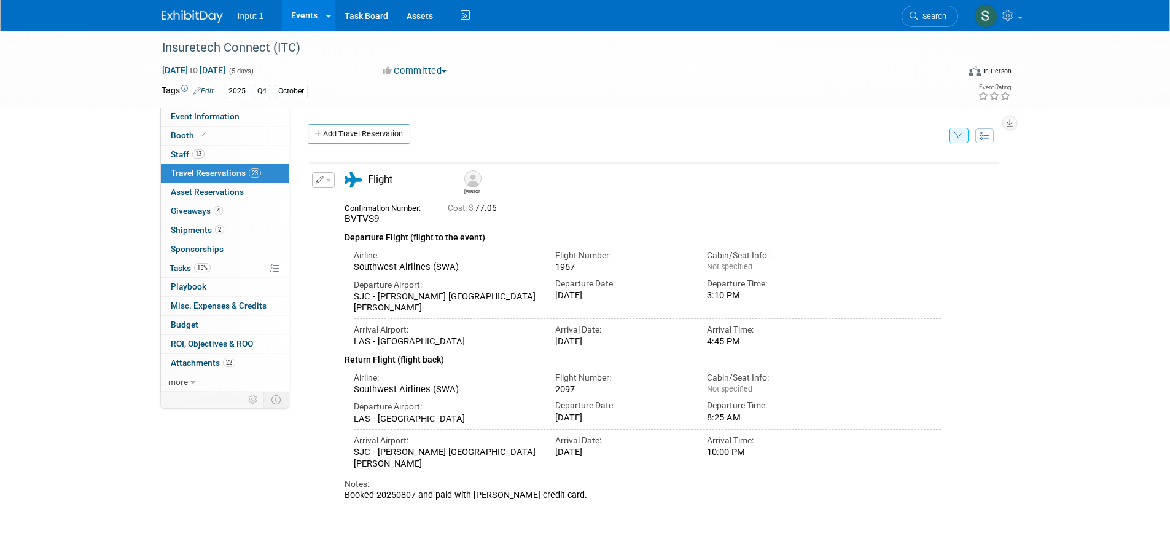
click at [963, 131] on button "button" at bounding box center [959, 135] width 20 height 15
click at [863, 171] on select "-- Select Traveler -- All reservation with no one tagged [PERSON_NAME] [PERSON_…" at bounding box center [882, 173] width 152 height 17
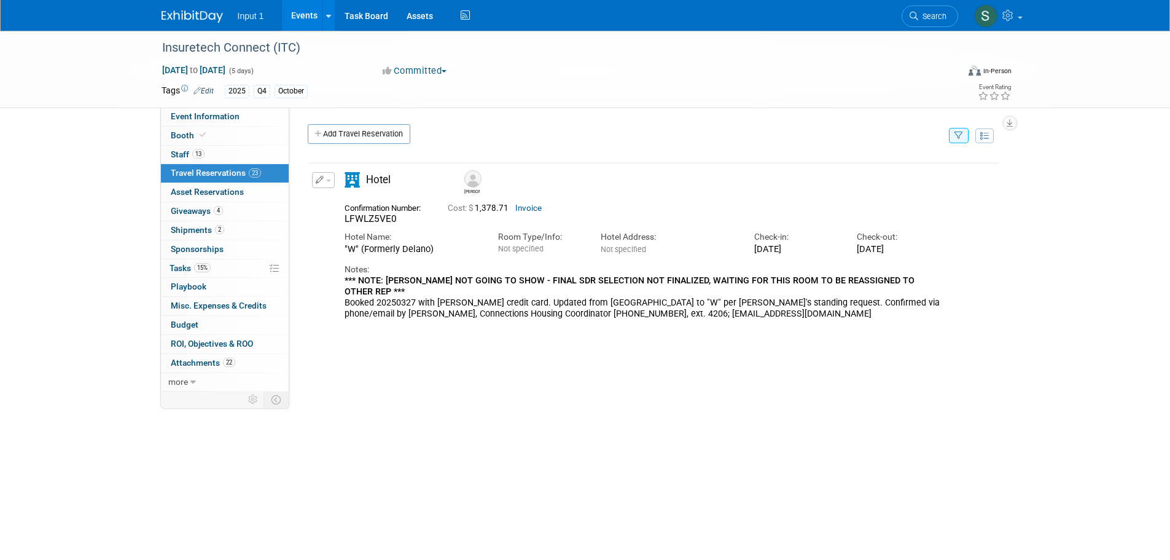
click at [329, 180] on span "button" at bounding box center [328, 180] width 5 height 2
click at [361, 197] on button "Edit Reservation" at bounding box center [365, 202] width 104 height 18
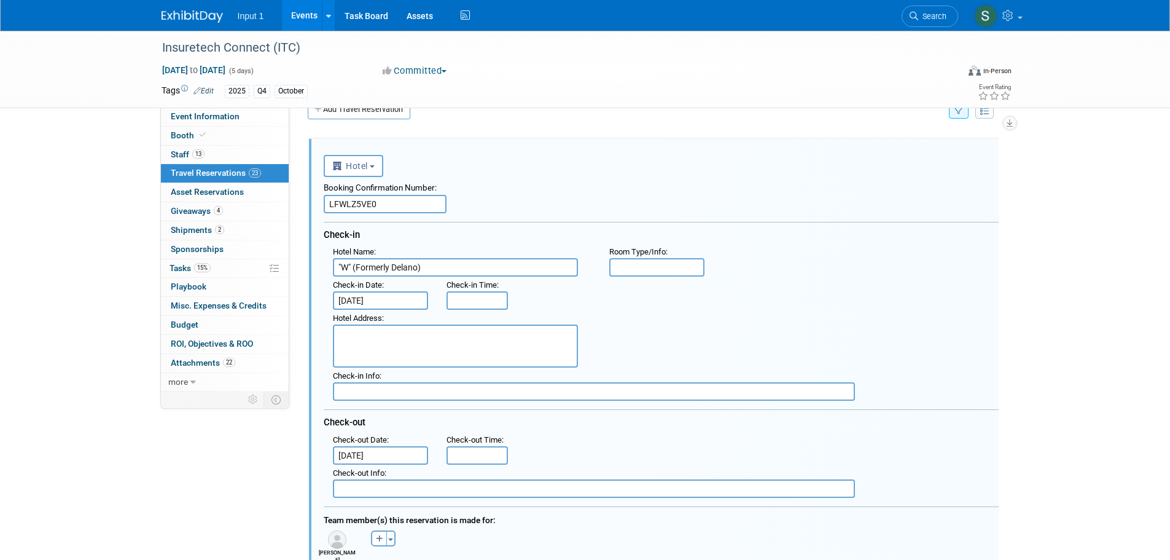
scroll to position [270, 0]
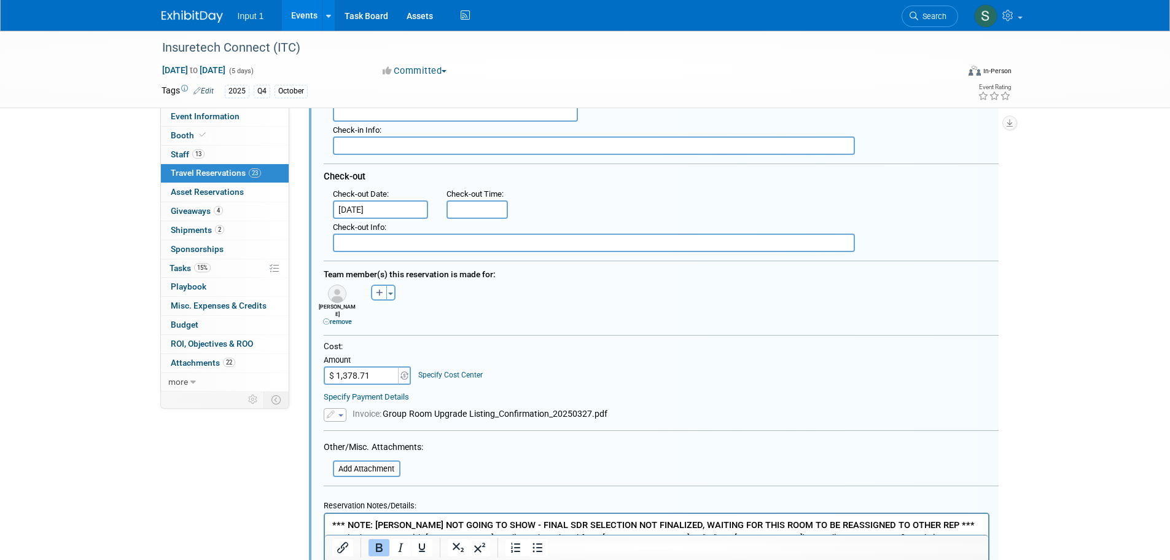
click at [338, 318] on link "remove" at bounding box center [337, 322] width 29 height 8
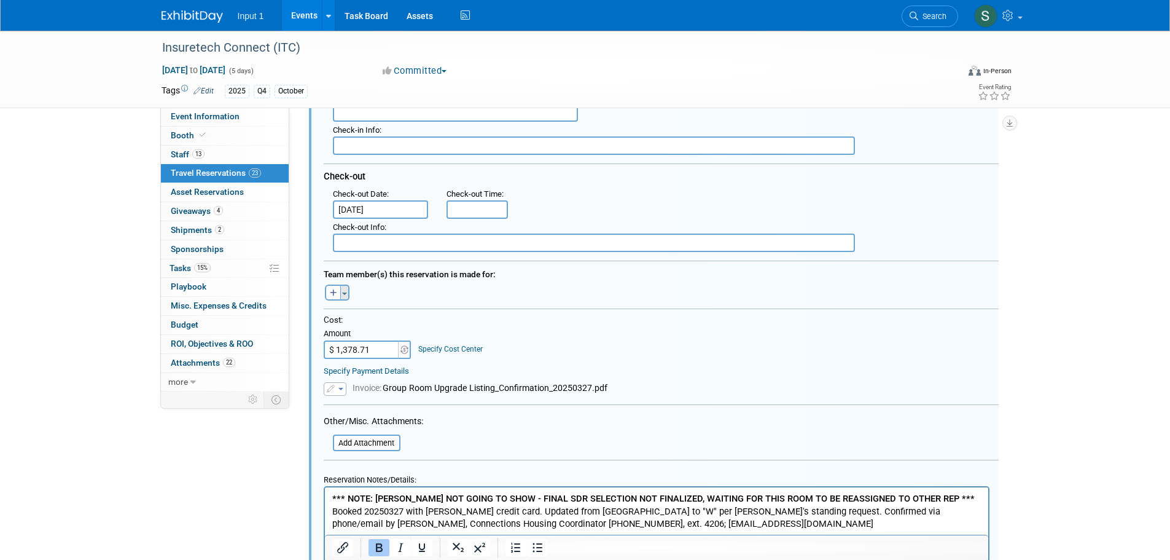
click at [346, 295] on span "button" at bounding box center [344, 293] width 5 height 2
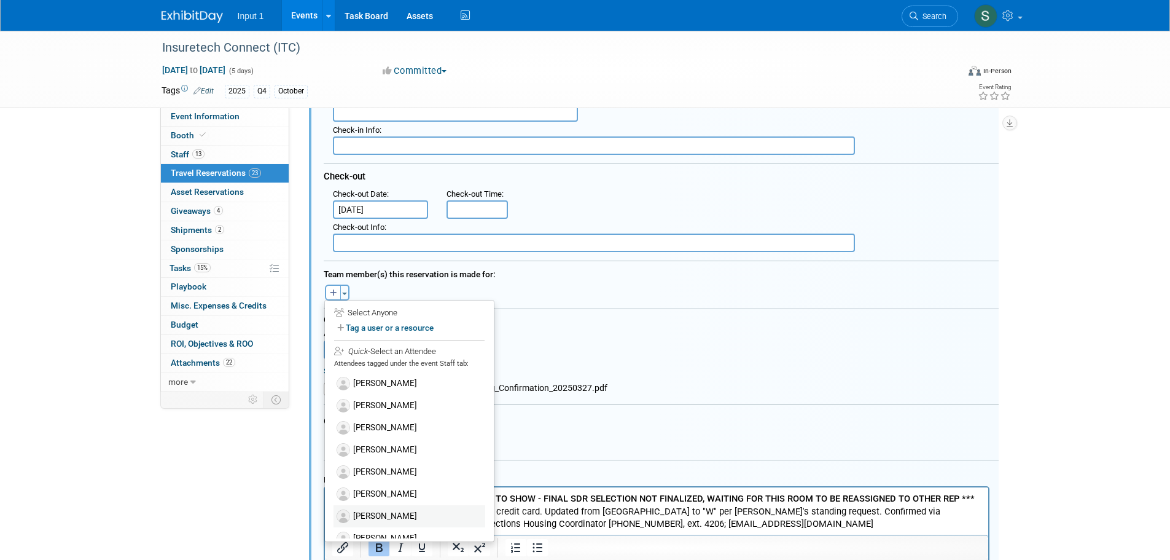
click at [365, 514] on label "[PERSON_NAME]" at bounding box center [410, 516] width 152 height 22
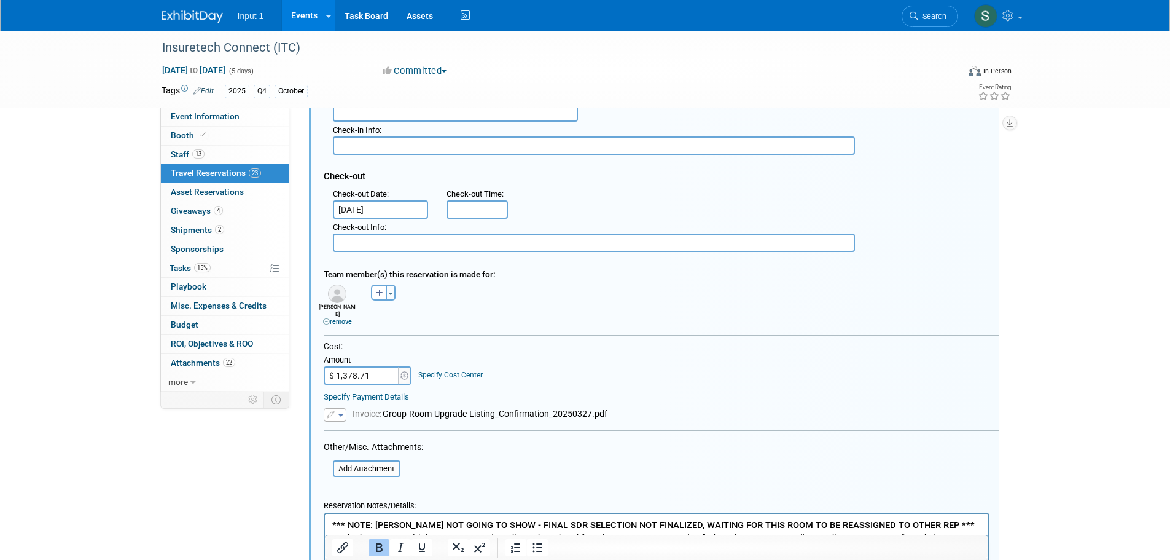
click at [614, 361] on div "Cost: Amount $ 1,378.71 Specify Cost Center Cost Center -- Not Specified --" at bounding box center [661, 363] width 675 height 44
click at [382, 461] on input "file" at bounding box center [326, 468] width 146 height 14
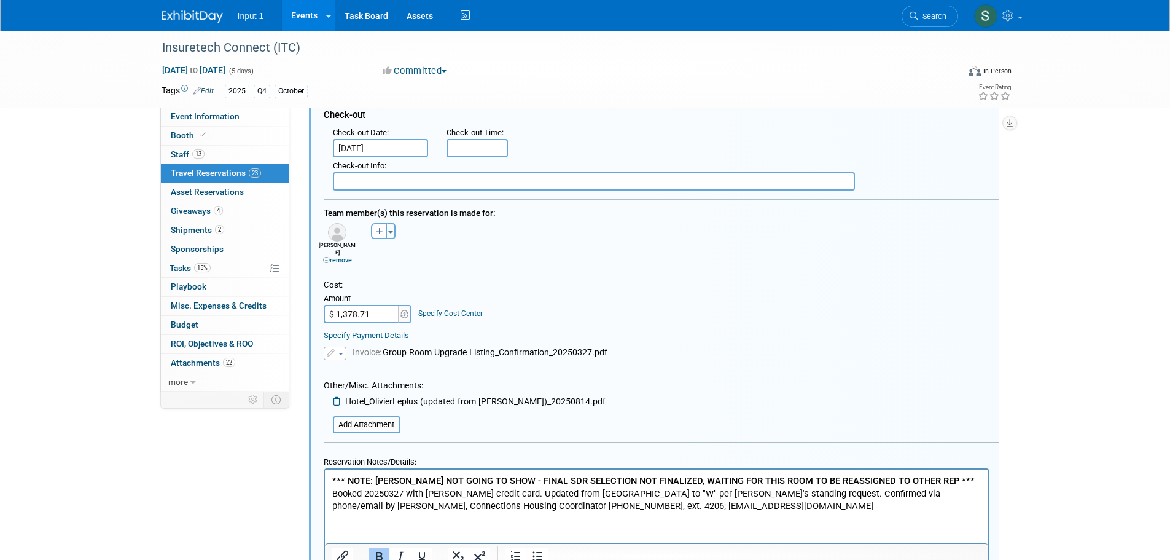
scroll to position [393, 0]
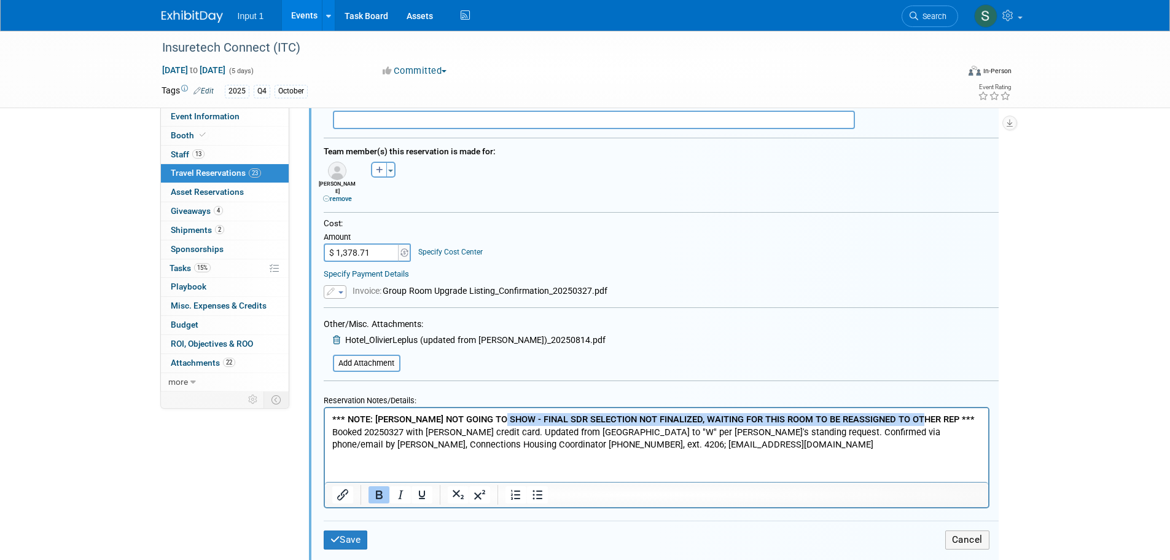
drag, startPoint x: 918, startPoint y: 415, endPoint x: 502, endPoint y: 420, distance: 415.2
click at [502, 417] on b "*** NOTE: [PERSON_NAME] NOT GOING TO SHOW - FINAL SDR SELECTION NOT FINALIZED, …" at bounding box center [653, 418] width 642 height 11
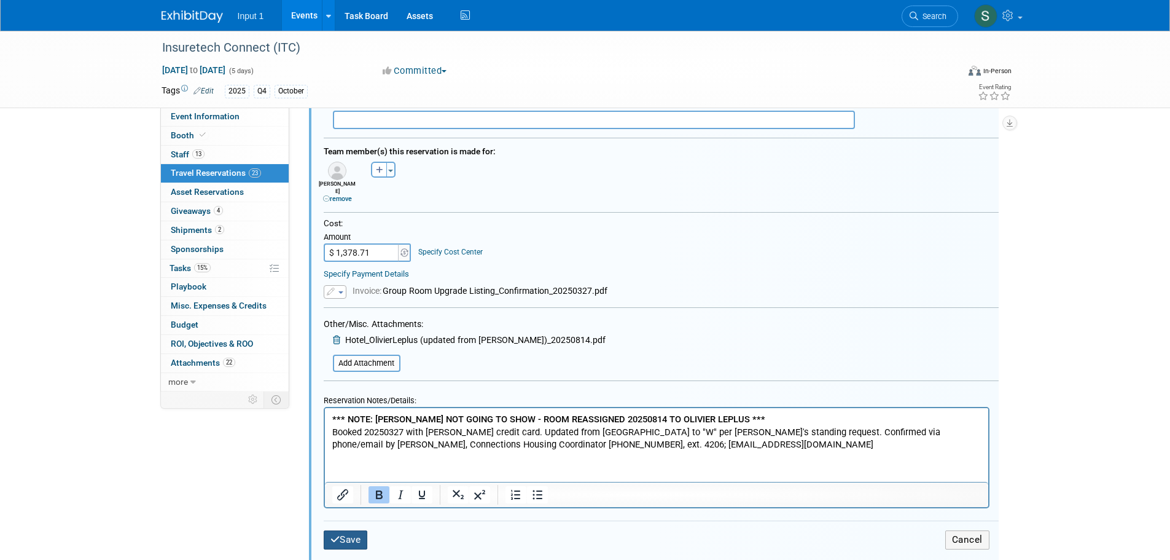
click at [357, 533] on button "Save" at bounding box center [346, 539] width 44 height 19
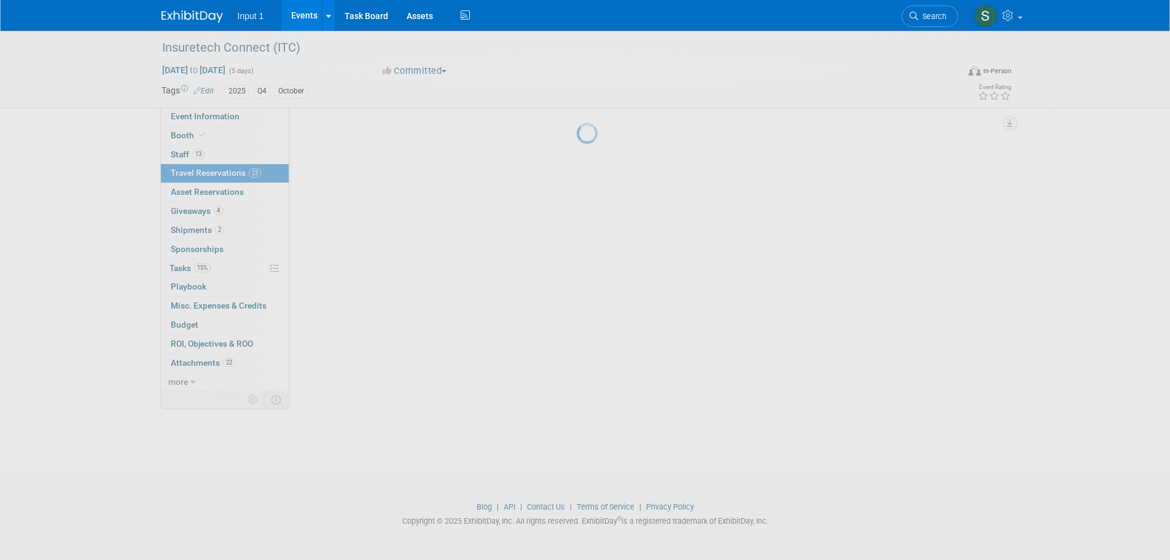
scroll to position [94, 0]
